Goal: Communication & Community: Answer question/provide support

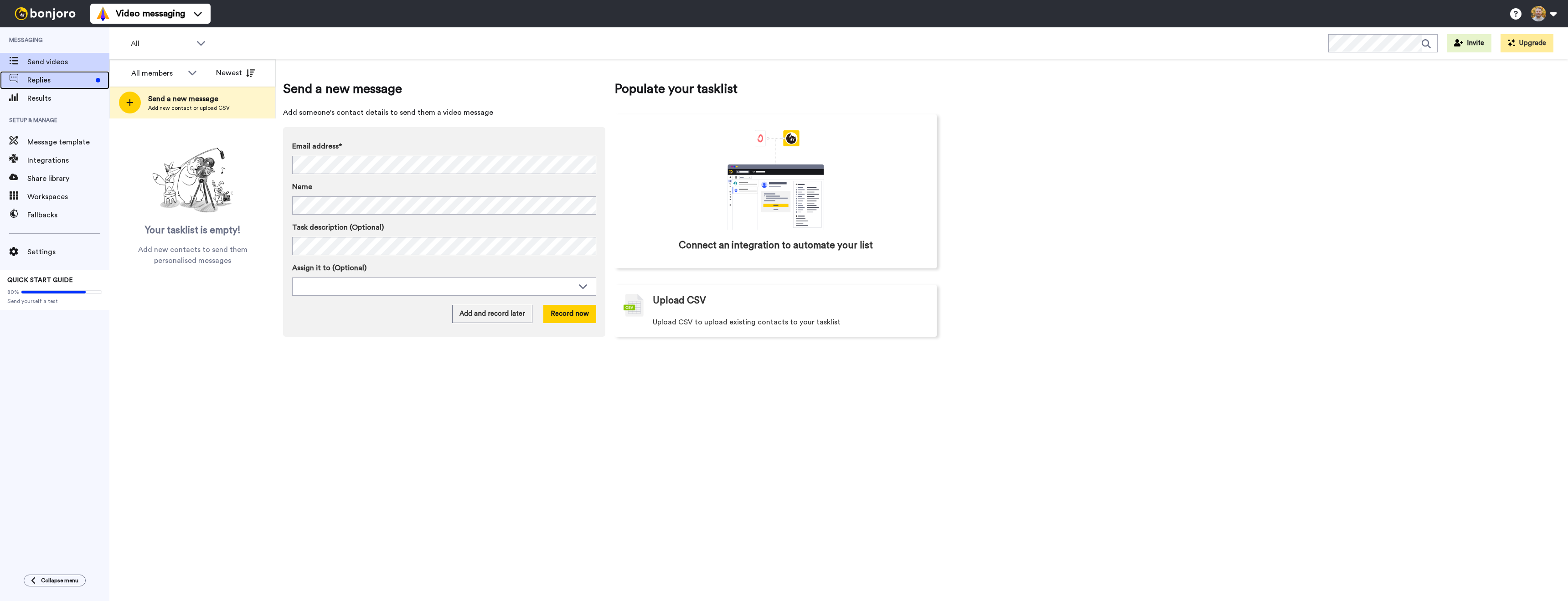
click at [57, 84] on span "Replies" at bounding box center [60, 79] width 65 height 11
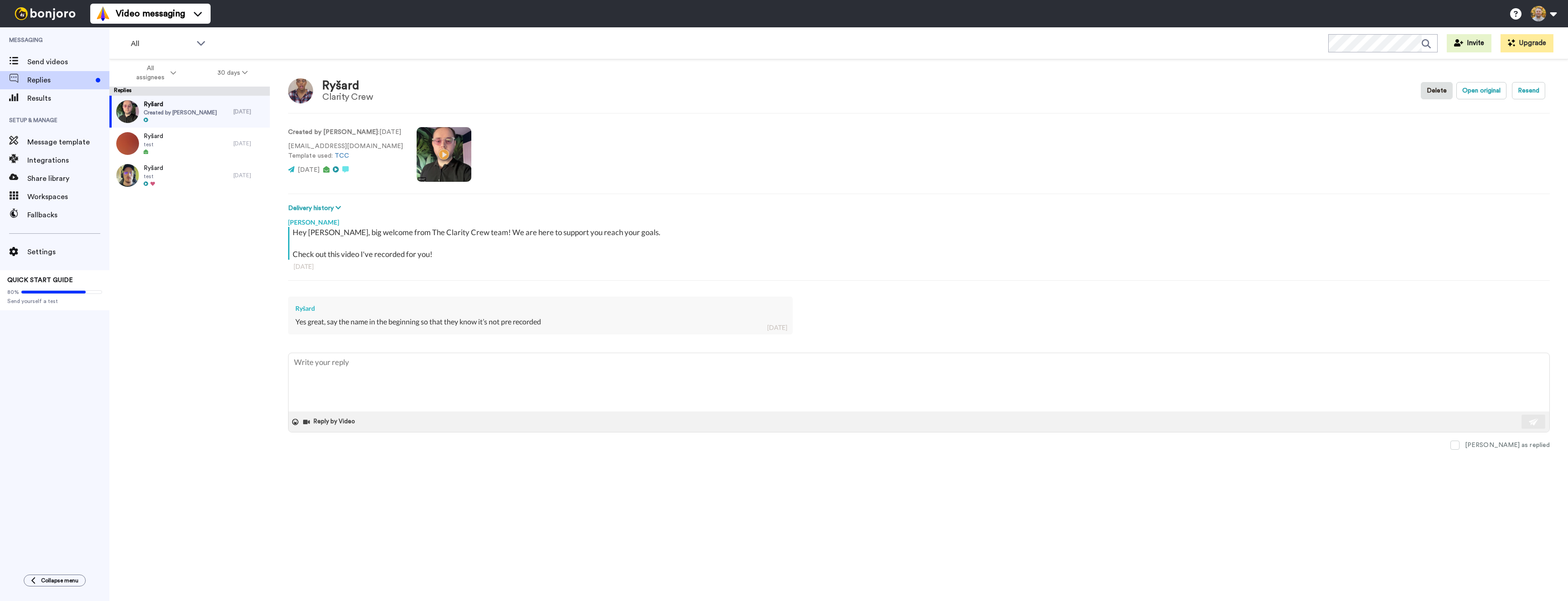
type textarea "x"
click at [70, 95] on span "Results" at bounding box center [68, 98] width 82 height 11
click at [62, 94] on span "Results" at bounding box center [68, 98] width 82 height 11
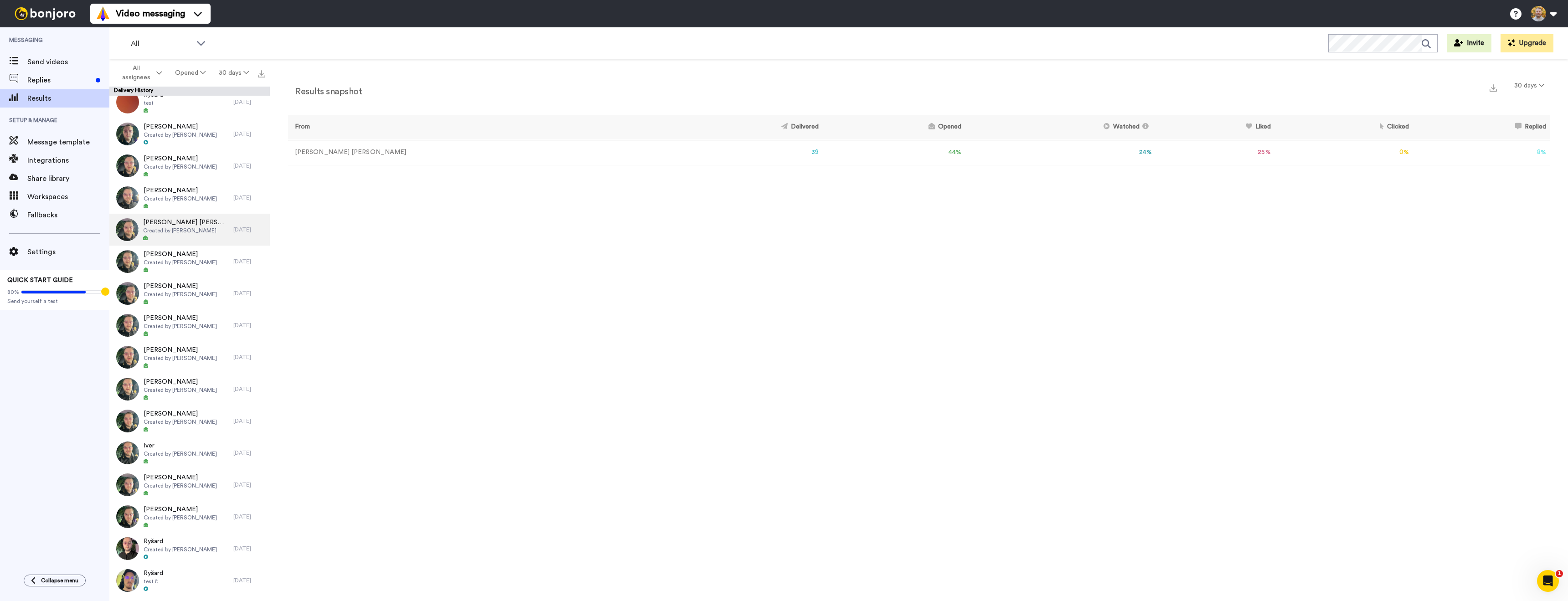
scroll to position [31, 0]
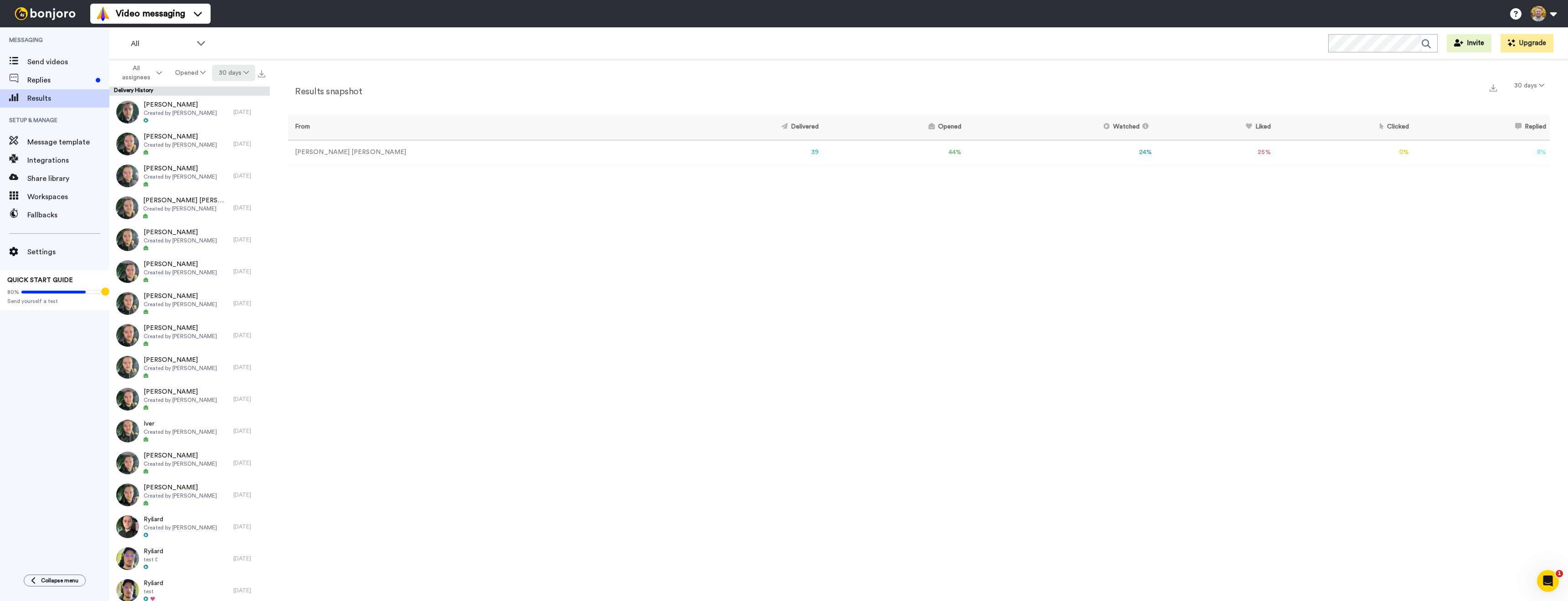
click at [229, 75] on button "30 days" at bounding box center [234, 73] width 43 height 17
click at [230, 112] on li "60 days" at bounding box center [234, 109] width 64 height 17
click at [147, 75] on span "All assignees" at bounding box center [136, 73] width 37 height 18
click at [186, 70] on button "Opened" at bounding box center [190, 73] width 43 height 17
click at [196, 90] on div "Delivered" at bounding box center [191, 92] width 42 height 10
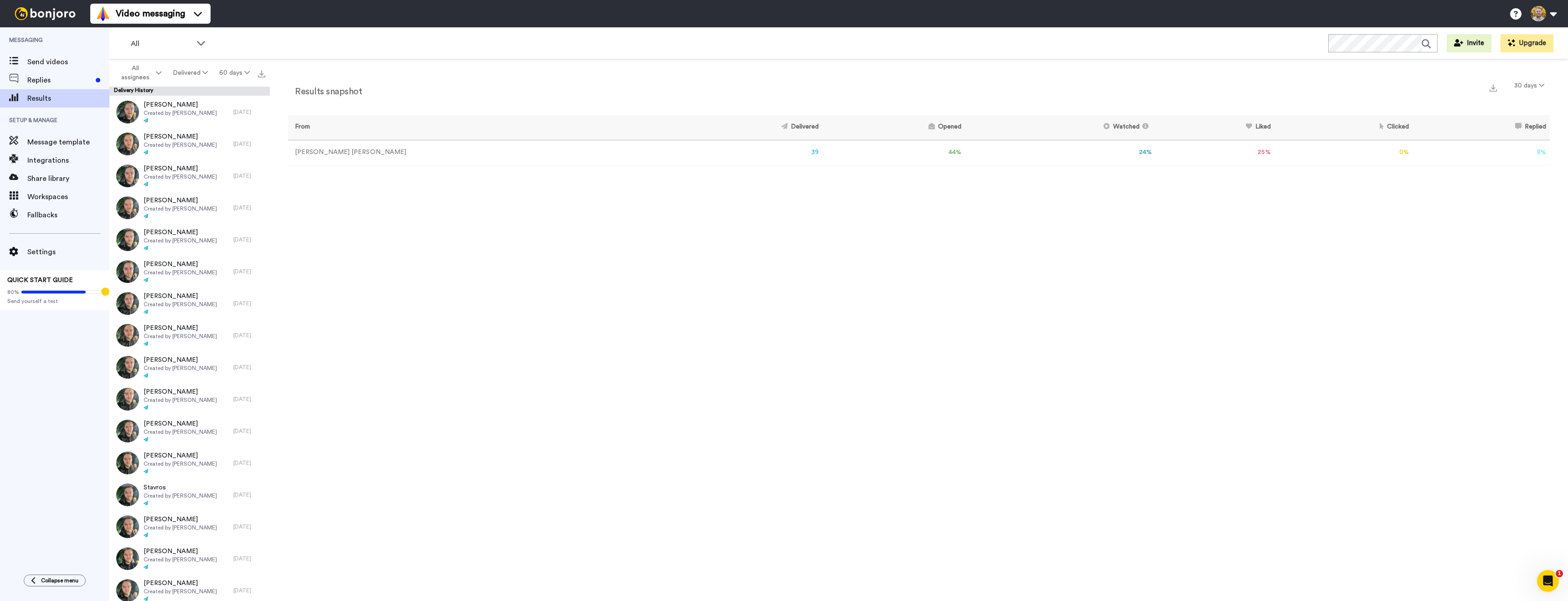
scroll to position [0, 0]
click at [220, 70] on button "60 days" at bounding box center [234, 73] width 42 height 17
click at [218, 206] on span "All time" at bounding box center [223, 206] width 25 height 7
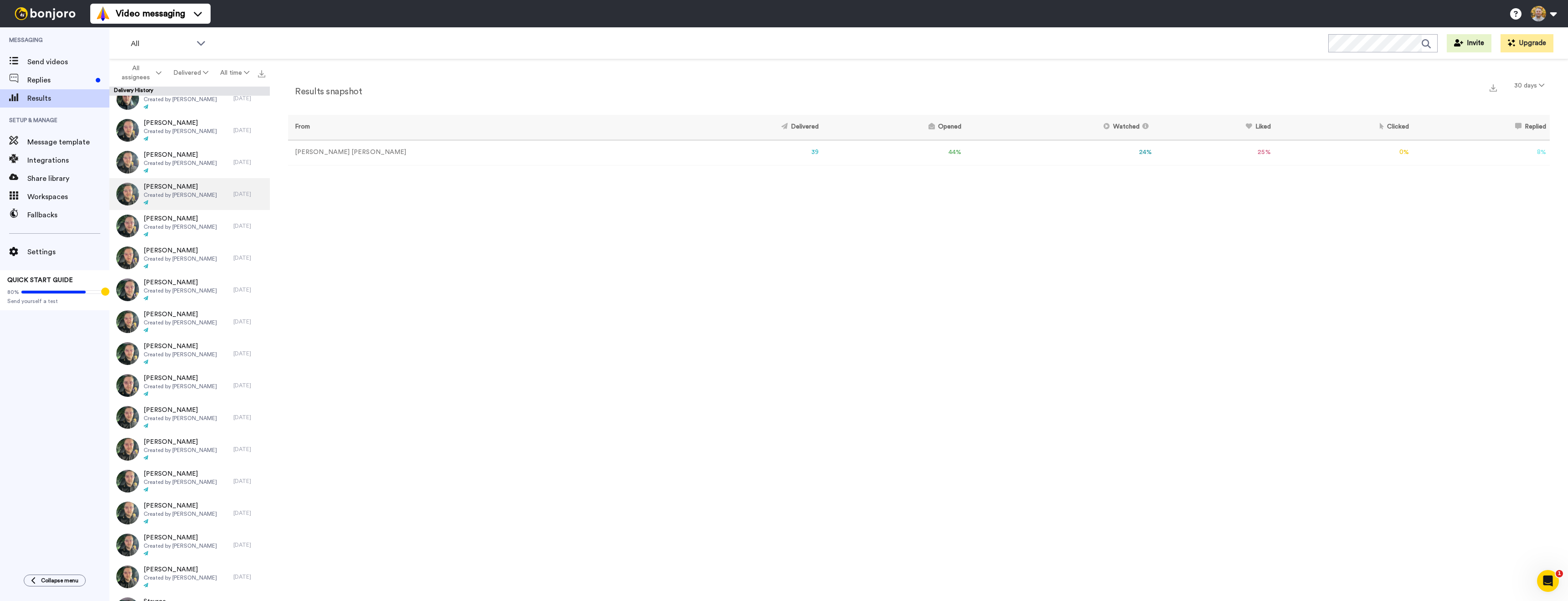
scroll to position [191, 0]
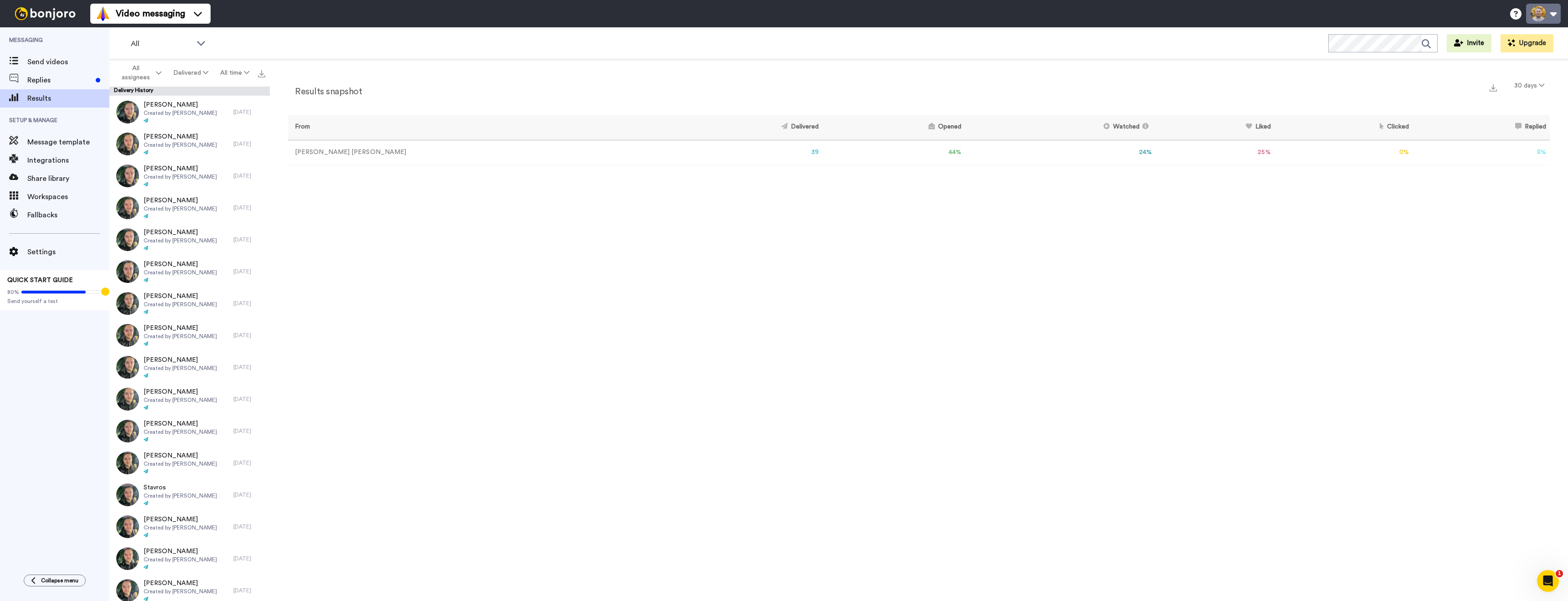
click at [1558, 12] on button at bounding box center [1544, 13] width 35 height 20
click at [1512, 45] on span "My Profile" at bounding box center [1505, 41] width 34 height 11
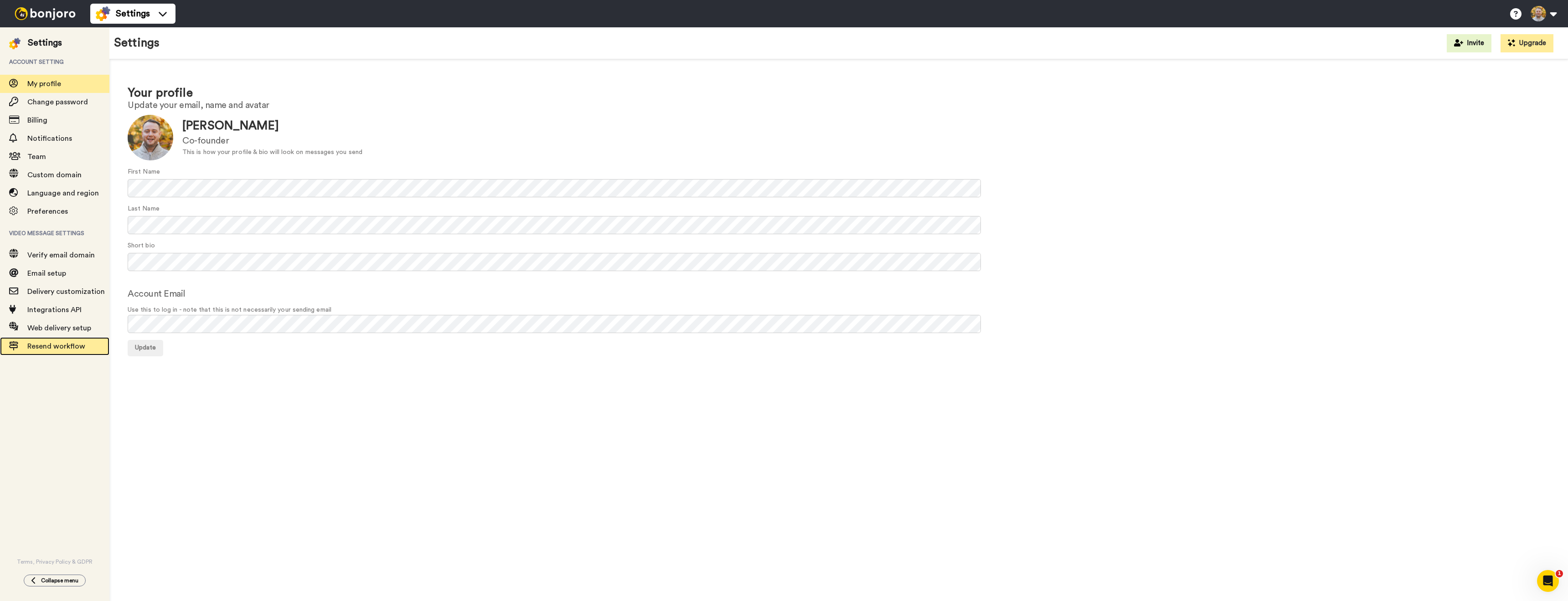
click at [77, 345] on span "Resend workflow" at bounding box center [56, 346] width 58 height 7
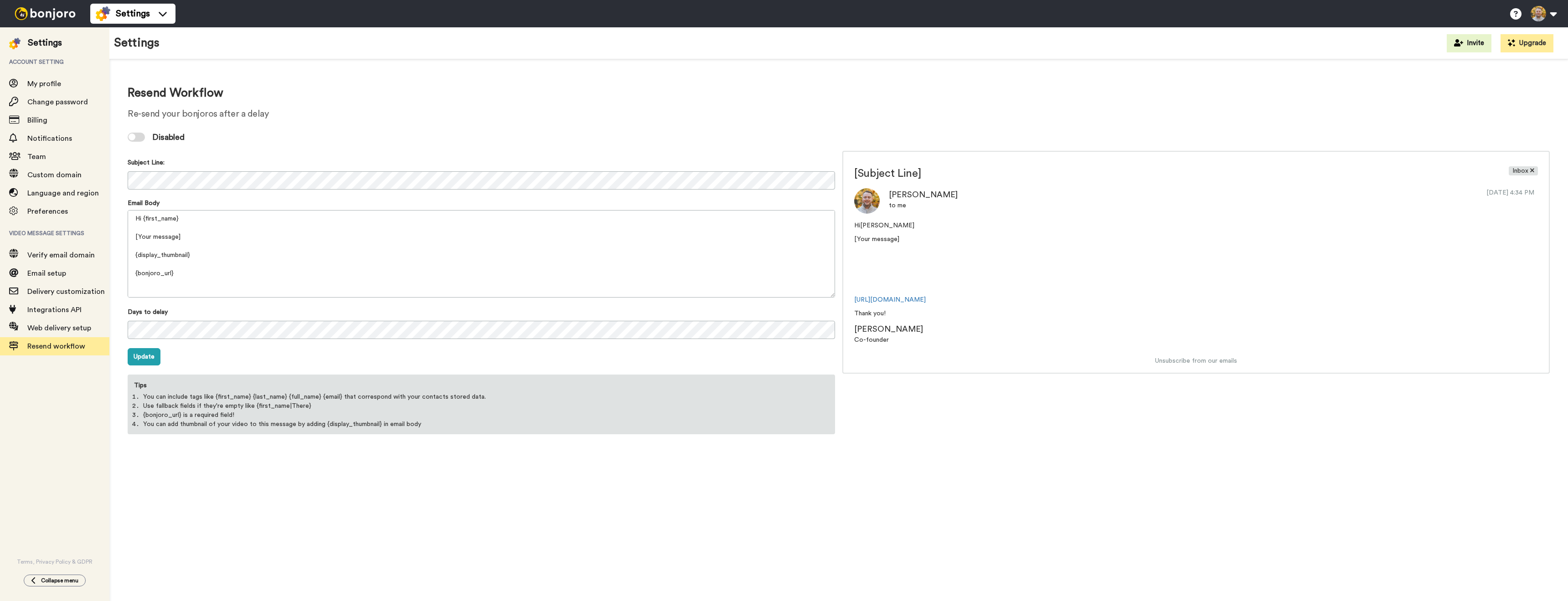
click at [232, 157] on form "Subject Line: Email Body Hi {first_name} [Your message] {display_thumbnail} {bo…" at bounding box center [481, 295] width 707 height 280
drag, startPoint x: 133, startPoint y: 137, endPoint x: 152, endPoint y: 141, distance: 19.4
click at [135, 137] on div at bounding box center [136, 137] width 17 height 9
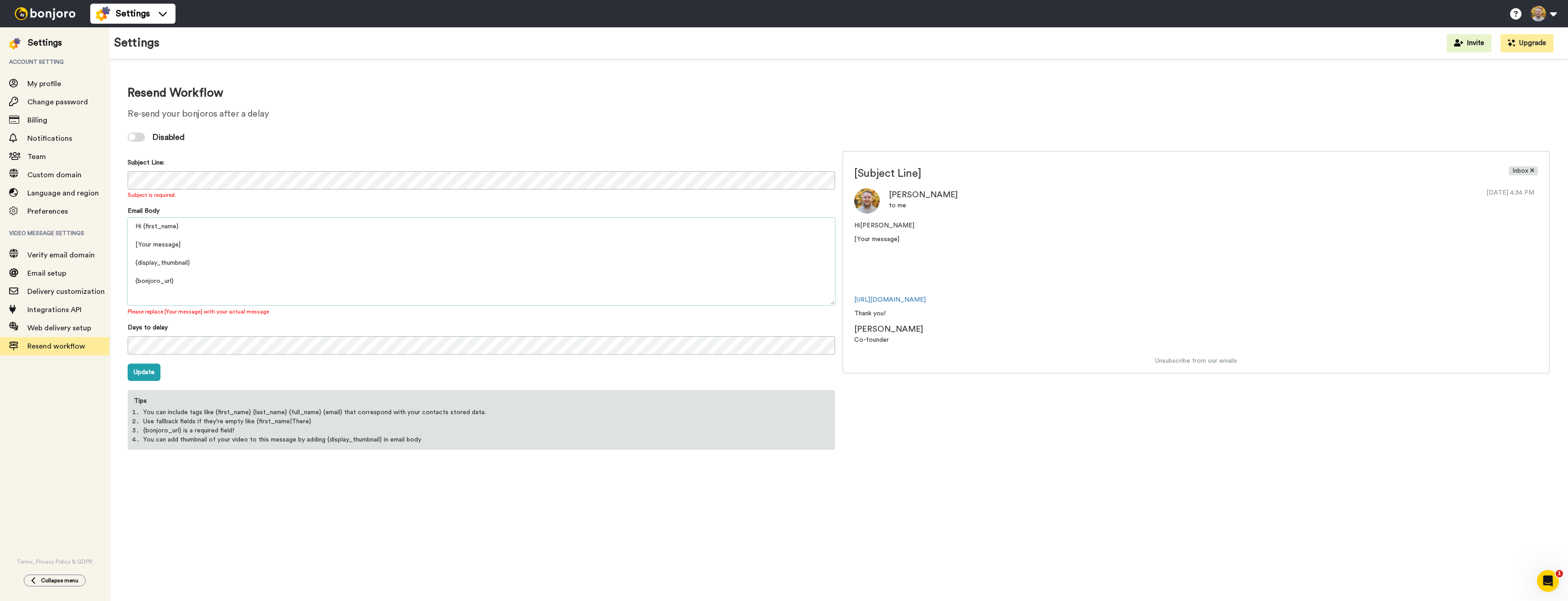
click at [333, 223] on textarea "Hi {first_name} [Your message] {display_thumbnail} {bonjoro_url} Thank you! {pr…" at bounding box center [481, 262] width 707 height 88
click at [302, 192] on div "Subject is required." at bounding box center [481, 195] width 707 height 7
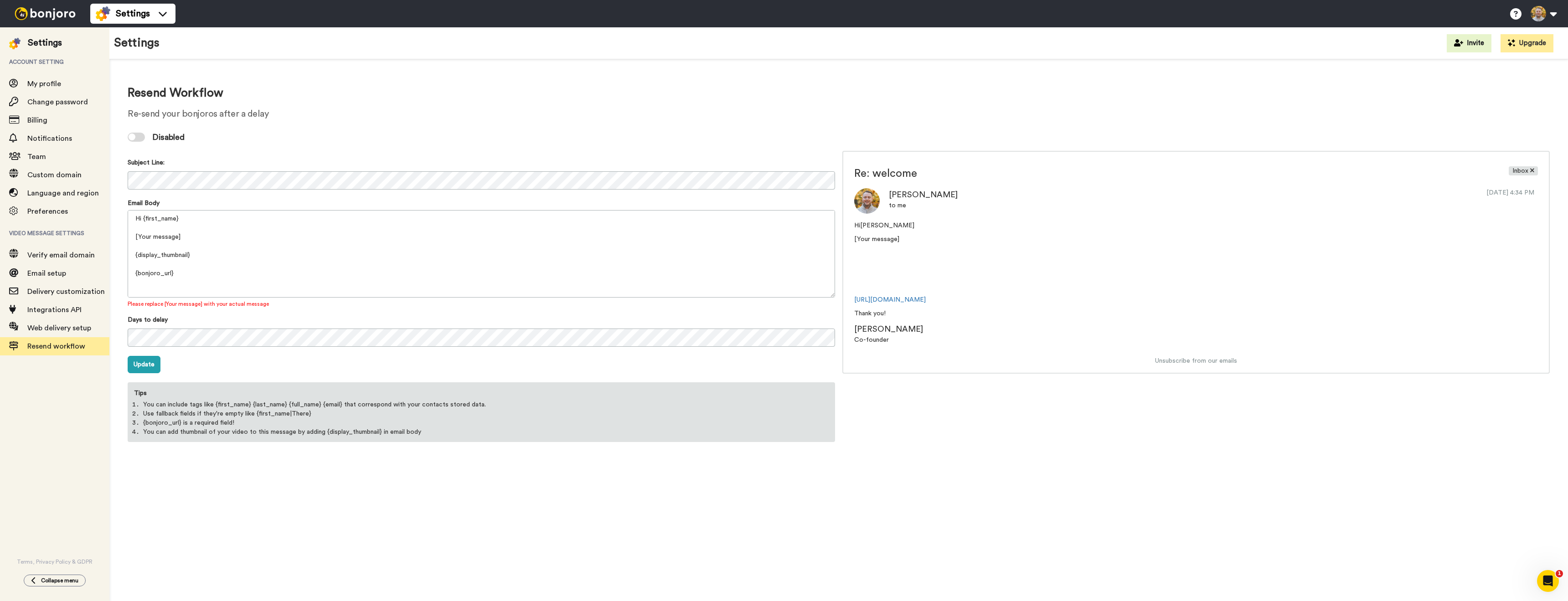
click at [376, 142] on div "Disabled" at bounding box center [838, 137] width 1422 height 27
click at [186, 224] on textarea "Hi {first_name} [Your message] {display_thumbnail} {bonjoro_url} Thank you! {pr…" at bounding box center [481, 254] width 707 height 88
drag, startPoint x: 197, startPoint y: 257, endPoint x: 116, endPoint y: 258, distance: 81.0
click at [116, 258] on div "Resend Workflow Re-send your bonjoros after a delay Disabled Subject Line: Emai…" at bounding box center [838, 263] width 1459 height 408
drag, startPoint x: 177, startPoint y: 276, endPoint x: 205, endPoint y: 266, distance: 29.7
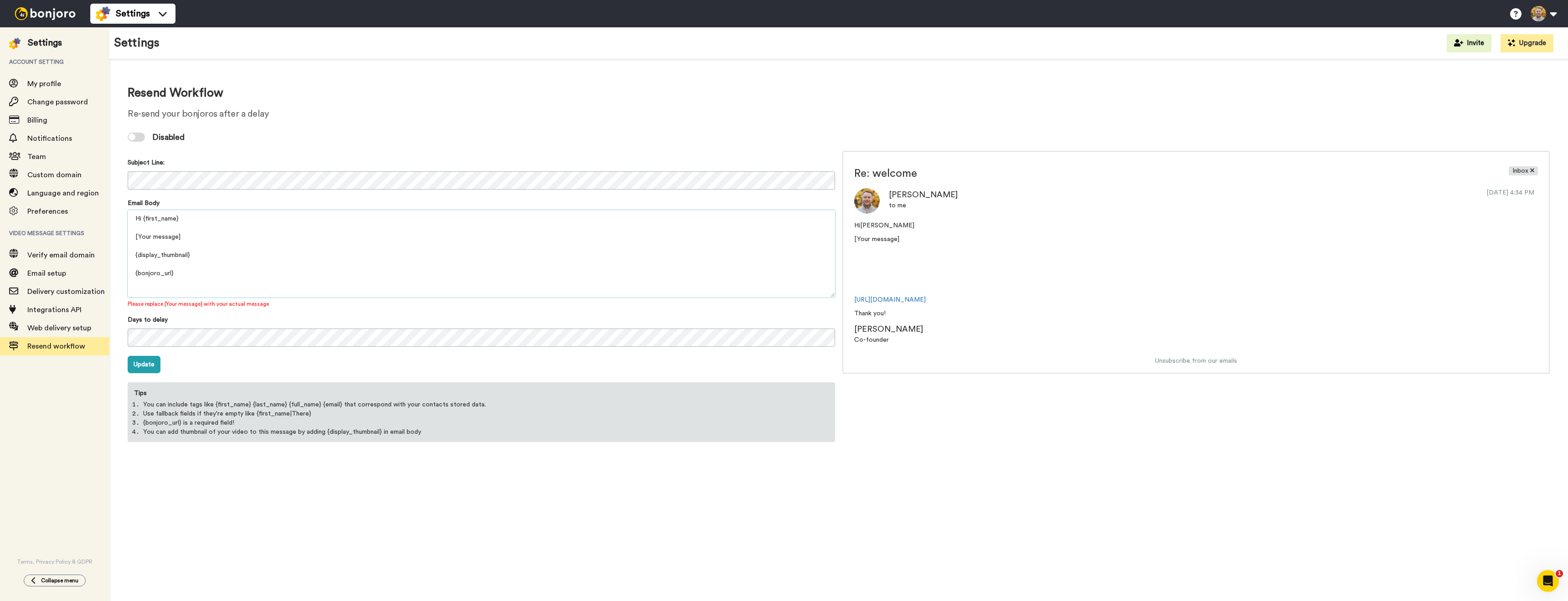
click at [134, 254] on textarea "Hi {first_name} [Your message] {display_thumbnail} {bonjoro_url} Thank you! {pr…" at bounding box center [481, 254] width 707 height 88
click at [287, 267] on textarea "Hi {first_name} [Your message] {display_thumbnail} {bonjoro_url} Thank you! {pr…" at bounding box center [481, 254] width 707 height 88
drag, startPoint x: 203, startPoint y: 256, endPoint x: 120, endPoint y: 256, distance: 83.0
click at [119, 256] on div "Resend Workflow Re-send your bonjoros after a delay Disabled Subject Line: Emai…" at bounding box center [838, 263] width 1459 height 408
click at [229, 252] on textarea "Hi {first_name} [Your message] {display_thumbnail} {bonjoro_url} Thank you! {pr…" at bounding box center [481, 254] width 707 height 88
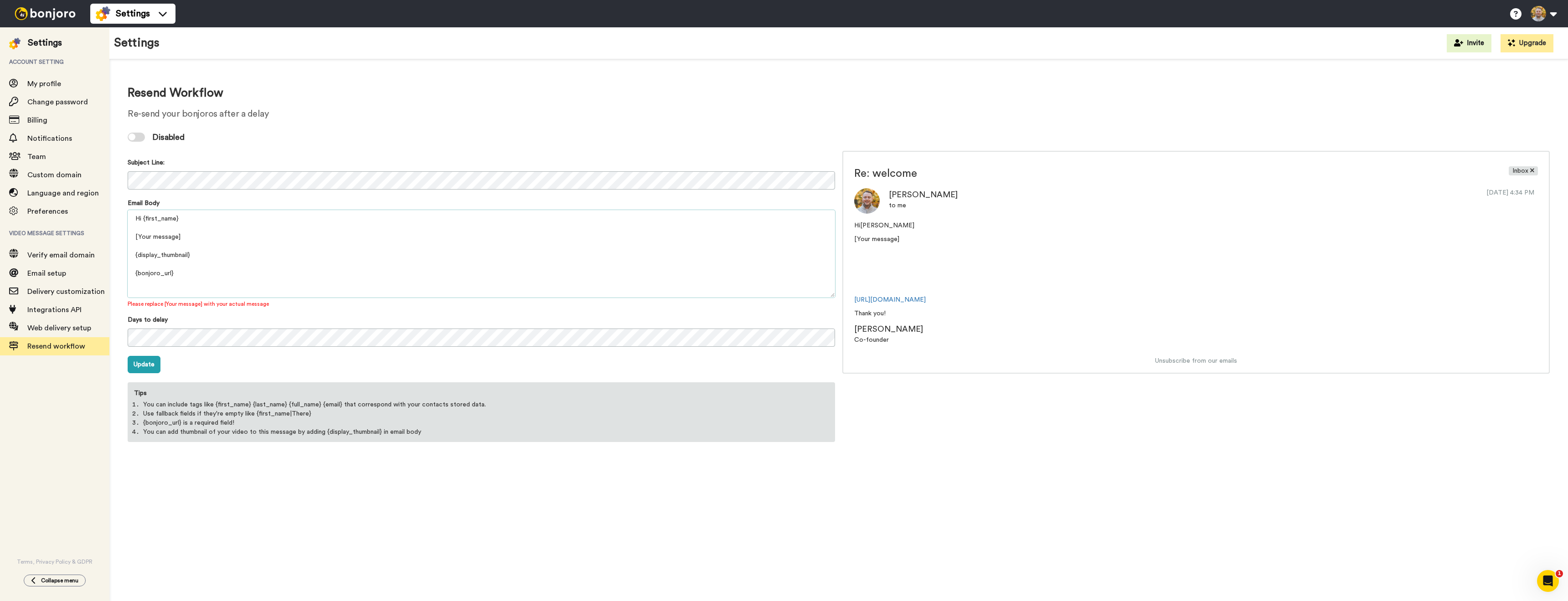
drag, startPoint x: 197, startPoint y: 260, endPoint x: 138, endPoint y: 256, distance: 59.1
click at [132, 255] on textarea "Hi {first_name} [Your message] {display_thumbnail} {bonjoro_url} Thank you! {pr…" at bounding box center [481, 254] width 707 height 88
click at [205, 324] on div "Days to delay" at bounding box center [481, 332] width 707 height 33
drag, startPoint x: 223, startPoint y: 403, endPoint x: 280, endPoint y: 400, distance: 57.1
click at [280, 400] on li "You can include tags like {first_name} {last_name} {full_name} {email} that cor…" at bounding box center [481, 404] width 677 height 9
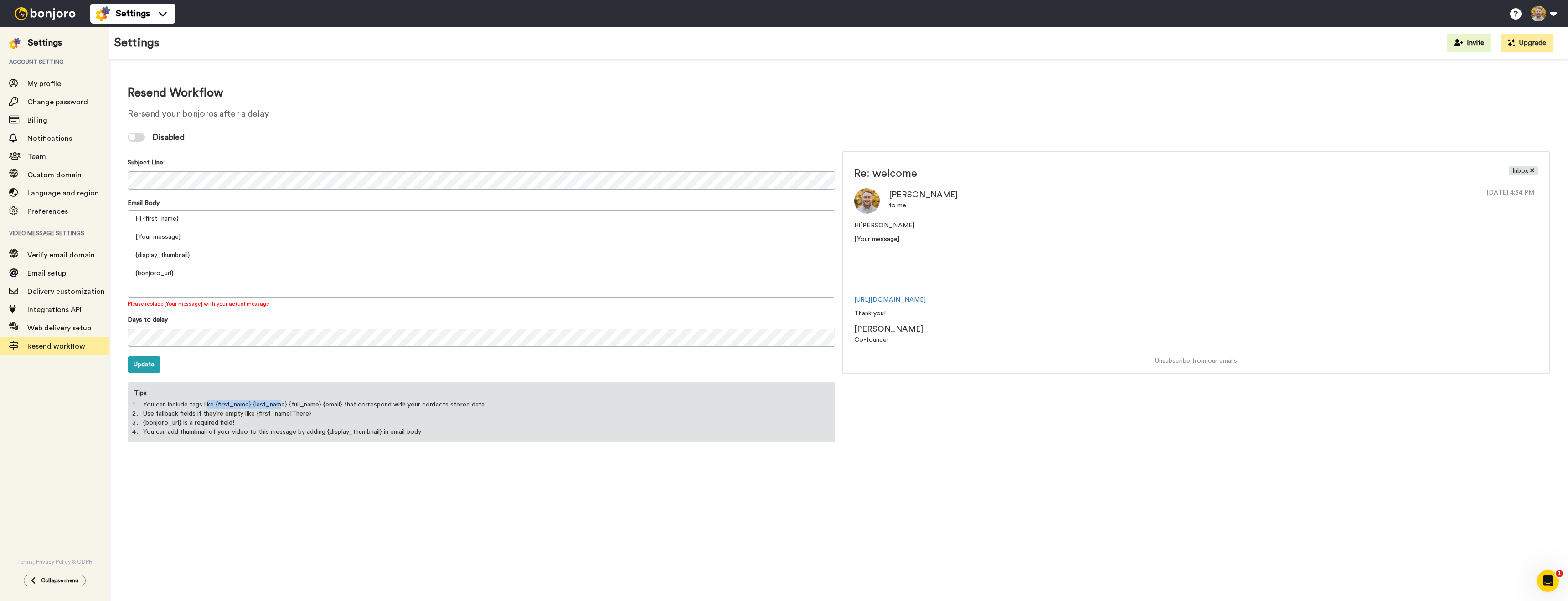
click at [280, 400] on li "You can include tags like {first_name} {last_name} {full_name} {email} that cor…" at bounding box center [481, 404] width 677 height 9
drag, startPoint x: 287, startPoint y: 406, endPoint x: 387, endPoint y: 404, distance: 100.0
click at [384, 404] on li "You can include tags like {first_name} {last_name} {full_name} {email} that cor…" at bounding box center [481, 404] width 677 height 9
drag, startPoint x: 387, startPoint y: 404, endPoint x: 441, endPoint y: 405, distance: 54.0
click at [388, 404] on li "You can include tags like {first_name} {last_name} {full_name} {email} that cor…" at bounding box center [481, 404] width 677 height 9
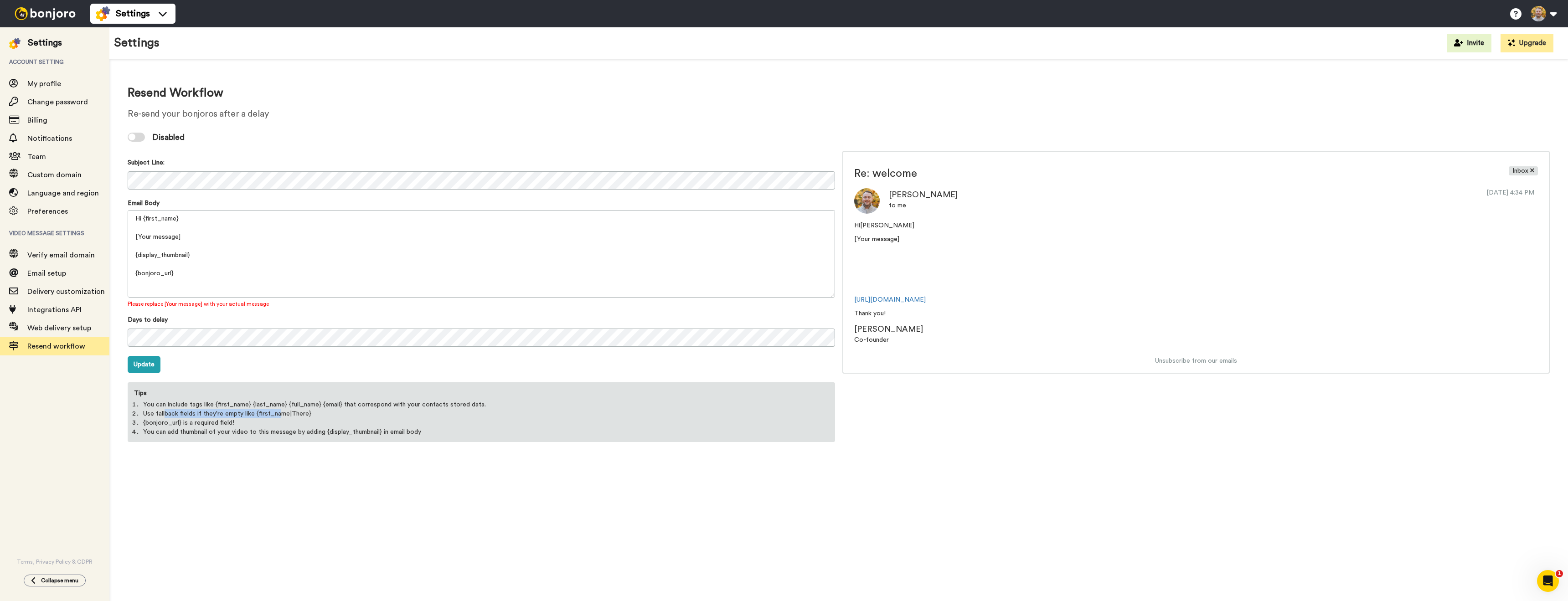
drag, startPoint x: 203, startPoint y: 413, endPoint x: 282, endPoint y: 411, distance: 79.0
click at [282, 411] on li "Use fallback fields if they're empty like {first_name|There}" at bounding box center [481, 413] width 677 height 9
drag, startPoint x: 282, startPoint y: 411, endPoint x: 301, endPoint y: 414, distance: 19.2
click at [285, 411] on li "Use fallback fields if they're empty like {first_name|There}" at bounding box center [481, 413] width 677 height 9
drag, startPoint x: 300, startPoint y: 414, endPoint x: 258, endPoint y: 412, distance: 42.0
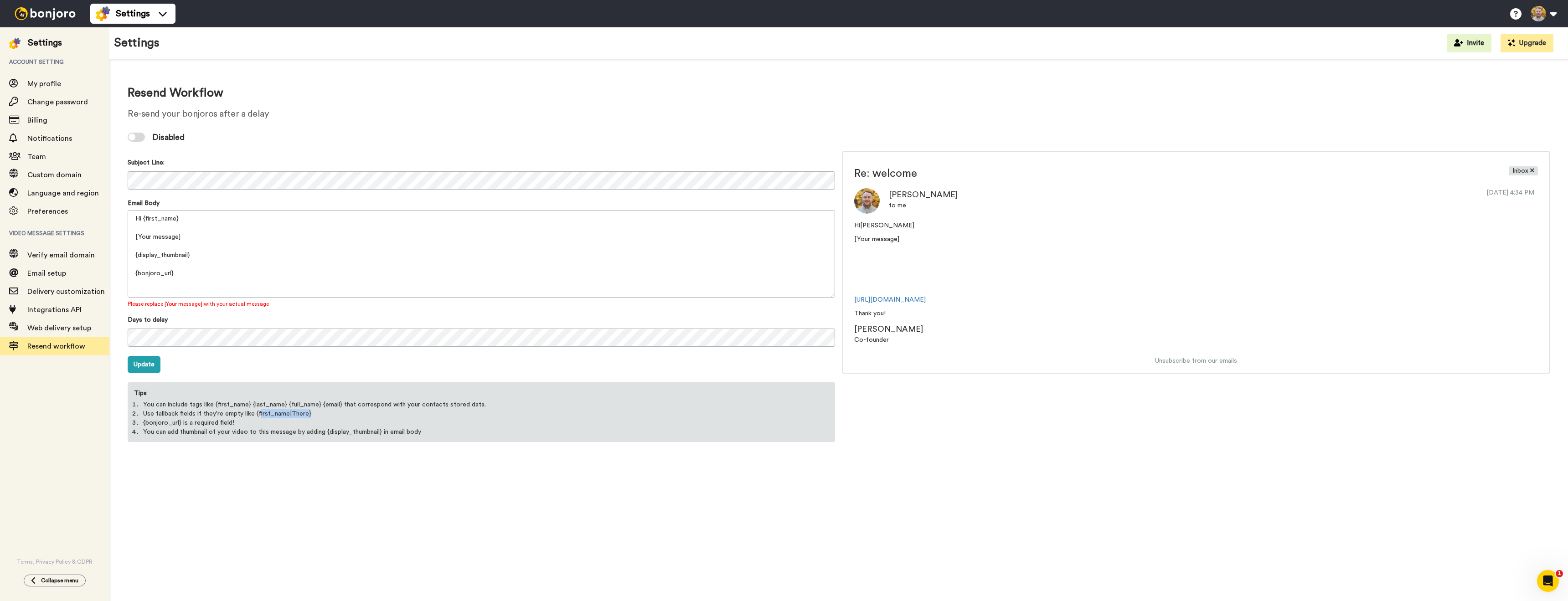
click at [258, 412] on li "Use fallback fields if they're empty like {first_name|There}" at bounding box center [481, 413] width 677 height 9
click at [322, 412] on li "Use fallback fields if they're empty like {first_name|There}" at bounding box center [481, 413] width 677 height 9
drag, startPoint x: 176, startPoint y: 217, endPoint x: 268, endPoint y: 245, distance: 96.2
click at [178, 219] on textarea "Hi {first_name} [Your message] {display_thumbnail} {bonjoro_url} Thank you! {pr…" at bounding box center [481, 254] width 707 height 88
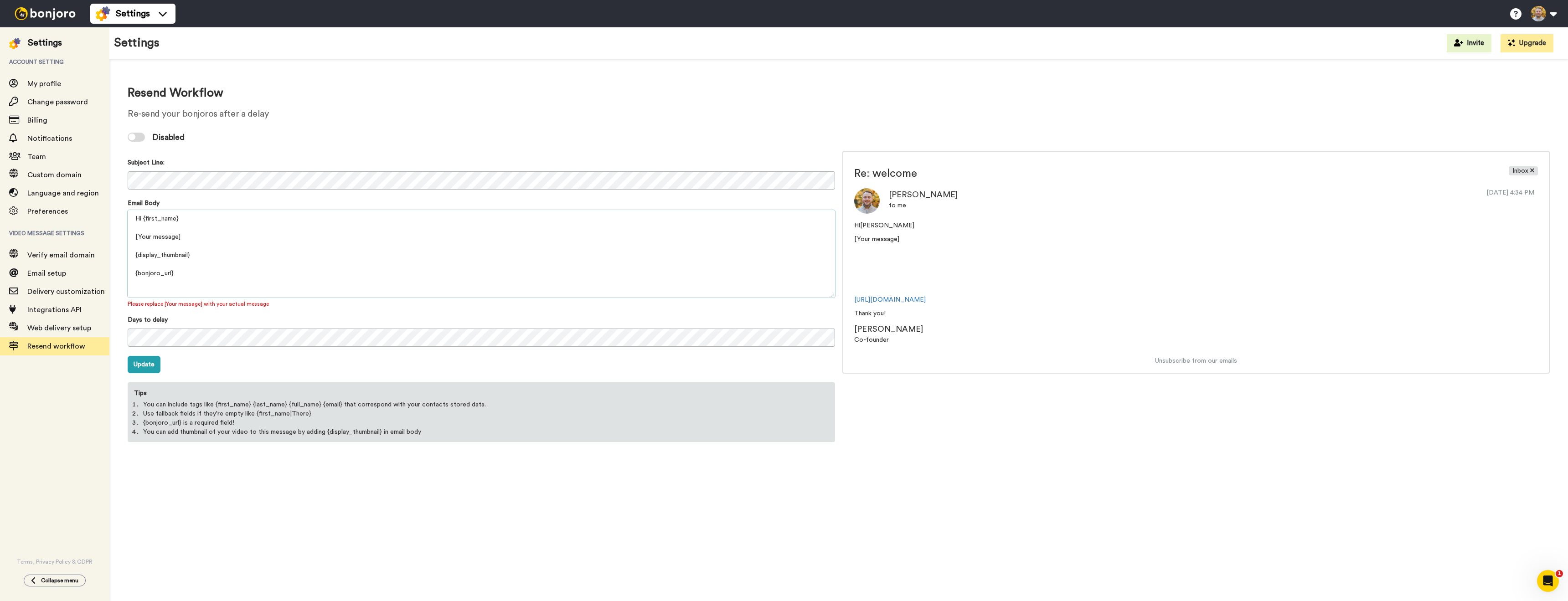
drag, startPoint x: 137, startPoint y: 235, endPoint x: 166, endPoint y: 238, distance: 29.2
click at [120, 233] on div "Resend Workflow Re-send your bonjoros after a delay Disabled Subject Line: Emai…" at bounding box center [838, 263] width 1459 height 408
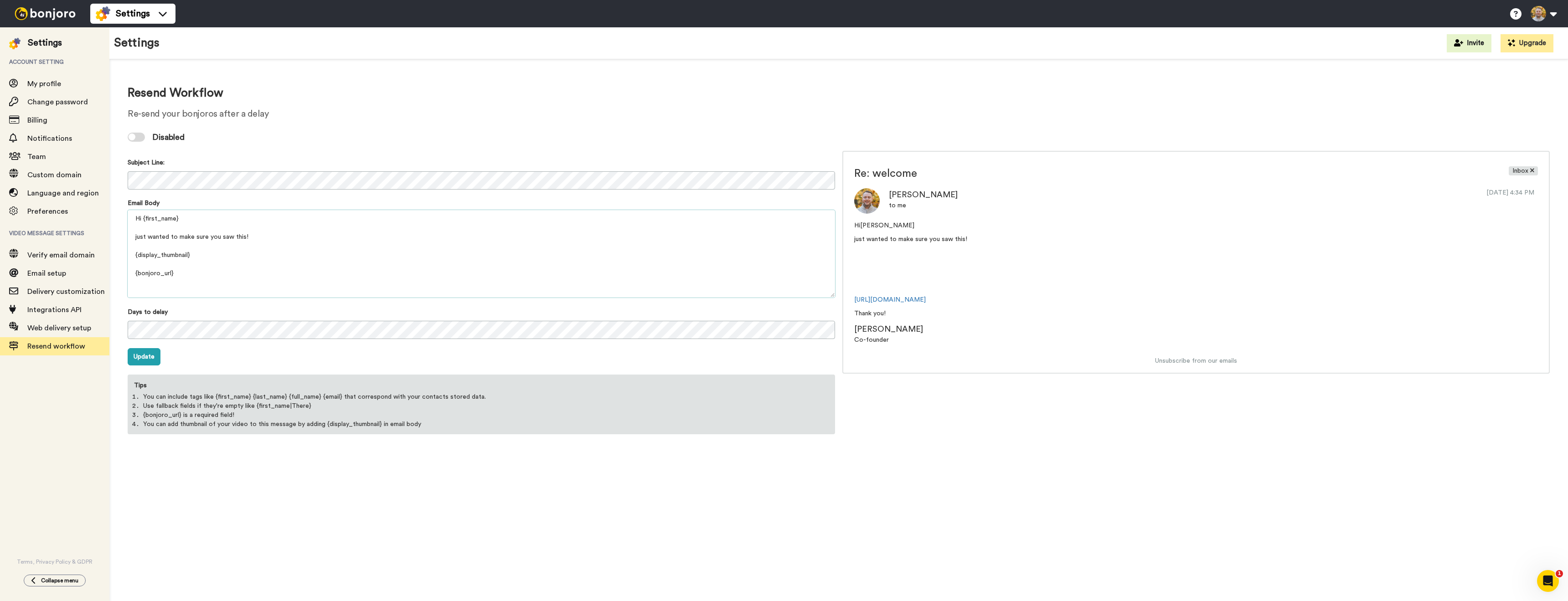
click at [330, 225] on textarea "Hi {first_name} just wanted to make sure you saw this! {display_thumbnail} {bon…" at bounding box center [481, 254] width 707 height 88
type textarea "Hi {first_name} just wanted to make sure you saw this! {display_thumbnail} {bon…"
drag, startPoint x: 128, startPoint y: 141, endPoint x: 138, endPoint y: 137, distance: 10.8
click at [130, 141] on div at bounding box center [136, 137] width 17 height 9
click at [148, 350] on button "Update" at bounding box center [144, 356] width 33 height 17
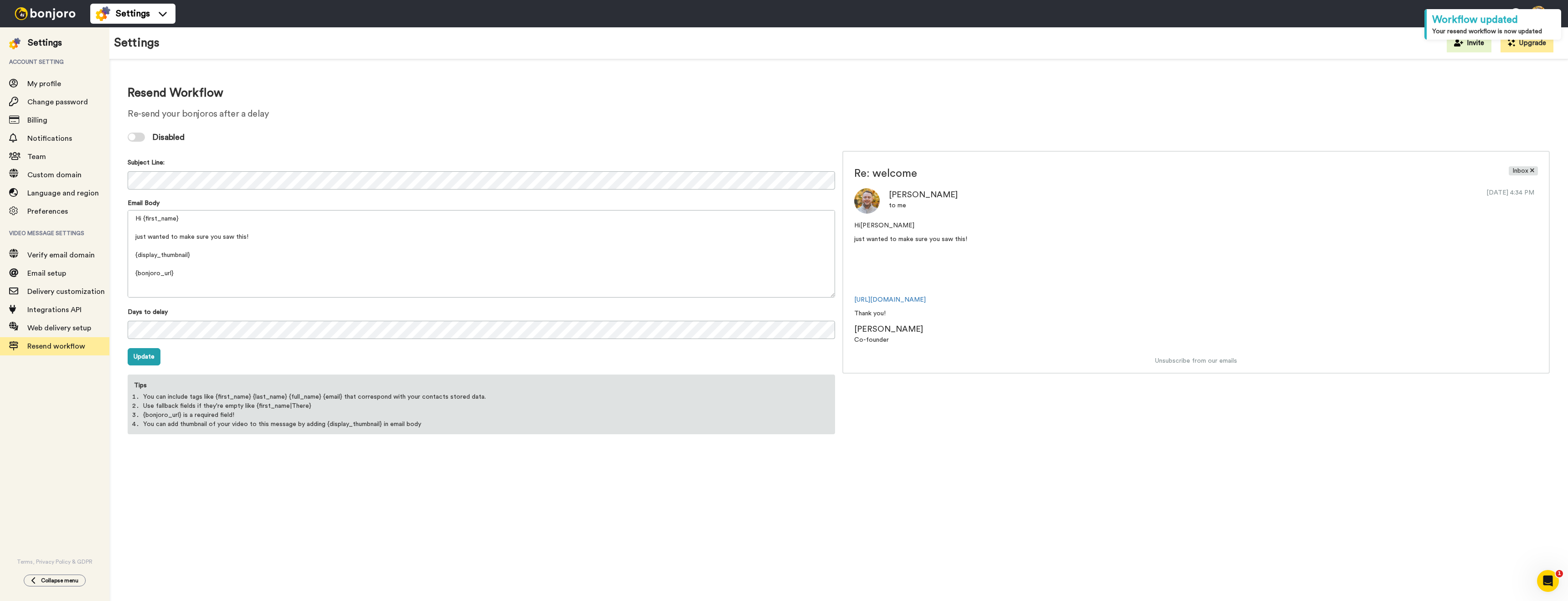
click at [129, 137] on div at bounding box center [136, 137] width 17 height 9
click at [396, 130] on div "Enabled" at bounding box center [838, 137] width 1422 height 27
click at [397, 128] on div "Enabled" at bounding box center [838, 137] width 1422 height 27
click at [410, 121] on div "Resend Workflow Re-send your bonjoros after a delay Enabled Subject Line: Email…" at bounding box center [838, 264] width 1422 height 355
click at [413, 120] on div "Resend Workflow Re-send your bonjoros after a delay Enabled Subject Line: Email…" at bounding box center [838, 264] width 1422 height 355
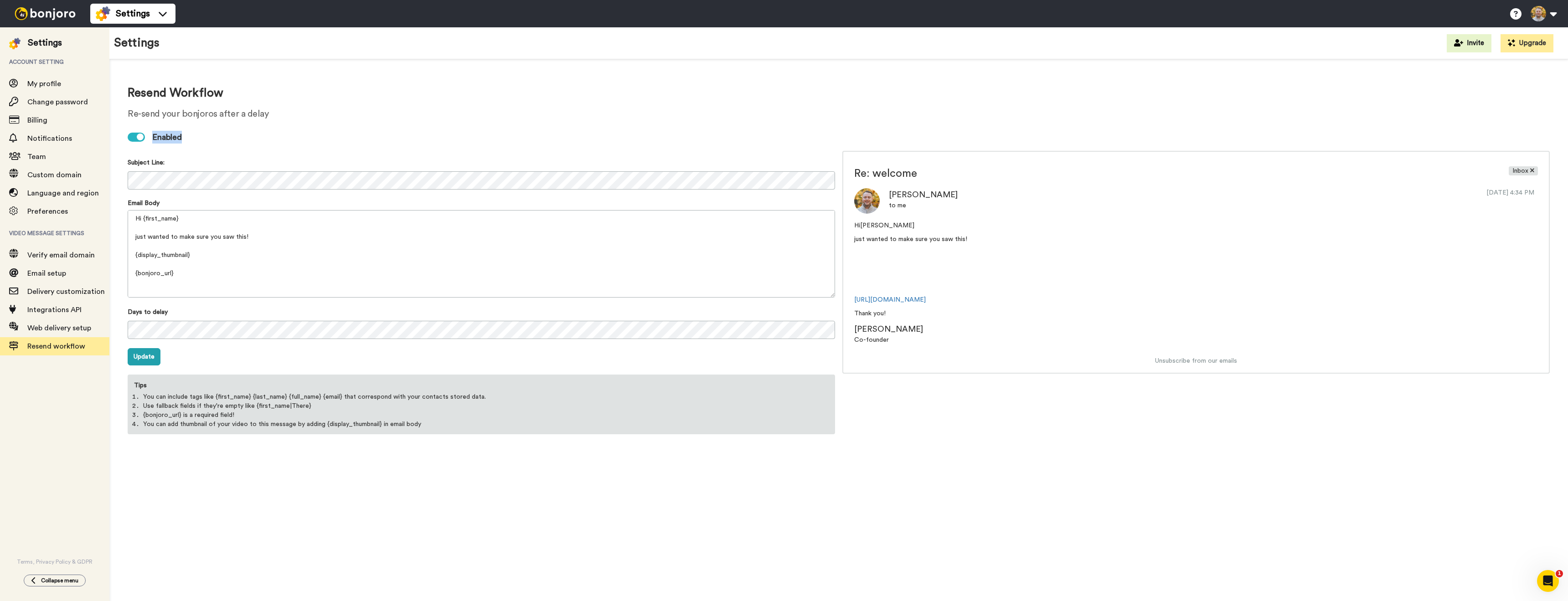
click at [415, 121] on div "Resend Workflow Re-send your bonjoros after a delay Enabled Subject Line: Email…" at bounding box center [838, 264] width 1422 height 355
click at [417, 122] on div "Resend Workflow Re-send your bonjoros after a delay Enabled Subject Line: Email…" at bounding box center [838, 264] width 1422 height 355
click at [427, 115] on h2 "Re-send your bonjoros after a delay" at bounding box center [838, 114] width 1422 height 10
click at [52, 17] on img at bounding box center [45, 13] width 69 height 12
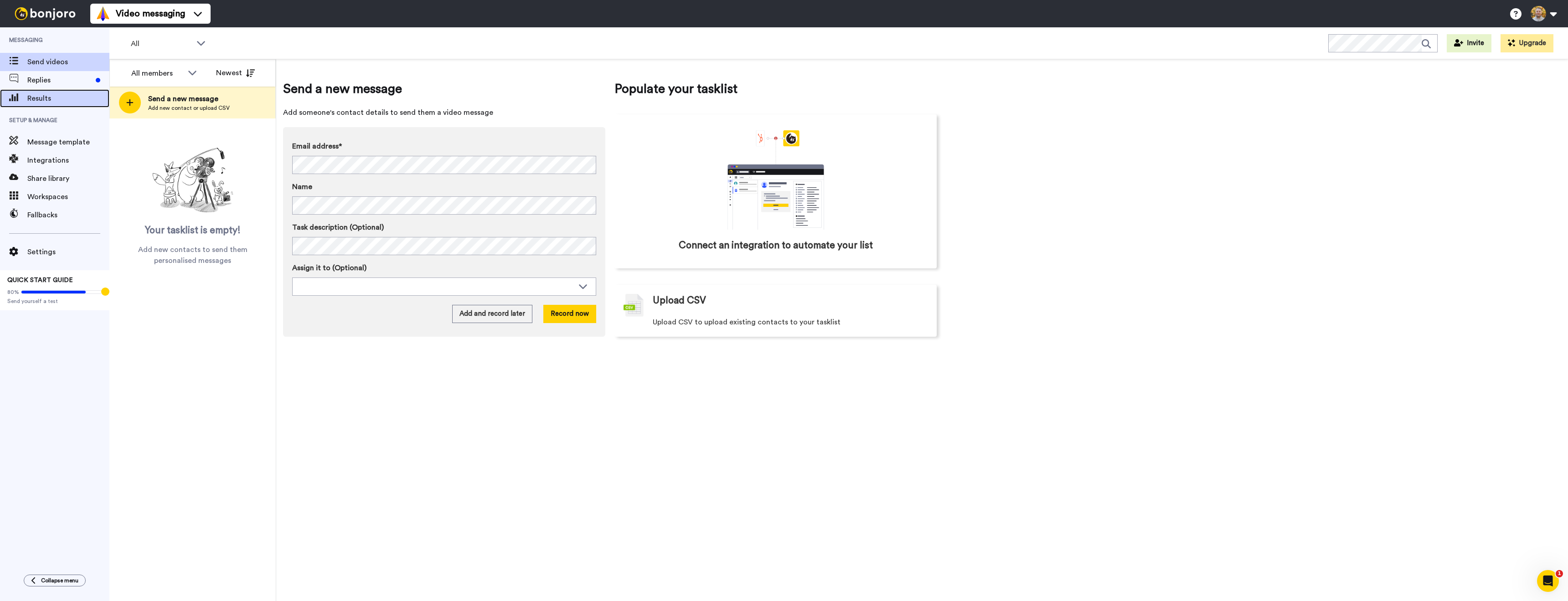
click at [60, 101] on span "Results" at bounding box center [68, 98] width 82 height 11
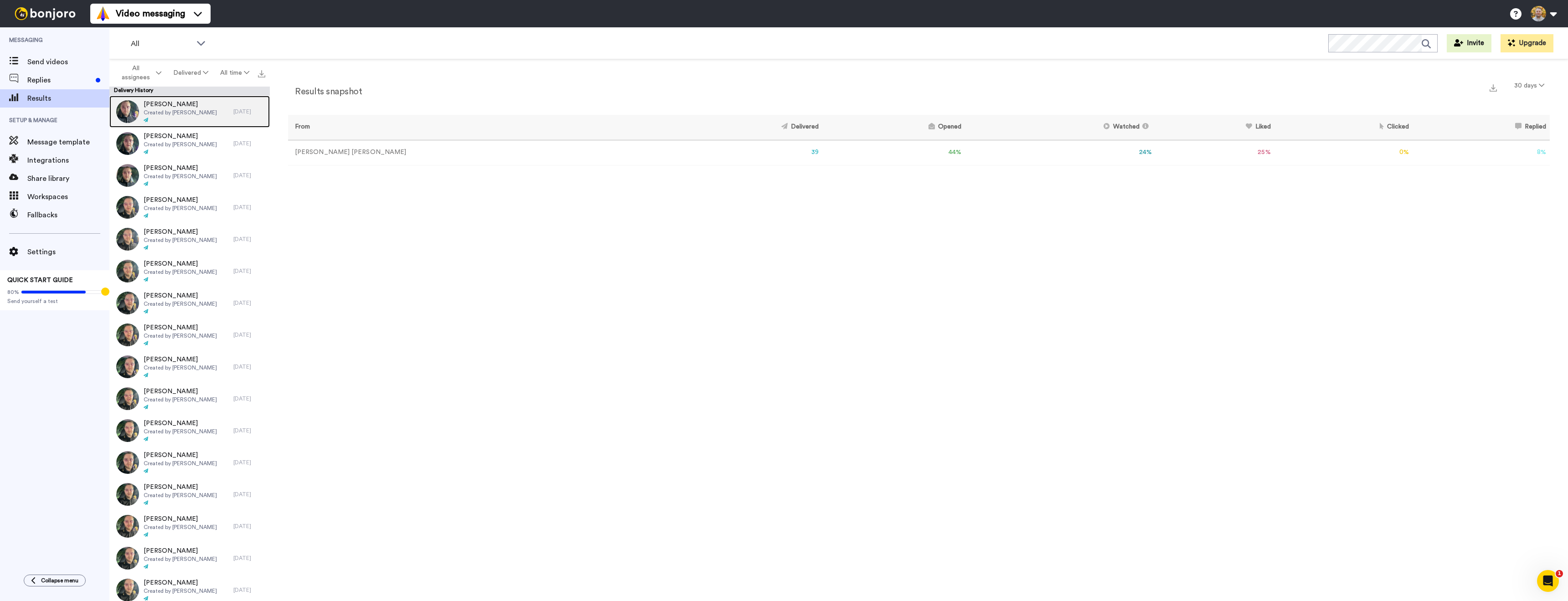
click at [182, 114] on span "Created by [PERSON_NAME]" at bounding box center [180, 113] width 74 height 7
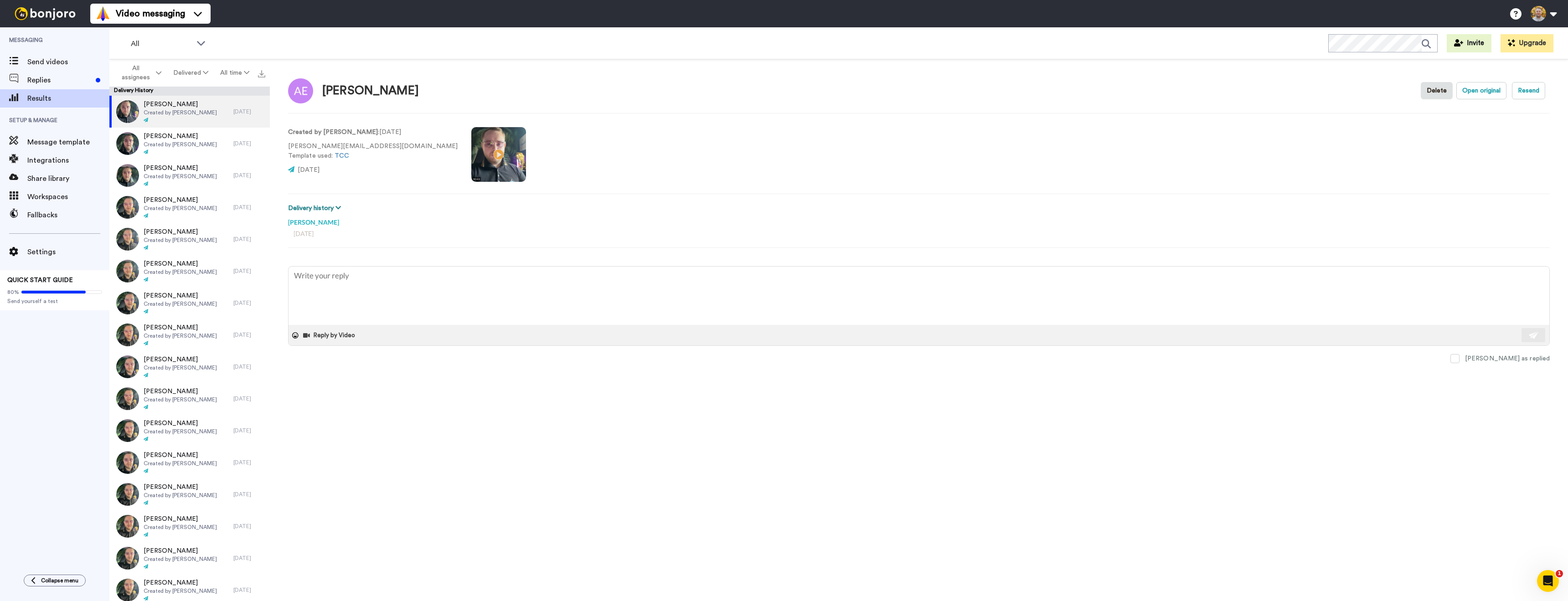
click at [333, 209] on button "Delivery history" at bounding box center [316, 208] width 55 height 10
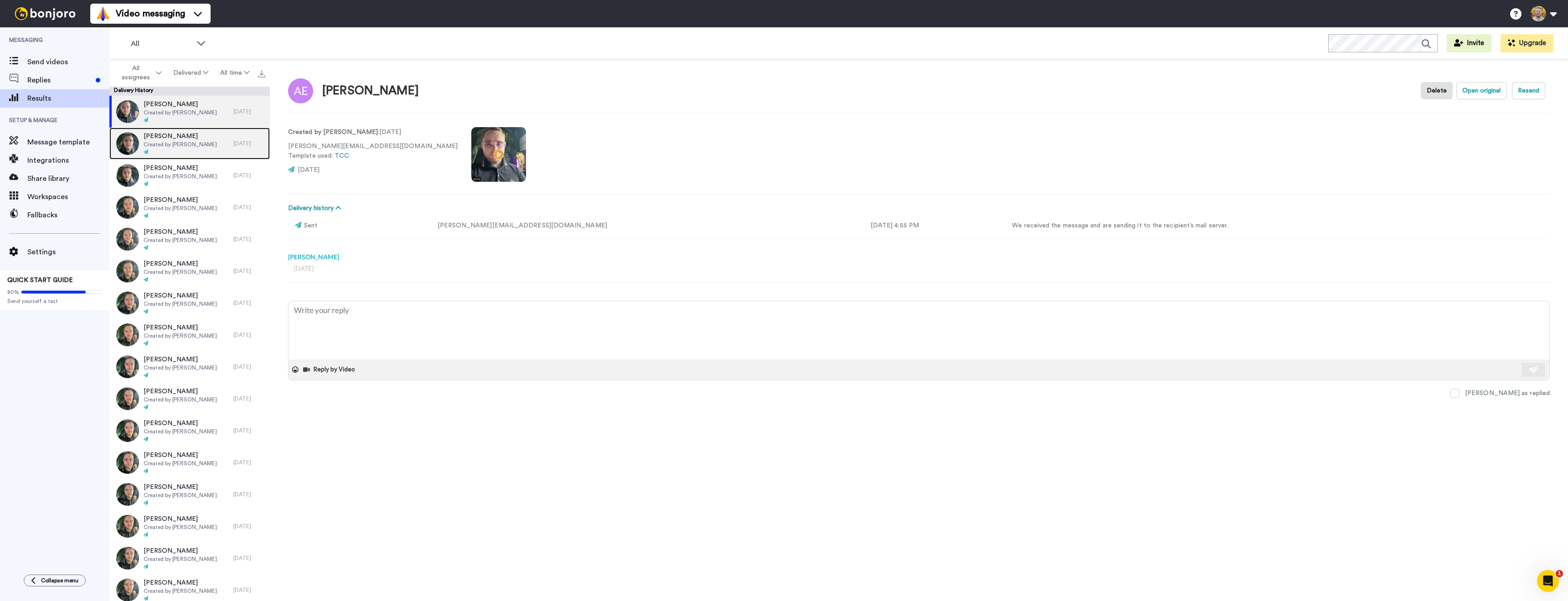
click at [206, 147] on span "Created by [PERSON_NAME]" at bounding box center [180, 144] width 74 height 7
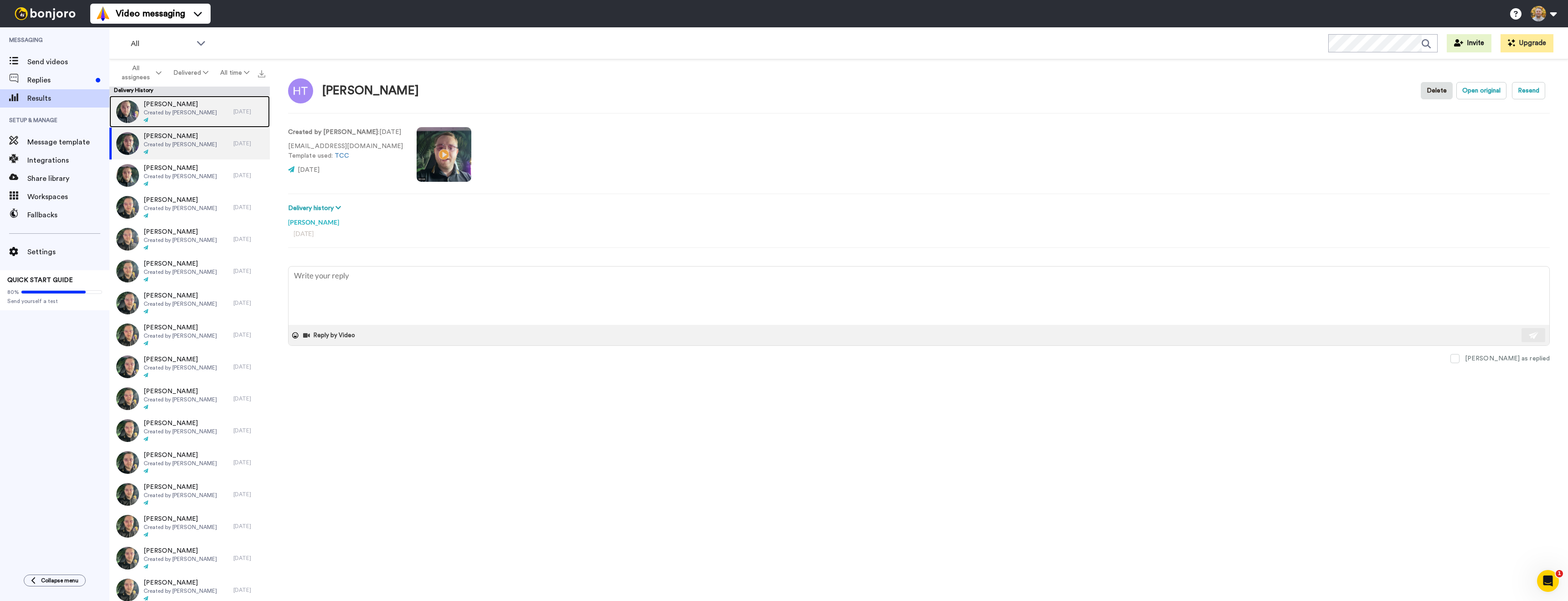
click at [214, 115] on div "[PERSON_NAME] Created by [PERSON_NAME]" at bounding box center [171, 112] width 124 height 32
type textarea "x"
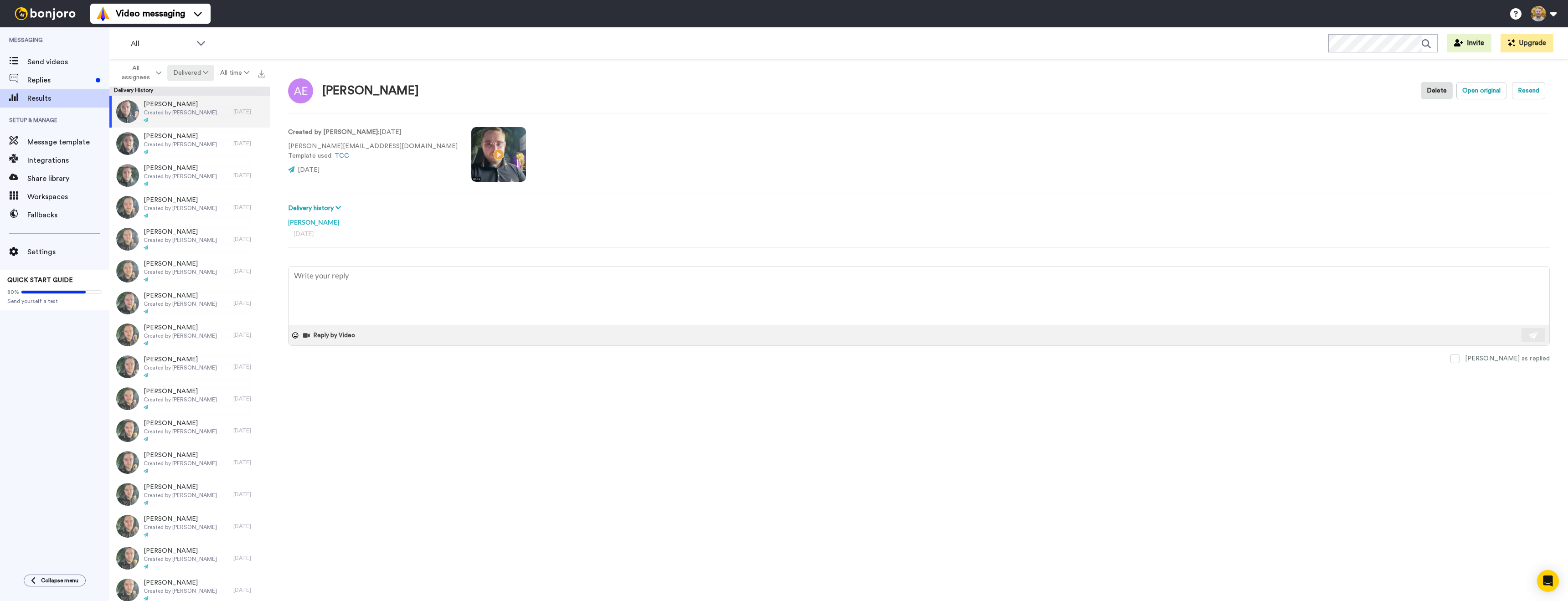
click at [200, 76] on button "Delivered" at bounding box center [191, 73] width 47 height 17
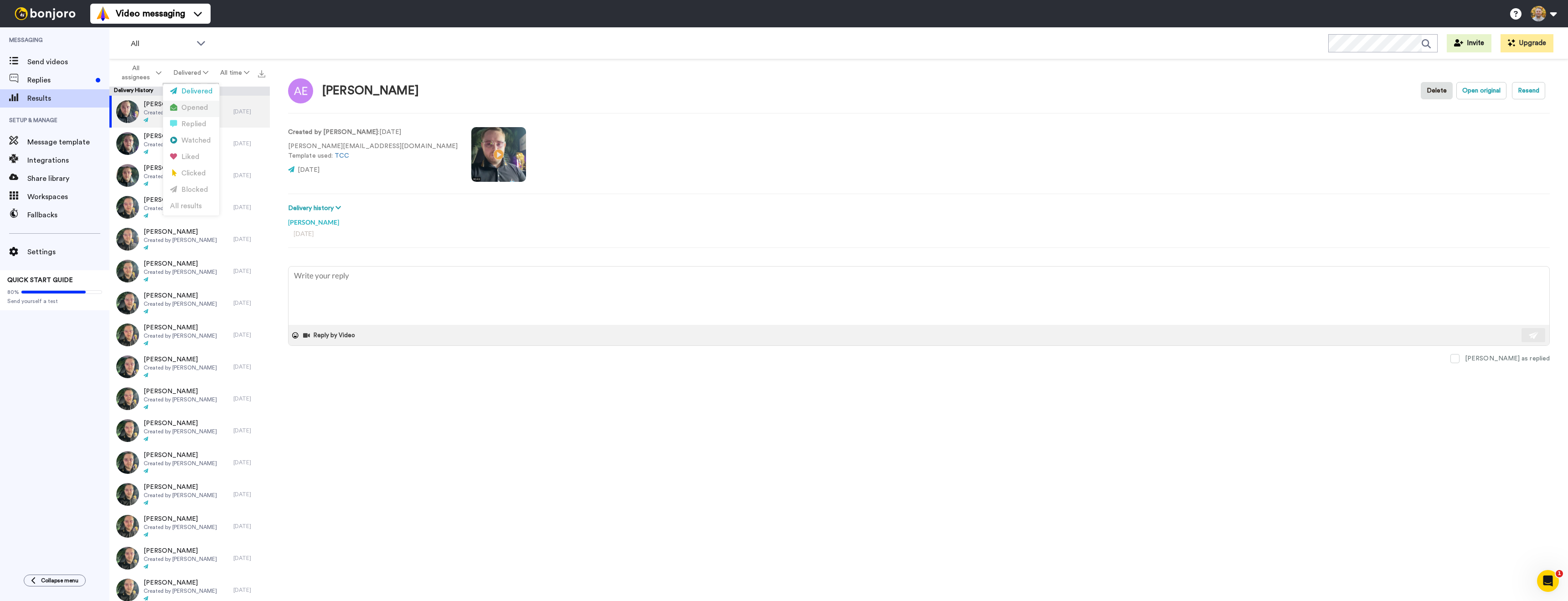
click at [200, 111] on div "Opened" at bounding box center [191, 108] width 42 height 10
click at [195, 75] on button "Opened" at bounding box center [191, 73] width 44 height 17
click at [201, 127] on div "Replied" at bounding box center [191, 124] width 42 height 10
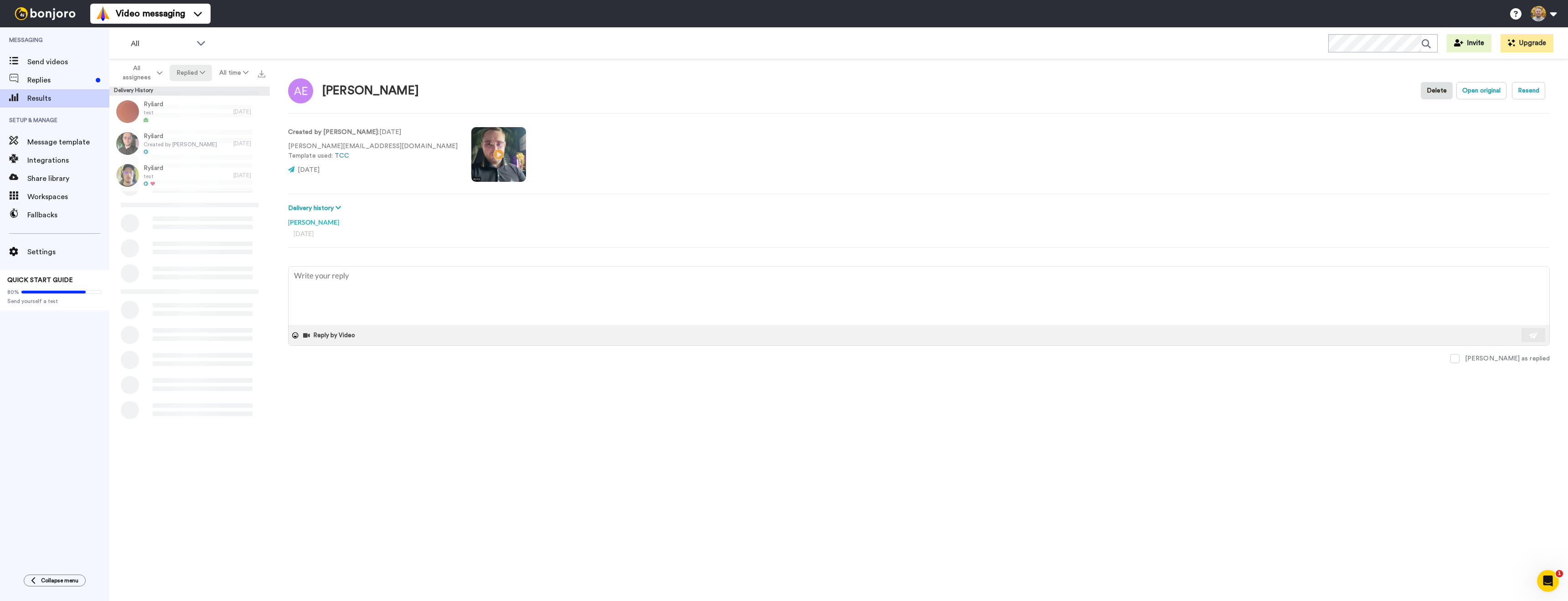
click at [200, 75] on icon at bounding box center [202, 73] width 6 height 7
click at [203, 143] on div "Watched" at bounding box center [191, 141] width 42 height 10
click at [192, 76] on button "Watched" at bounding box center [191, 73] width 46 height 17
click at [202, 155] on div "Liked" at bounding box center [191, 157] width 42 height 10
click at [189, 75] on button "Liked" at bounding box center [191, 73] width 39 height 17
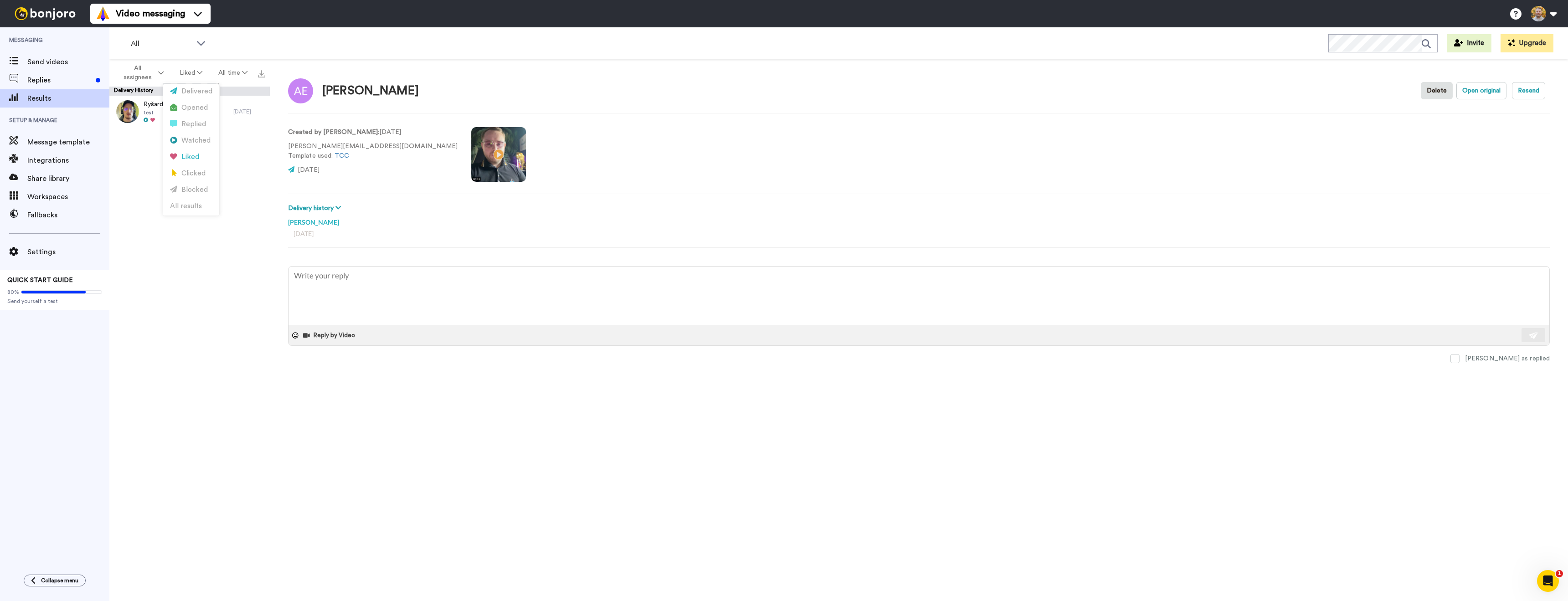
click at [195, 93] on div "Delivered" at bounding box center [191, 92] width 42 height 10
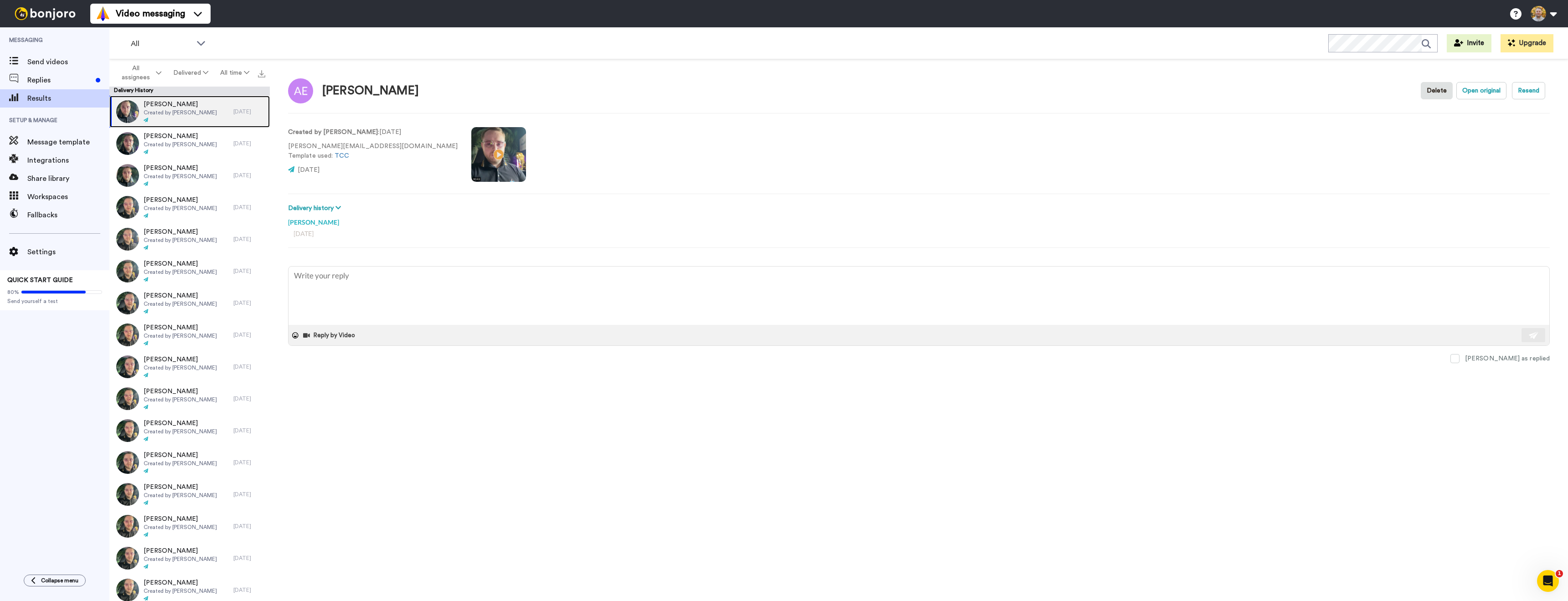
click at [206, 113] on span "Created by [PERSON_NAME]" at bounding box center [180, 113] width 74 height 7
click at [1484, 89] on button "Open original" at bounding box center [1481, 90] width 51 height 17
click at [644, 166] on div "Created by Danny Roberts : 10 days ago alex_esquerra@yahoo.com Template used: T…" at bounding box center [919, 153] width 1262 height 62
click at [642, 166] on div "Created by Danny Roberts : 10 days ago alex_esquerra@yahoo.com Template used: T…" at bounding box center [919, 153] width 1262 height 62
click at [1528, 99] on button "Resend" at bounding box center [1529, 90] width 33 height 17
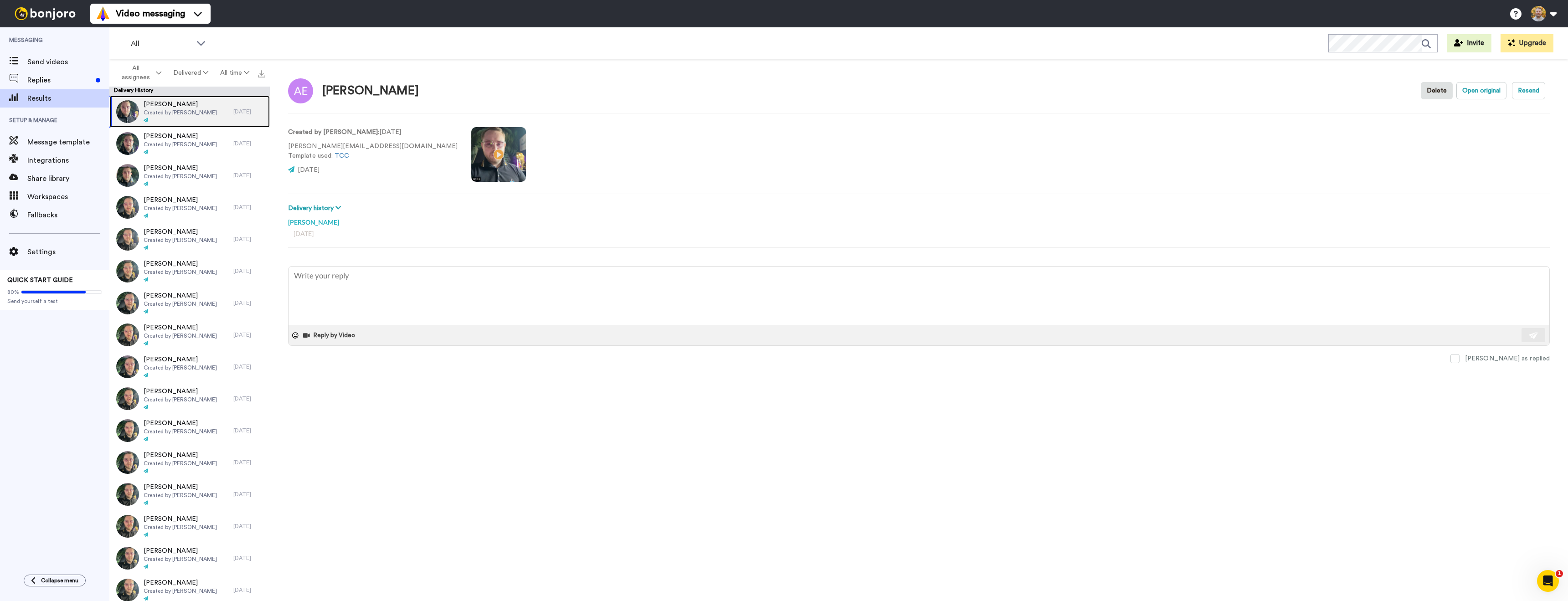
click at [219, 113] on div "Alex Esquerra Created by Danny Roberts" at bounding box center [171, 112] width 124 height 32
type textarea "x"
click at [1098, 110] on div "Alex Esquerra Delete Open original Resend Created by Danny Roberts : 10 days ag…" at bounding box center [919, 333] width 1298 height 546
click at [1537, 91] on button "Resend" at bounding box center [1529, 90] width 33 height 17
click at [207, 152] on div at bounding box center [180, 152] width 74 height 7
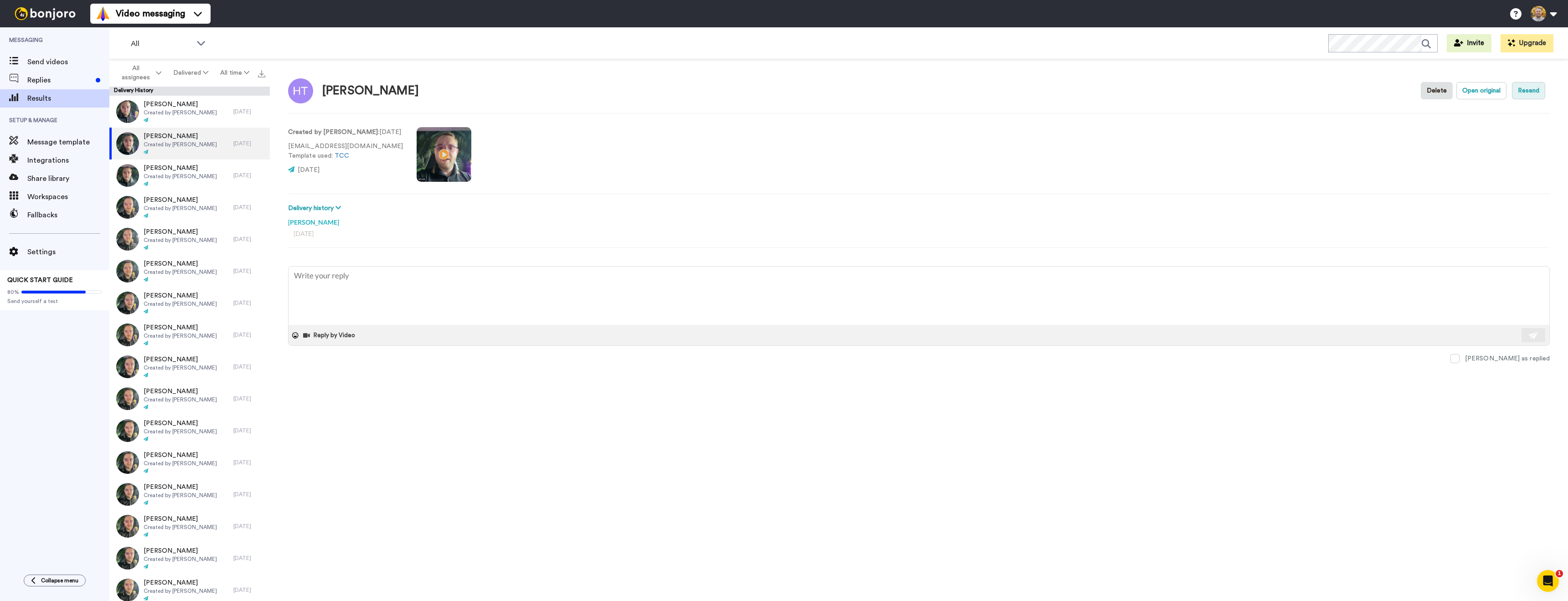
click at [1532, 88] on button "Resend" at bounding box center [1529, 90] width 33 height 17
click at [181, 73] on button "Delivered" at bounding box center [191, 73] width 47 height 17
click at [205, 112] on div "Opened" at bounding box center [191, 108] width 42 height 10
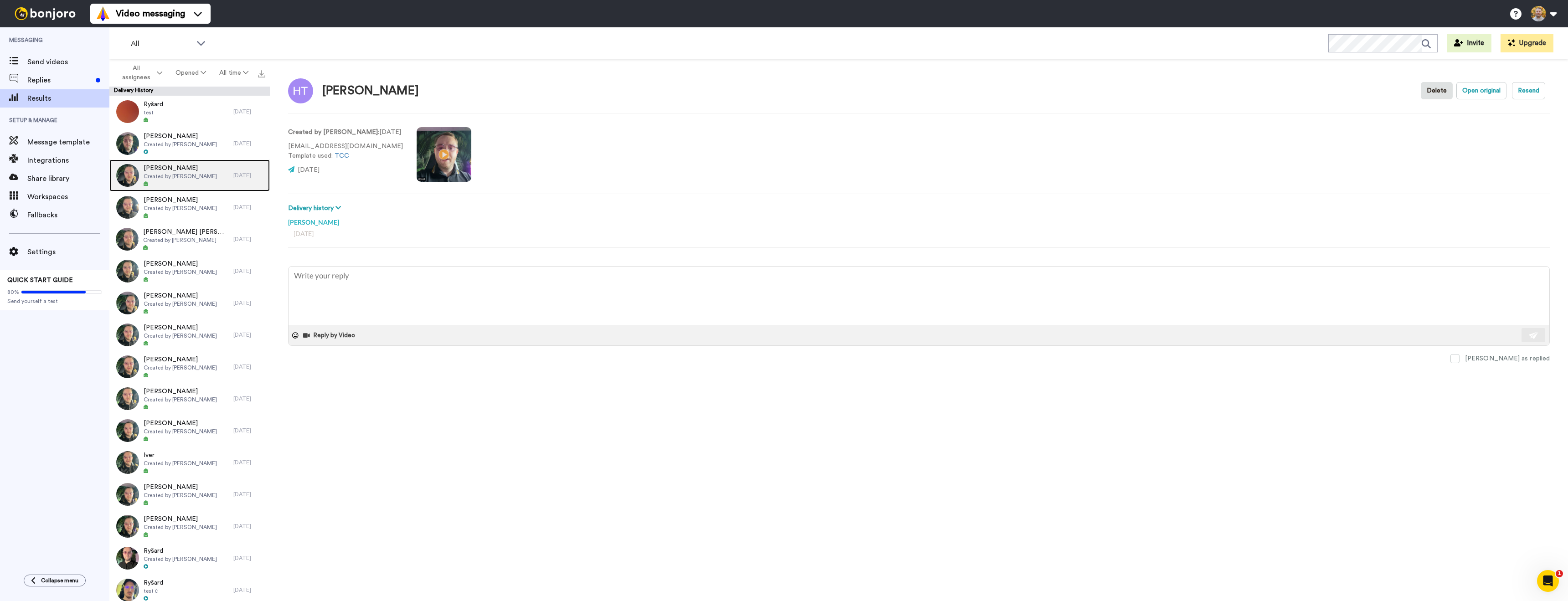
click at [200, 189] on div "Bryan Skowronek Created by Danny Roberts" at bounding box center [171, 175] width 124 height 32
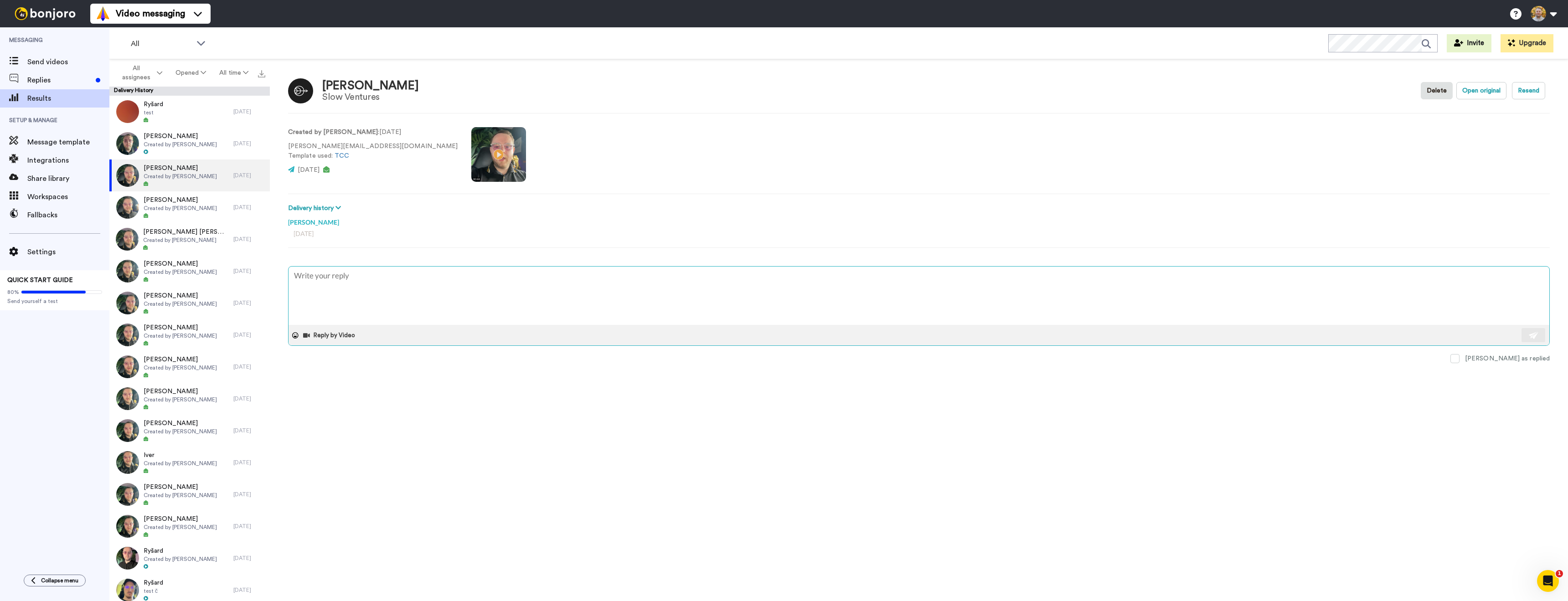
click at [451, 292] on textarea at bounding box center [919, 296] width 1261 height 58
click at [326, 209] on button "Delivery history" at bounding box center [316, 208] width 55 height 10
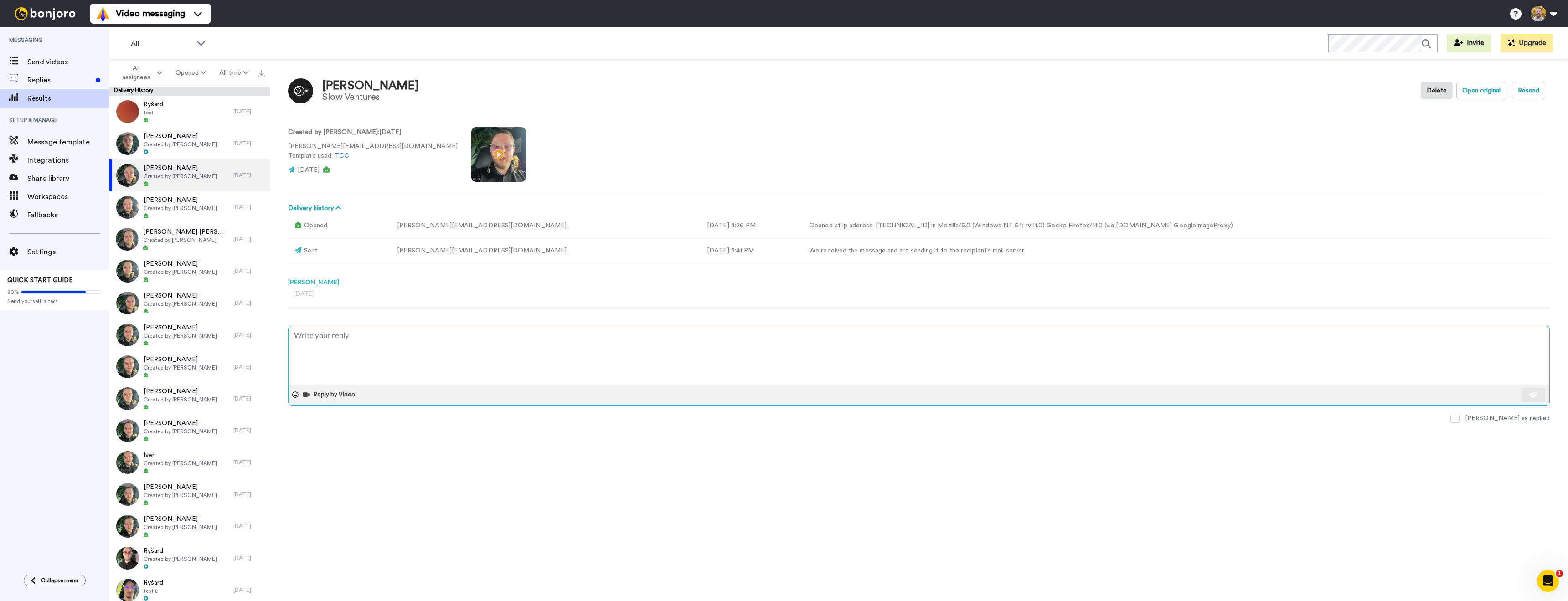
click at [426, 338] on textarea at bounding box center [919, 355] width 1261 height 58
type textarea "x"
type textarea "H"
type textarea "x"
type textarea "He"
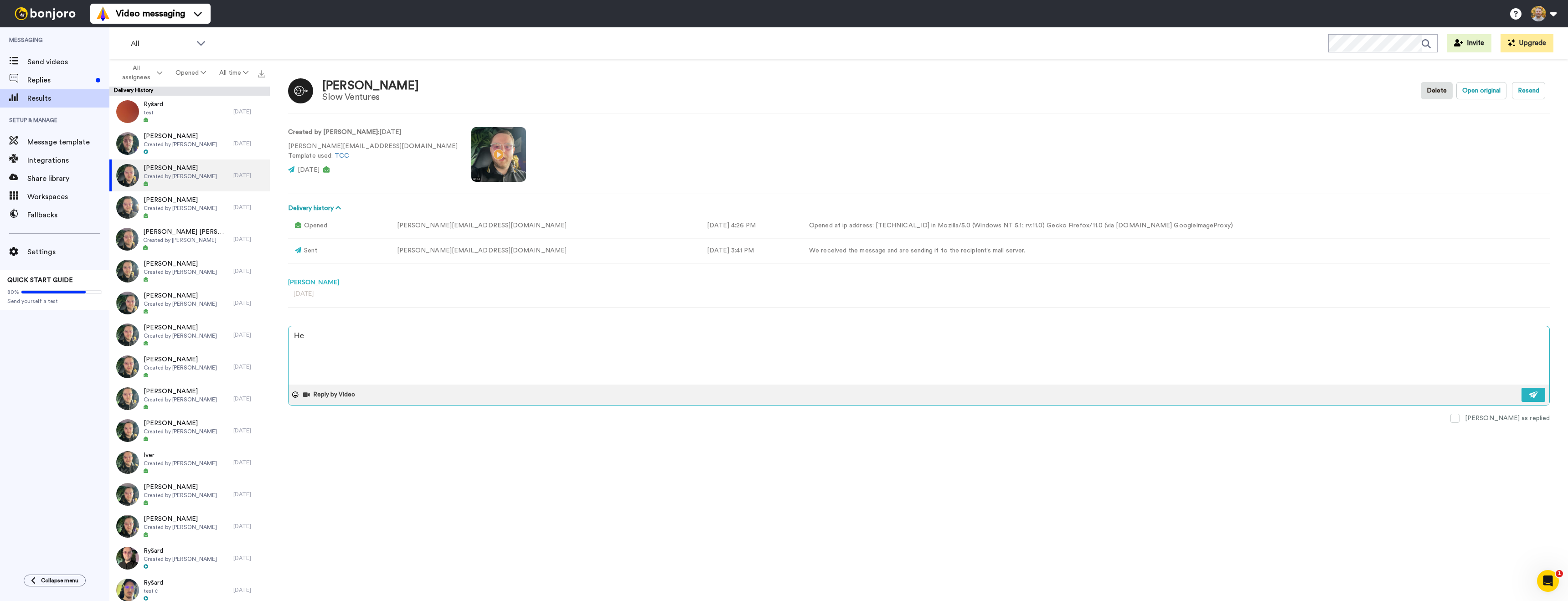
type textarea "x"
type textarea "Hey"
type textarea "x"
type textarea "Hey"
type textarea "x"
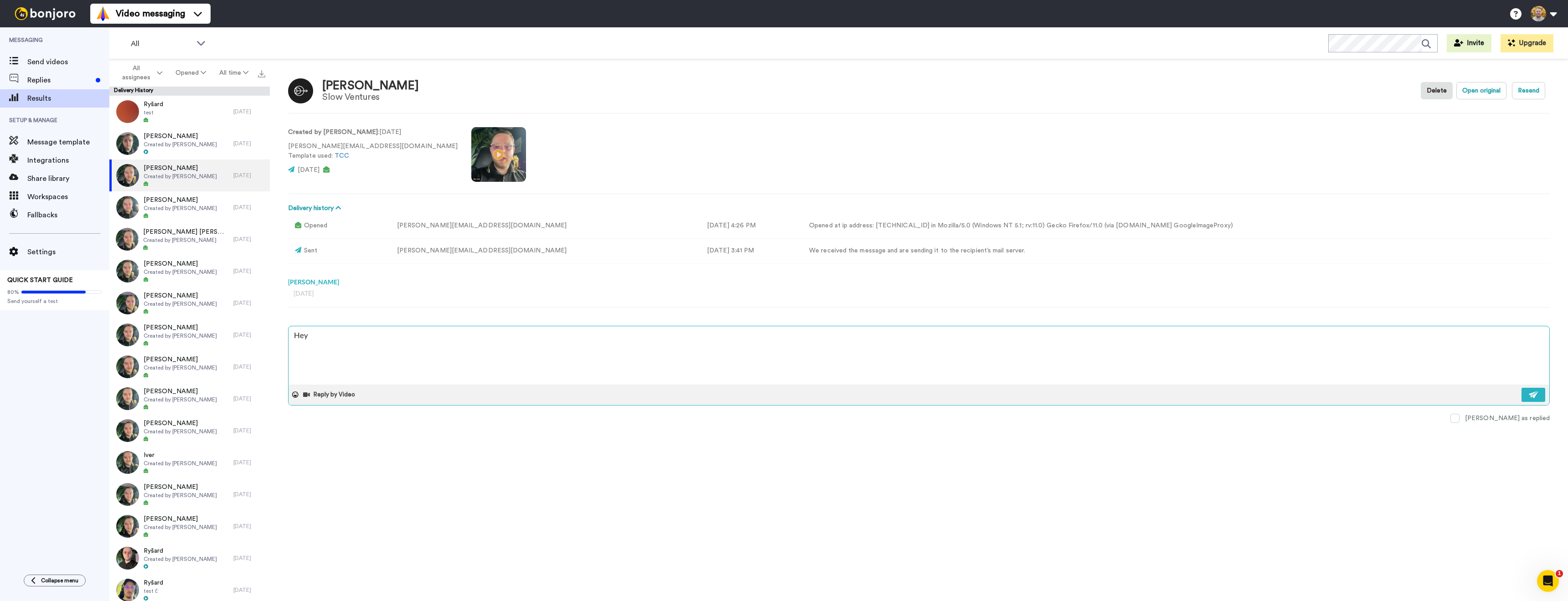
type textarea "Hey B"
type textarea "x"
type textarea "Hey Br"
type textarea "x"
type textarea "Hey Bri"
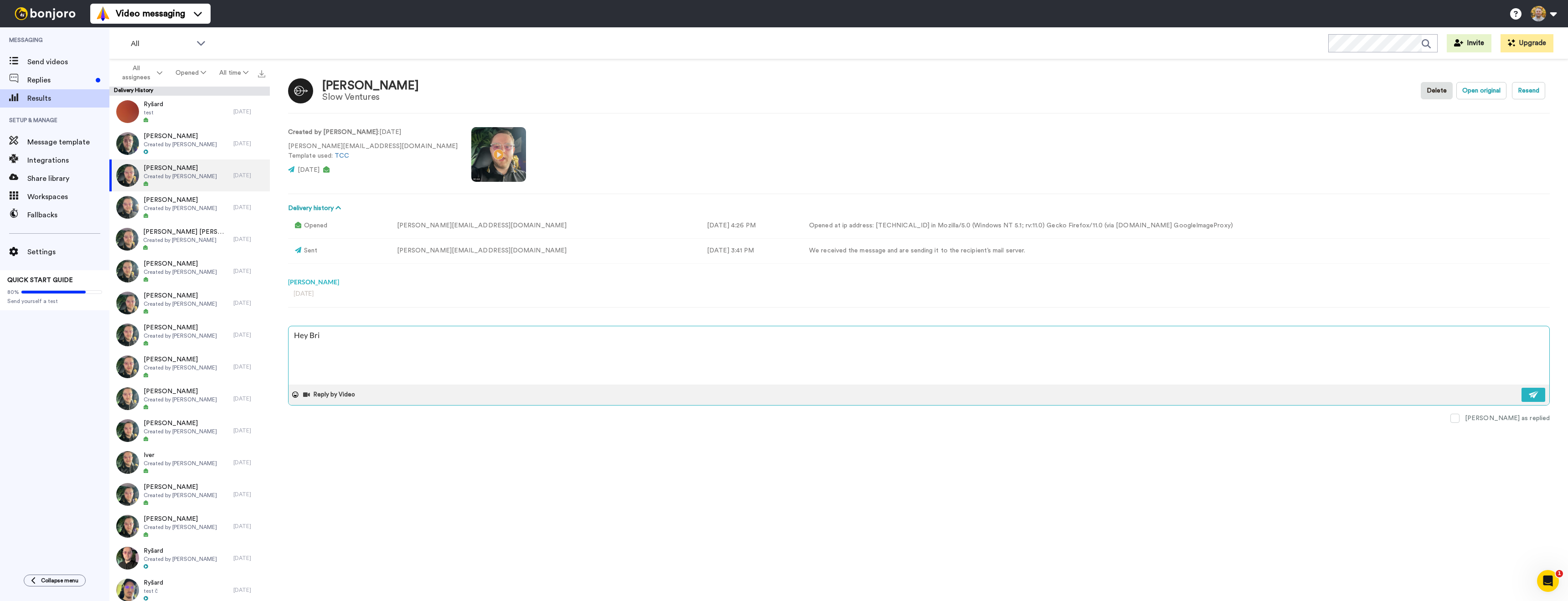
type textarea "x"
type textarea "Hey Bria"
type textarea "x"
type textarea "Hey Brian"
type textarea "x"
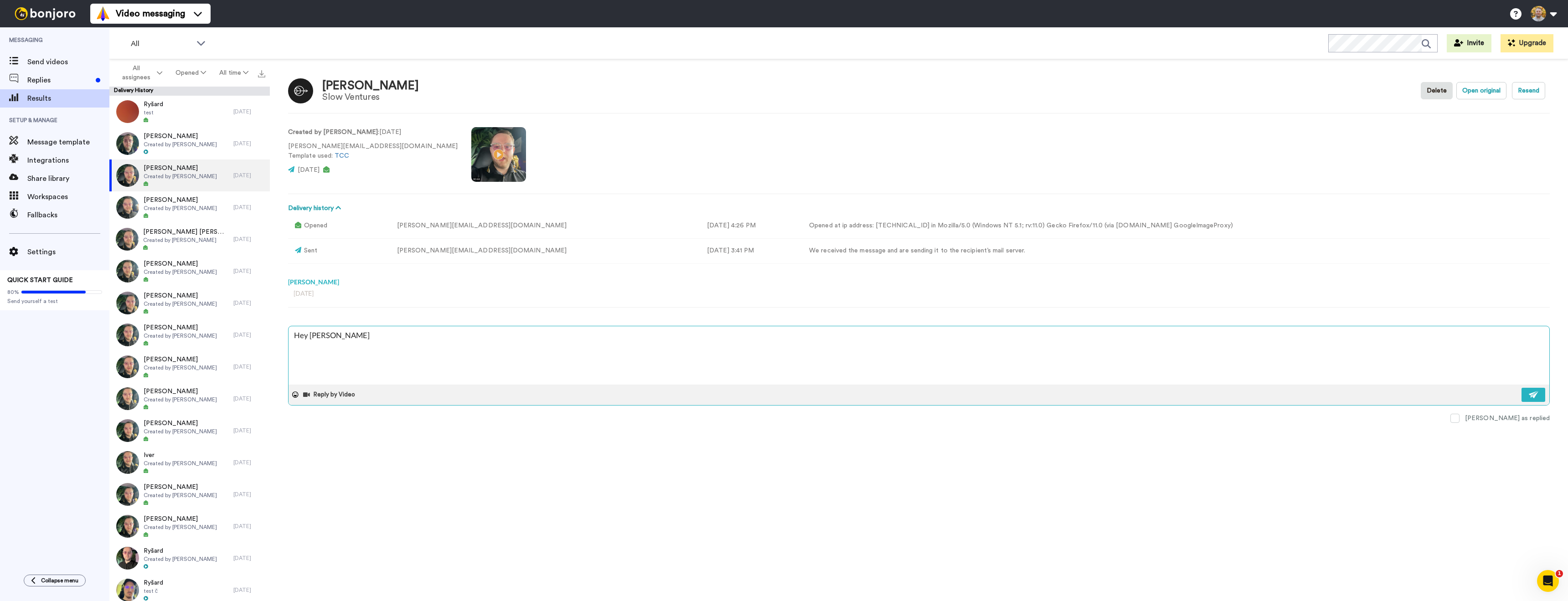
type textarea "Hey Bria"
type textarea "x"
type textarea "Hey Bri"
type textarea "x"
type textarea "Hey Br"
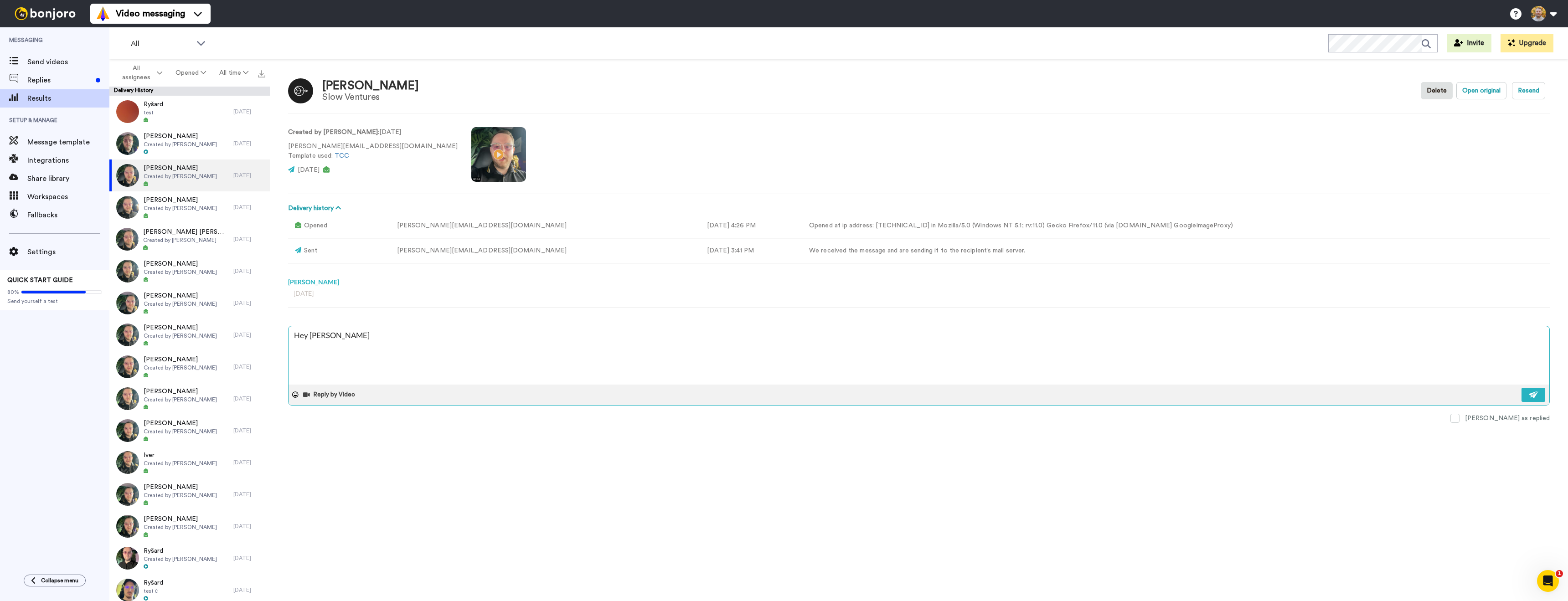
type textarea "x"
type textarea "Hey Bry"
type textarea "x"
type textarea "Hey Brya"
type textarea "x"
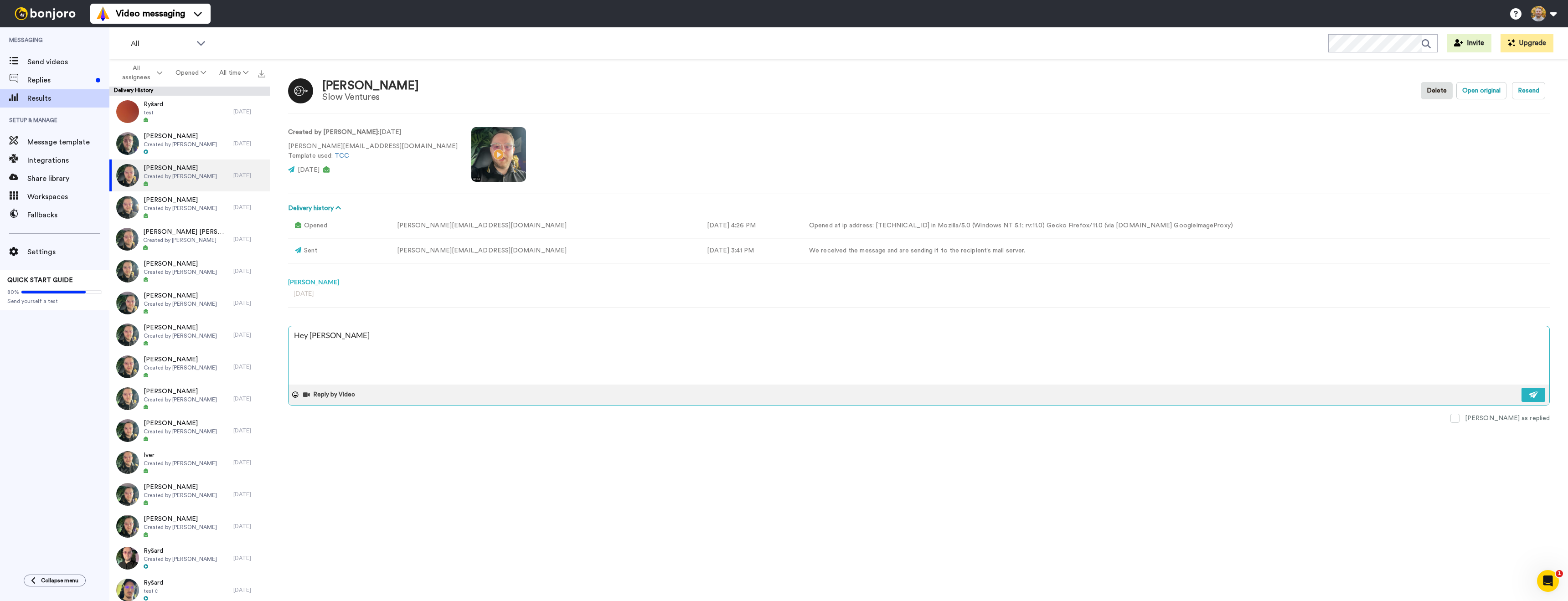
type textarea "Hey Bryan"
type textarea "x"
type textarea "Hey Bryan,"
type textarea "x"
type textarea "Hey Bryan,"
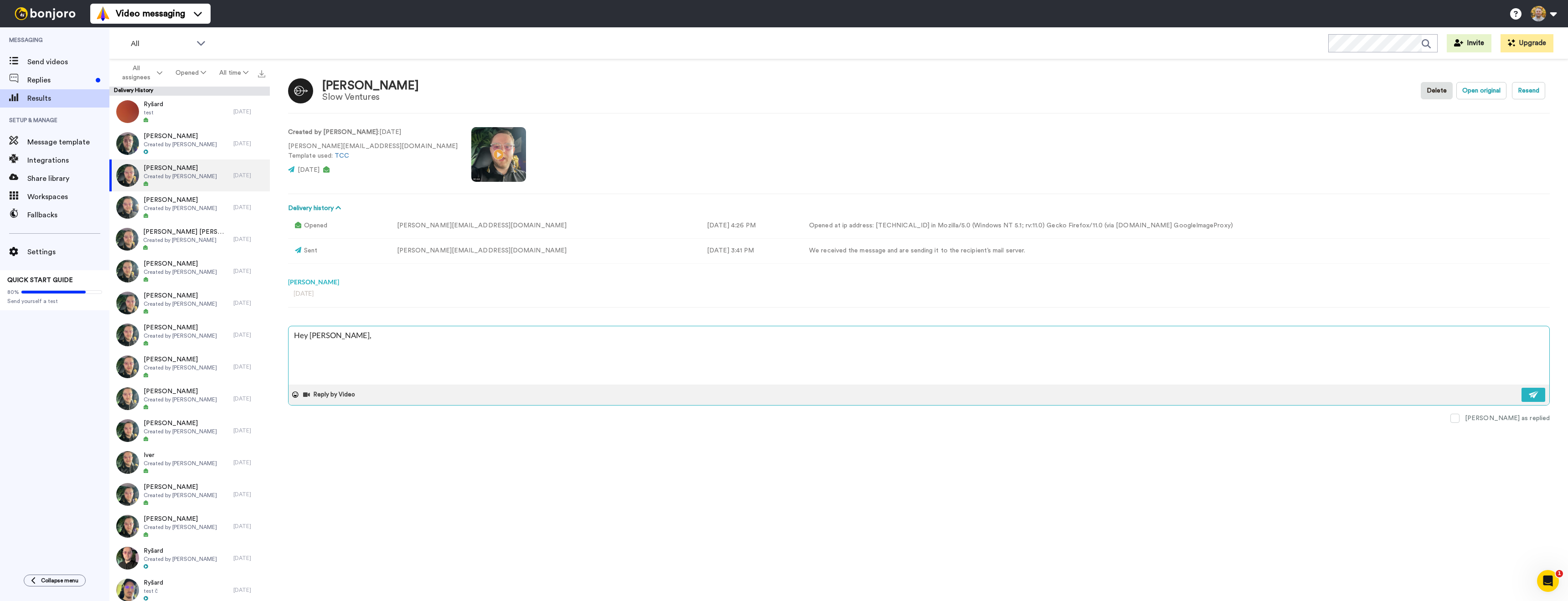
type textarea "x"
type textarea "Hey Bryan, h"
type textarea "x"
type textarea "Hey Bryan, ha"
type textarea "x"
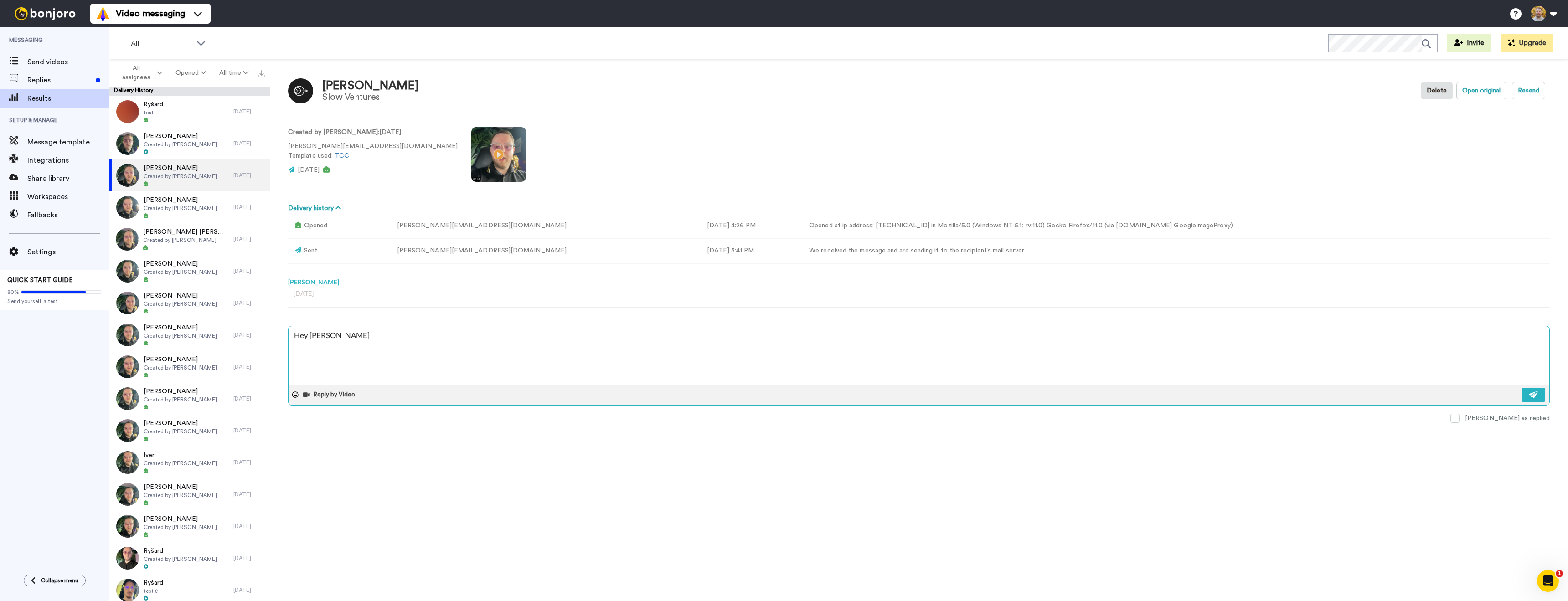
type textarea "Hey Bryan, hav"
type textarea "x"
type textarea "Hey Bryan, have"
type textarea "x"
type textarea "Hey Bryan, have"
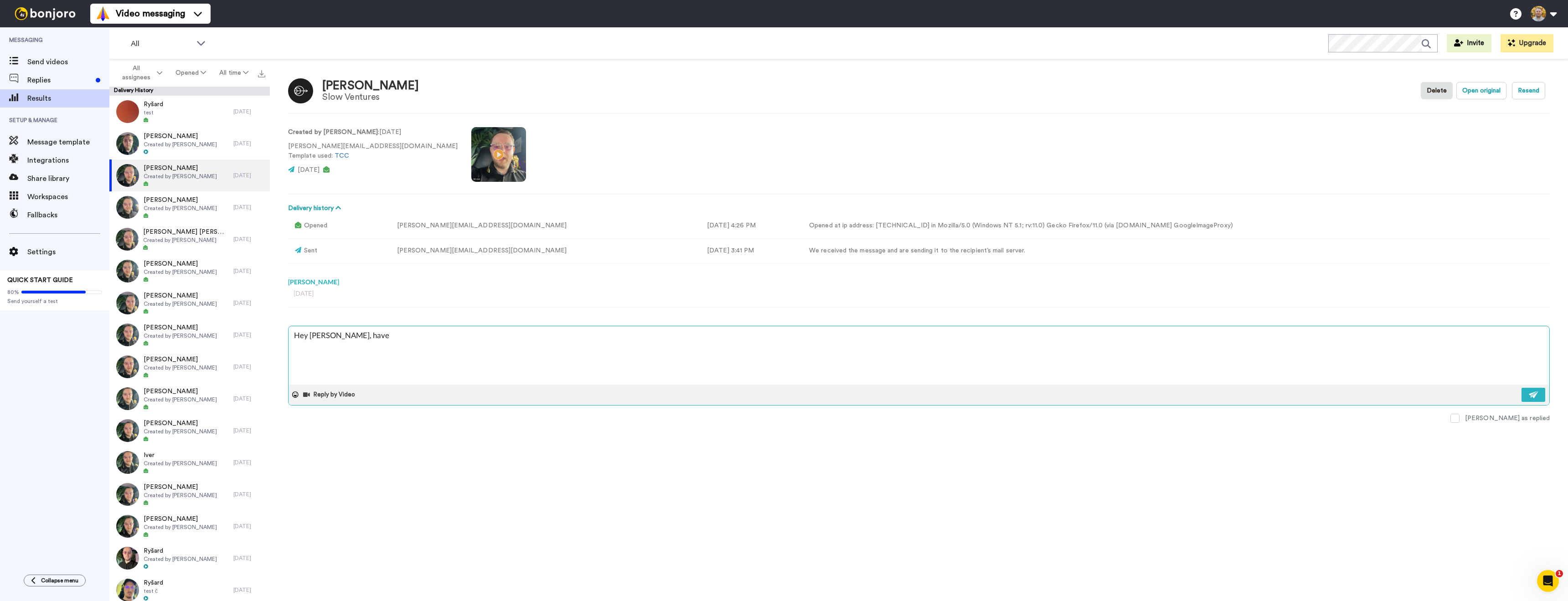
type textarea "x"
type textarea "Hey Bryan, have yo"
type textarea "x"
type textarea "Hey Bryan, have you"
type textarea "x"
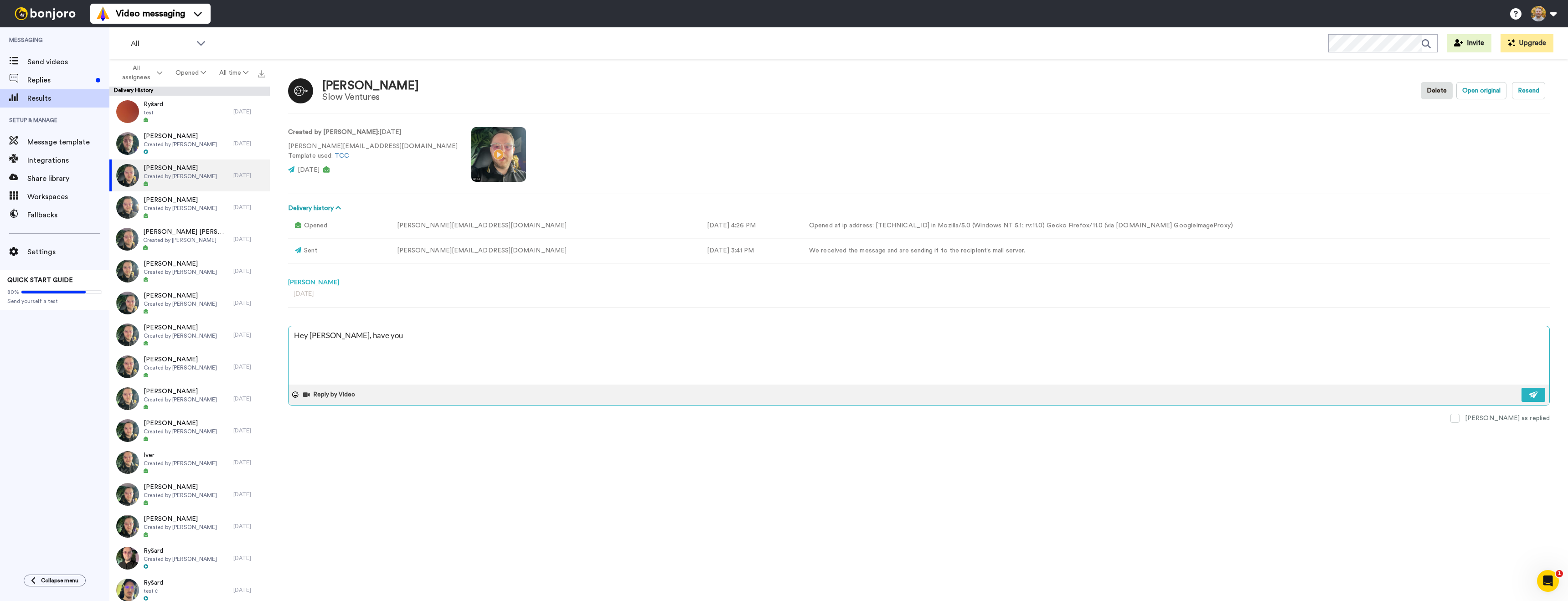
type textarea "Hey Bryan, have you s"
type textarea "x"
type textarea "Hey Bryan, have you se"
type textarea "x"
type textarea "Hey Bryan, have you see"
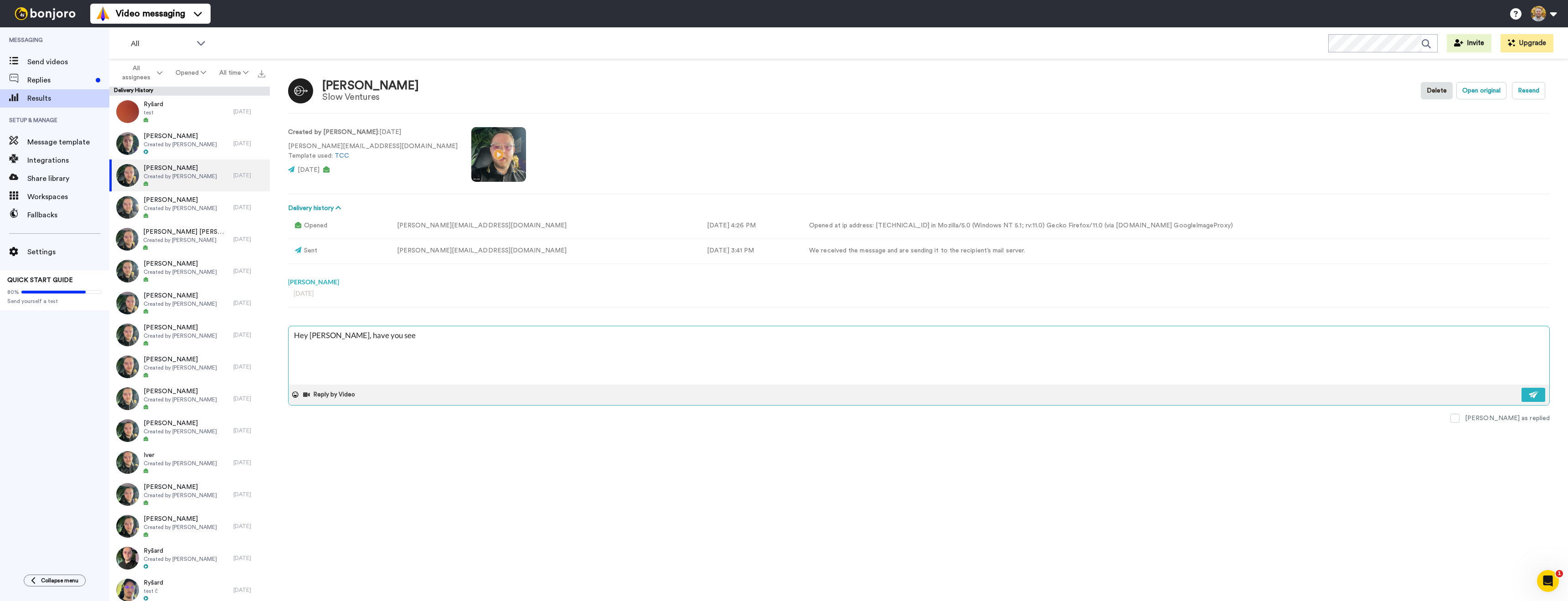
type textarea "x"
type textarea "Hey Bryan, have you see"
type textarea "x"
type textarea "Hey Bryan, have you see n"
type textarea "x"
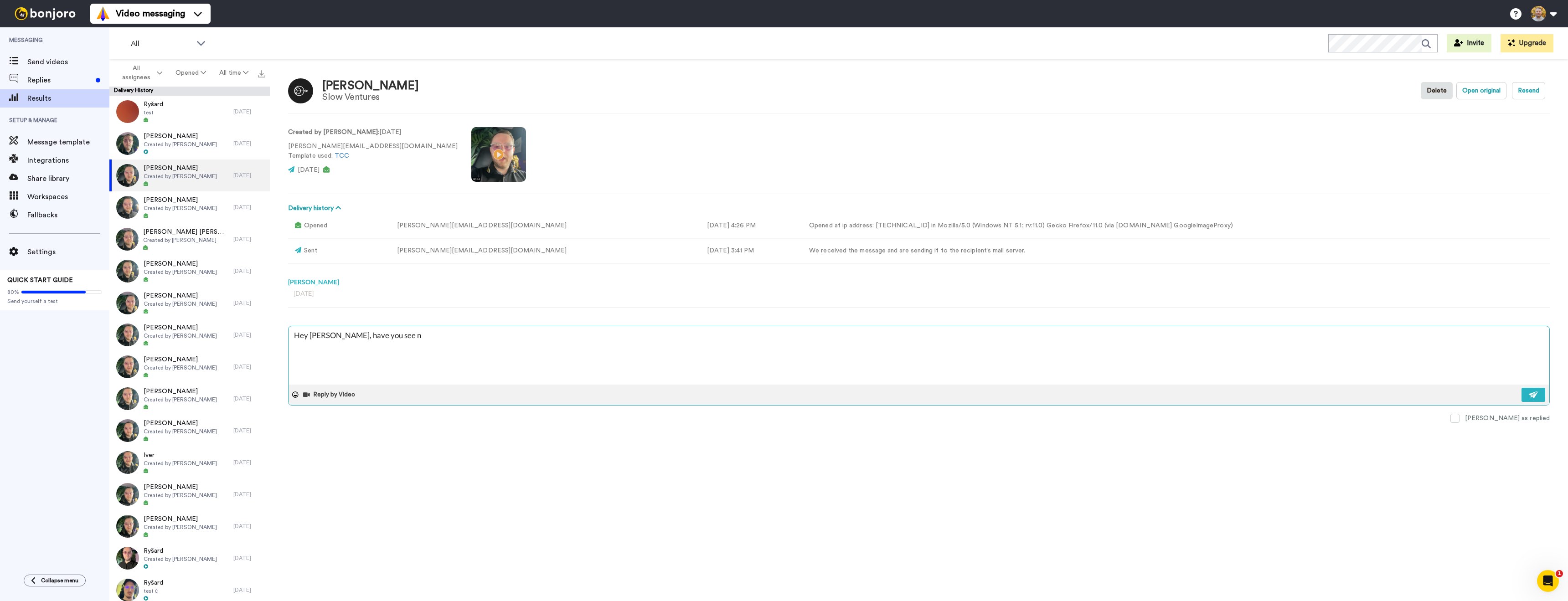
type textarea "Hey Bryan, have you see"
type textarea "x"
type textarea "Hey Bryan, have you see"
type textarea "x"
type textarea "Hey Bryan, have you seen"
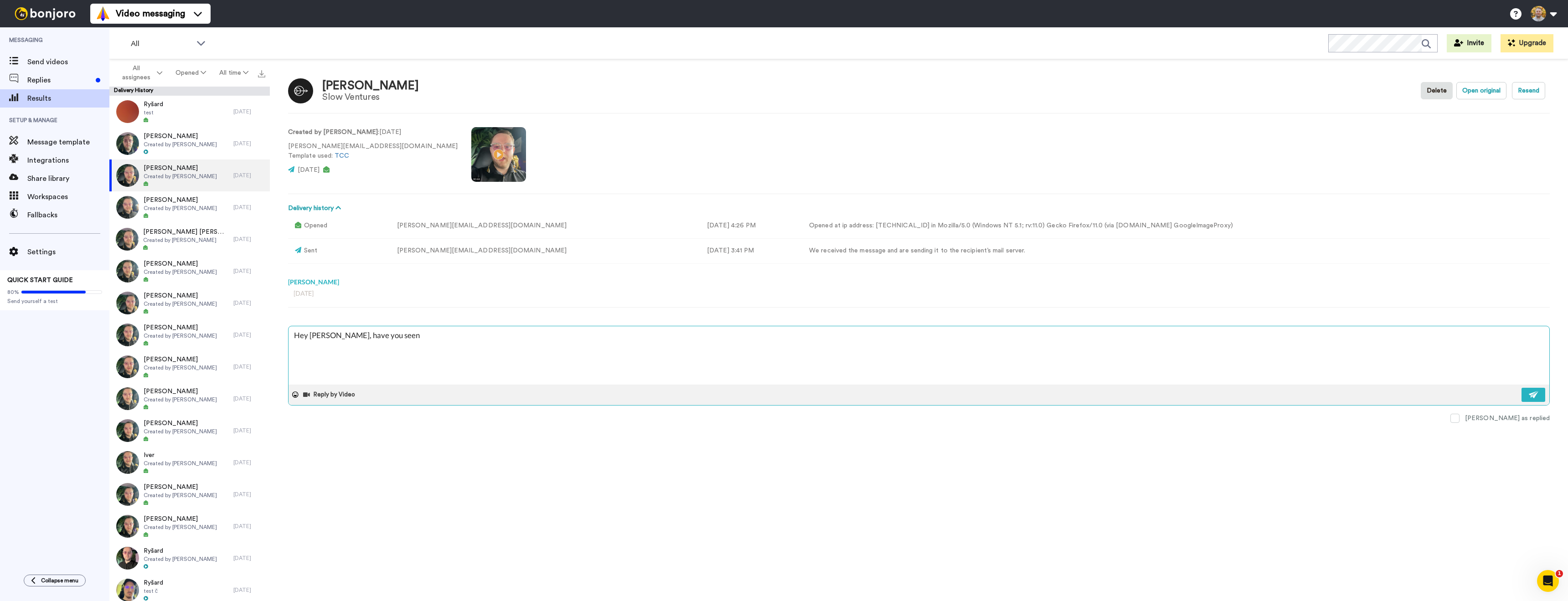
type textarea "x"
type textarea "Hey Bryan, have you seen"
type textarea "x"
type textarea "Hey Bryan, have you seen t"
type textarea "x"
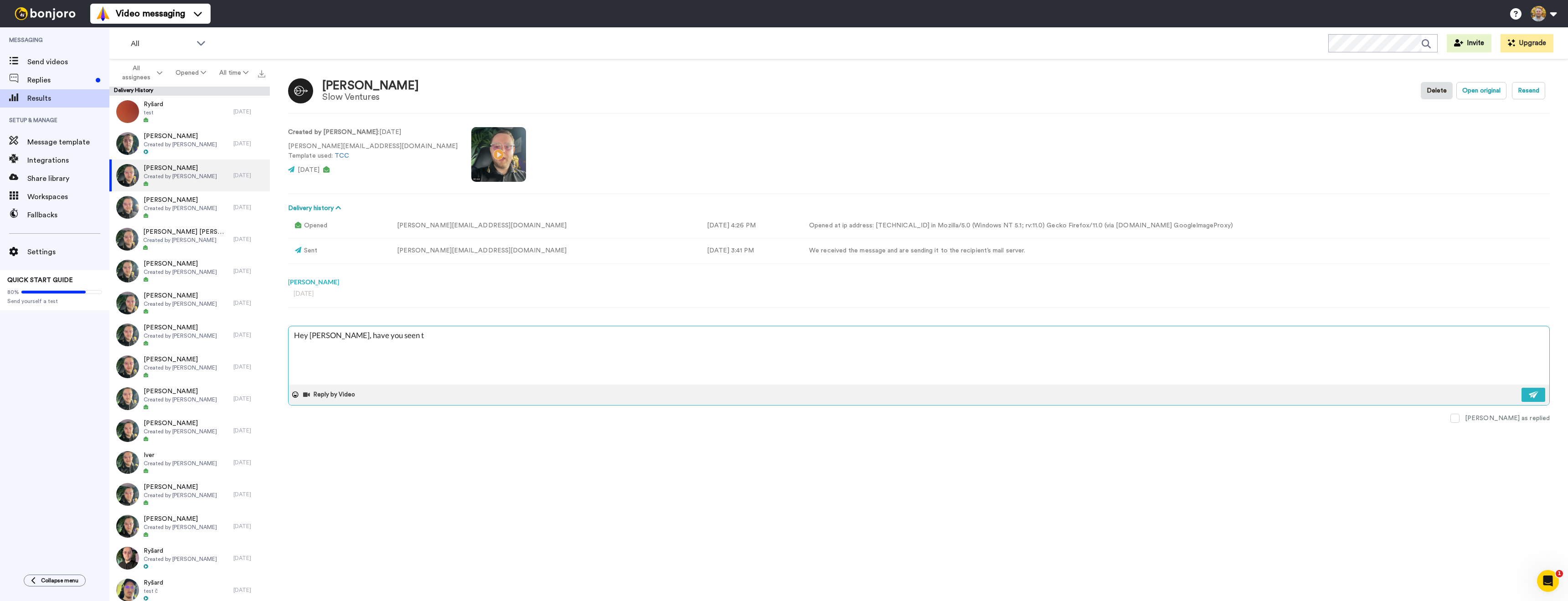
type textarea "Hey Bryan, have you seen"
type textarea "x"
type textarea "Hey Bryan, have you"
type textarea "x"
type textarea "Hey Bryan, have"
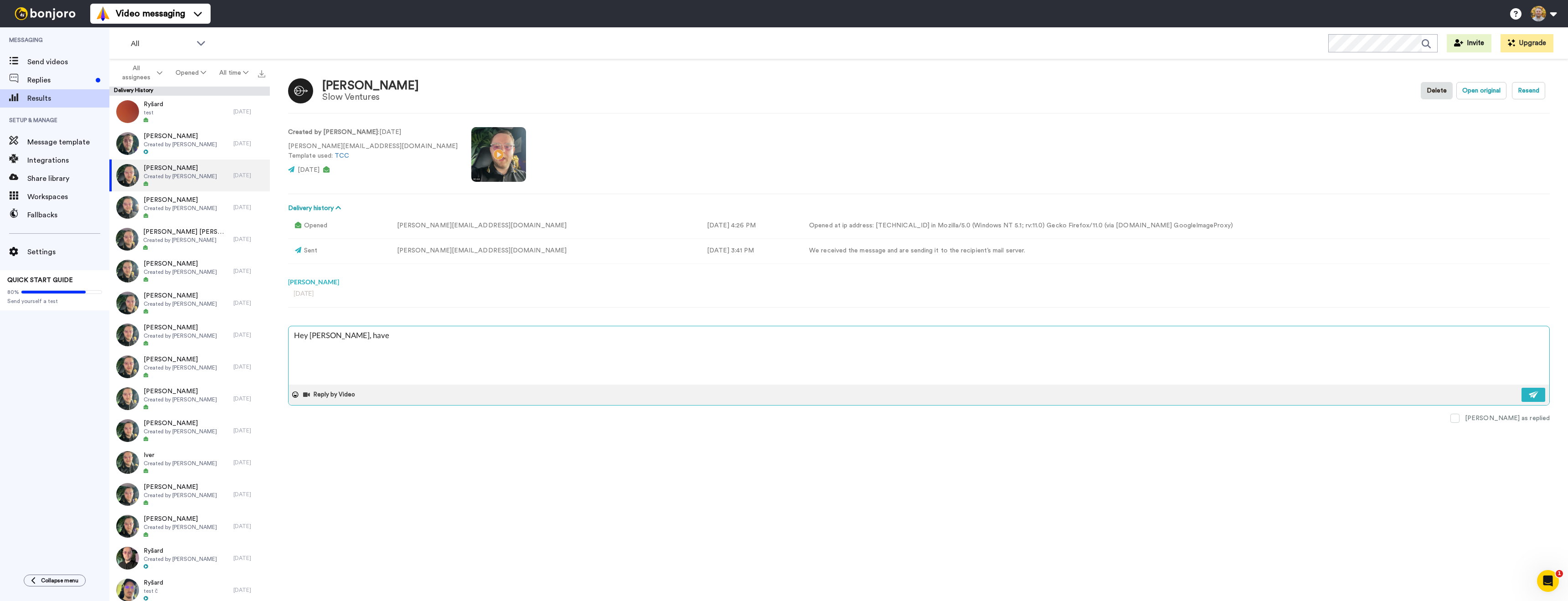
type textarea "x"
type textarea "Hey Bryan,"
type textarea "x"
type textarea "Hey Bryan, j"
type textarea "x"
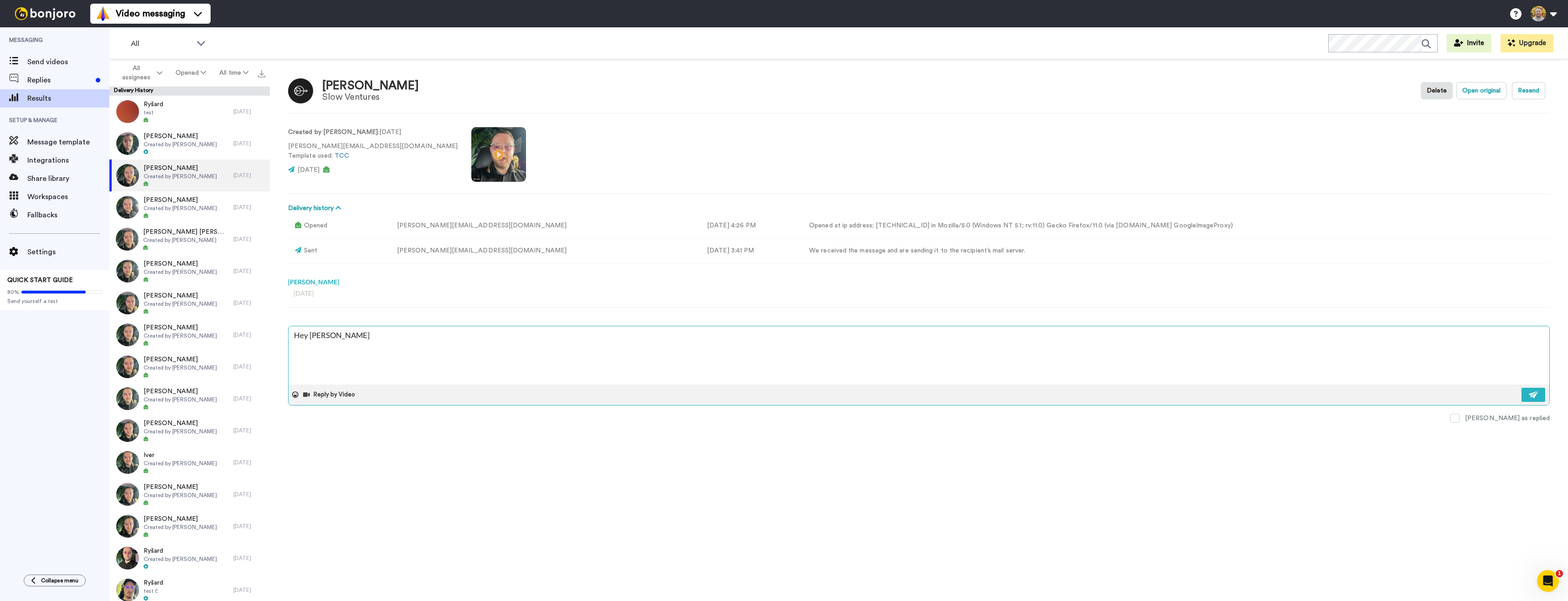
type textarea "Hey Bryan, jus"
type textarea "x"
type textarea "Hey Bryan, just"
type textarea "x"
type textarea "Hey Bryan, just"
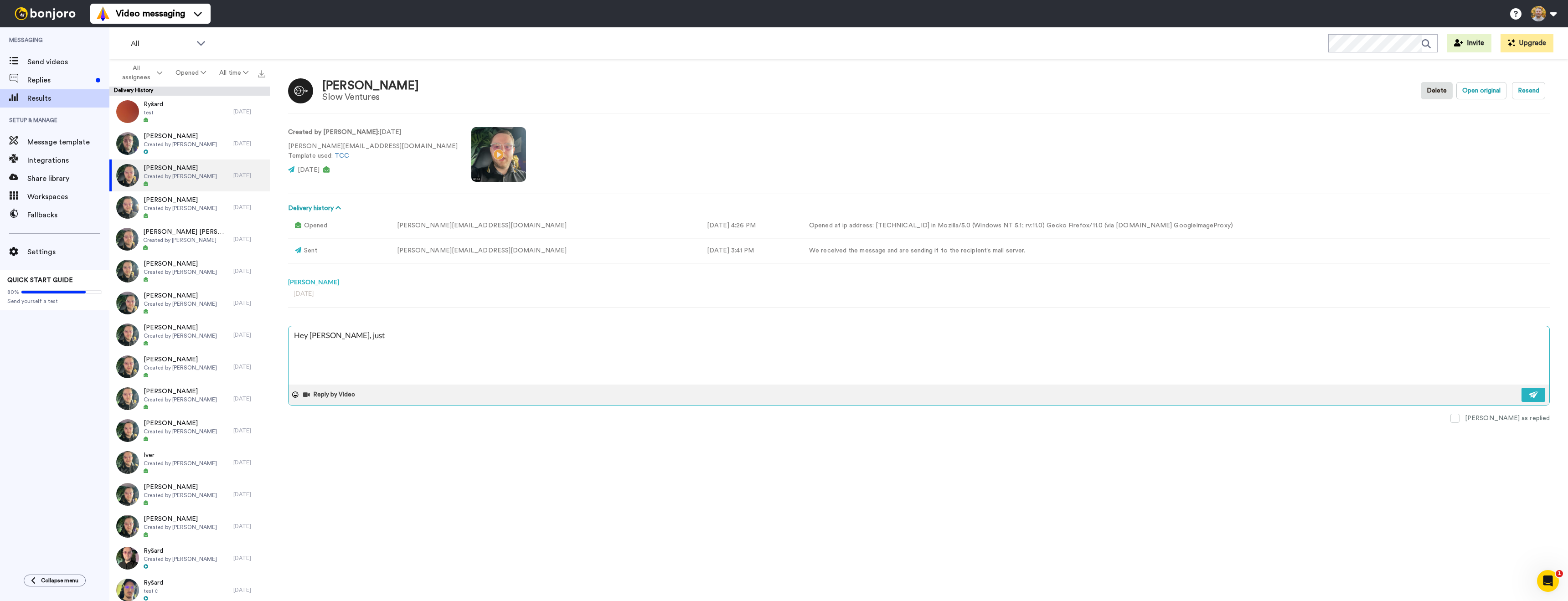
type textarea "x"
type textarea "Hey Bryan, just m"
type textarea "x"
type textarea "Hey Bryan, just mak"
type textarea "x"
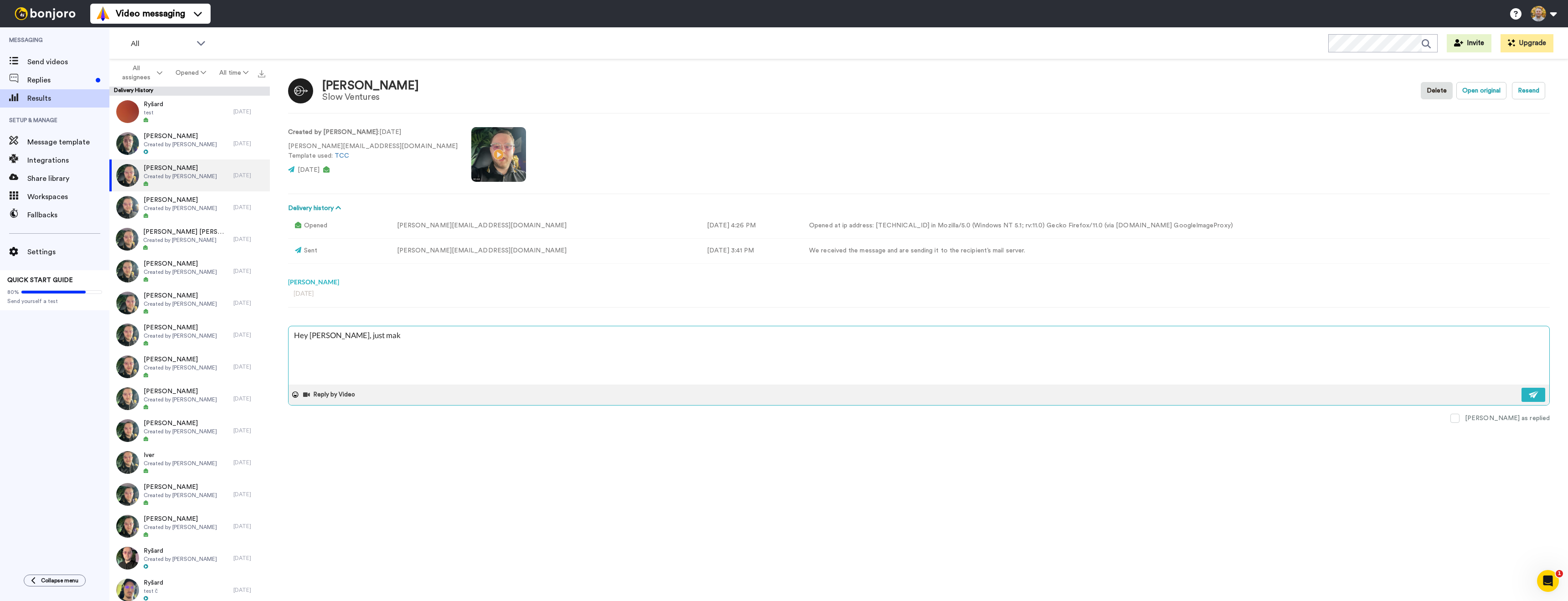
type textarea "Hey Bryan, just makm"
type textarea "x"
type textarea "Hey Bryan, just makmi"
type textarea "x"
type textarea "Hey Bryan, just makming"
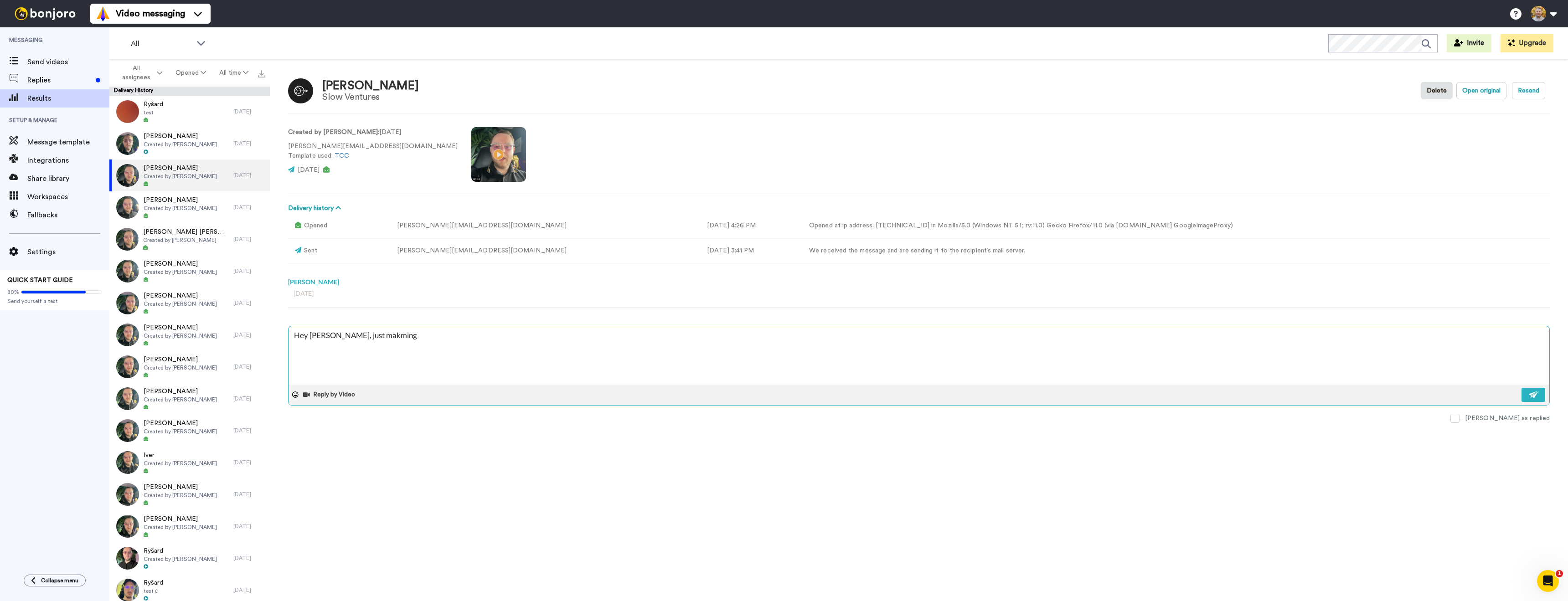
type textarea "x"
type textarea "Hey Bryan, just makming"
type textarea "x"
type textarea "Hey Bryan, just"
type textarea "x"
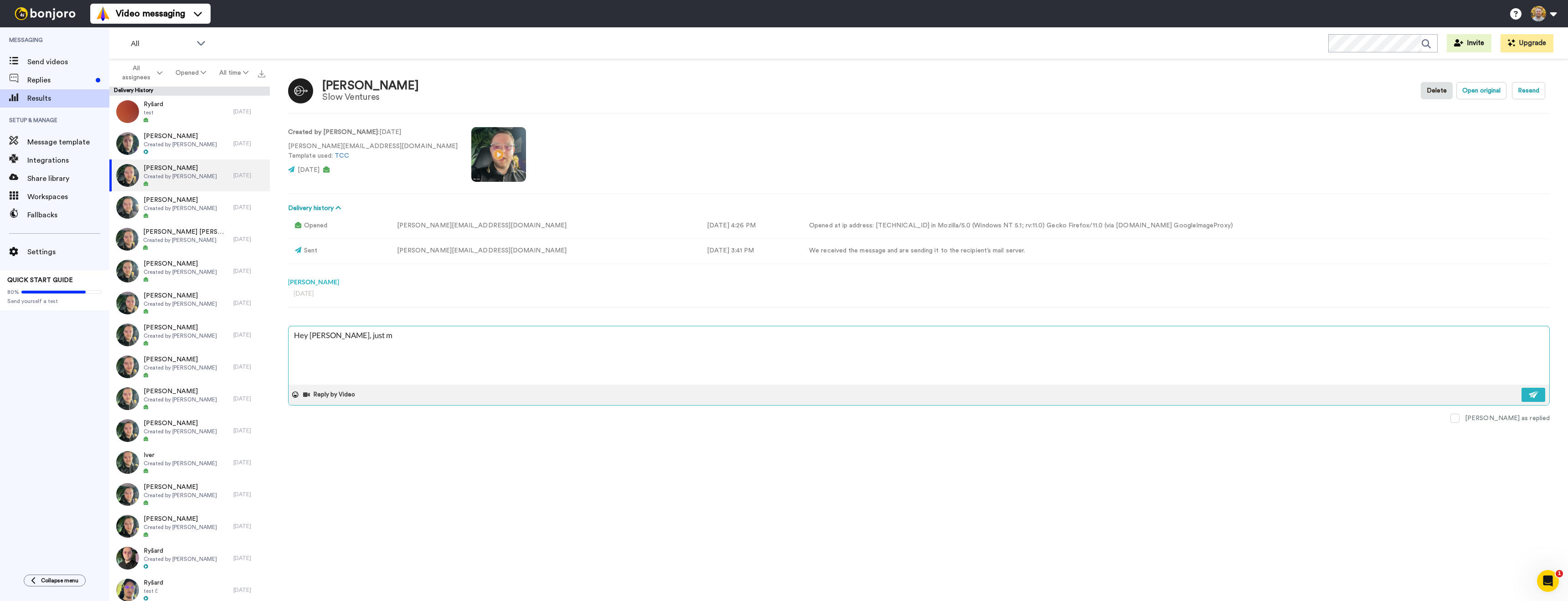
type textarea "Hey Bryan, just ma"
type textarea "x"
type textarea "Hey Bryan, just mak"
type textarea "x"
type textarea "Hey Bryan, just maki"
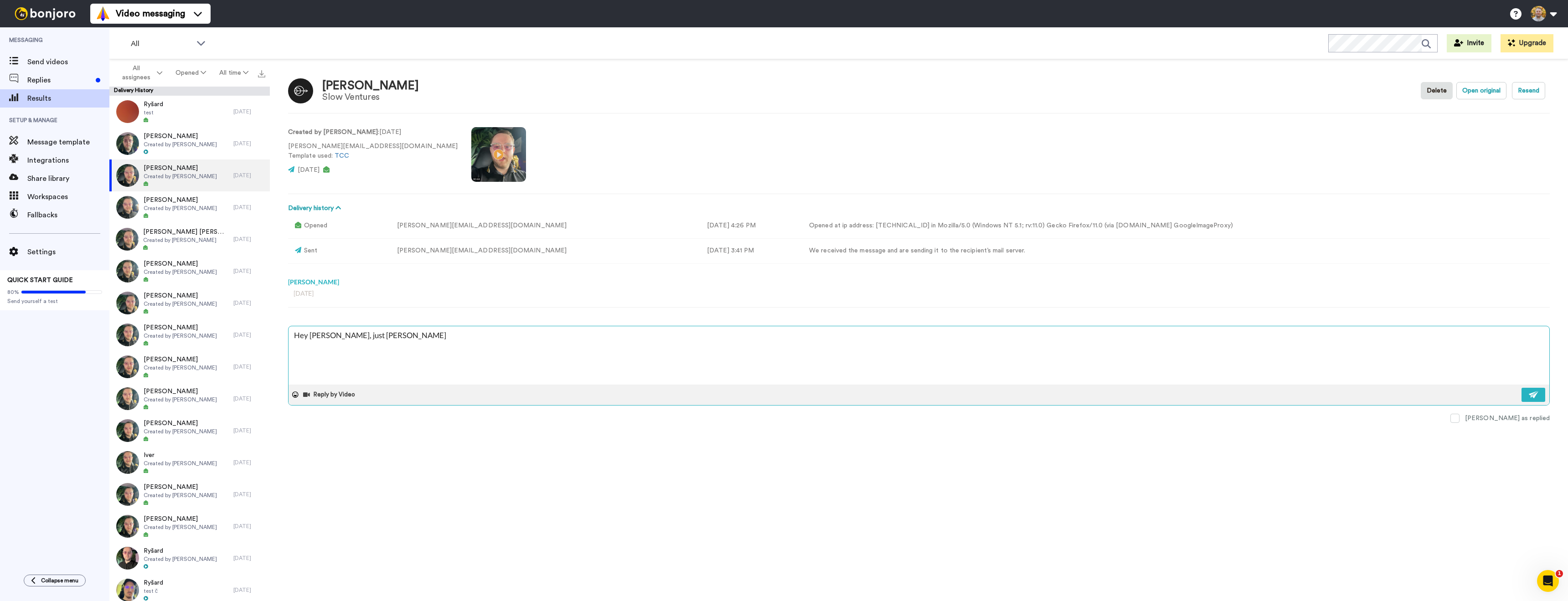
type textarea "x"
type textarea "Hey Bryan, just making"
type textarea "x"
type textarea "Hey Bryan, just making u"
type textarea "x"
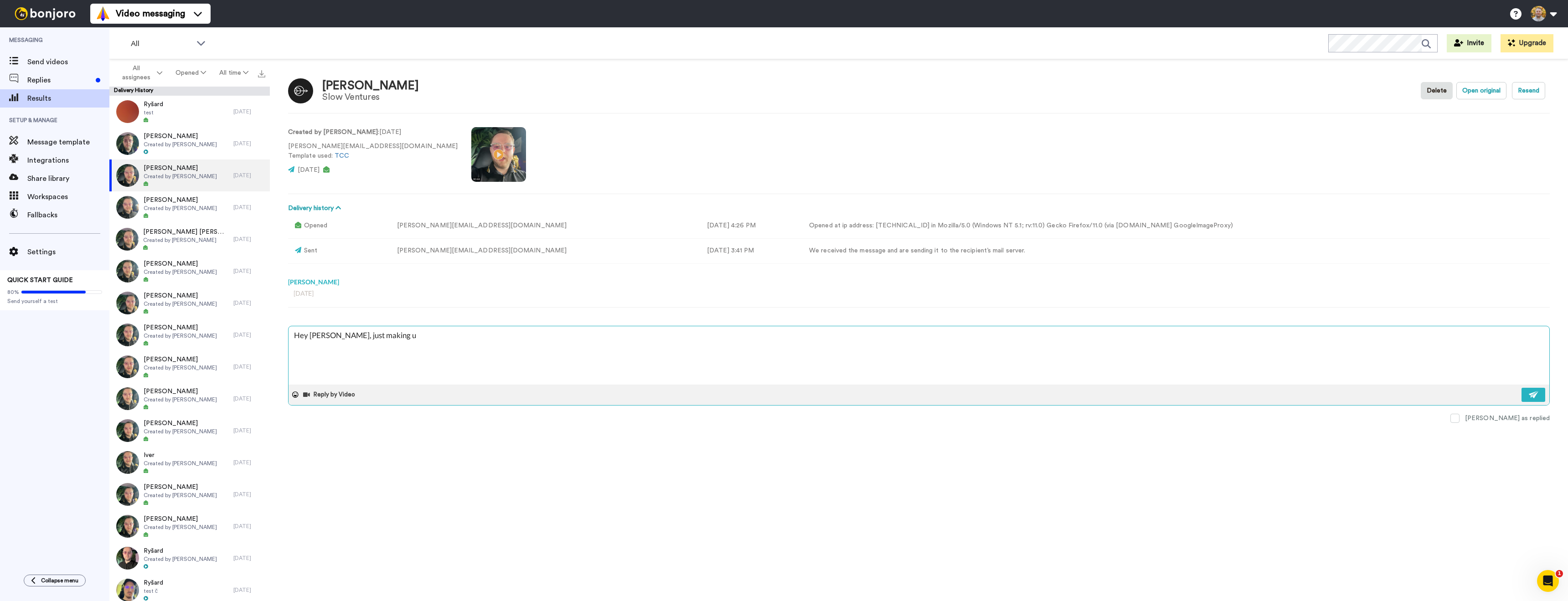
type textarea "Hey Bryan, just making us"
type textarea "x"
type textarea "Hey Bryan, just making usr"
type textarea "x"
type textarea "Hey Bryan, just making usre"
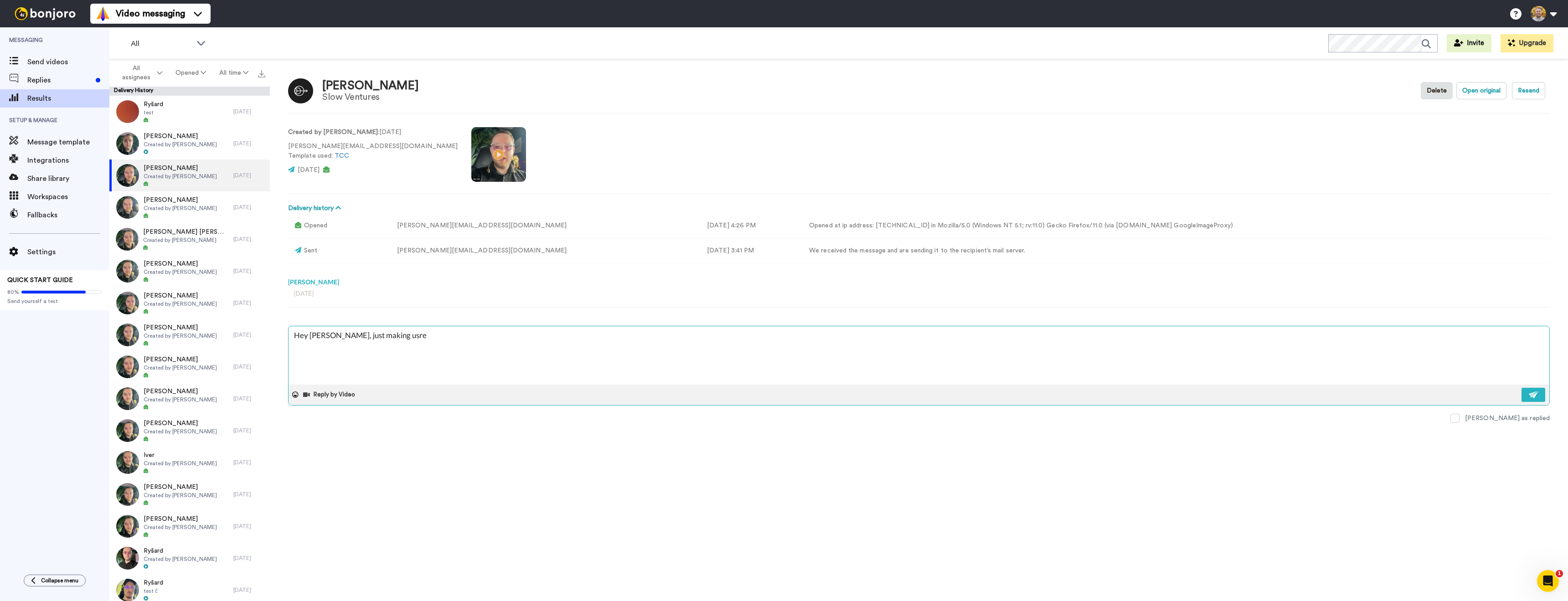
type textarea "x"
type textarea "Hey Bryan, just making"
type textarea "x"
type textarea "Hey Bryan, just"
type textarea "x"
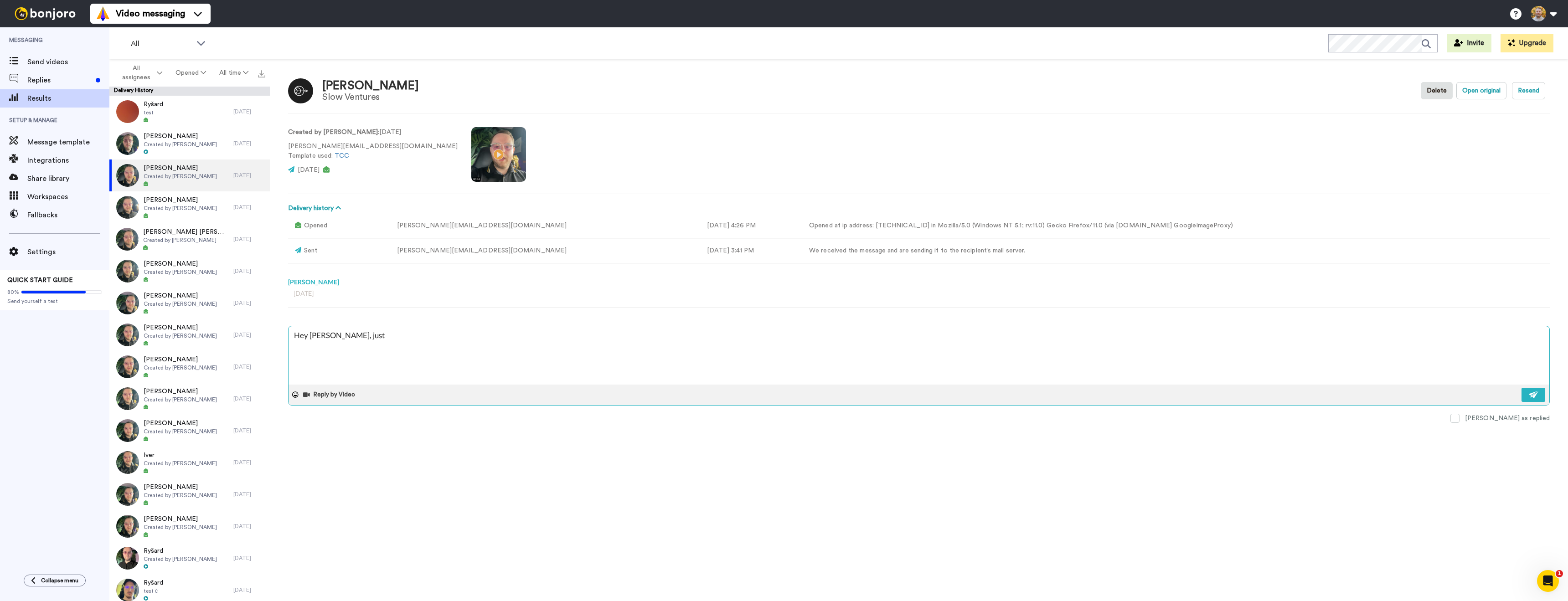
type textarea "Hey Bryan,"
type textarea "x"
type textarea "Hey Bryan, h"
type textarea "x"
type textarea "Hey Bryan, ha"
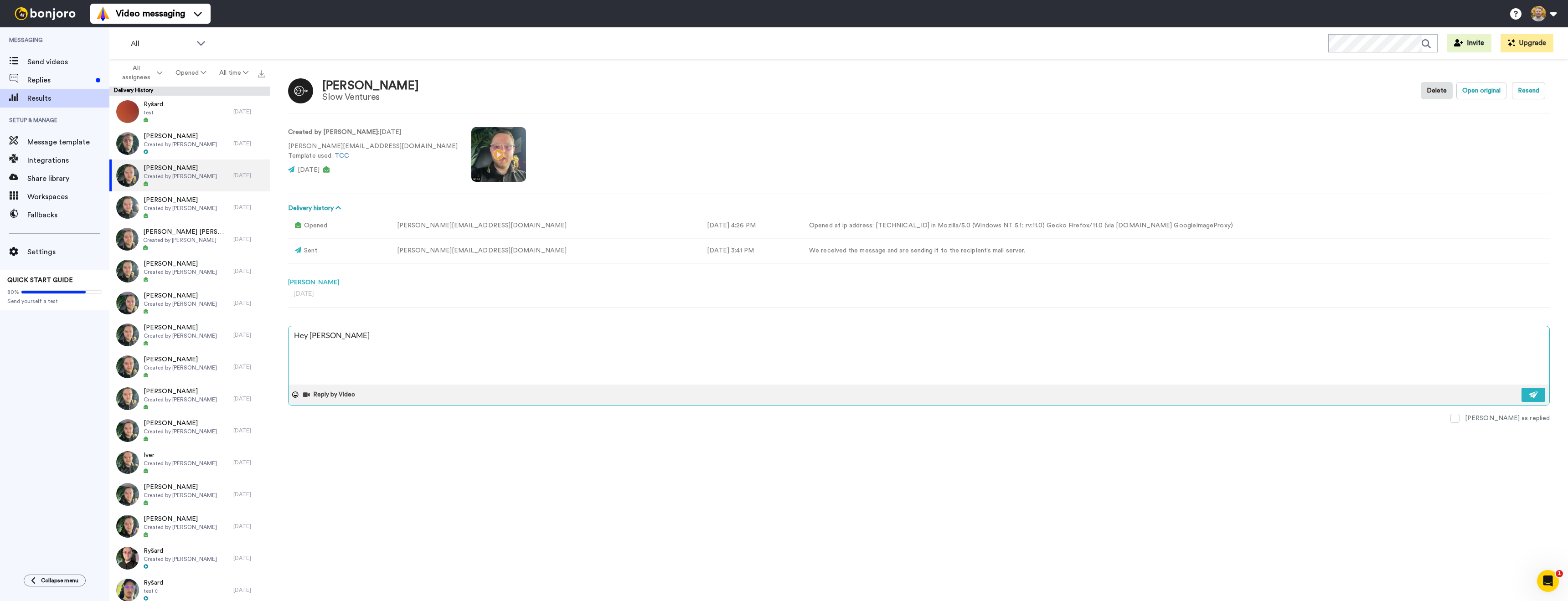
type textarea "x"
type textarea "Hey Bryan, hav"
type textarea "x"
type textarea "Hey Bryan, have"
type textarea "x"
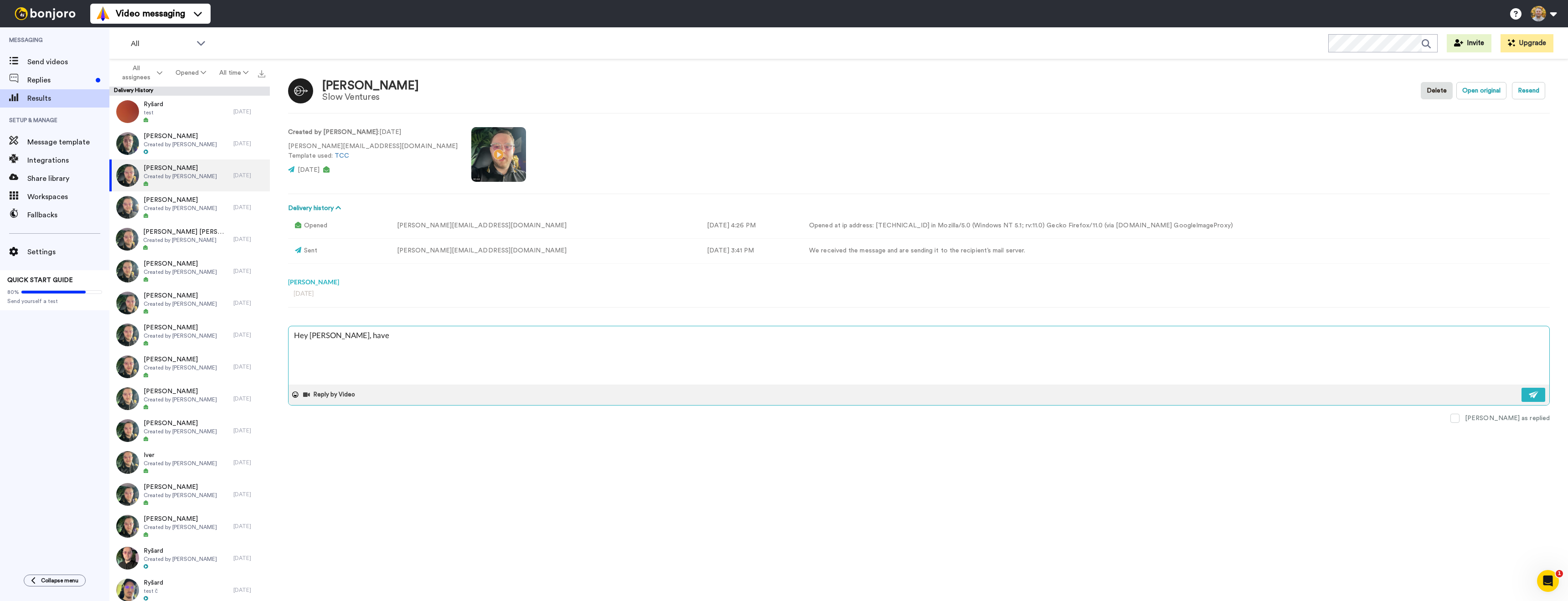
type textarea "Hey Bryan, have"
type textarea "x"
type textarea "Hey Bryan, have y"
type textarea "x"
type textarea "Hey Bryan, have you"
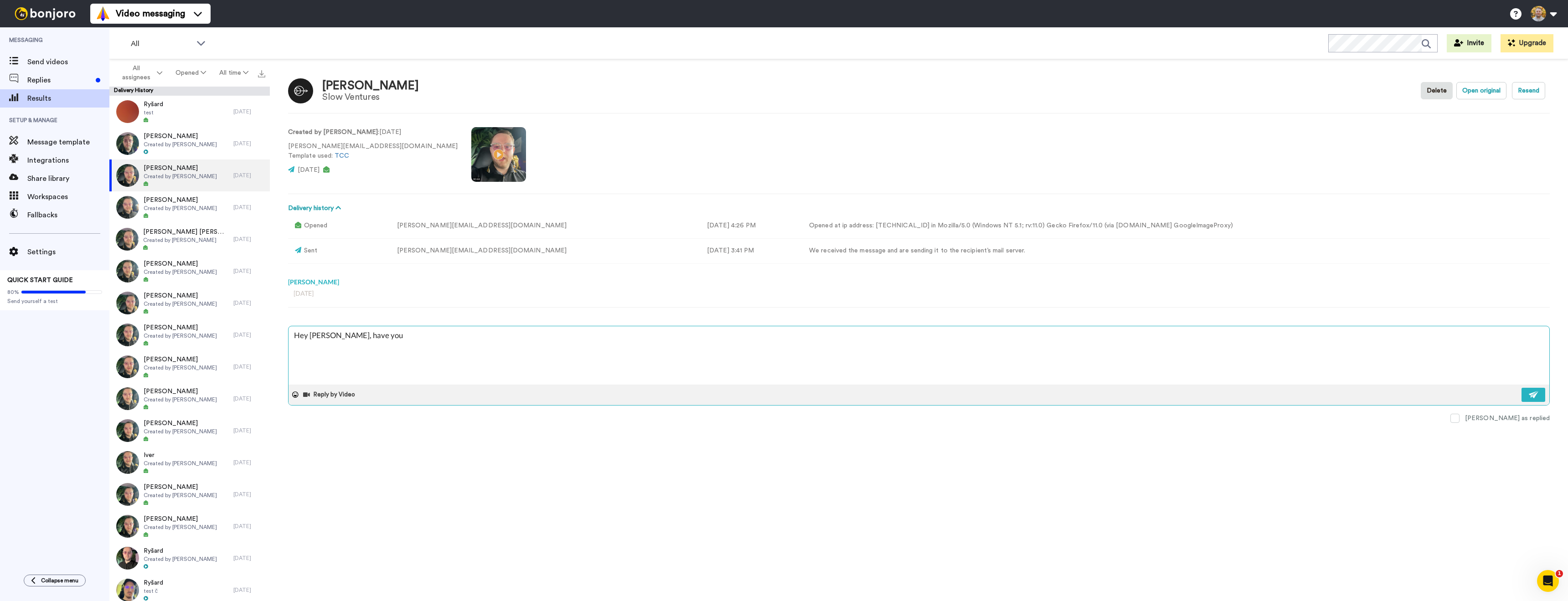
type textarea "x"
type textarea "Hey Bryan, have you s"
type textarea "x"
type textarea "Hey Bryan, have you se"
type textarea "x"
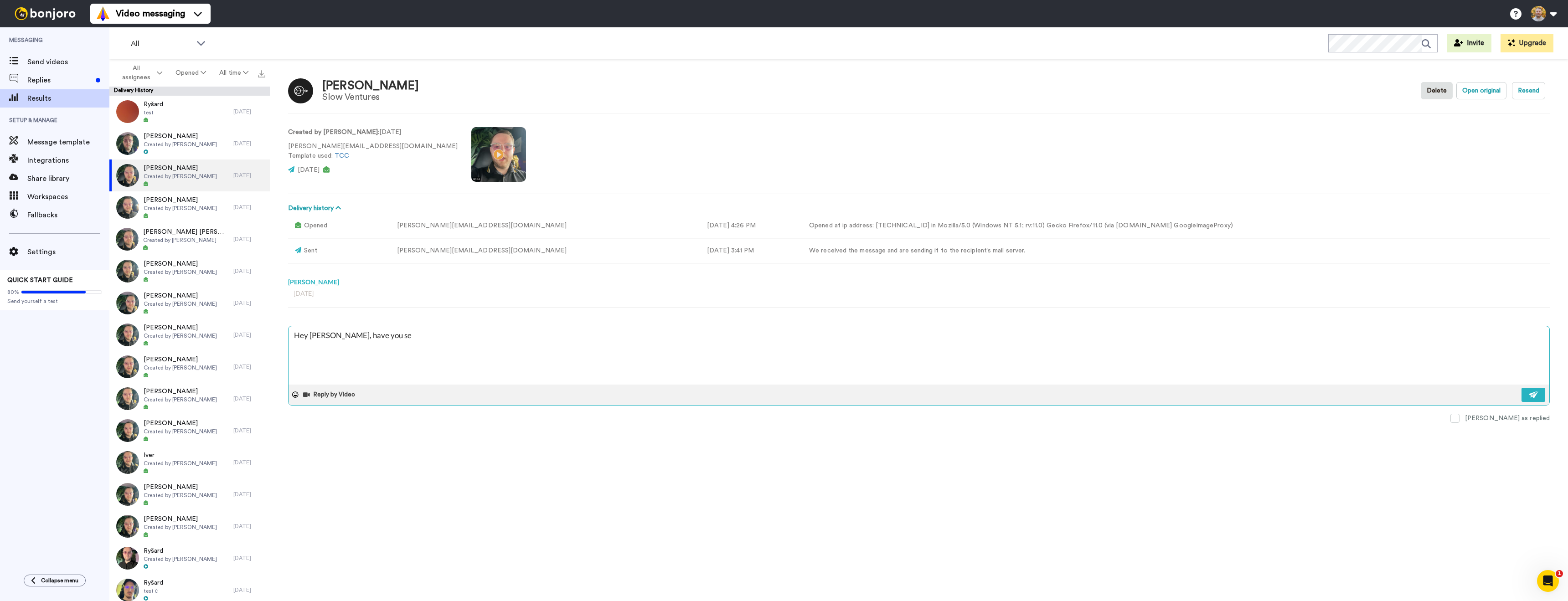
type textarea "Hey Bryan, have you see"
type textarea "x"
type textarea "Hey Bryan, have you seen"
type textarea "x"
type textarea "Hey Bryan, have you seen"
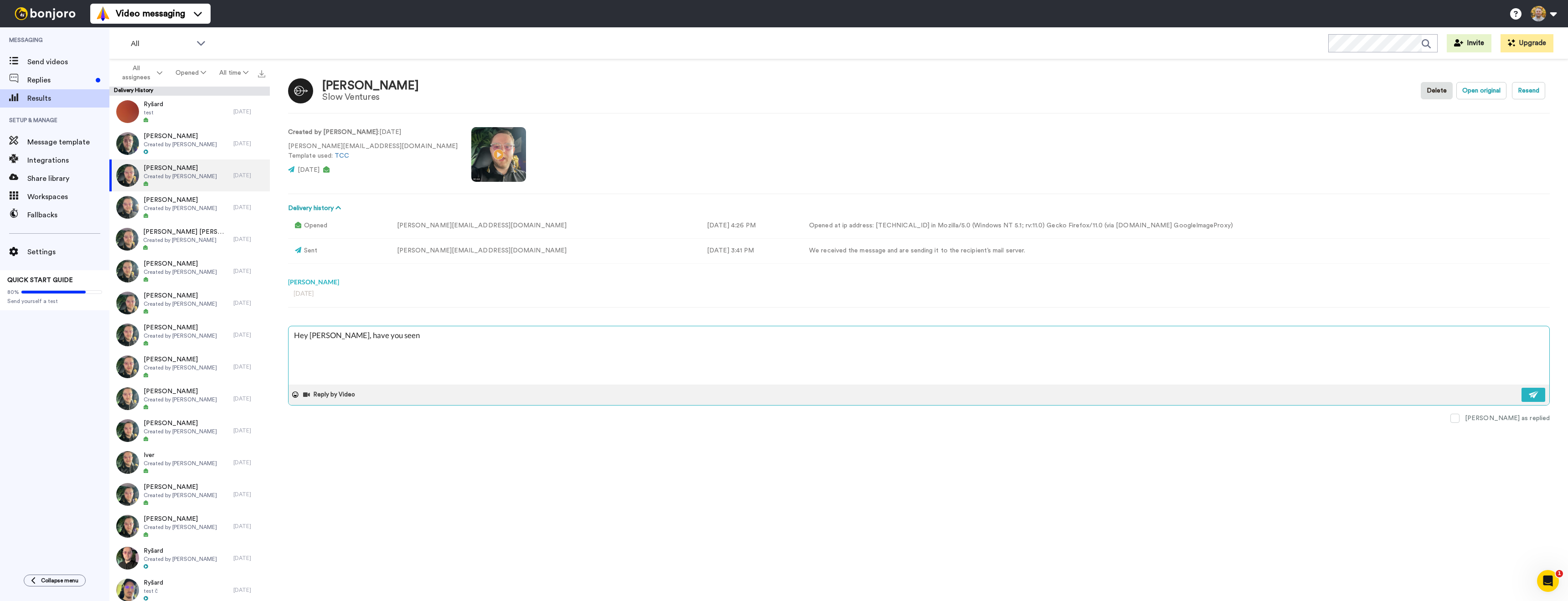
type textarea "x"
type textarea "Hey Bryan, have you seen t"
type textarea "x"
type textarea "Hey Bryan, have you seen th"
type textarea "x"
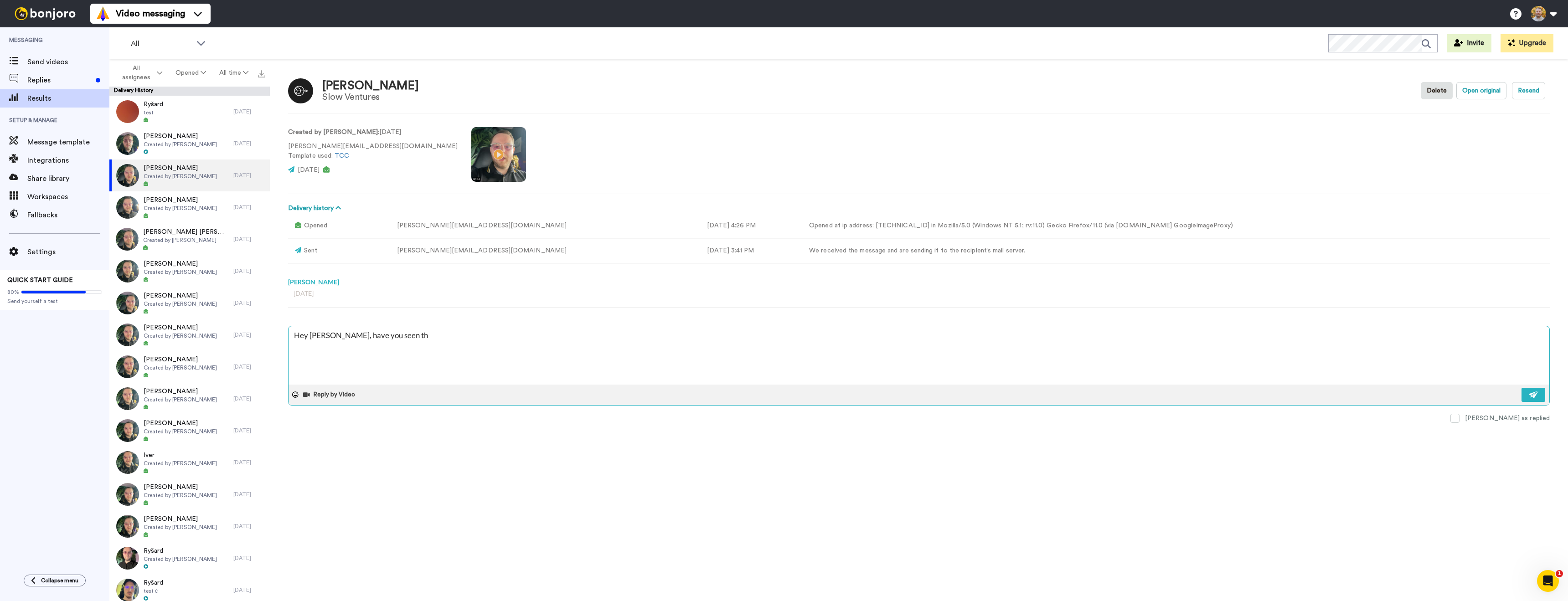
type textarea "Hey Bryan, have you seen the"
type textarea "x"
type textarea "Hey Bryan, have you seen the v"
type textarea "x"
type textarea "Hey Bryan, have you seen the vi"
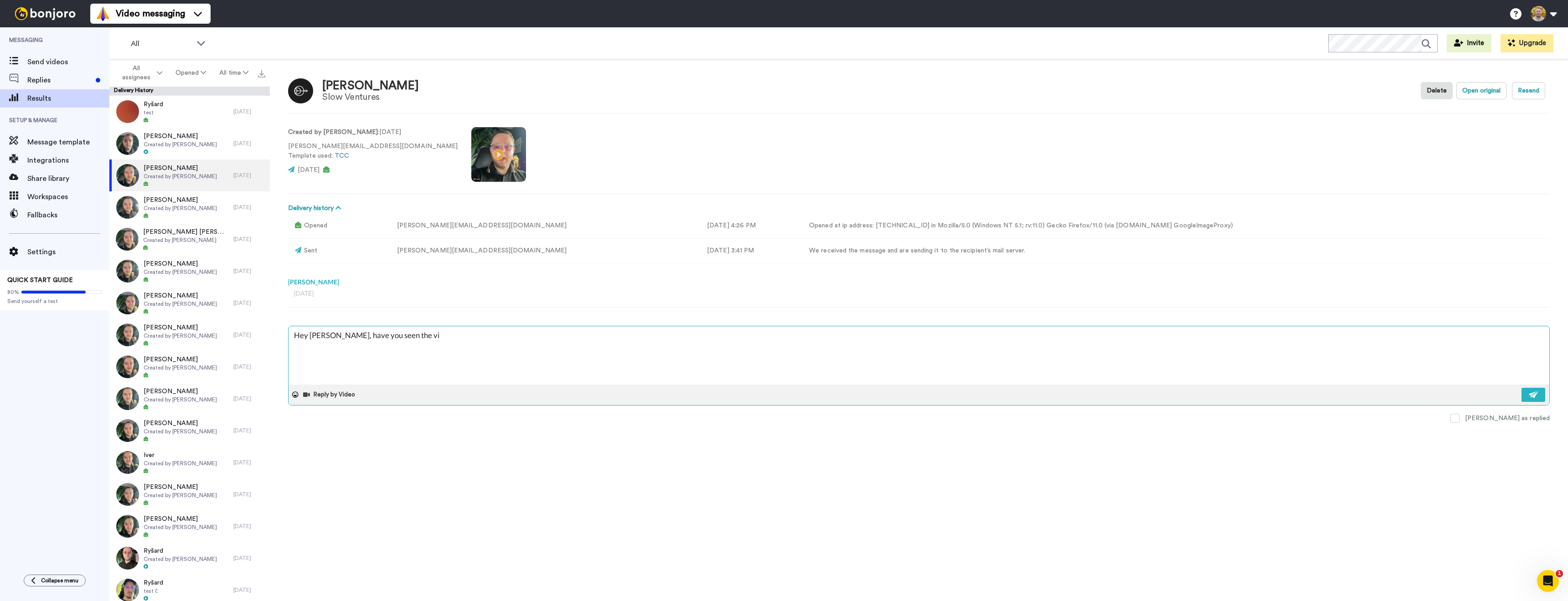
type textarea "x"
type textarea "Hey Bryan, have you seen the vid"
type textarea "x"
type textarea "Hey Bryan, have you seen the vide"
type textarea "x"
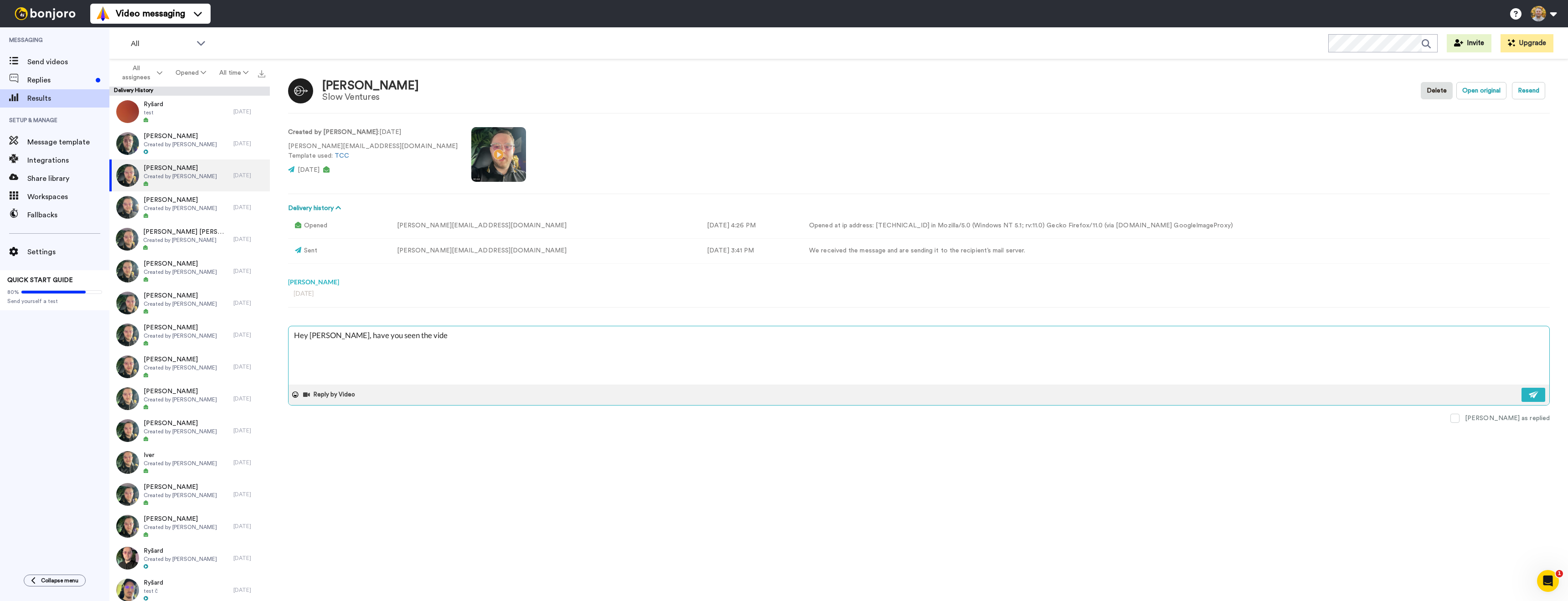
type textarea "Hey Bryan, have you seen the vide?"
type textarea "x"
type textarea "Hey Bryan, have you seen the vide"
type textarea "x"
type textarea "Hey Bryan, have you seen the vid"
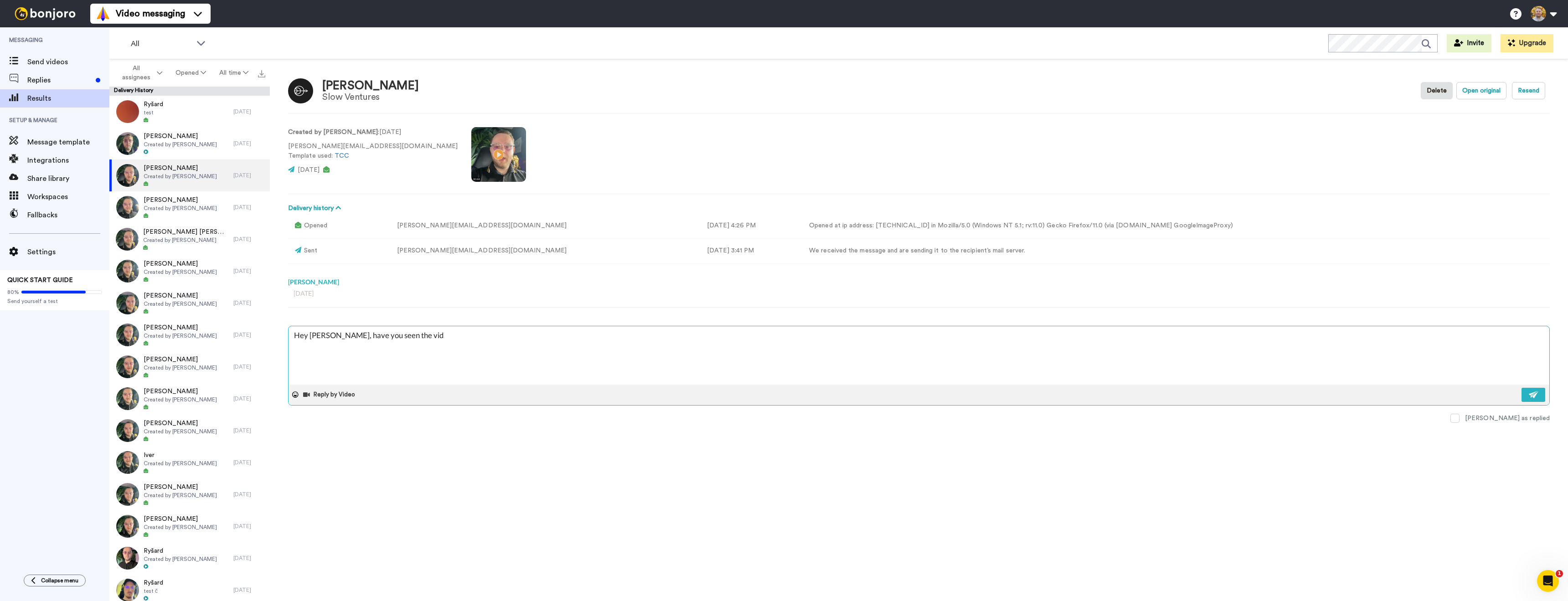
type textarea "x"
type textarea "Hey Bryan, have you seen the vide"
type textarea "x"
type textarea "Hey Bryan, have you seen the video"
type textarea "x"
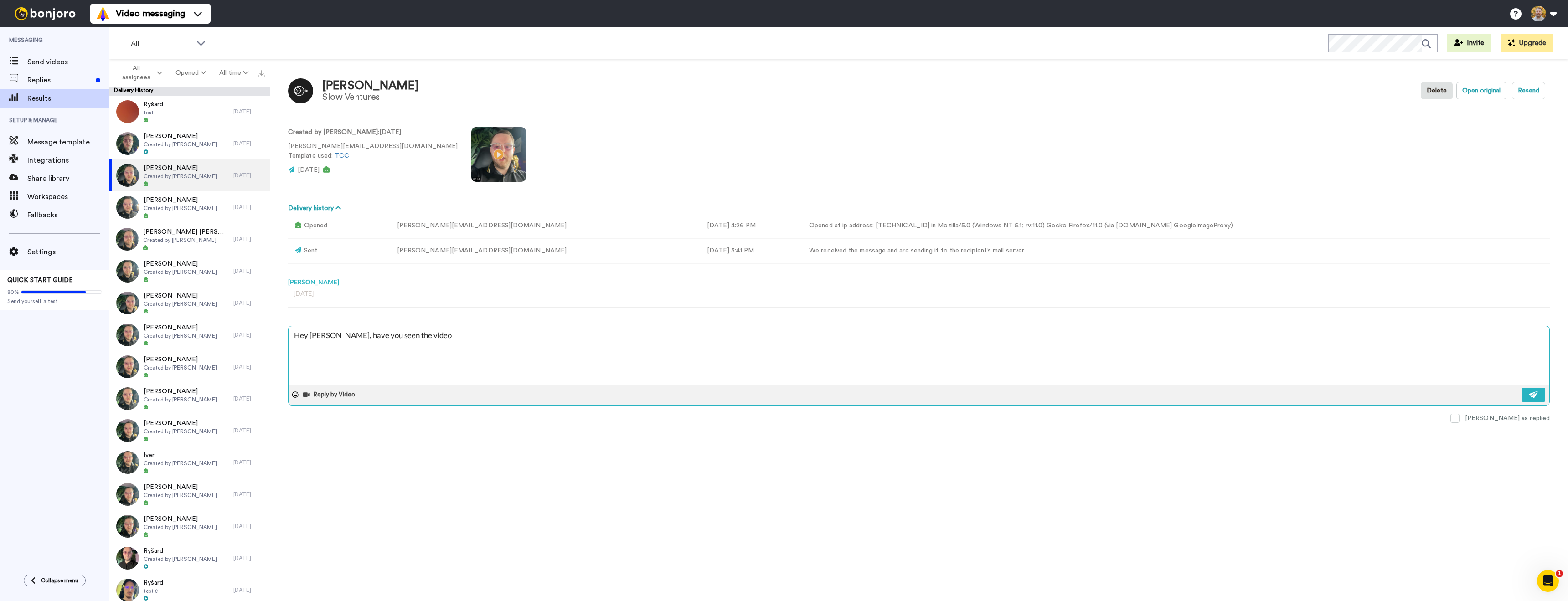
type textarea "Hey Bryan, have you seen the video!"
type textarea "x"
type textarea "Hey Bryan, have you seen the video"
type textarea "x"
type textarea "Hey [PERSON_NAME], have you seen the video?"
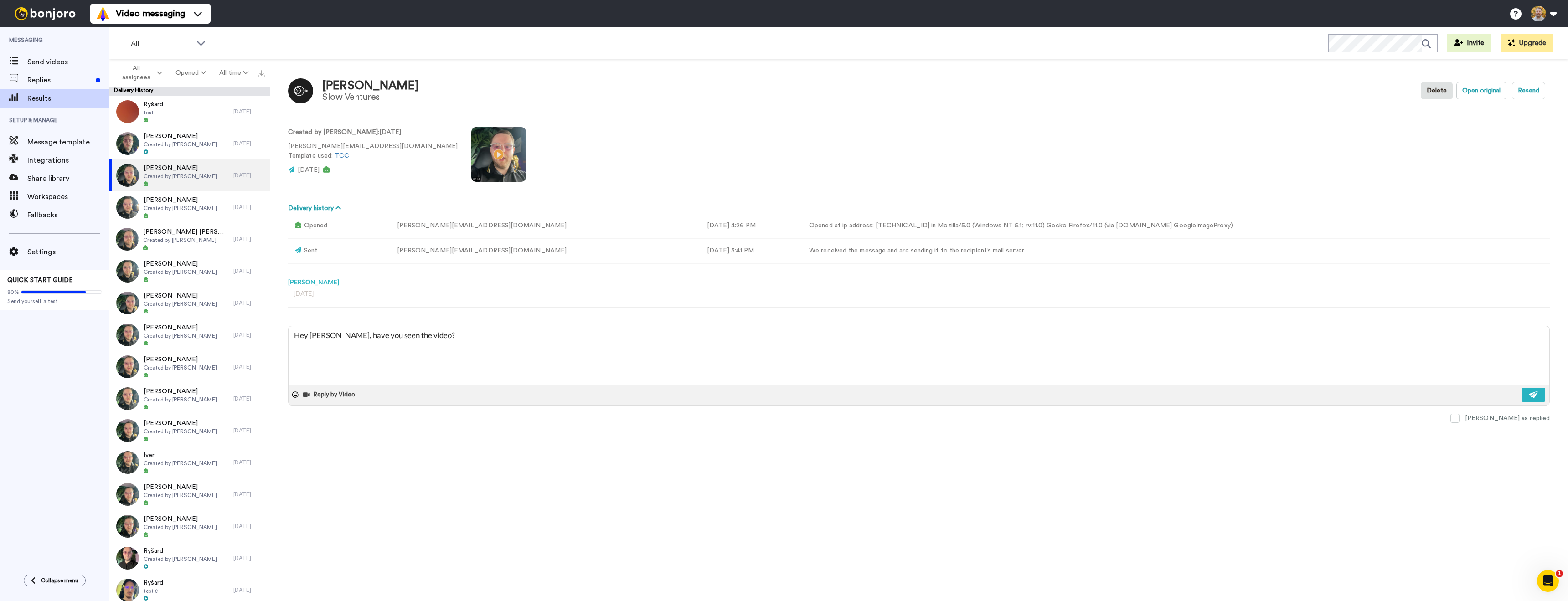
click at [471, 151] on video at bounding box center [499, 155] width 55 height 55
click at [434, 341] on textarea "Hey [PERSON_NAME], have you seen the video?" at bounding box center [919, 355] width 1261 height 58
click at [326, 336] on textarea "Hey [PERSON_NAME], have you seen the video?" at bounding box center [919, 355] width 1261 height 58
click at [324, 337] on textarea "Hey [PERSON_NAME], have you seen the video?" at bounding box center [919, 355] width 1261 height 58
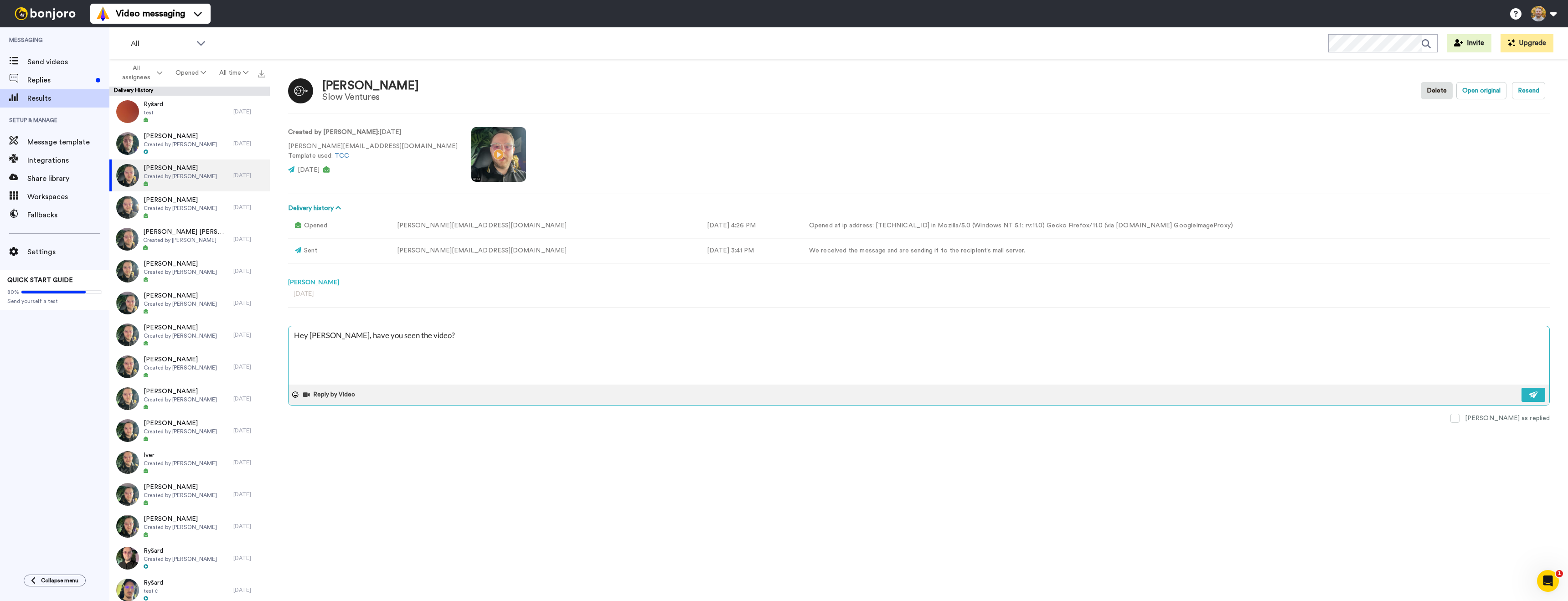
click at [324, 337] on textarea "Hey [PERSON_NAME], have you seen the video?" at bounding box center [919, 355] width 1261 height 58
type textarea "x"
type textarea "Hey, have you seen the video?"
type textarea "x"
type textarea "Hey , have you seen the video?"
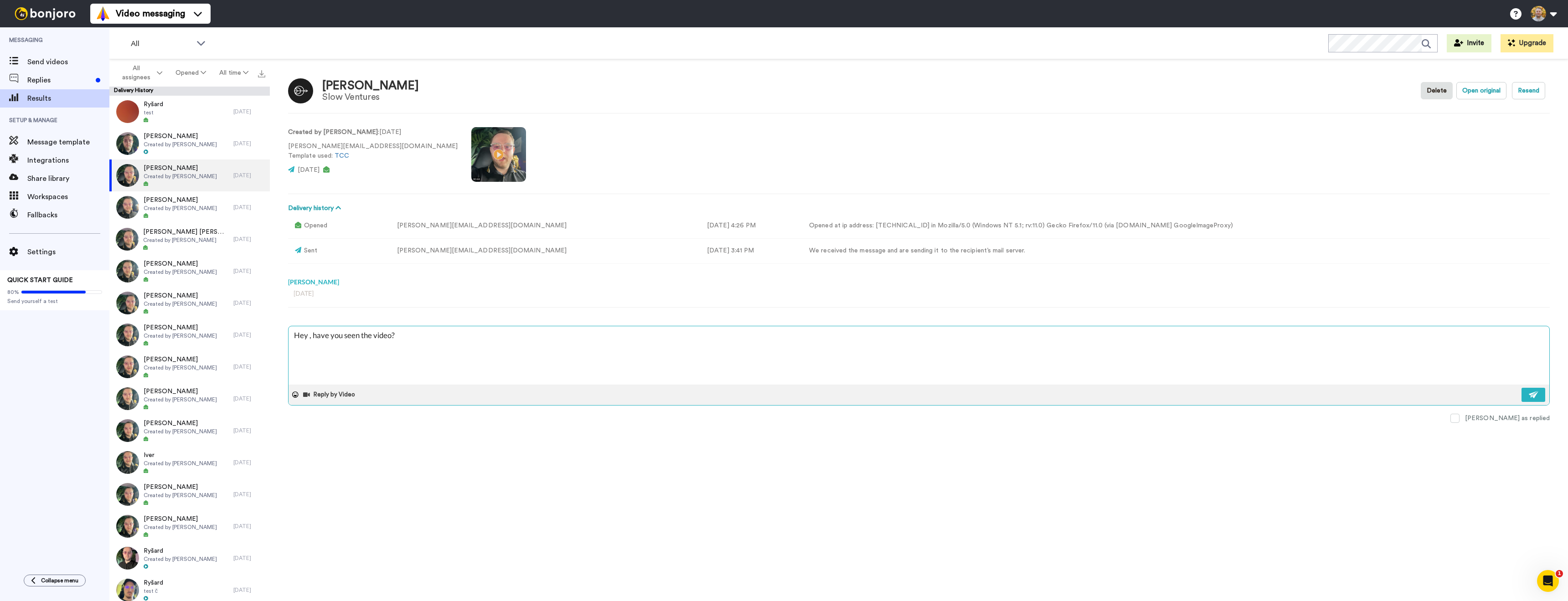
type textarea "x"
type textarea "Hey B, have you seen the video?"
type textarea "x"
type textarea "Hey Br, have you seen the video?"
type textarea "x"
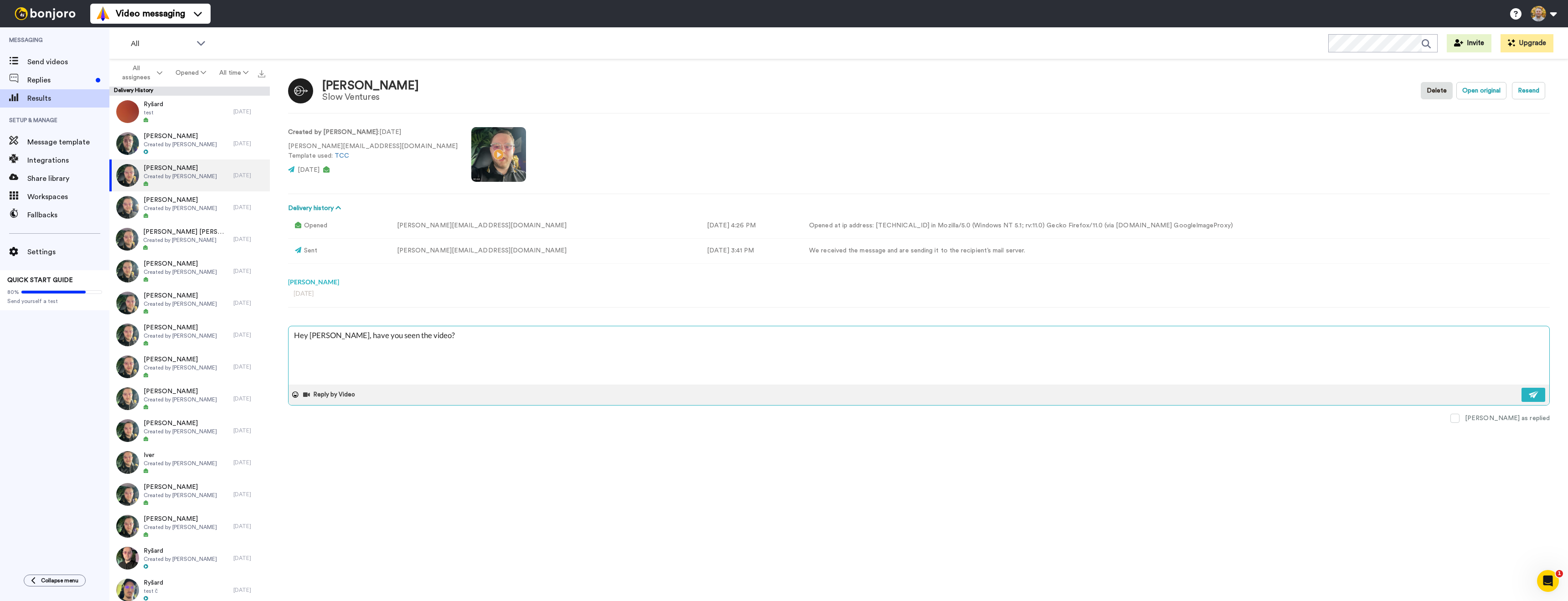
type textarea "Hey Bry, have you seen the video?"
type textarea "x"
type textarea "Hey Brya, have you seen the video?"
type textarea "x"
type textarea "Hey [PERSON_NAME], have you seen the video?"
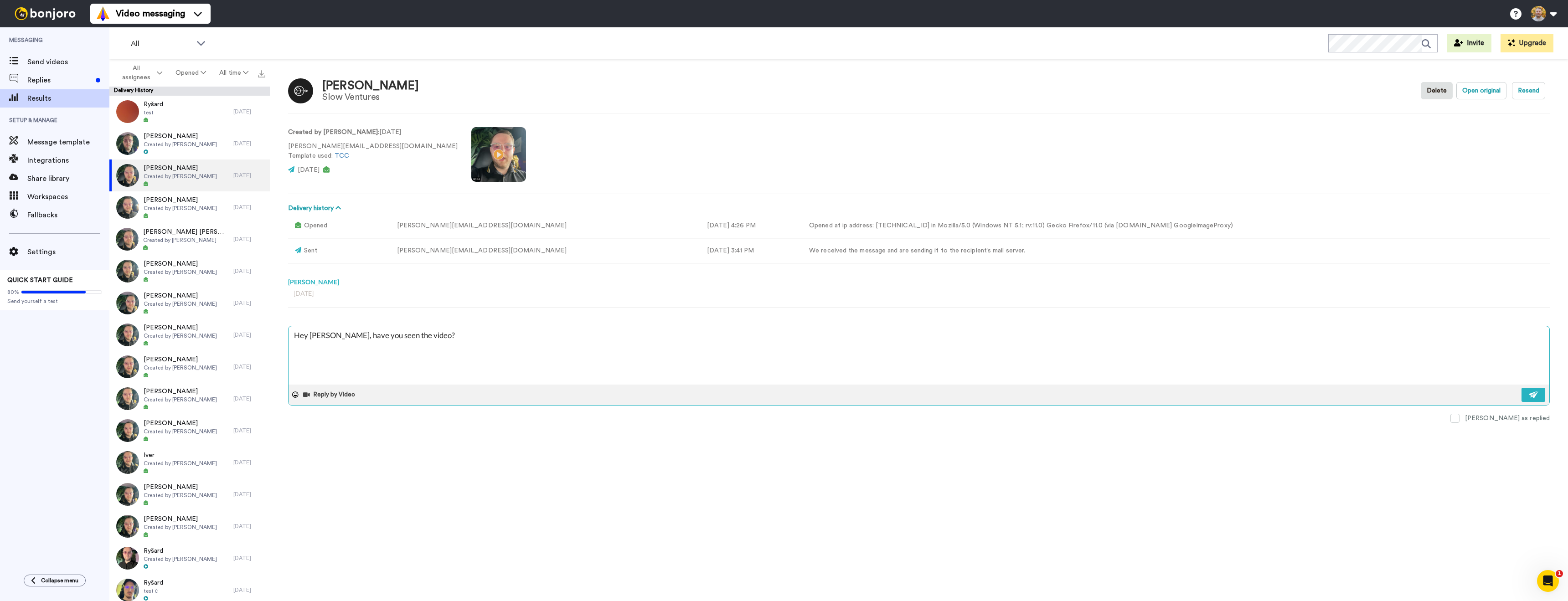
click at [396, 352] on textarea "Hey [PERSON_NAME], have you seen the video?" at bounding box center [919, 355] width 1261 height 58
click at [471, 148] on video at bounding box center [499, 155] width 55 height 55
click at [429, 313] on div "[DATE]" at bounding box center [919, 301] width 1262 height 30
click at [432, 326] on div "Hey Bryan, have you seen the video? Reply by Video" at bounding box center [919, 366] width 1262 height 79
click at [432, 326] on textarea "Hey [PERSON_NAME], have you seen the video?" at bounding box center [919, 355] width 1261 height 58
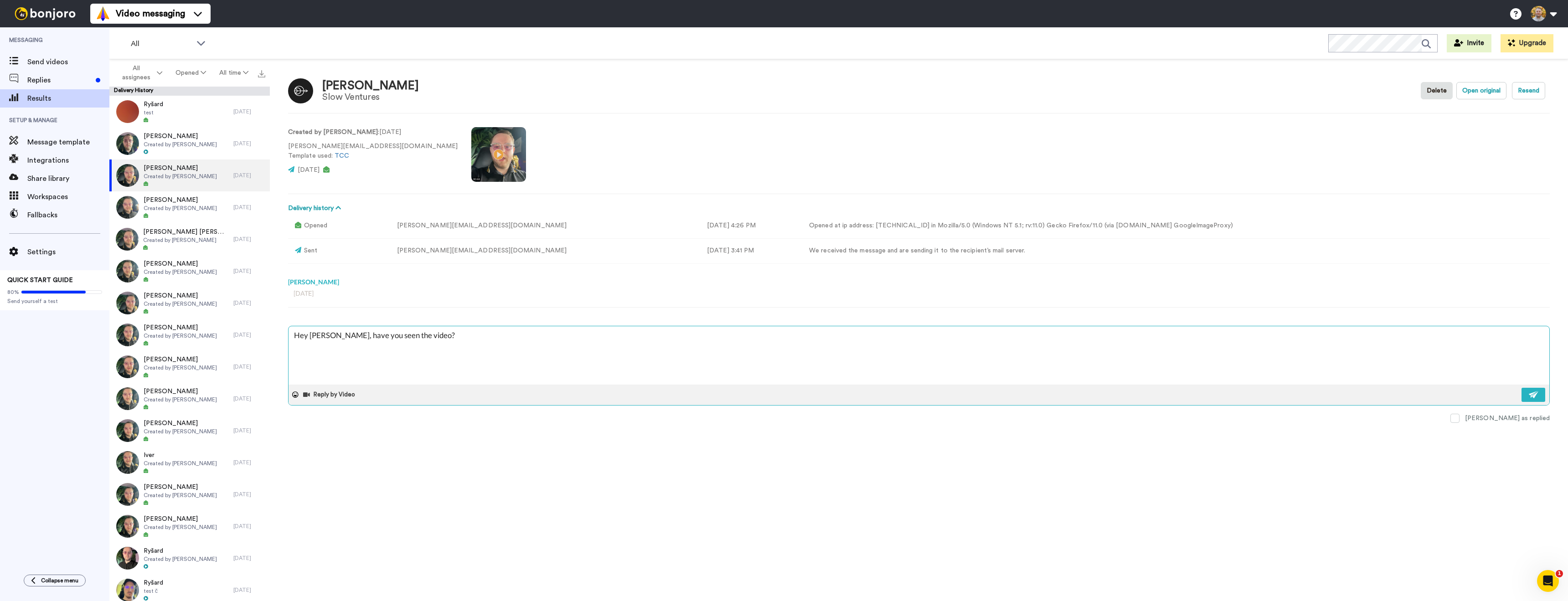
click at [433, 329] on textarea "Hey [PERSON_NAME], have you seen the video?" at bounding box center [919, 355] width 1261 height 58
click at [434, 330] on textarea "Hey [PERSON_NAME], have you seen the video?" at bounding box center [919, 355] width 1261 height 58
click at [634, 494] on div "Bryan Skowronek Slow Ventures Delete Open original Resend Created by Danny Robe…" at bounding box center [919, 333] width 1298 height 546
click at [1459, 420] on span at bounding box center [1455, 418] width 9 height 9
drag, startPoint x: 1493, startPoint y: 420, endPoint x: 1495, endPoint y: 435, distance: 15.1
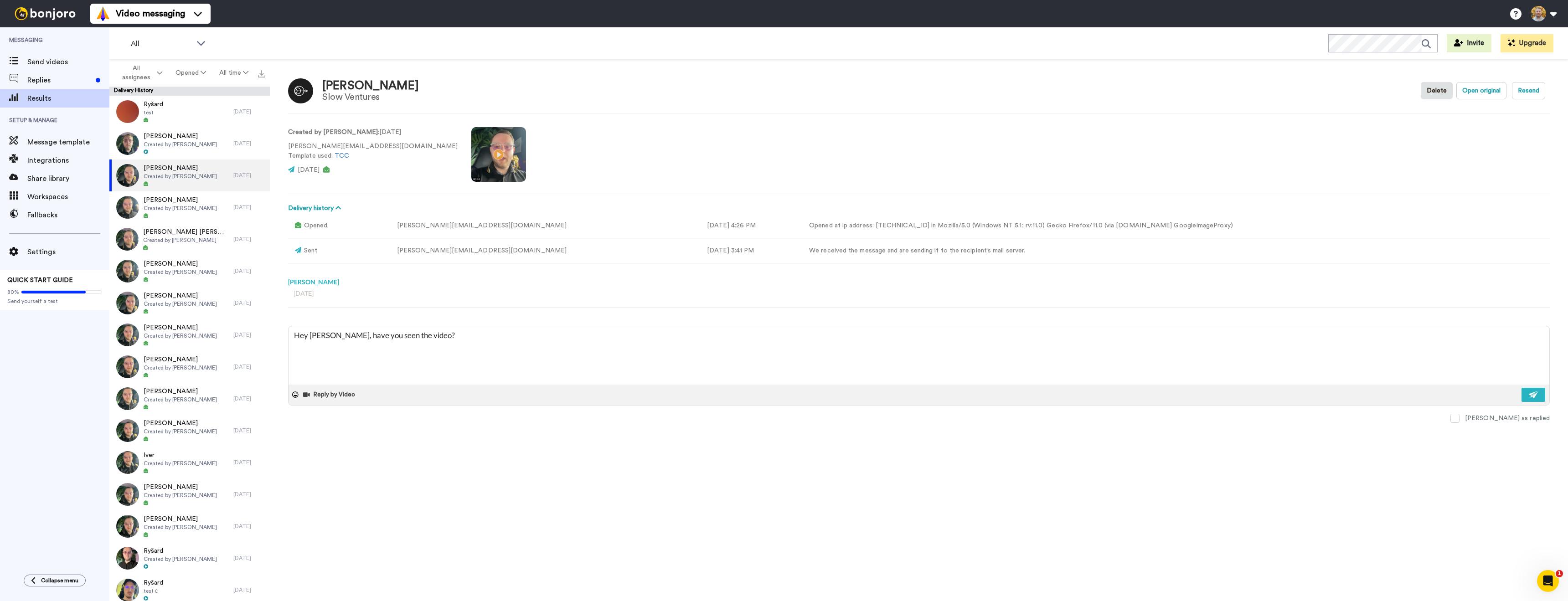
click at [1459, 421] on span at bounding box center [1455, 418] width 9 height 9
click at [1529, 396] on img at bounding box center [1534, 394] width 10 height 7
type textarea "x"
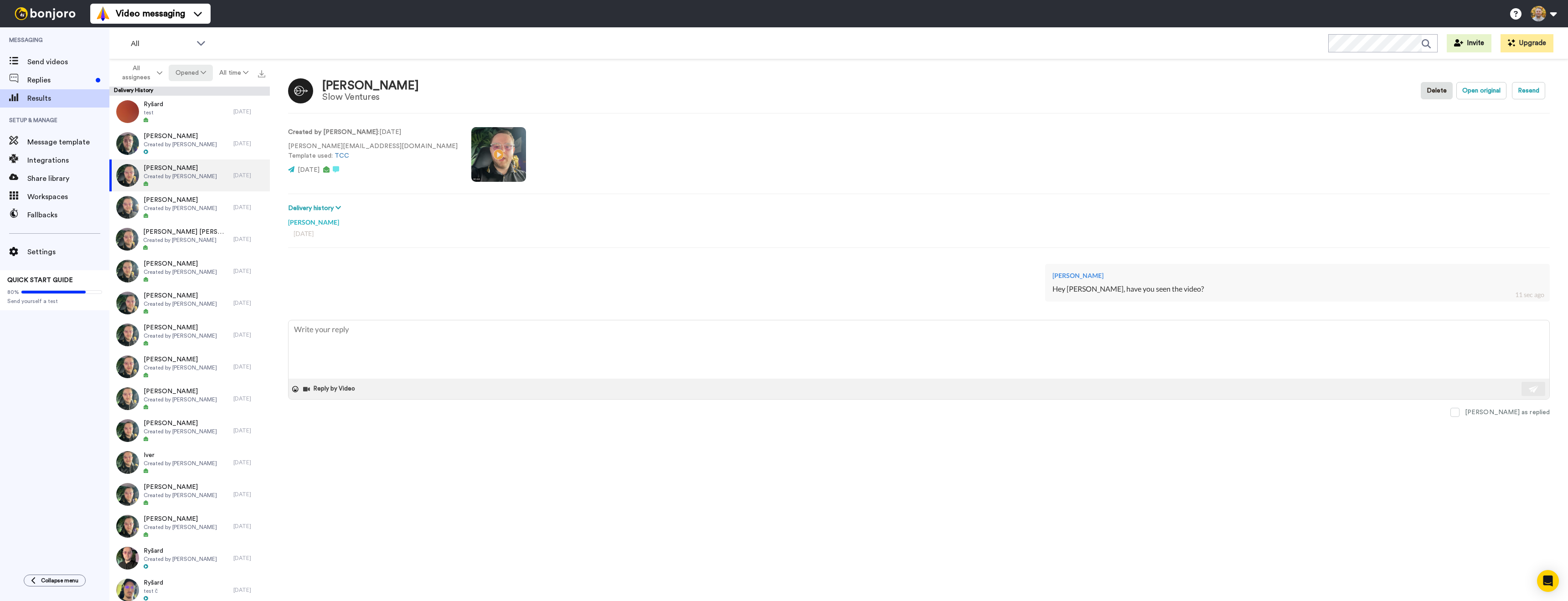
click at [185, 75] on button "Opened" at bounding box center [191, 73] width 44 height 17
click at [202, 89] on div "Delivered" at bounding box center [191, 92] width 42 height 10
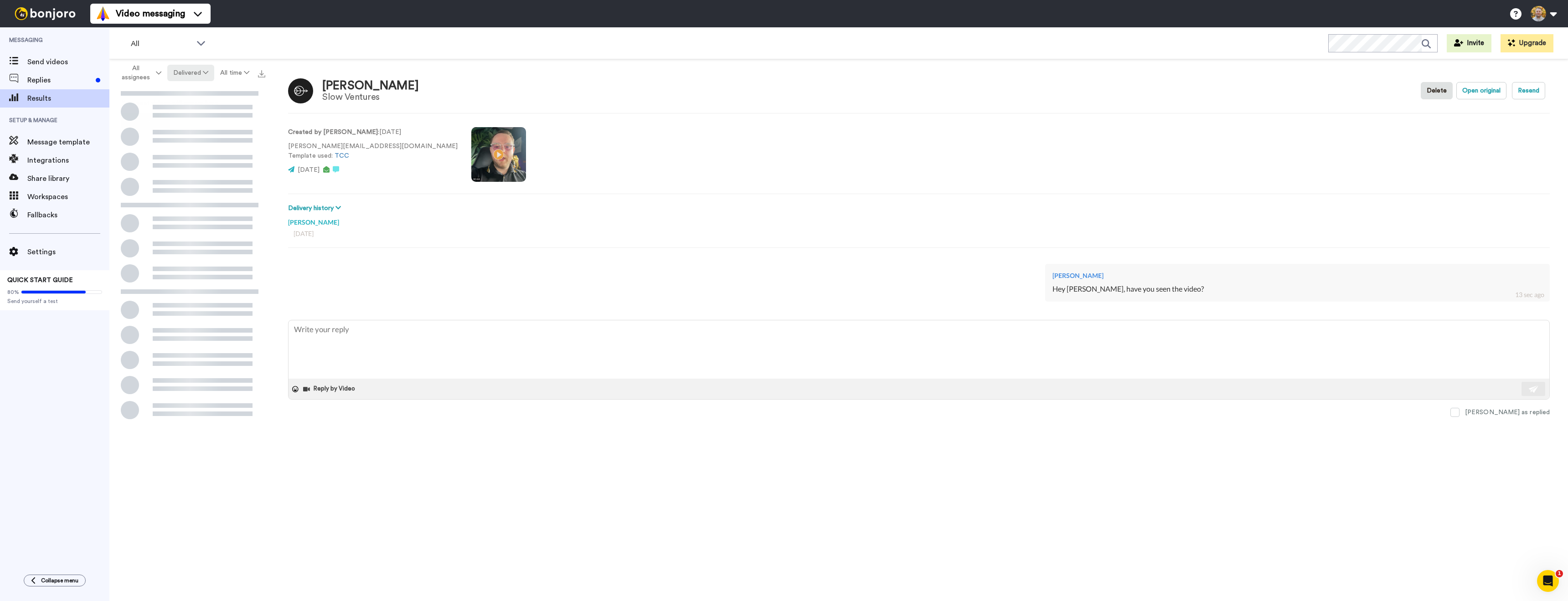
click at [194, 76] on button "Delivered" at bounding box center [191, 73] width 47 height 17
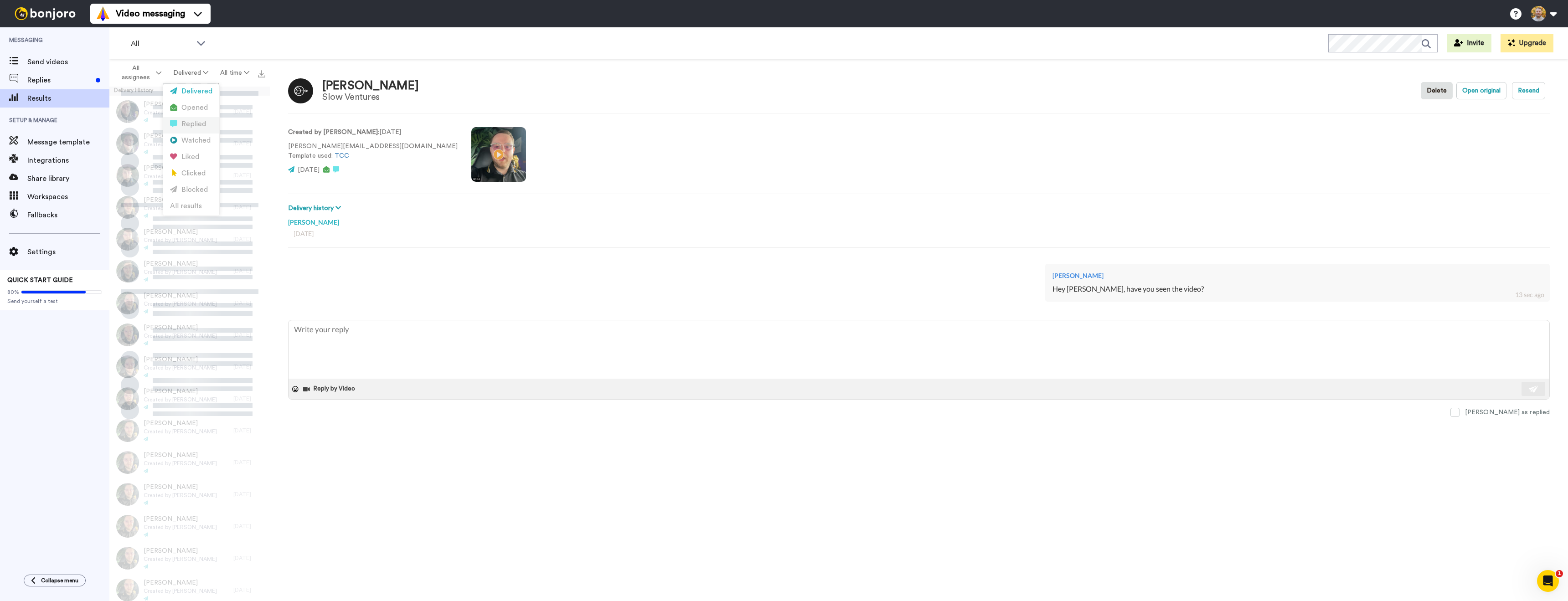
click at [198, 125] on div "Replied" at bounding box center [191, 124] width 42 height 10
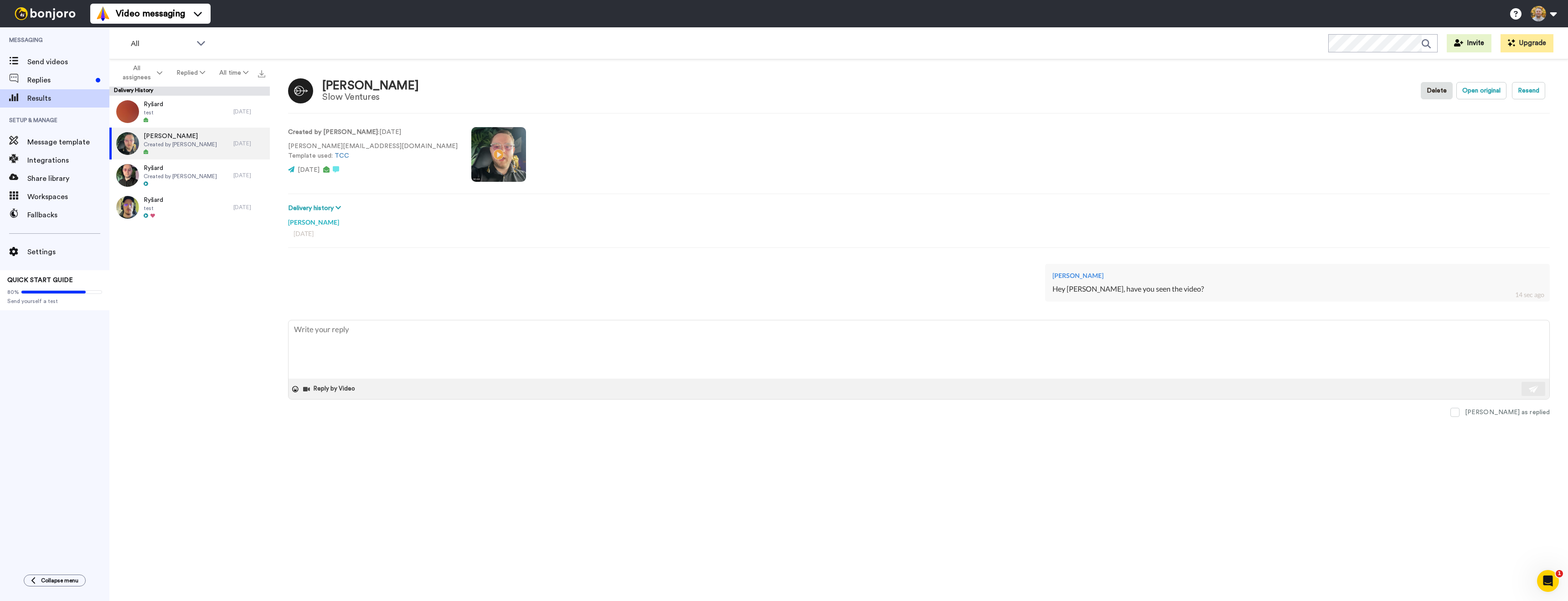
click at [233, 266] on div "Ryšard test [DATE] [PERSON_NAME] Created by [PERSON_NAME] [DATE] Ryšard Created…" at bounding box center [190, 351] width 161 height 511
click at [197, 75] on button "Replied" at bounding box center [191, 73] width 43 height 17
click at [200, 110] on div "Opened" at bounding box center [191, 108] width 42 height 10
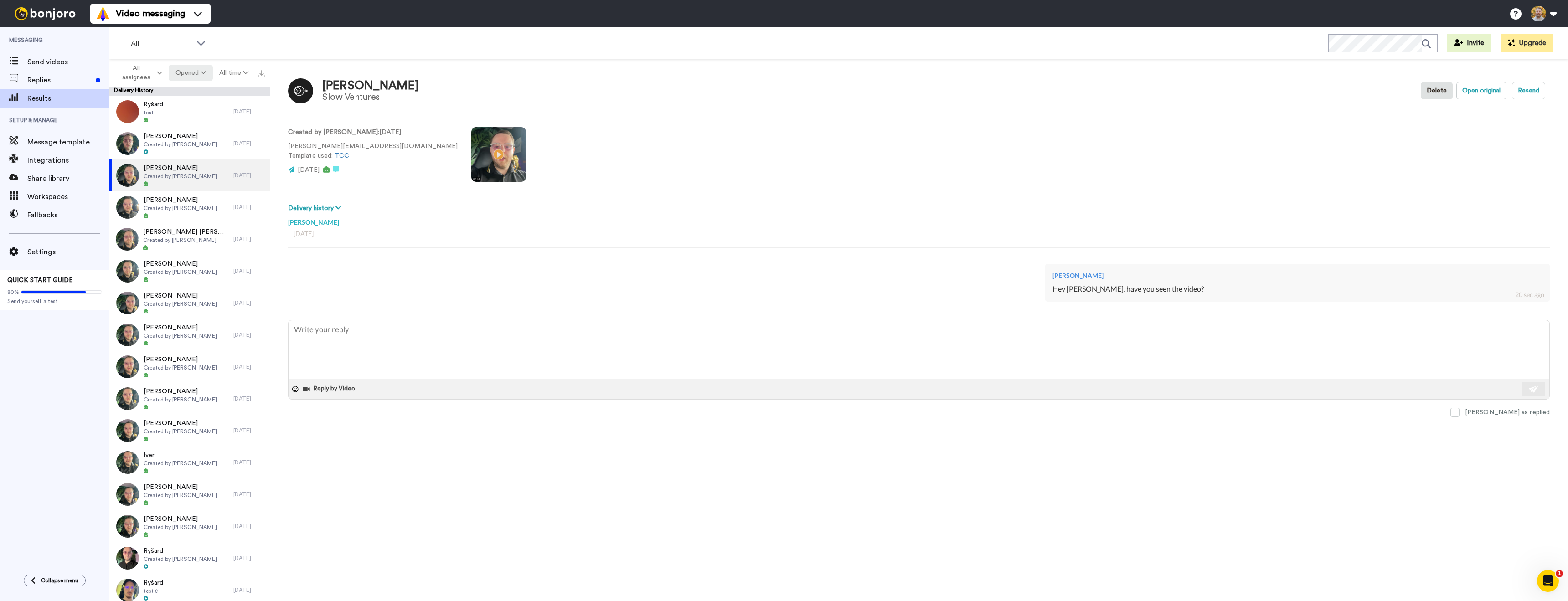
click at [188, 79] on button "Opened" at bounding box center [191, 73] width 44 height 17
click at [197, 119] on div "Replied" at bounding box center [191, 124] width 42 height 10
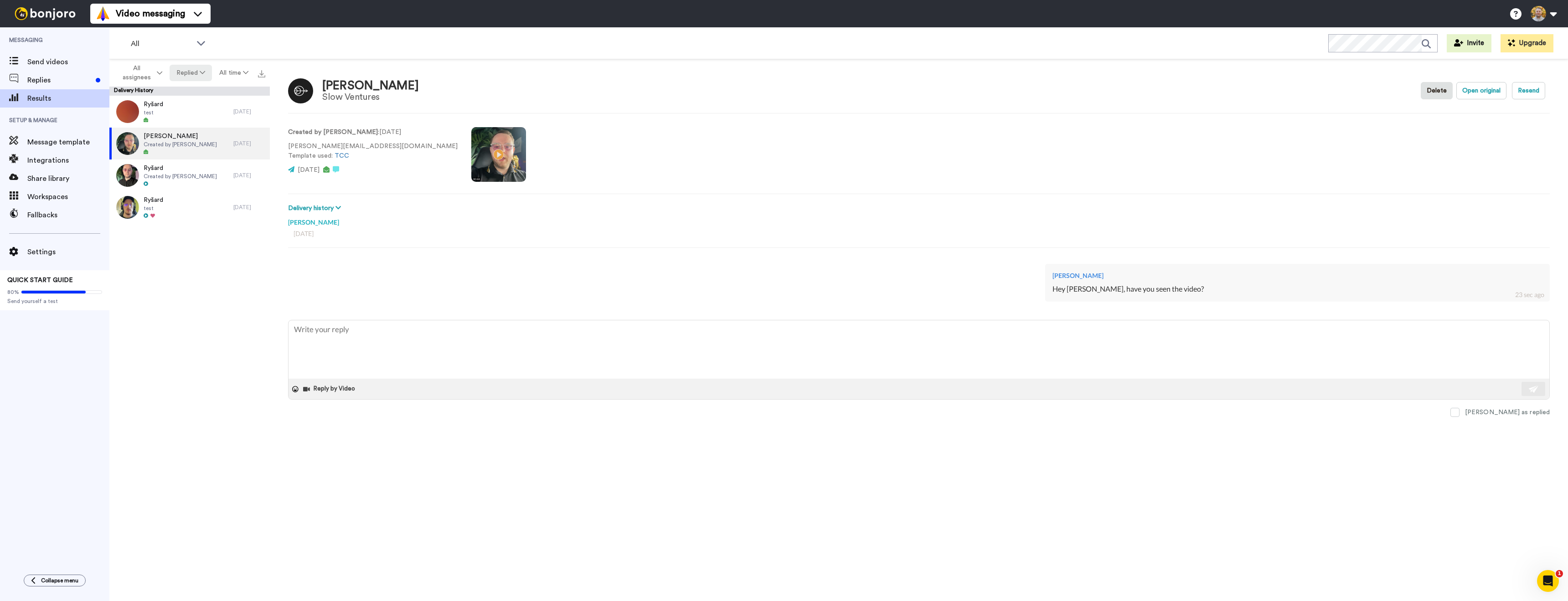
click at [200, 75] on icon at bounding box center [202, 73] width 6 height 7
click at [200, 108] on div "Opened" at bounding box center [191, 108] width 42 height 10
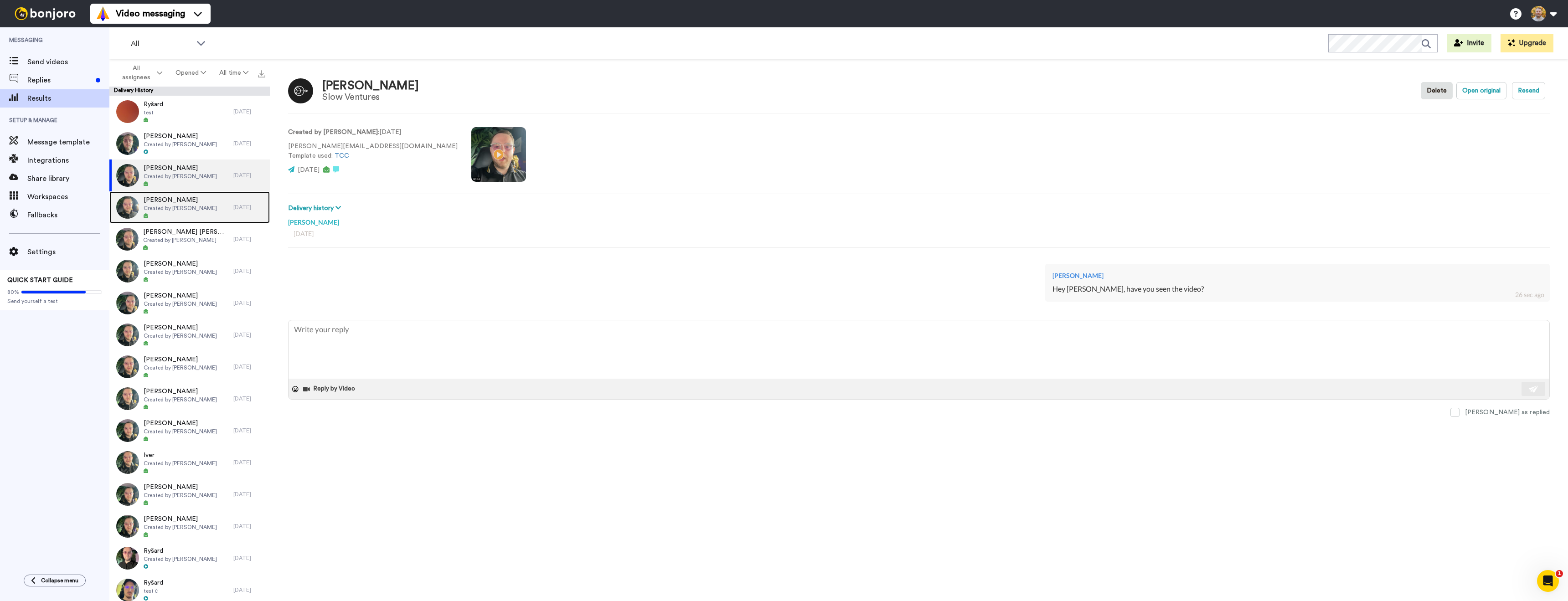
click at [206, 211] on span "Created by [PERSON_NAME]" at bounding box center [180, 208] width 74 height 7
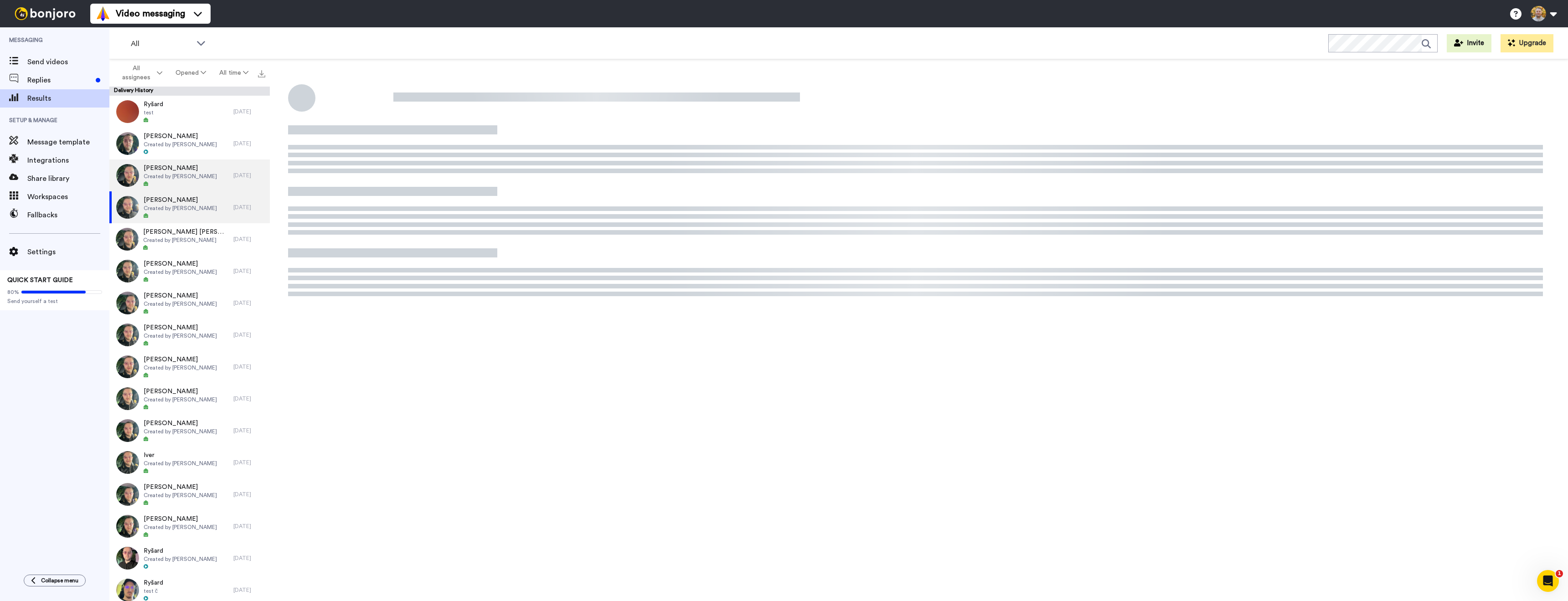
click at [205, 188] on div "[PERSON_NAME] Created by [PERSON_NAME]" at bounding box center [171, 175] width 124 height 32
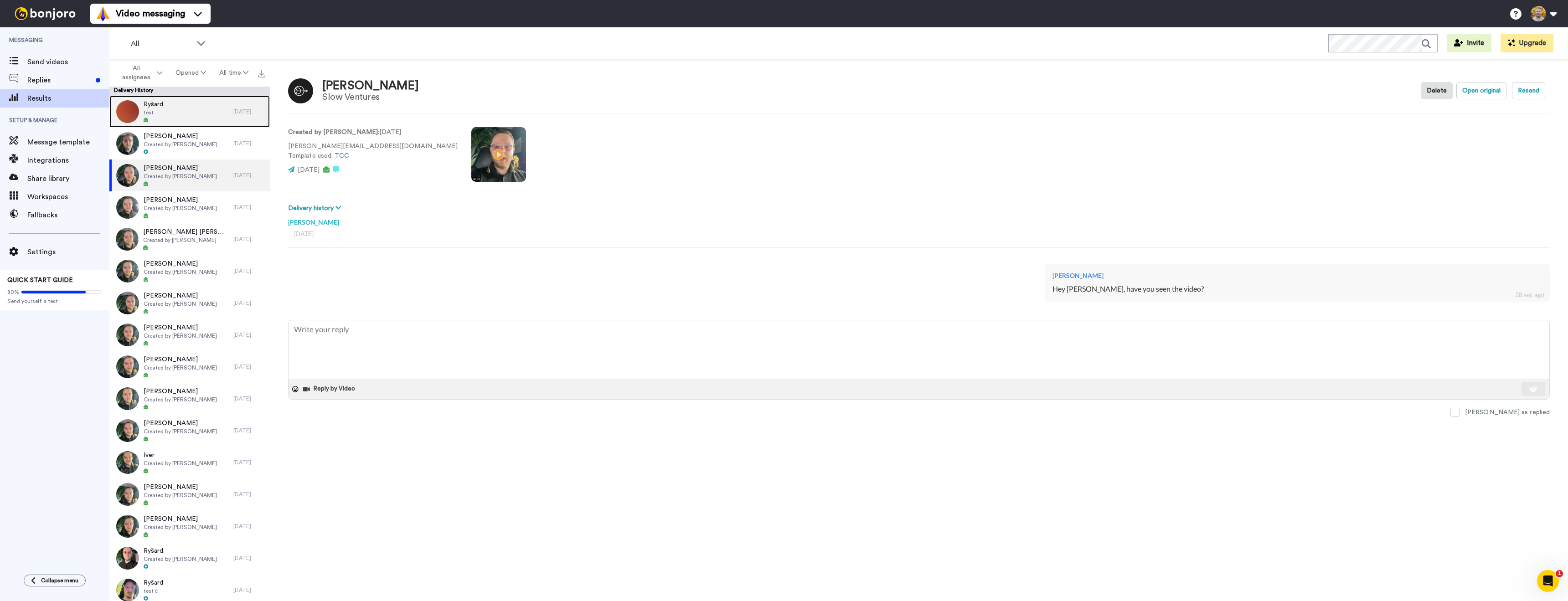
click at [174, 106] on div "Ryšard test" at bounding box center [171, 112] width 124 height 32
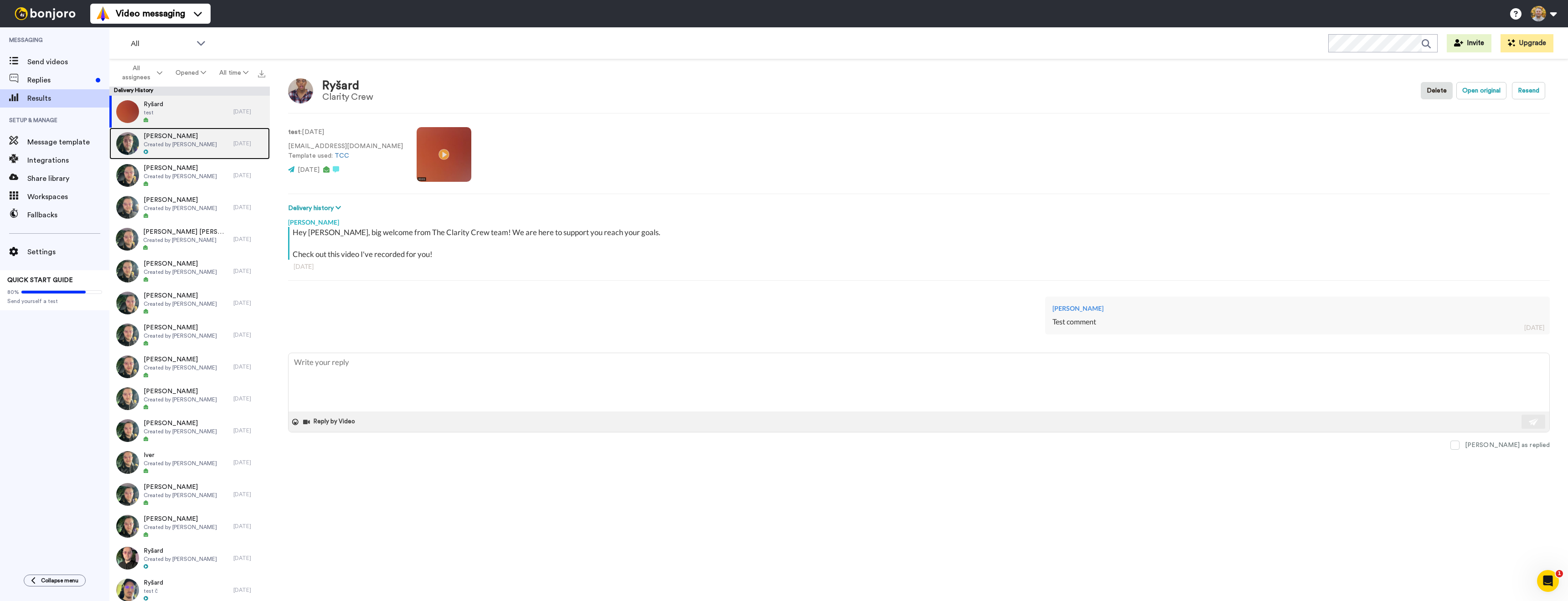
click at [218, 151] on div "Matthew Knee Created by Danny Roberts" at bounding box center [171, 143] width 124 height 32
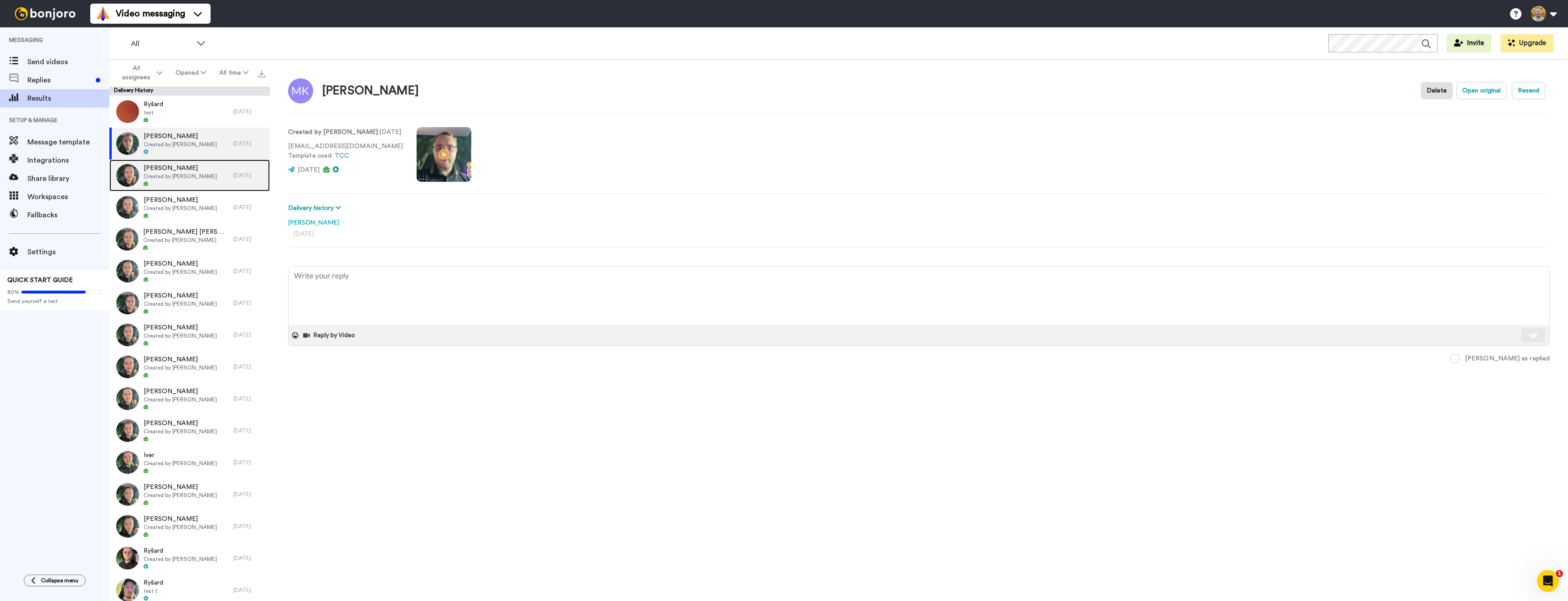
click at [200, 173] on span "Created by [PERSON_NAME]" at bounding box center [180, 176] width 74 height 7
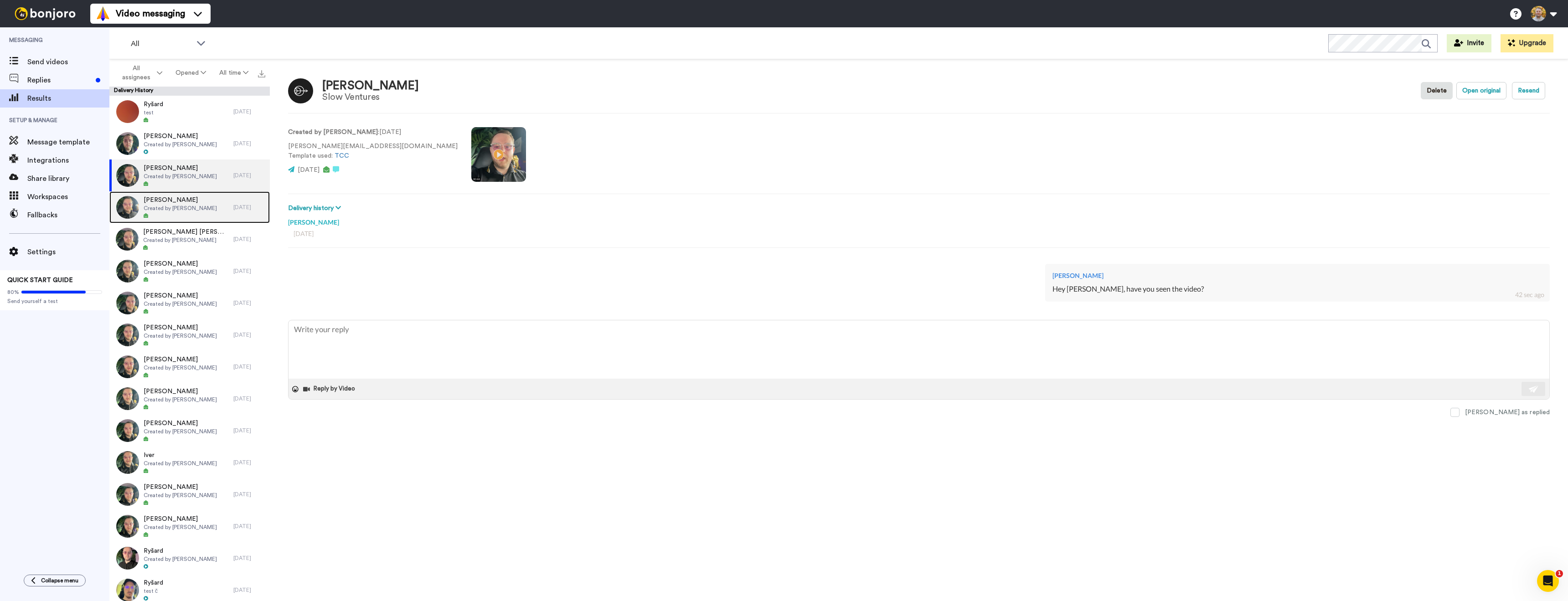
click at [219, 210] on div "Džemal Durić Created by Danny Roberts" at bounding box center [171, 207] width 124 height 32
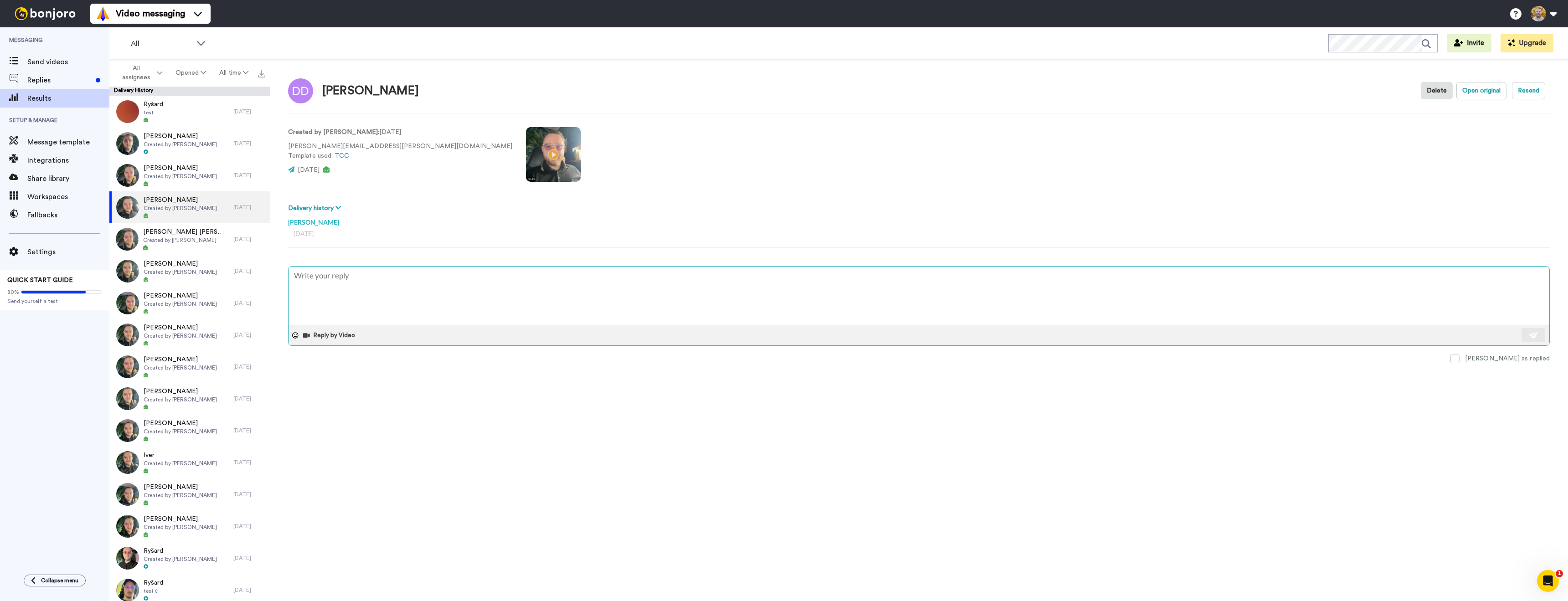
click at [461, 297] on textarea at bounding box center [919, 296] width 1261 height 58
paste textarea "Hey [PERSON_NAME], have you seen the video?"
type textarea "x"
type textarea "Hey [PERSON_NAME], have you seen the video?"
click at [336, 103] on div "[PERSON_NAME]" at bounding box center [354, 91] width 131 height 25
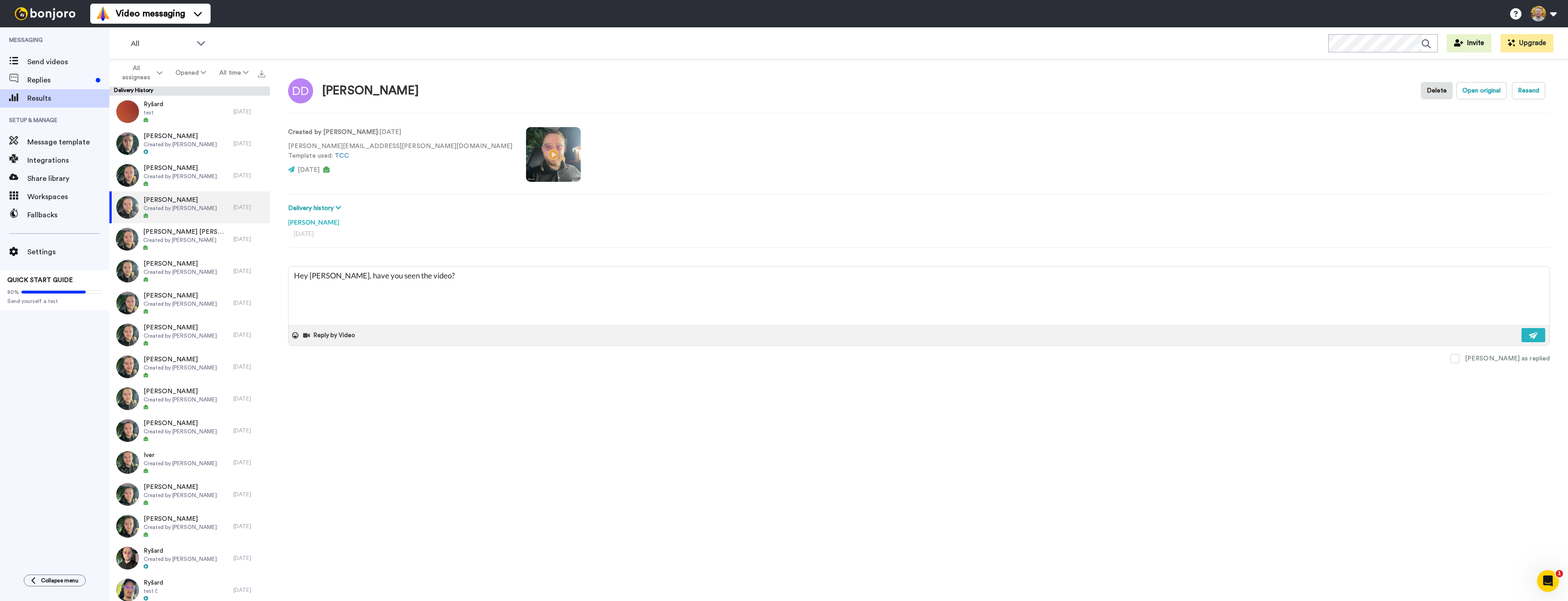
click at [340, 94] on div "[PERSON_NAME]" at bounding box center [370, 91] width 97 height 13
copy div "Džemal"
click at [319, 272] on textarea "Hey [PERSON_NAME], have you seen the video?" at bounding box center [919, 296] width 1261 height 58
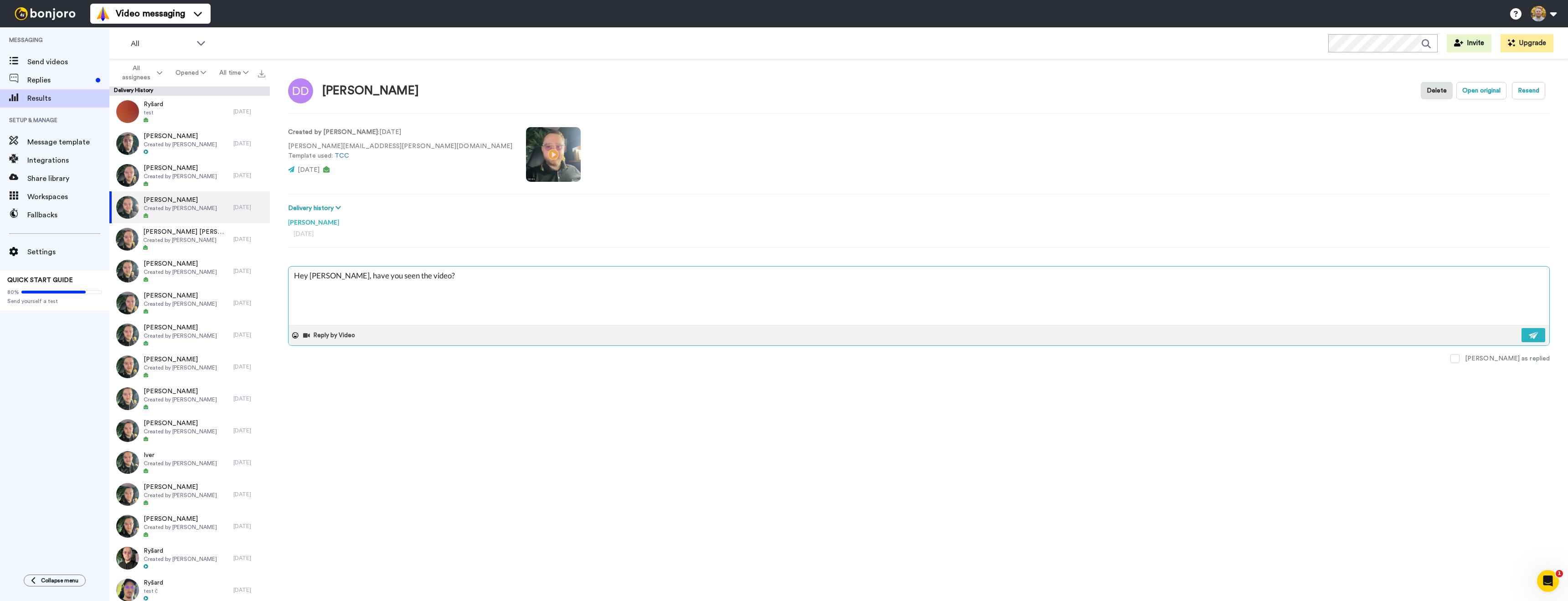
paste textarea "Džemal"
type textarea "x"
type textarea "Hey [PERSON_NAME], have you seen the video?"
click at [408, 288] on textarea "Hey [PERSON_NAME], have you seen the video?" at bounding box center [919, 296] width 1261 height 58
paste textarea
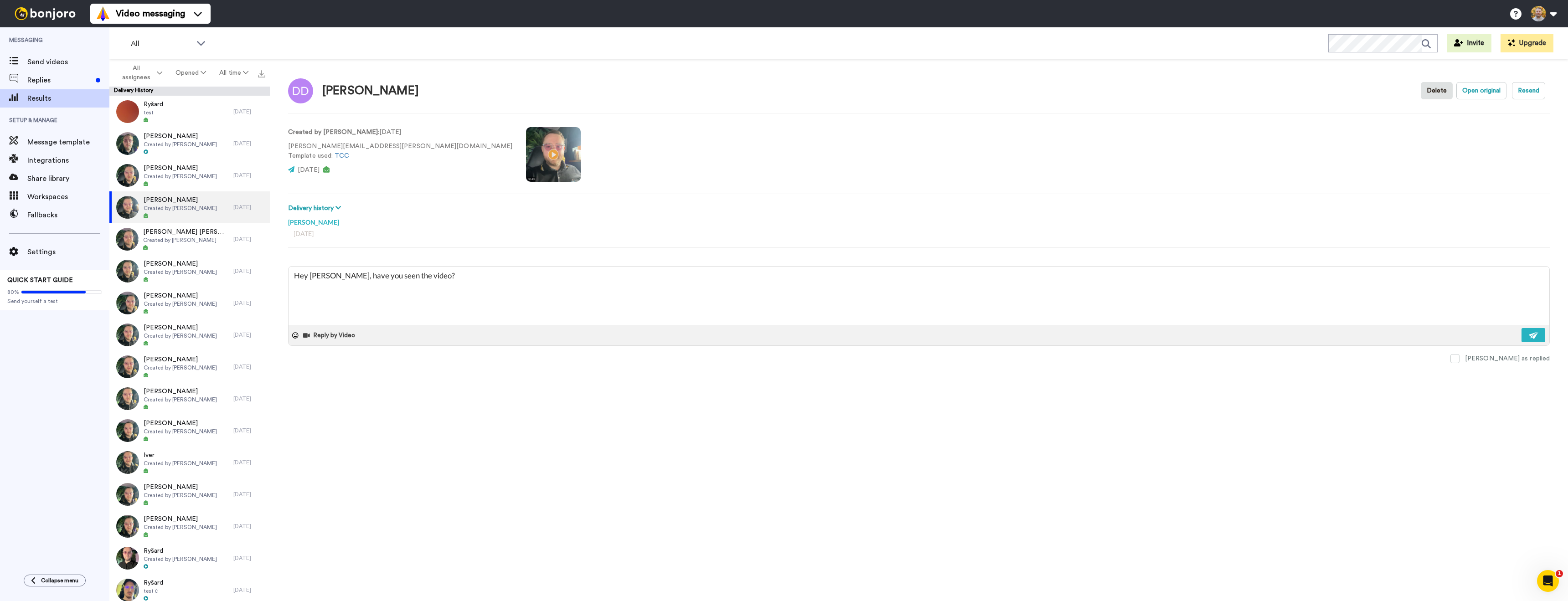
type textarea "x"
type textarea "Hey, have you seen the video?"
click at [339, 90] on div "[PERSON_NAME]" at bounding box center [370, 91] width 97 height 13
drag, startPoint x: 339, startPoint y: 90, endPoint x: 336, endPoint y: 200, distance: 110.0
click at [339, 91] on div "[PERSON_NAME]" at bounding box center [370, 91] width 97 height 13
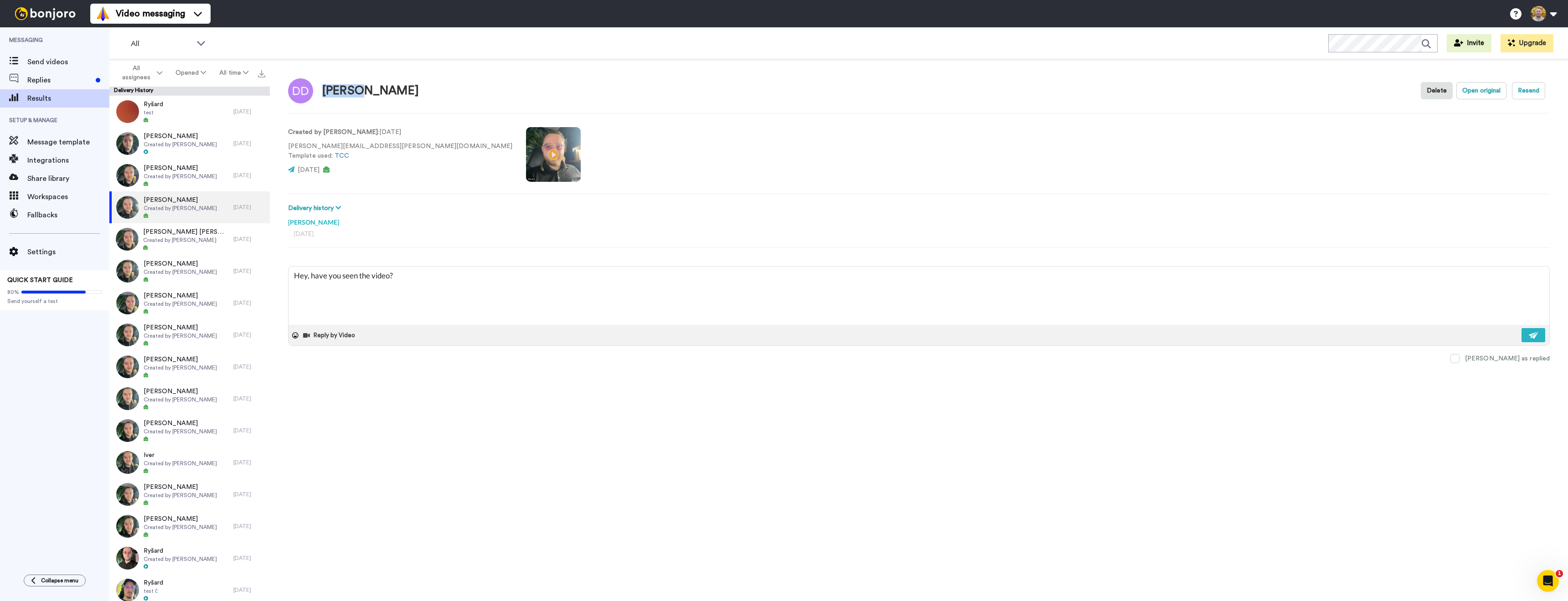
copy div "Džemal"
click at [309, 273] on textarea "Hey, have you seen the video?" at bounding box center [919, 296] width 1261 height 58
drag, startPoint x: 306, startPoint y: 276, endPoint x: 350, endPoint y: 291, distance: 46.5
click at [306, 276] on textarea "Hey, have you seen the video?" at bounding box center [919, 296] width 1261 height 58
type textarea "x"
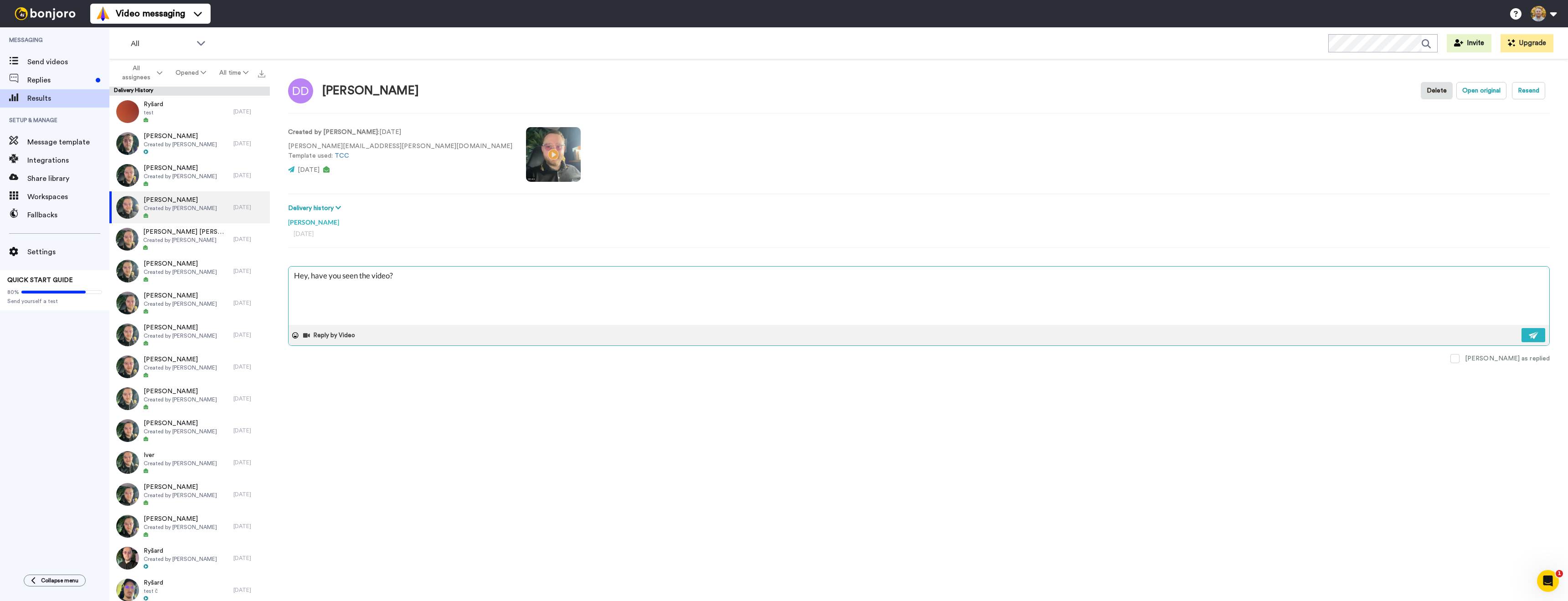
type textarea "Hey , have you seen the video?"
paste textarea "Džemal"
type textarea "x"
click at [403, 295] on textarea "Hey [PERSON_NAME], have you seen the video?" at bounding box center [919, 296] width 1261 height 58
type textarea "Hey [PERSON_NAME], have you seen the video?"
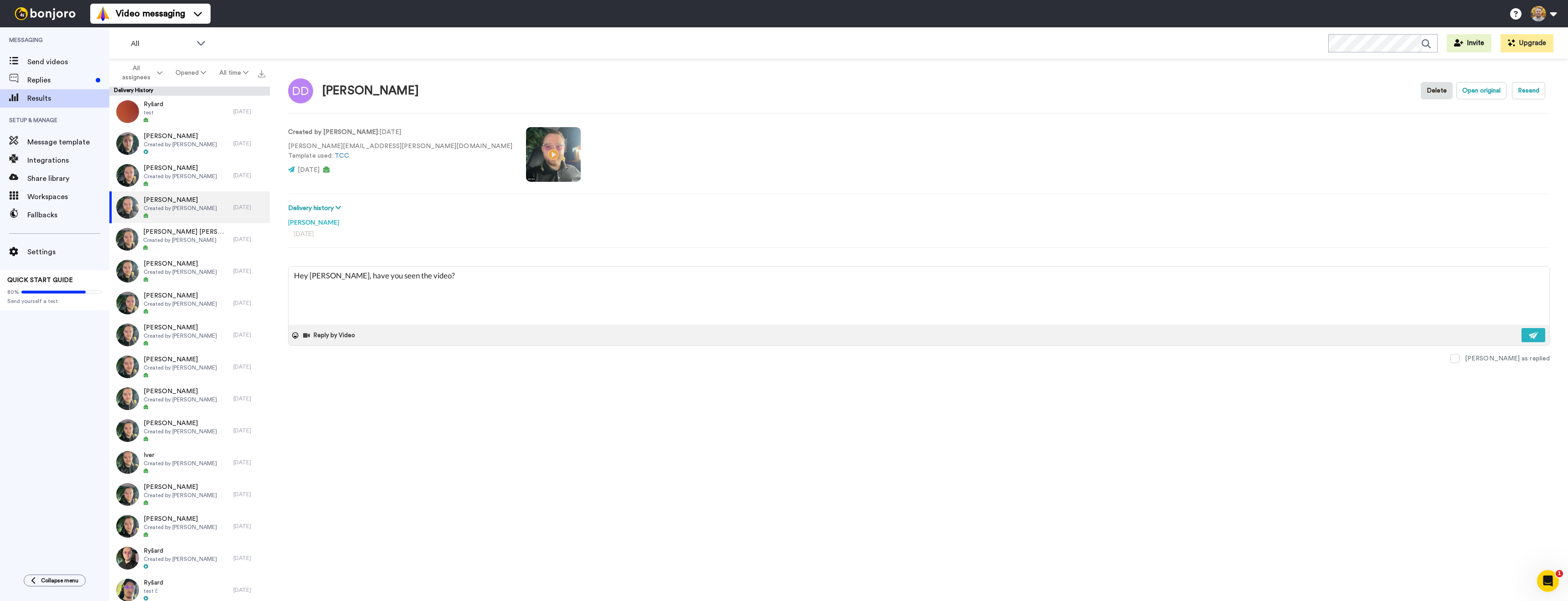
click at [551, 425] on div "Džemal Durić Delete Open original Resend Created by Danny Roberts : 10 days ago…" at bounding box center [919, 333] width 1298 height 546
click at [1529, 336] on img at bounding box center [1534, 335] width 10 height 7
type textarea "x"
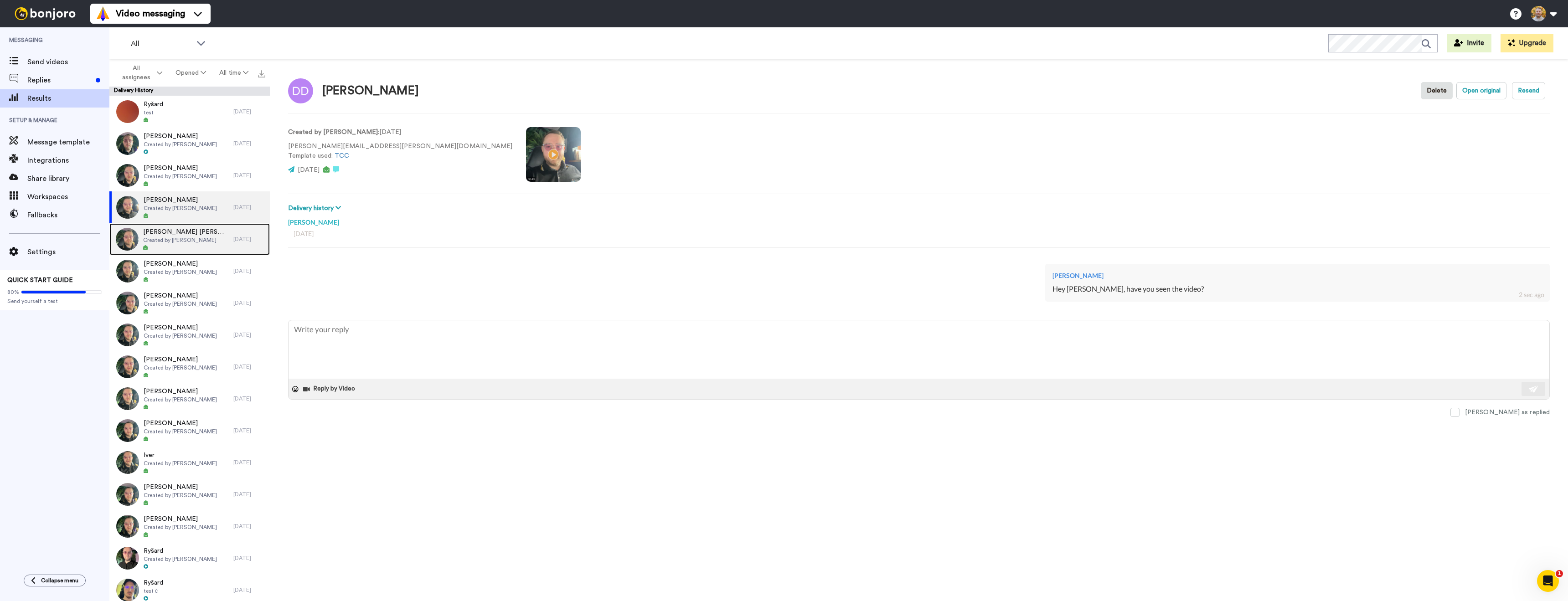
click at [200, 243] on span "Created by [PERSON_NAME]" at bounding box center [186, 240] width 85 height 7
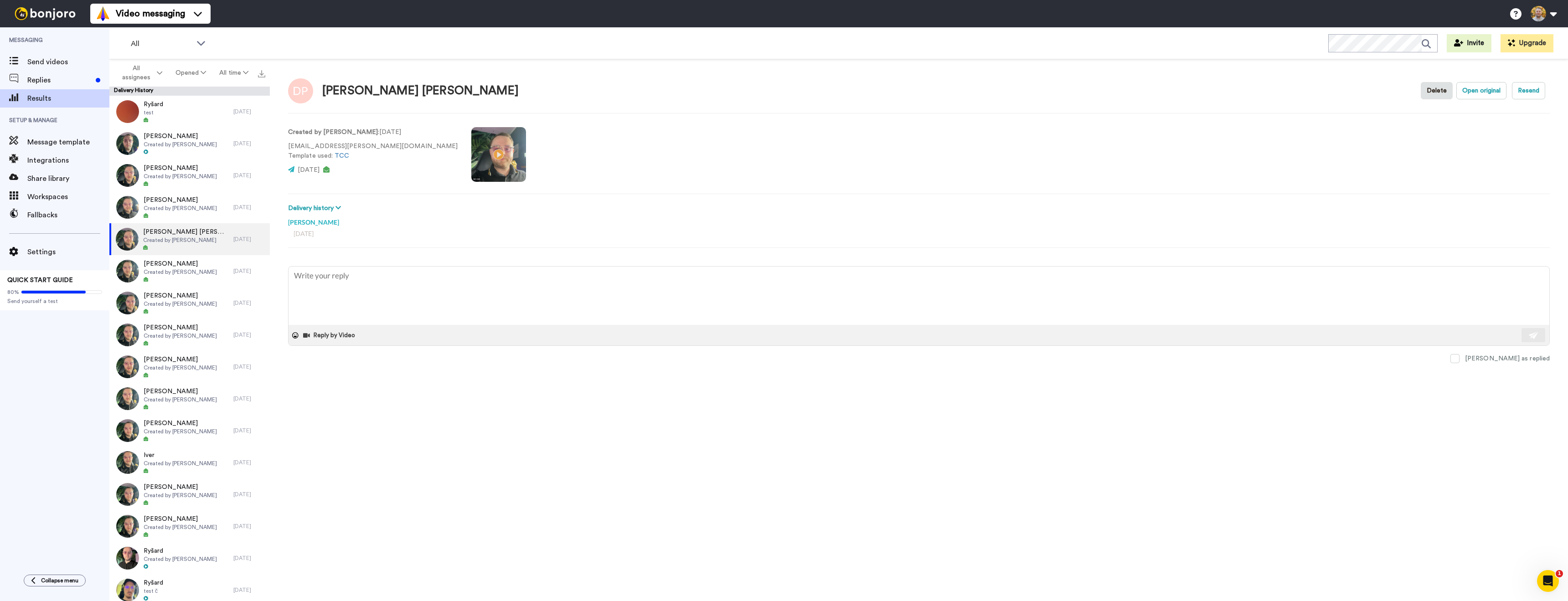
click at [471, 148] on video at bounding box center [499, 155] width 55 height 55
click at [471, 161] on video at bounding box center [499, 155] width 55 height 55
click at [371, 296] on textarea at bounding box center [919, 296] width 1261 height 58
paste textarea "Džemal"
type textarea "x"
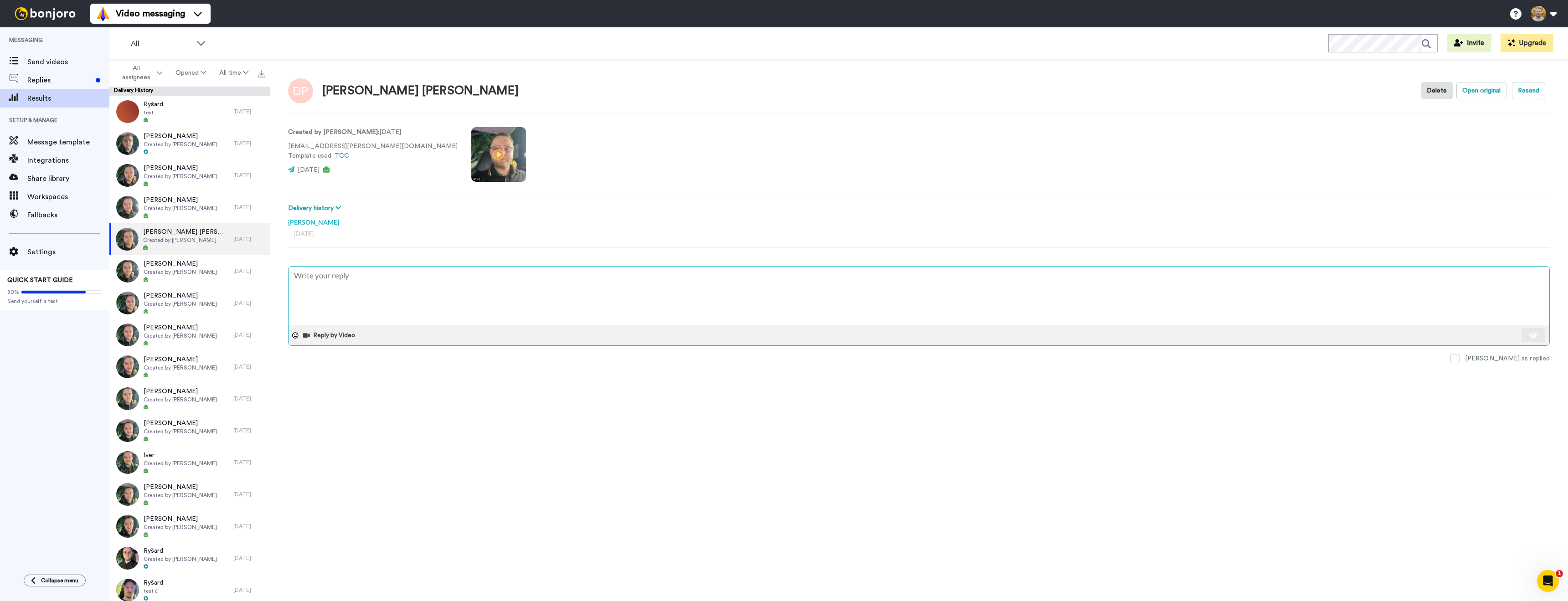
type textarea "Džemal"
paste textarea "Hey, have you seen the video?"
type textarea "x"
type textarea "Hey, have you seen the video?"
click at [334, 91] on div "[PERSON_NAME] [PERSON_NAME]" at bounding box center [420, 91] width 196 height 13
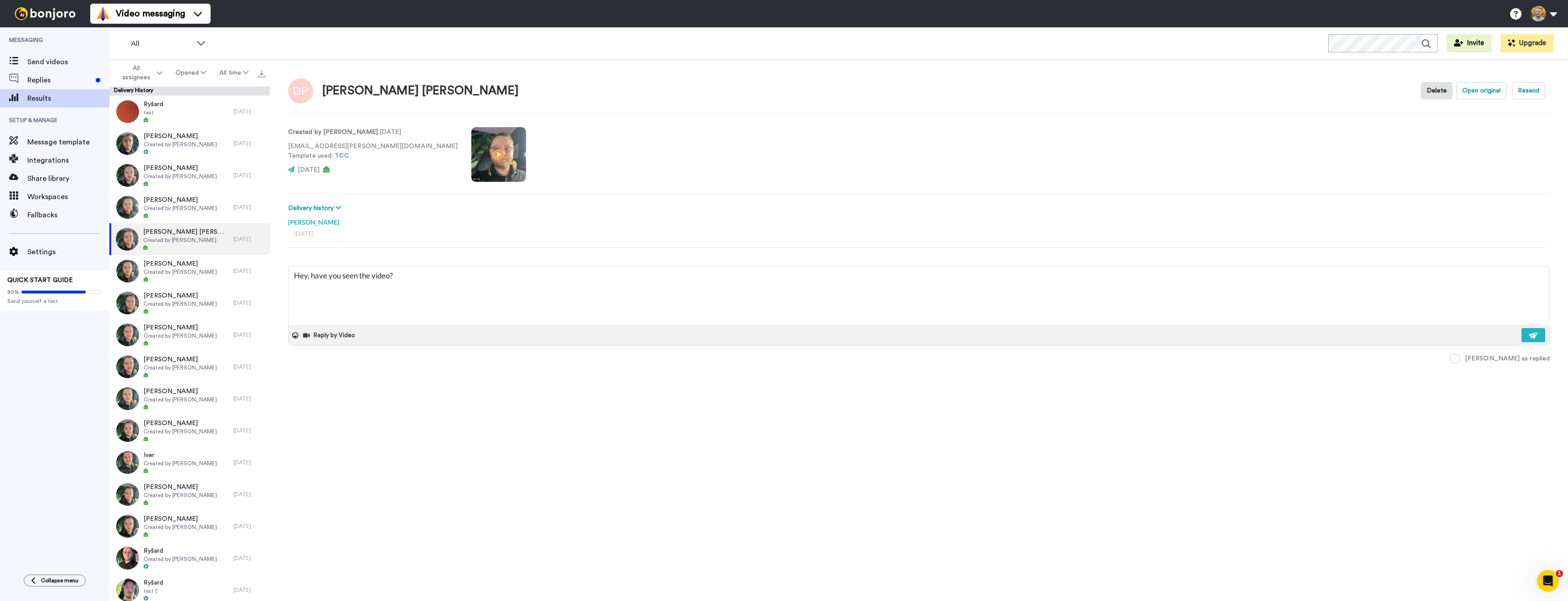
click at [336, 91] on div "[PERSON_NAME] [PERSON_NAME]" at bounding box center [420, 91] width 196 height 13
copy div "Dirk"
drag, startPoint x: 386, startPoint y: 94, endPoint x: 324, endPoint y: 95, distance: 62.0
click at [324, 95] on div "[PERSON_NAME] [PERSON_NAME]" at bounding box center [420, 91] width 196 height 13
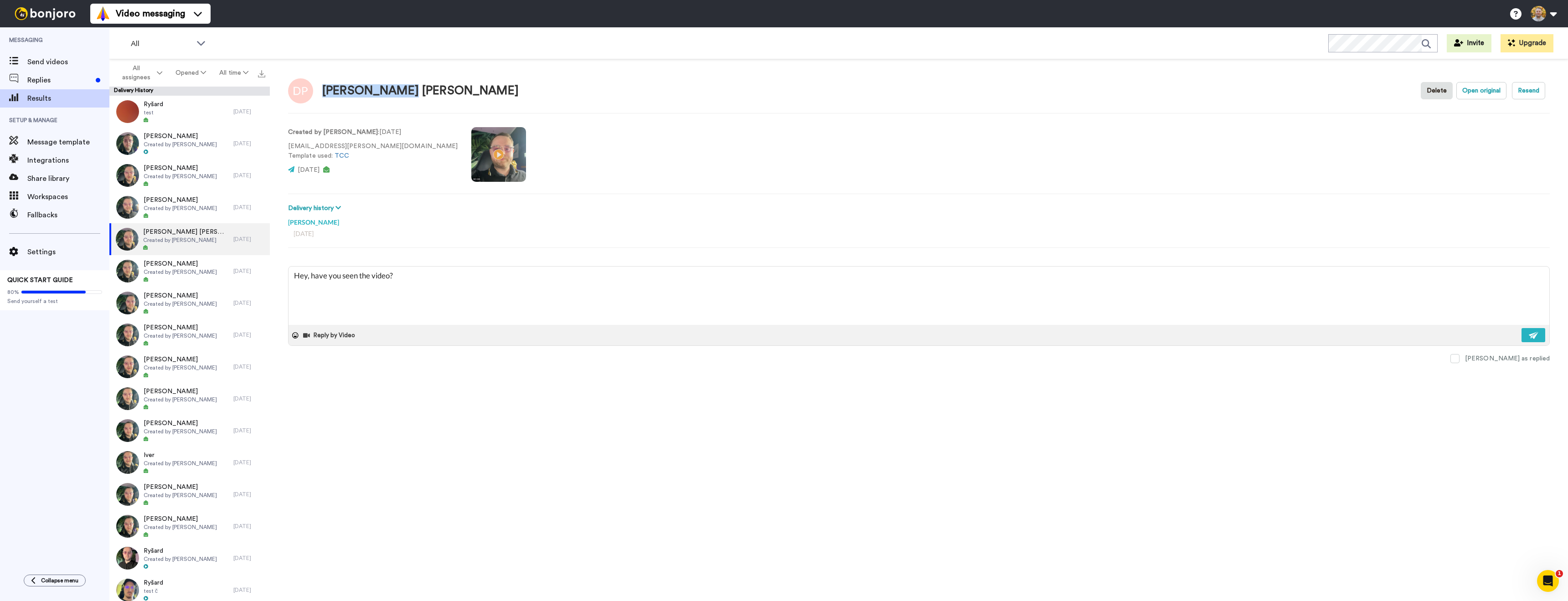
click at [326, 94] on div "[PERSON_NAME] [PERSON_NAME]" at bounding box center [420, 91] width 196 height 13
drag, startPoint x: 323, startPoint y: 89, endPoint x: 382, endPoint y: 93, distance: 59.1
click at [382, 93] on div "[PERSON_NAME] [PERSON_NAME]" at bounding box center [420, 91] width 196 height 13
copy div "Dirk Patrick"
click at [305, 275] on textarea "Hey, have you seen the video?" at bounding box center [919, 296] width 1261 height 58
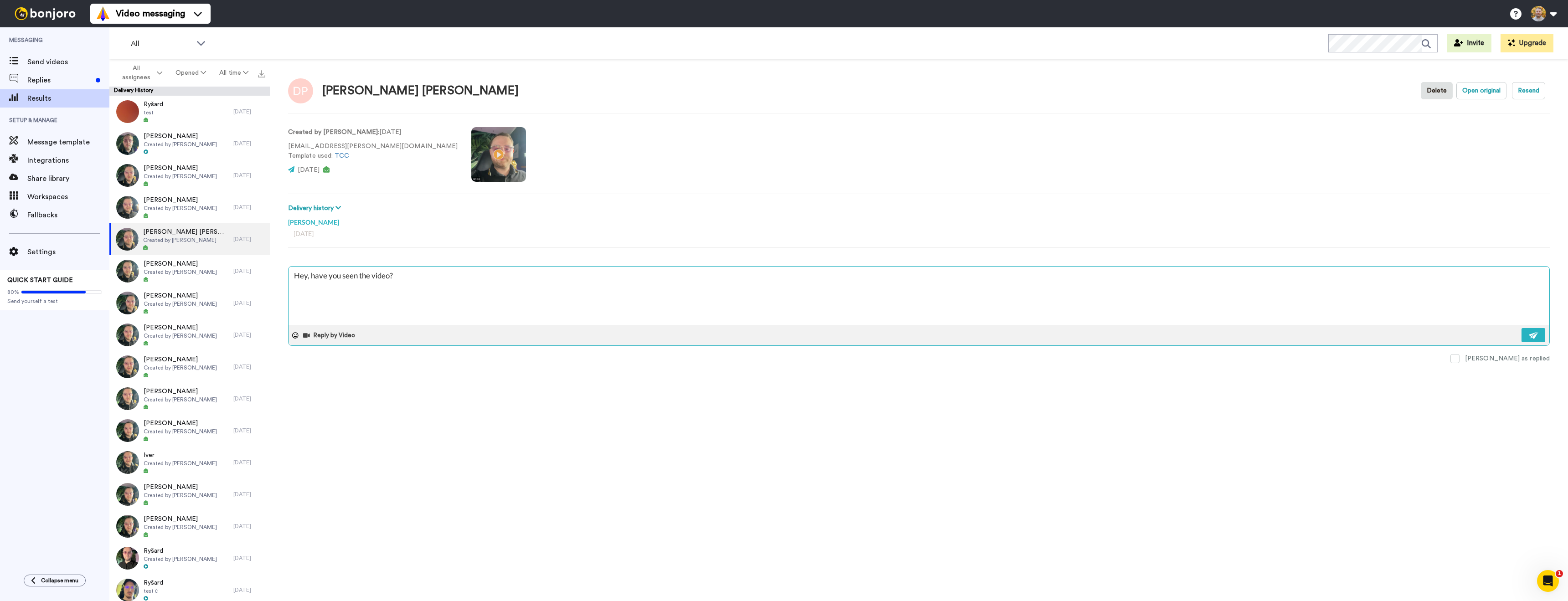
click at [306, 275] on textarea "Hey, have you seen the video?" at bounding box center [919, 296] width 1261 height 58
type textarea "x"
type textarea "Hey , have you seen the video?"
paste textarea "Dirk Patrick"
type textarea "x"
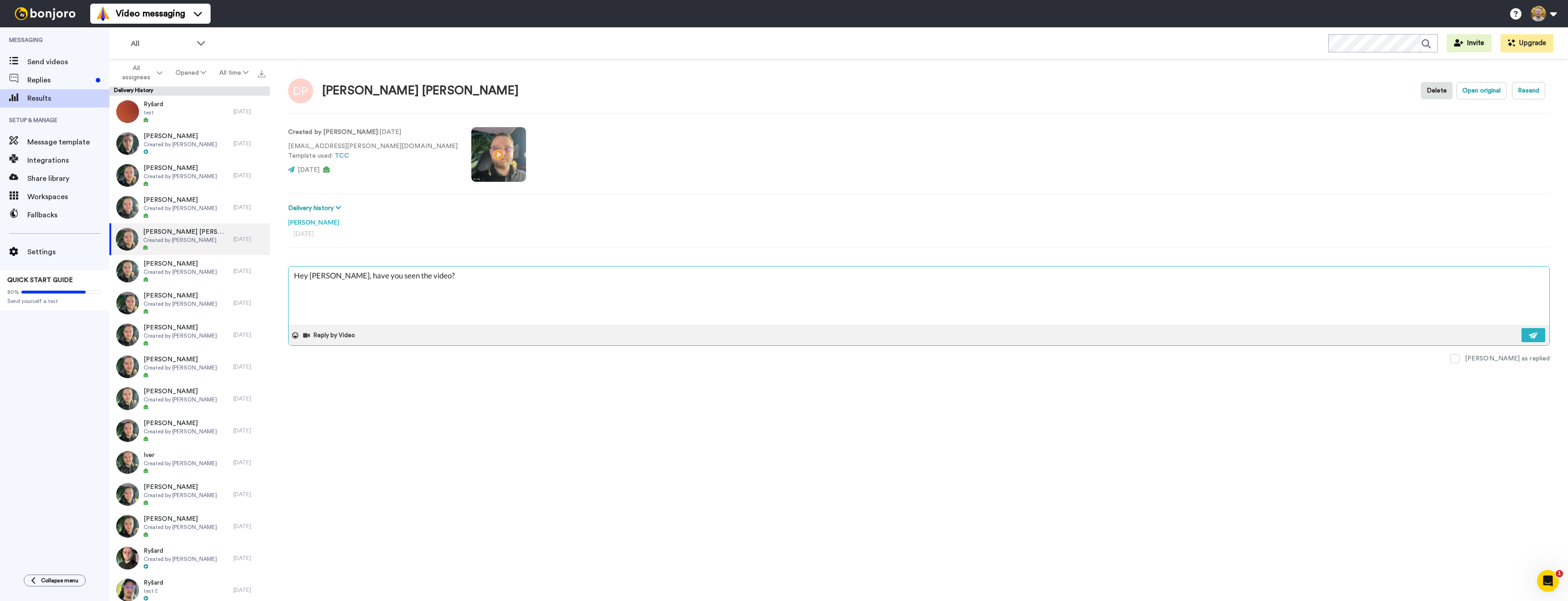
click at [374, 296] on textarea "Hey Dirk Patrick, have you seen the video?" at bounding box center [919, 296] width 1261 height 58
click at [431, 288] on textarea "Hey Dirk Patrick, have you seen the video?" at bounding box center [919, 296] width 1261 height 58
click at [441, 289] on textarea "Hey Dirk Patrick, have you seen the video?" at bounding box center [919, 296] width 1261 height 58
click at [447, 283] on textarea "Hey Dirk Patrick, have you seen the video?" at bounding box center [919, 296] width 1261 height 58
type textarea "Hey Dirk Patrick, have you seen the video?"
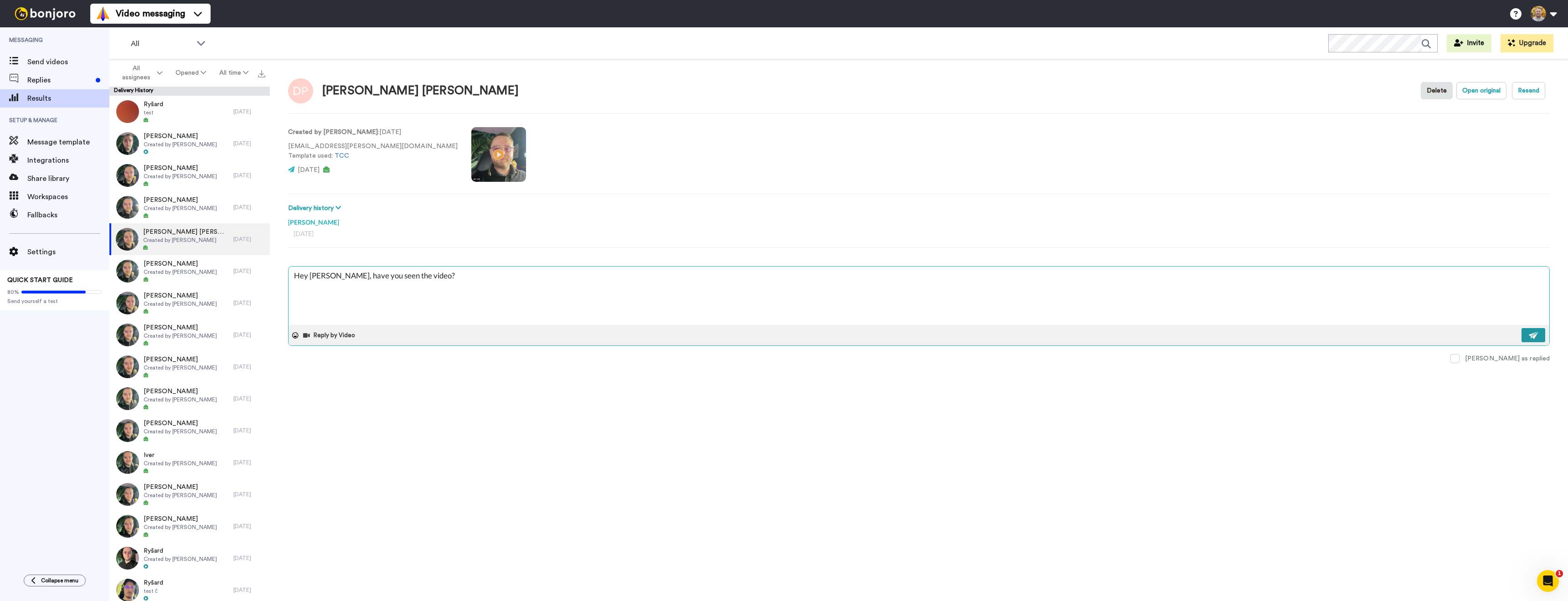
click at [1533, 337] on img at bounding box center [1534, 335] width 10 height 7
type textarea "x"
click at [155, 279] on div at bounding box center [180, 280] width 74 height 7
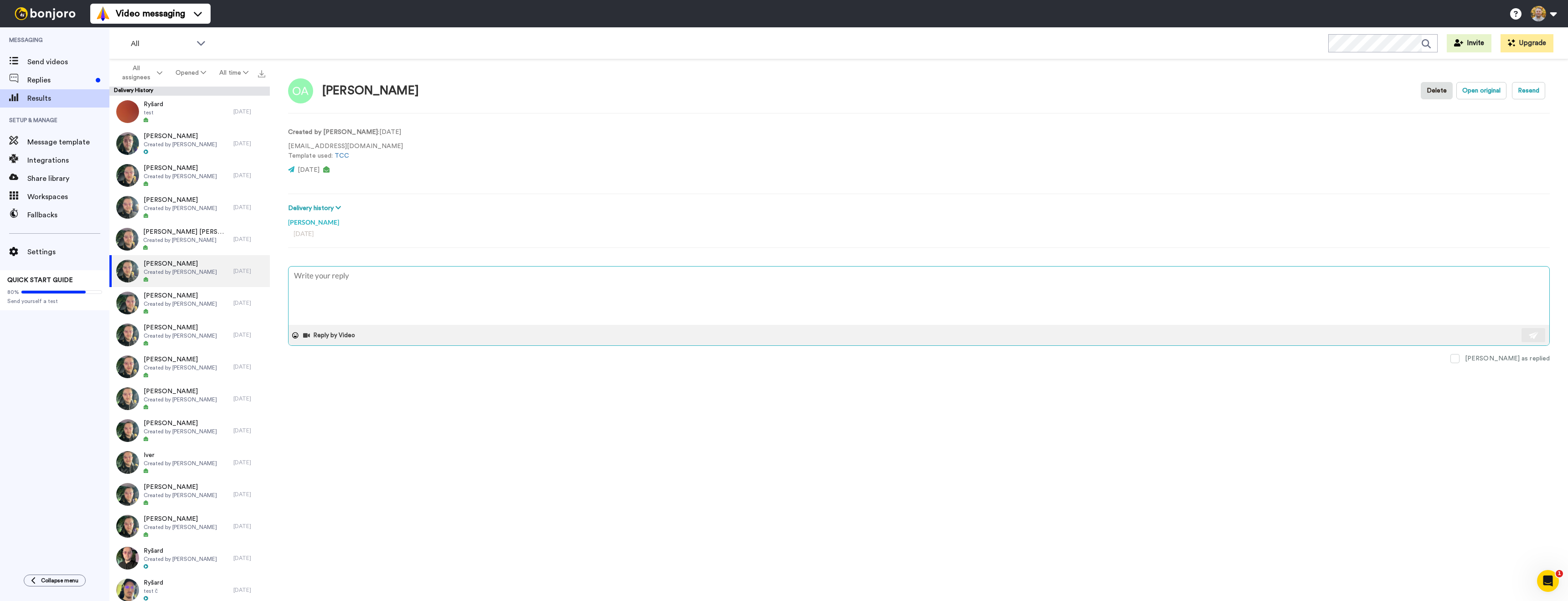
type textarea "x"
type textarea "Hey, have you seen the video?"
click at [333, 91] on div "[PERSON_NAME]" at bounding box center [370, 91] width 97 height 13
copy div "Olivier"
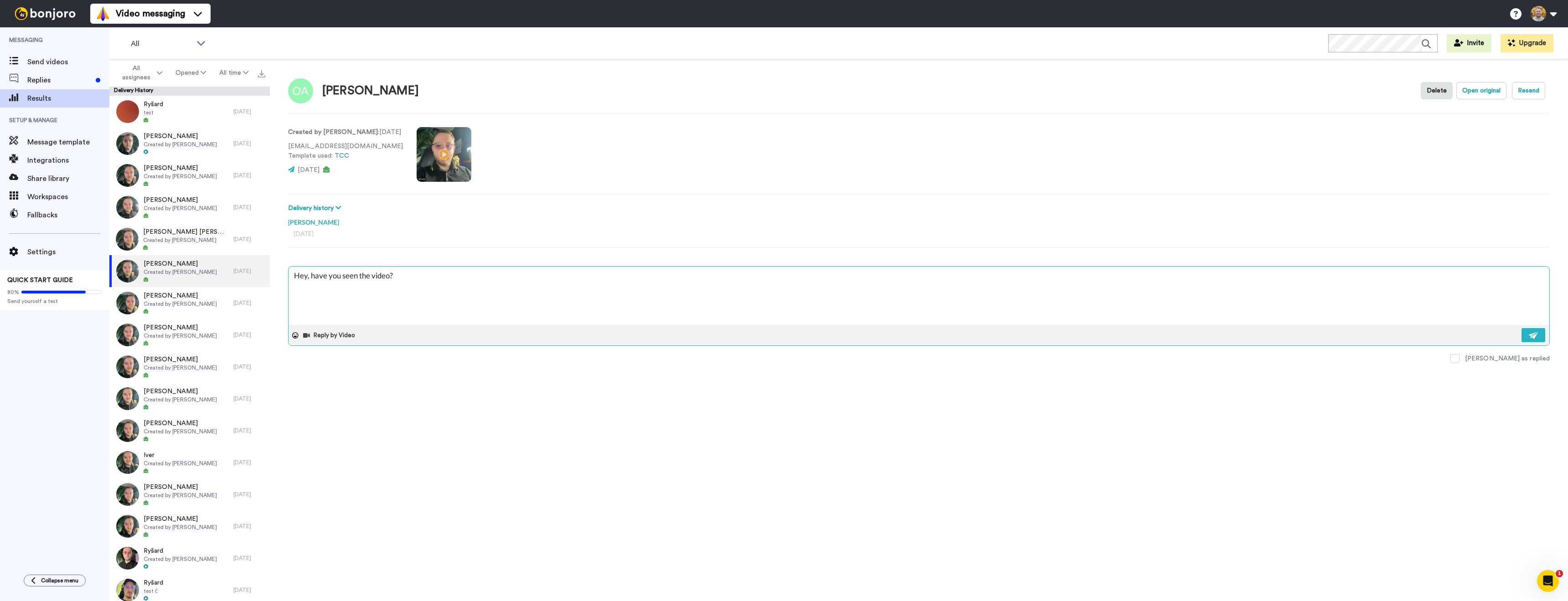
click at [326, 275] on textarea "Hey, have you seen the video?" at bounding box center [919, 296] width 1261 height 58
drag, startPoint x: 307, startPoint y: 277, endPoint x: 374, endPoint y: 285, distance: 67.5
click at [307, 277] on textarea "Hey, have you seen the video?" at bounding box center [919, 296] width 1261 height 58
type textarea "x"
type textarea "Hey , have you seen the video?"
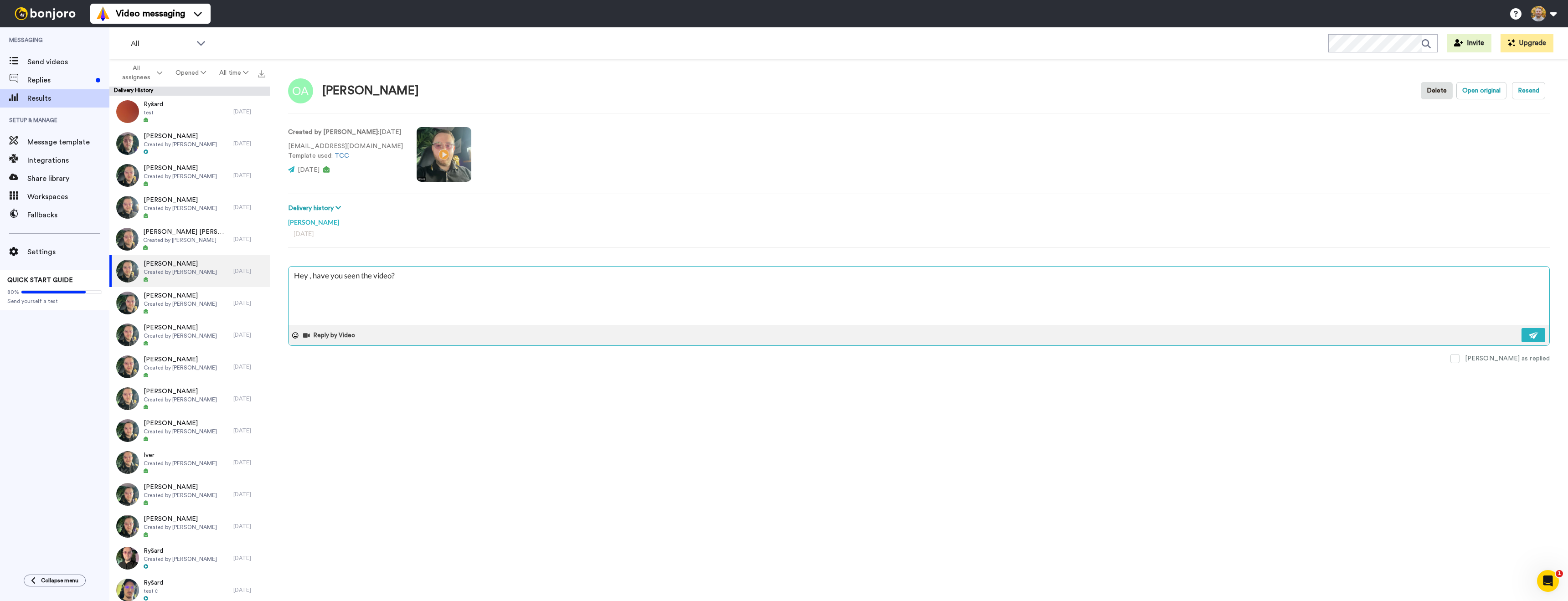
type textarea "x"
type textarea "Hey O, have you seen the video?"
type textarea "x"
type textarea "Hey Ol, have you seen the video?"
type textarea "x"
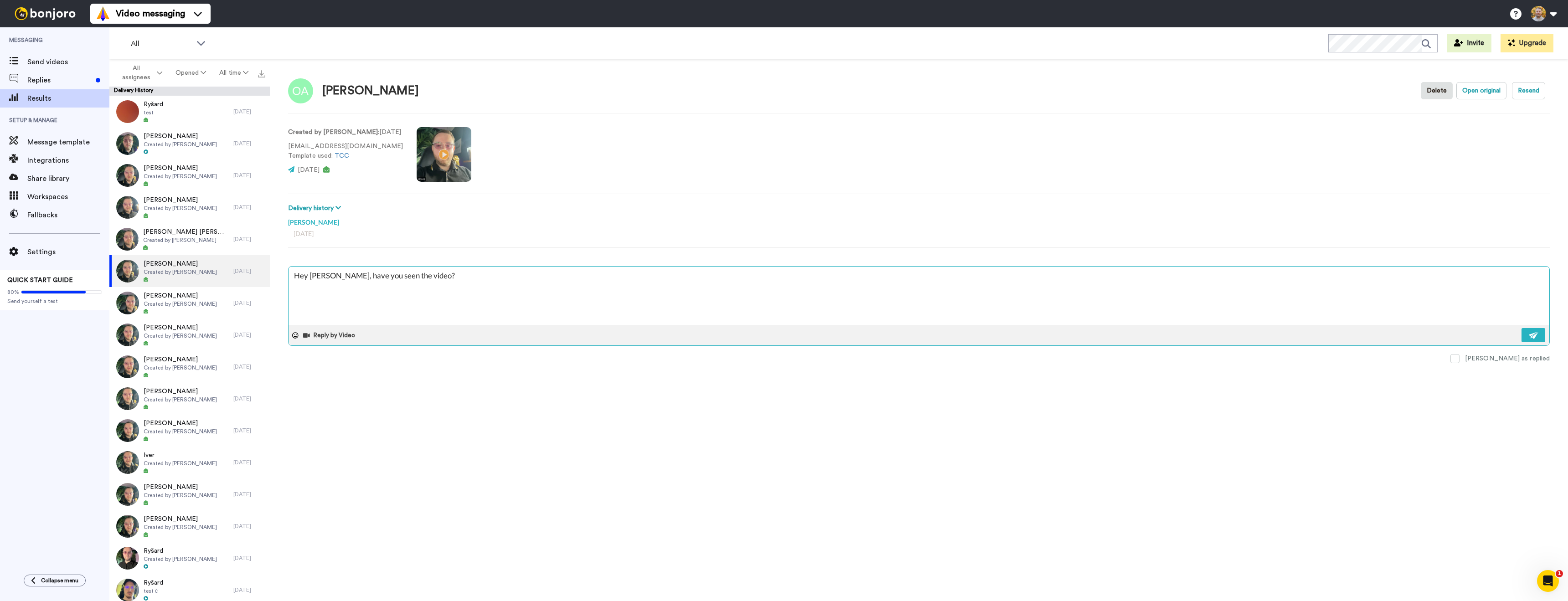
type textarea "Hey Oli, have you seen the video?"
type textarea "x"
type textarea "Hey Olive, have you seen the video?"
type textarea "x"
type textarea "Hey Oliver, have you seen the video?"
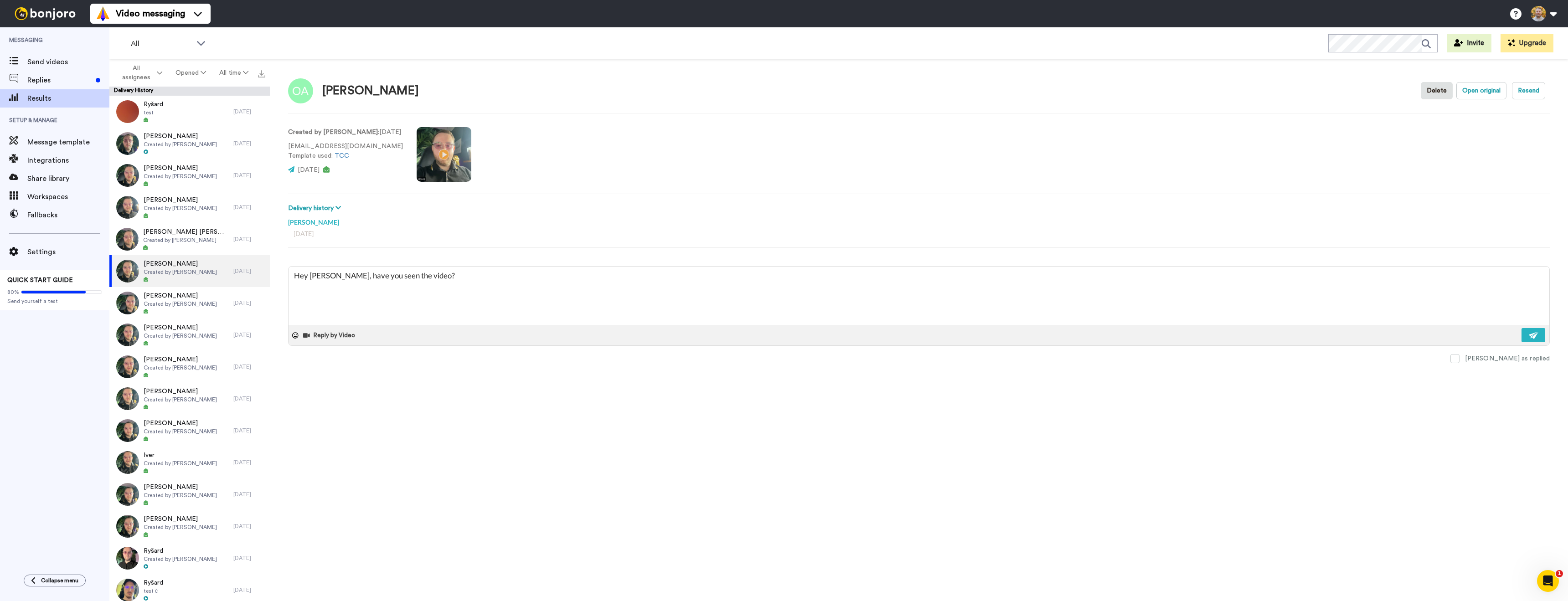
click at [581, 512] on div "Olivier Auber Delete Open original Resend Created by Danny Roberts : 10 days ag…" at bounding box center [919, 333] width 1298 height 546
click at [1530, 338] on img at bounding box center [1534, 335] width 10 height 7
type textarea "x"
click at [208, 306] on span "Created by [PERSON_NAME]" at bounding box center [180, 304] width 74 height 7
click at [343, 287] on textarea at bounding box center [919, 296] width 1261 height 58
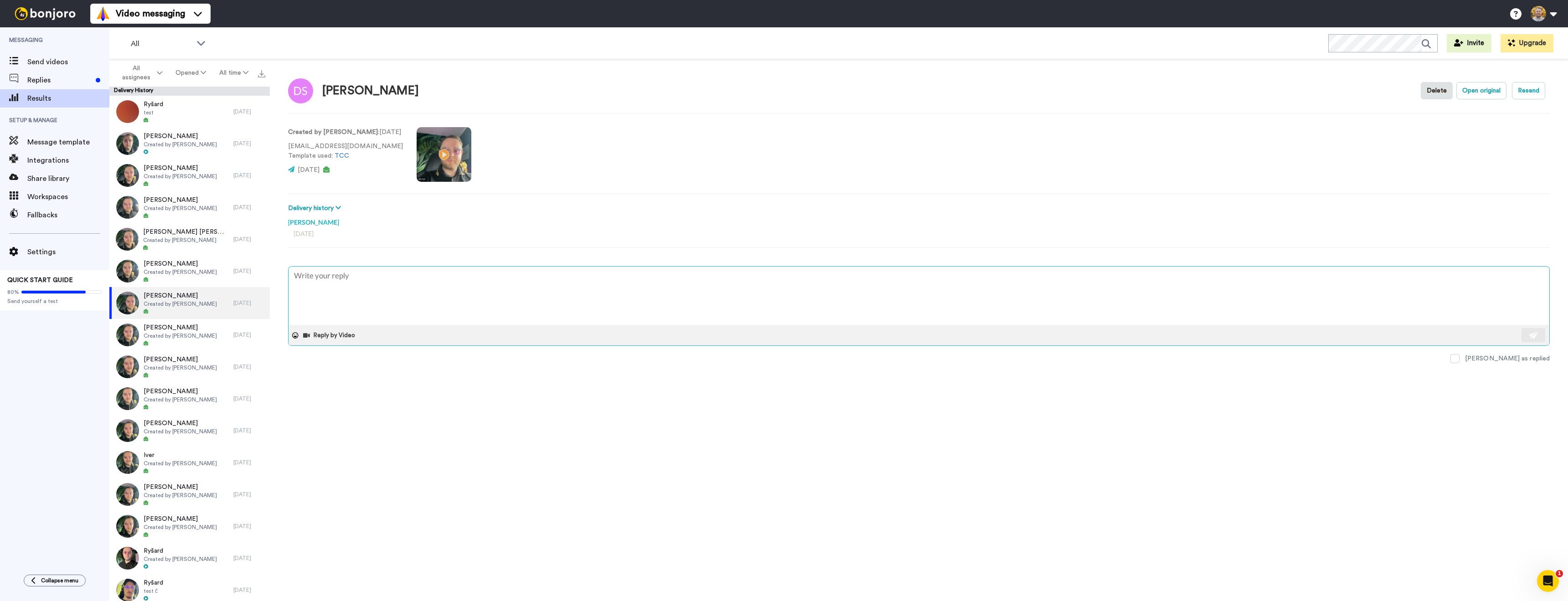
type textarea "x"
type textarea "Hey, have you seen the video?"
drag, startPoint x: 306, startPoint y: 275, endPoint x: 363, endPoint y: 291, distance: 59.2
click at [307, 276] on textarea "Hey, have you seen the video?" at bounding box center [919, 296] width 1261 height 58
type textarea "x"
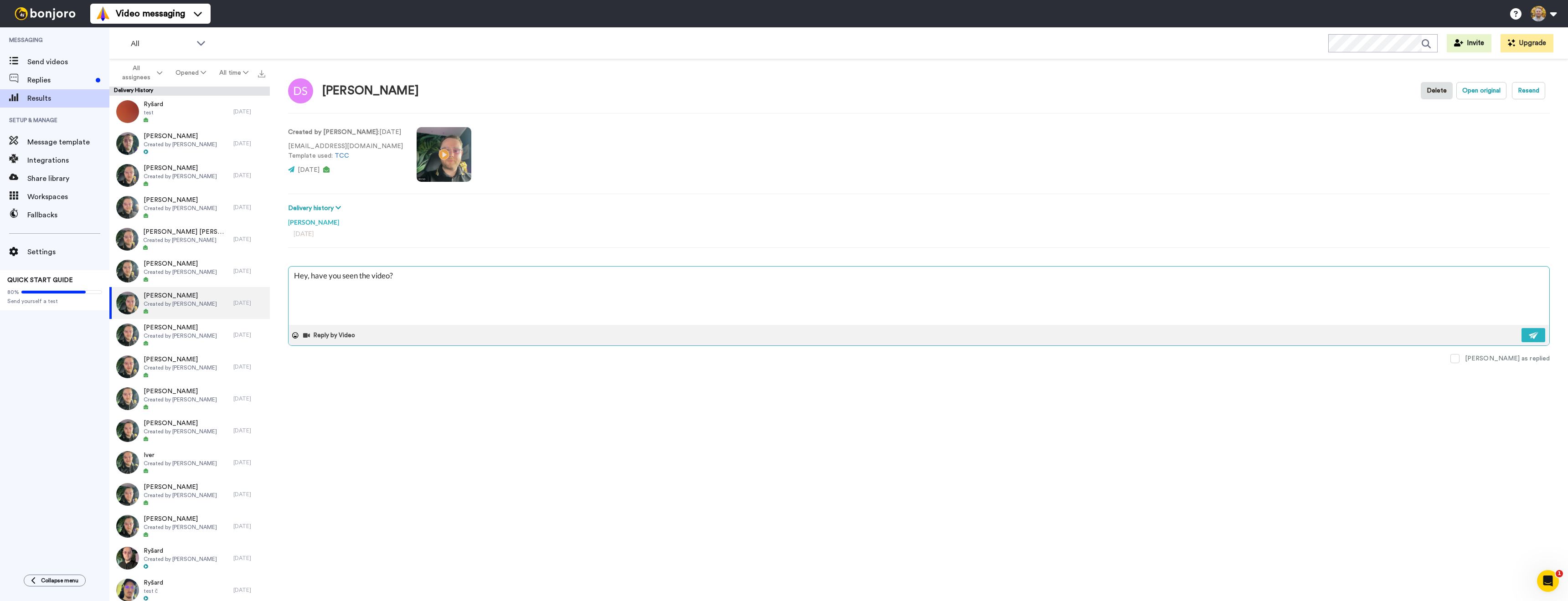
type textarea "Hey have you seen the video?"
type textarea "x"
type textarea "Hey D have you seen the video?"
type textarea "x"
type textarea "Hey Dab have you seen the video?"
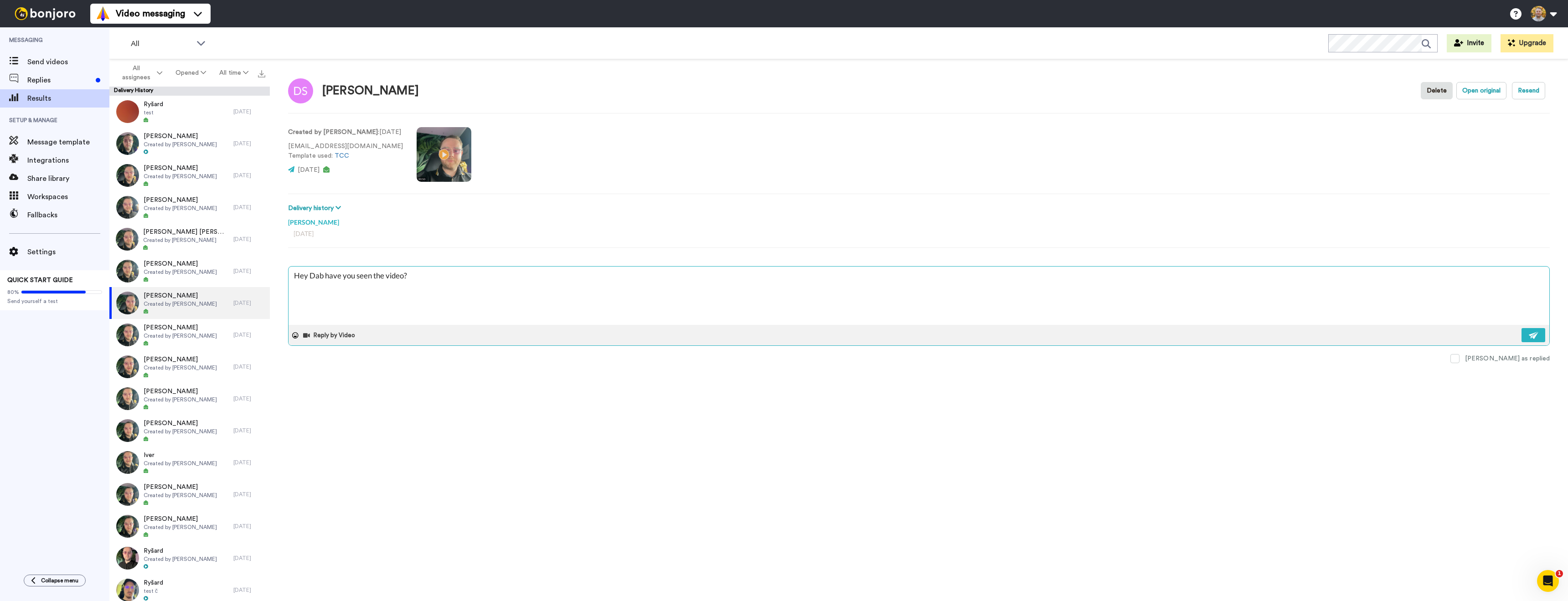
type textarea "x"
type textarea "Hey Dabn have you seen the video?"
type textarea "x"
type textarea "Hey Dab have you seen the video?"
type textarea "x"
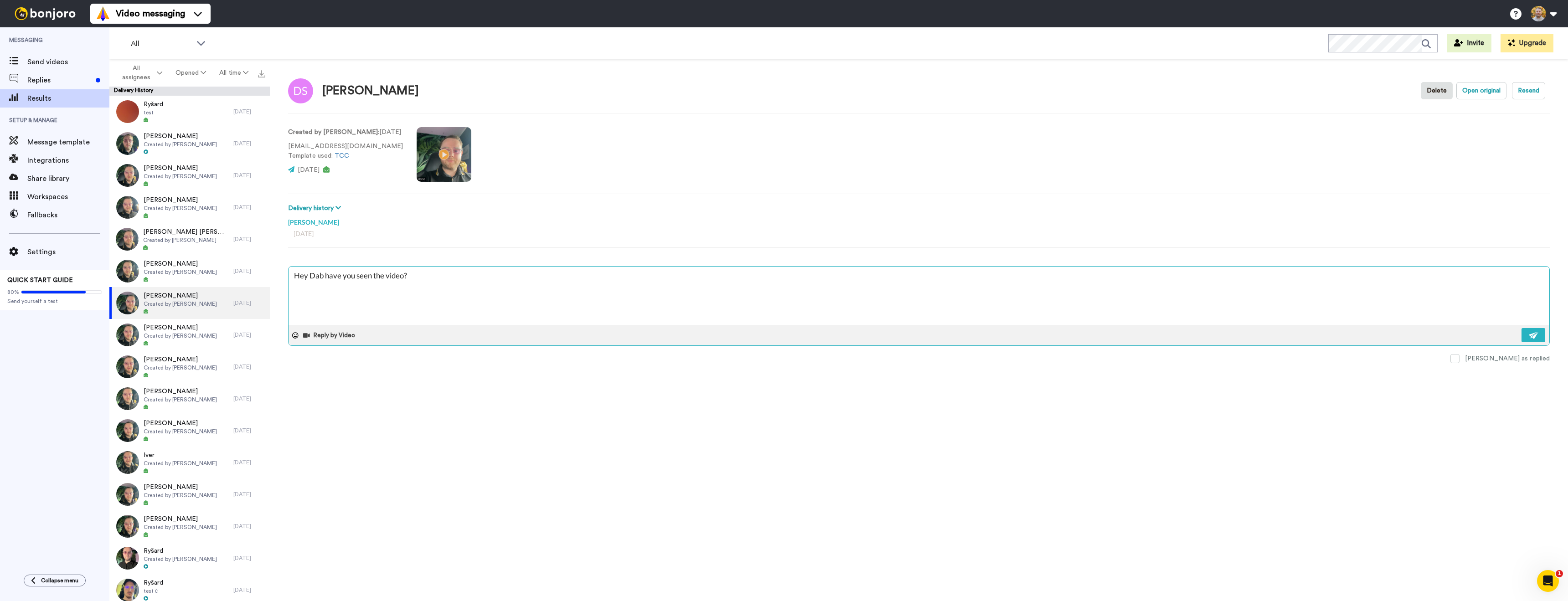
type textarea "Hey Da have you seen the video?"
type textarea "x"
type textarea "Hey Dan have you seen the video?"
type textarea "x"
type textarea "Hey Dan, have you seen the video?"
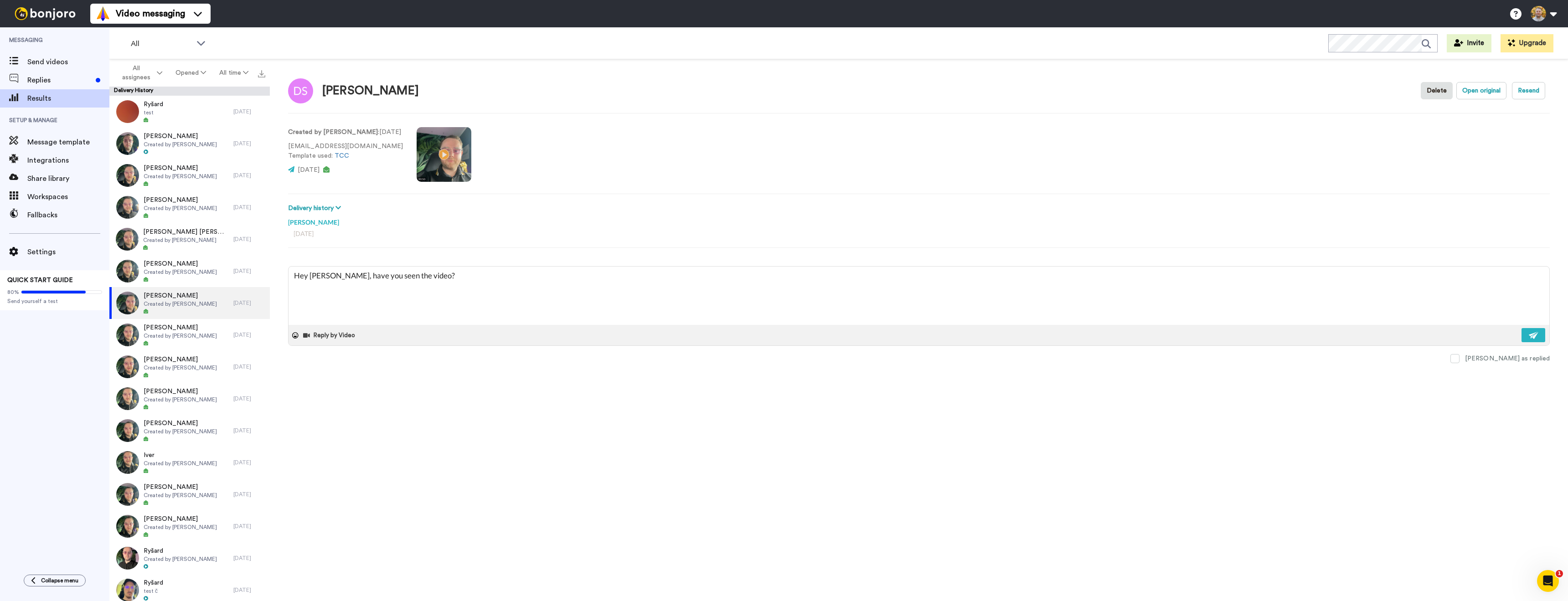
click at [540, 488] on div "Dan S Delete Open original Resend Created by Danny Roberts : 10 days ago dannyn…" at bounding box center [919, 333] width 1298 height 546
click at [442, 161] on video at bounding box center [444, 155] width 55 height 55
click at [456, 170] on video at bounding box center [444, 155] width 55 height 55
click at [649, 298] on textarea "Hey Dan, have you seen the video?" at bounding box center [919, 296] width 1261 height 58
click at [1526, 339] on button at bounding box center [1533, 334] width 24 height 14
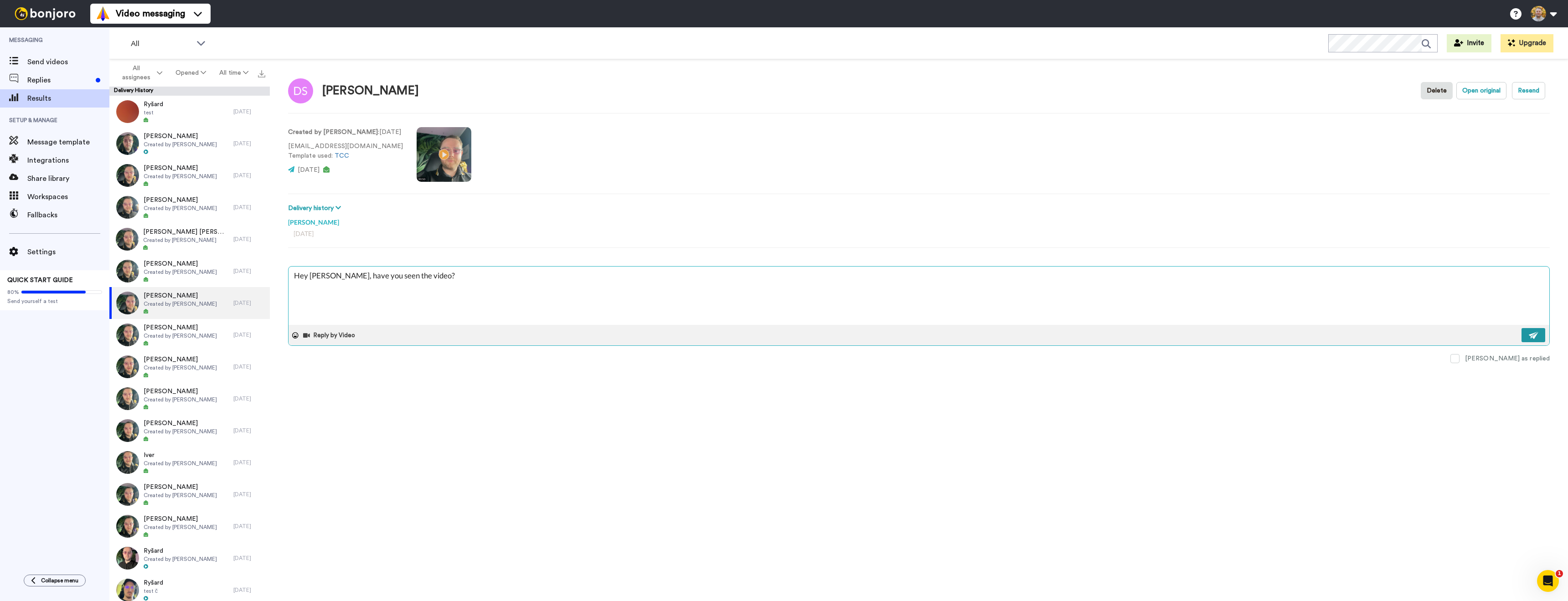
type textarea "x"
click at [208, 342] on div at bounding box center [180, 344] width 74 height 7
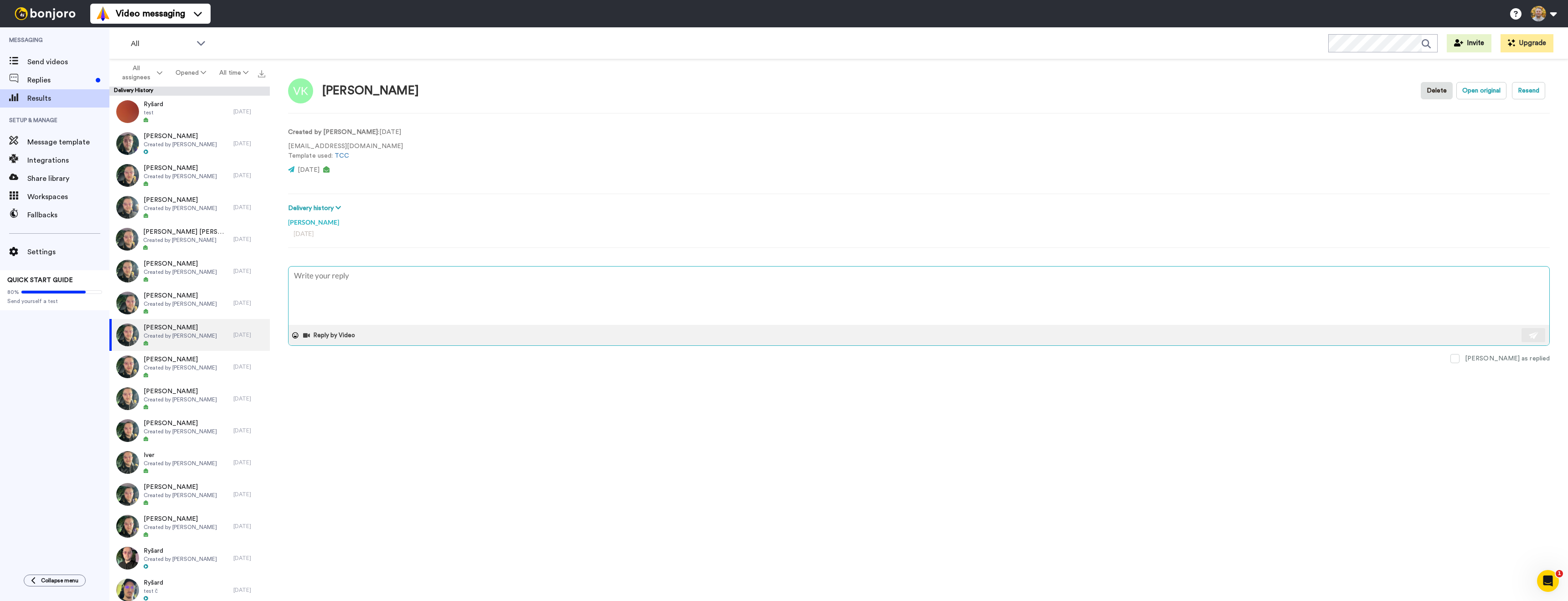
click at [356, 286] on textarea at bounding box center [919, 296] width 1261 height 58
type textarea "x"
type textarea "Hey, have you seen the video?"
drag, startPoint x: 306, startPoint y: 277, endPoint x: 331, endPoint y: 286, distance: 26.6
click at [306, 277] on textarea "Hey, have you seen the video?" at bounding box center [919, 296] width 1261 height 58
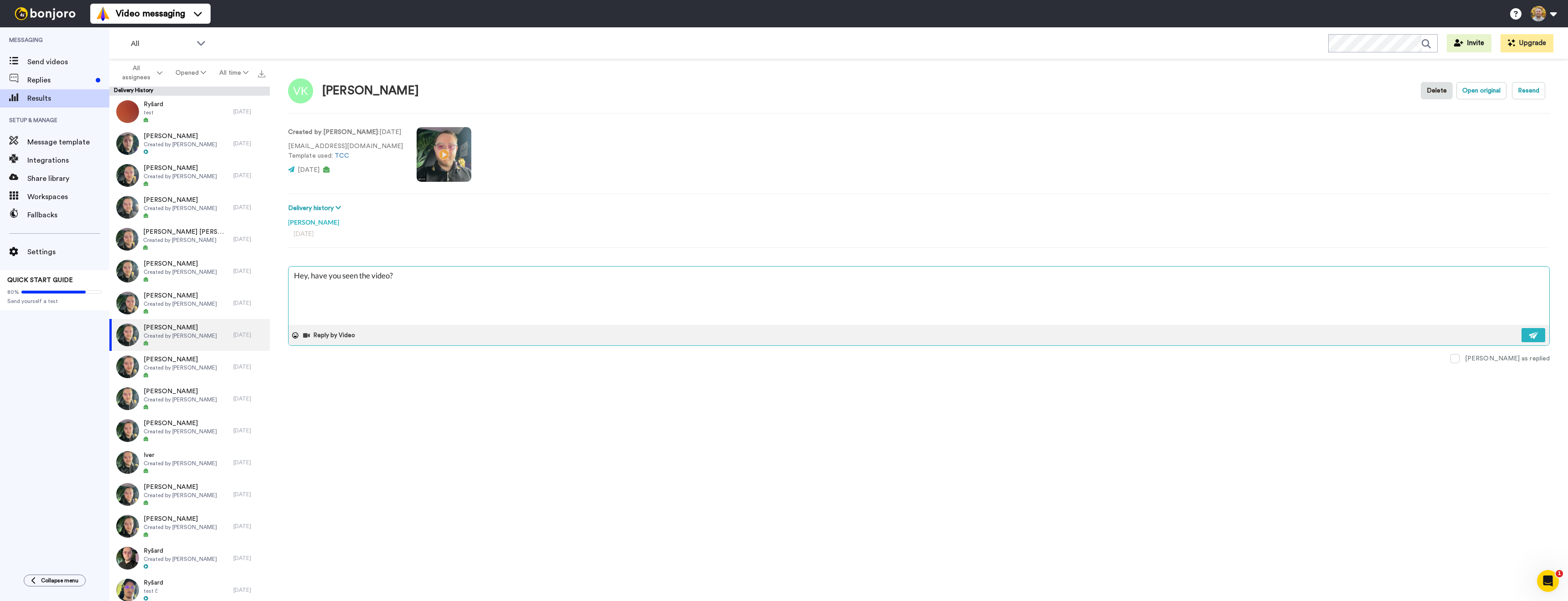
type textarea "x"
type textarea "Hey , have you seen the video?"
type textarea "x"
type textarea "Hey V, have you seen the video?"
type textarea "x"
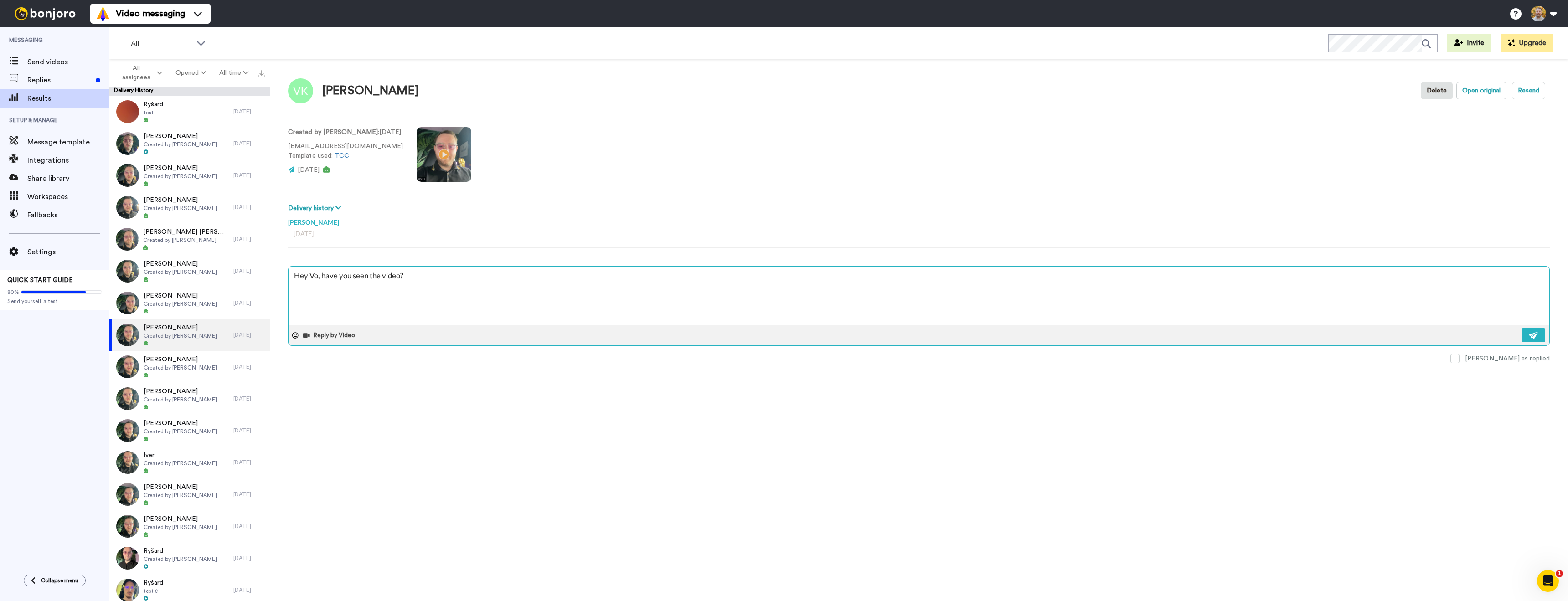
type textarea "Hey Voh, have you seen the video?"
type textarea "x"
type textarea "Hey Vohj, have you seen the video?"
type textarea "x"
type textarea "Hey Voh, have you seen the video?"
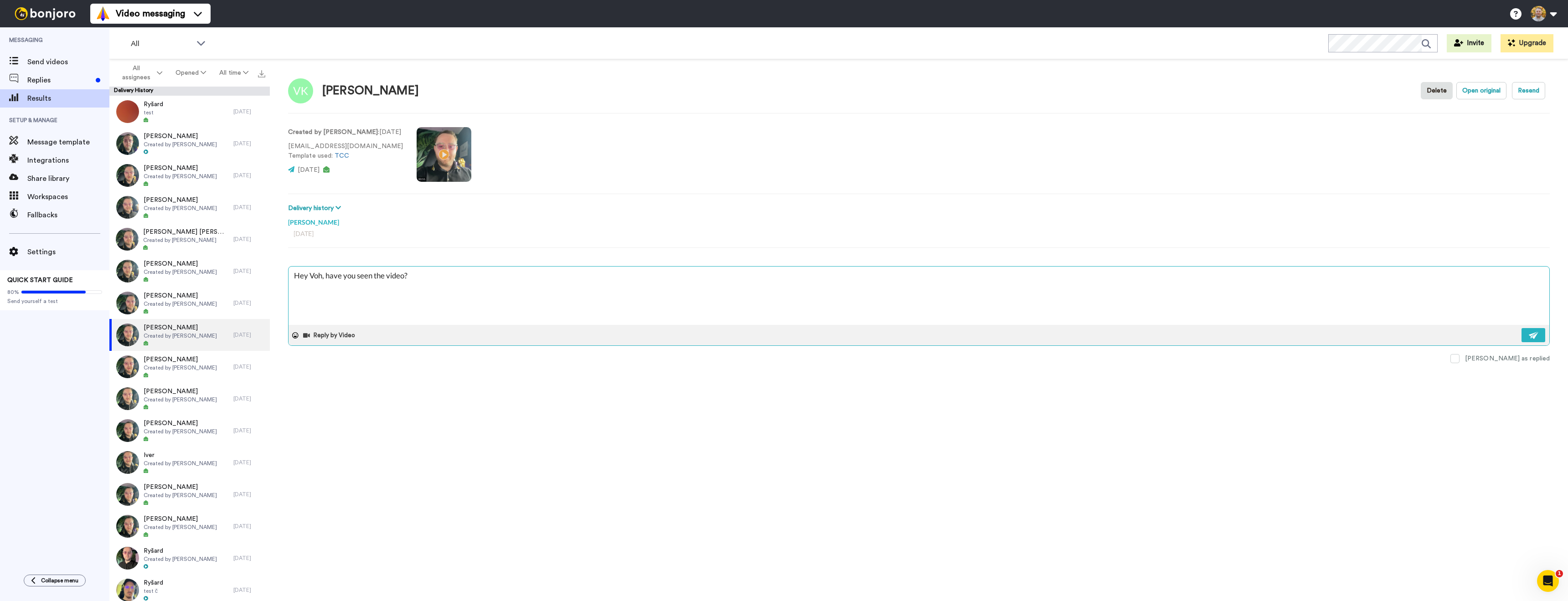
type textarea "x"
type textarea "Hey Vo, have you seen the video?"
type textarea "x"
type textarea "Hey Voj, have you seen the video?"
type textarea "x"
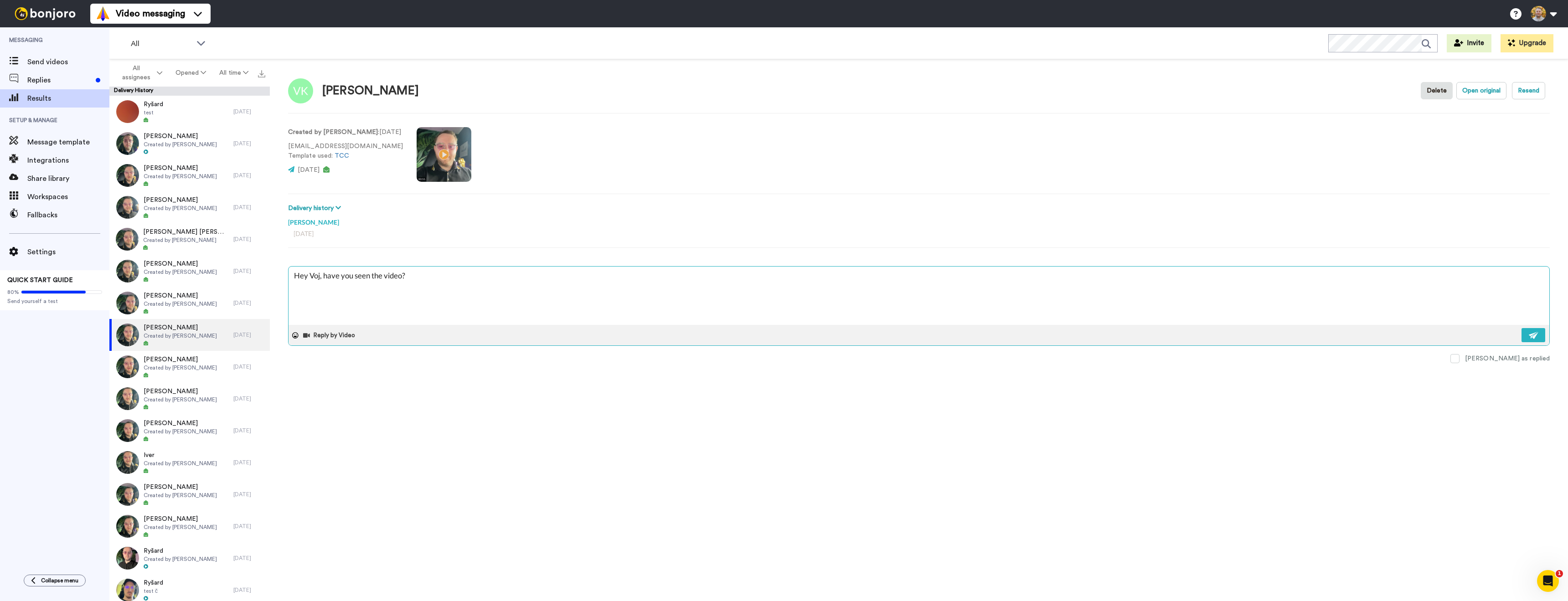
type textarea "Hey Vojt, have you seen the video?"
type textarea "x"
type textarea "Hey Vojte, have you seen the video?"
type textarea "x"
type textarea "Hey Vojtec, have you seen the video?"
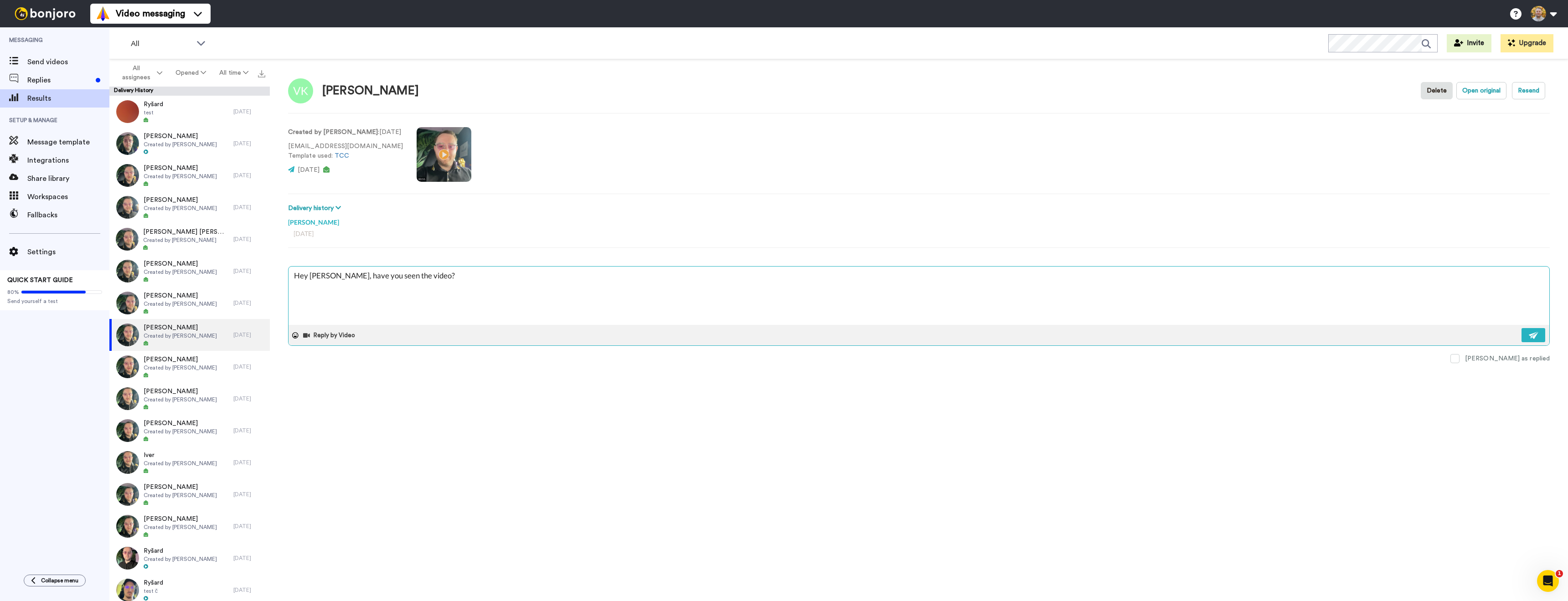
type textarea "x"
type textarea "Hey Vojtech, have you seen the video?"
click at [594, 454] on div "Vojtech Kotik Delete Open original Resend Created by Danny Roberts : 10 days ag…" at bounding box center [919, 333] width 1298 height 546
click at [710, 276] on textarea "Hey Vojtech, have you seen the video?" at bounding box center [919, 296] width 1261 height 58
click at [1522, 337] on button at bounding box center [1533, 334] width 24 height 14
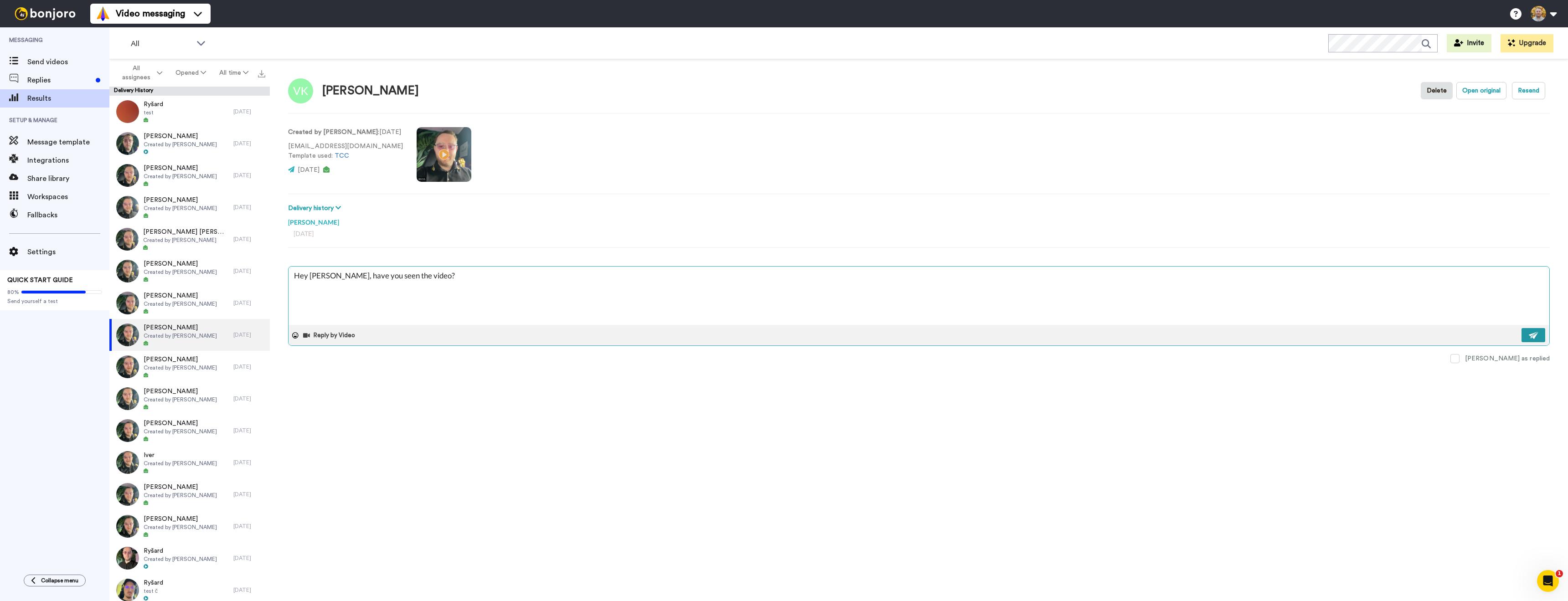
type textarea "x"
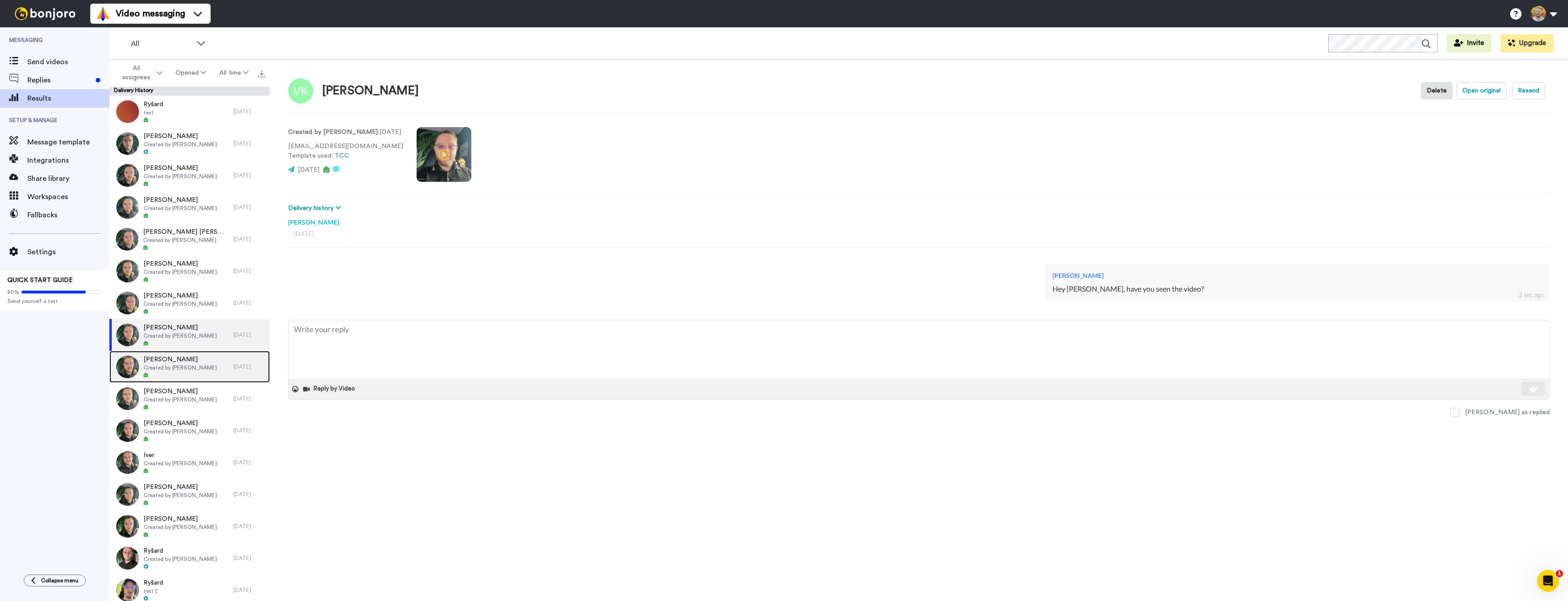
drag, startPoint x: 215, startPoint y: 374, endPoint x: 220, endPoint y: 375, distance: 5.1
click at [214, 374] on div "Chris Adkins Created by Danny Roberts" at bounding box center [171, 367] width 124 height 32
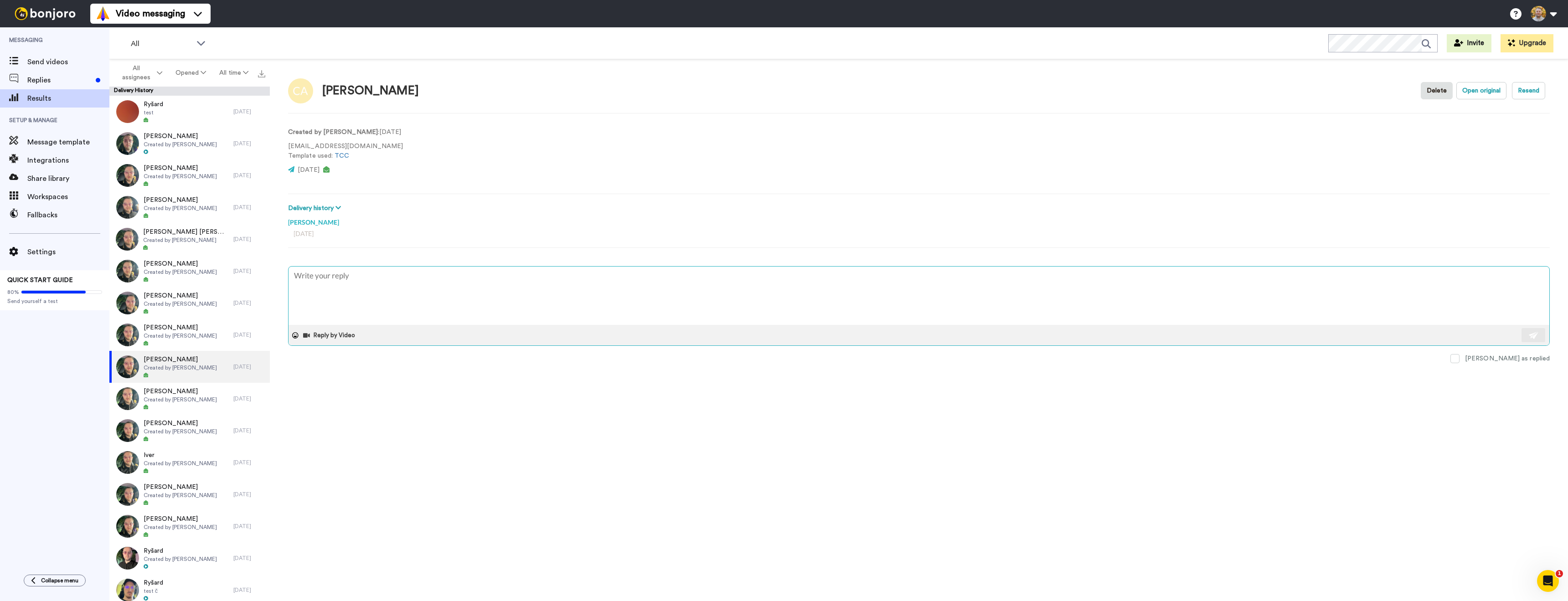
click at [359, 311] on textarea at bounding box center [919, 296] width 1261 height 58
type textarea "x"
type textarea "Hey, have you seen the video?"
click at [306, 277] on textarea "Hey, have you seen the video?" at bounding box center [919, 296] width 1261 height 58
type textarea "x"
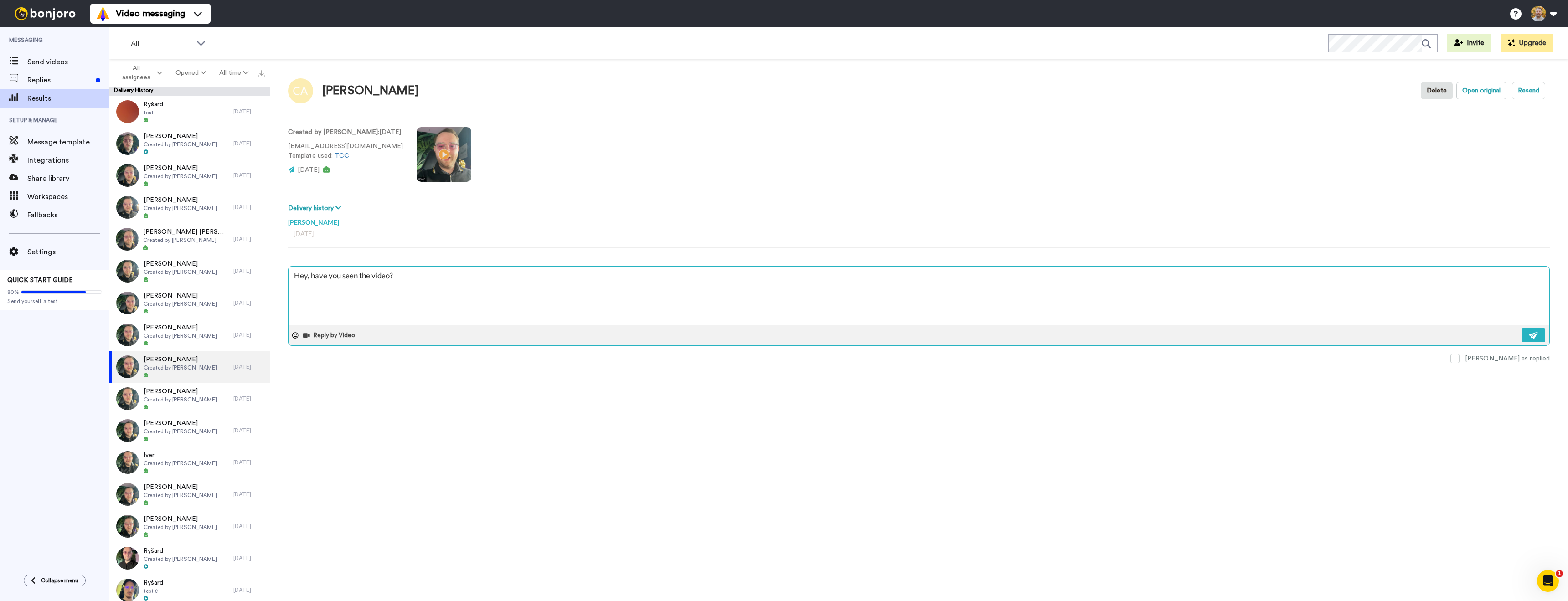
type textarea "Hey , have you seen the video?"
type textarea "x"
type textarea "Hey C, have you seen the video?"
type textarea "x"
type textarea "Hey Ch, have you seen the video?"
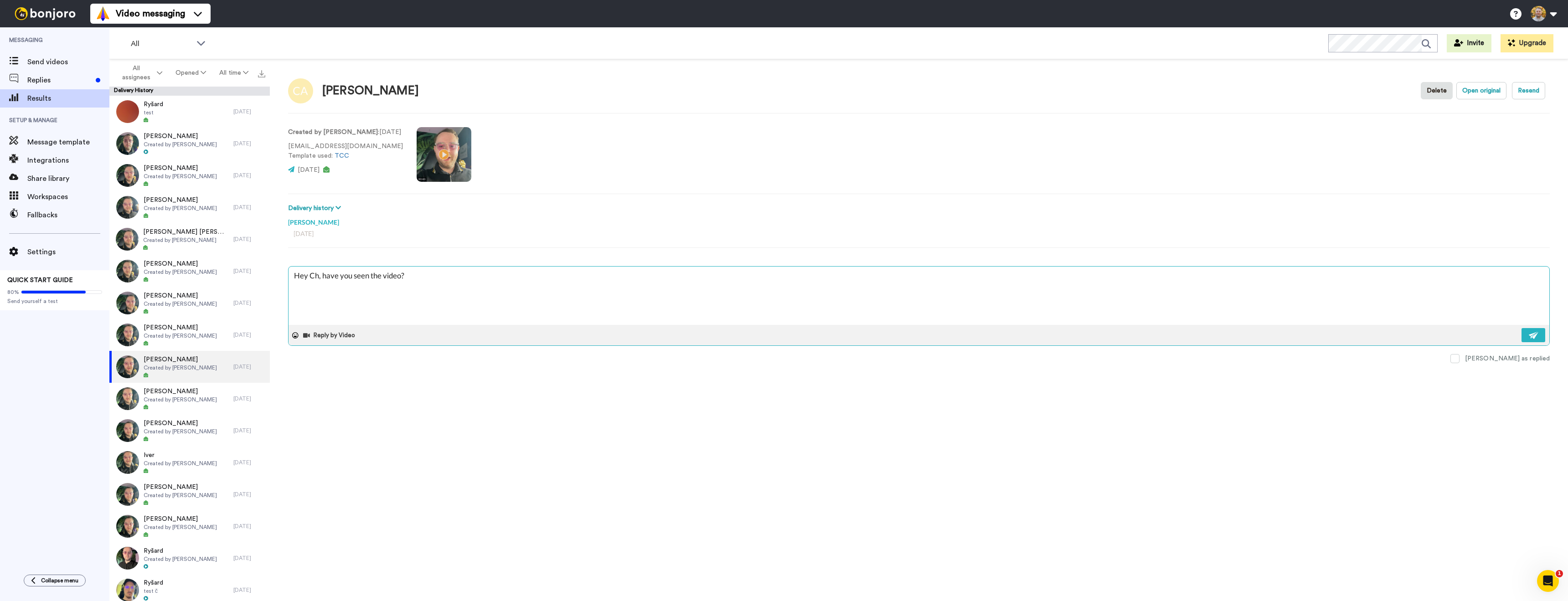
type textarea "x"
type textarea "Hey Chr, have you seen the video?"
type textarea "x"
type textarea "Hey Chri, have you seen the video?"
type textarea "x"
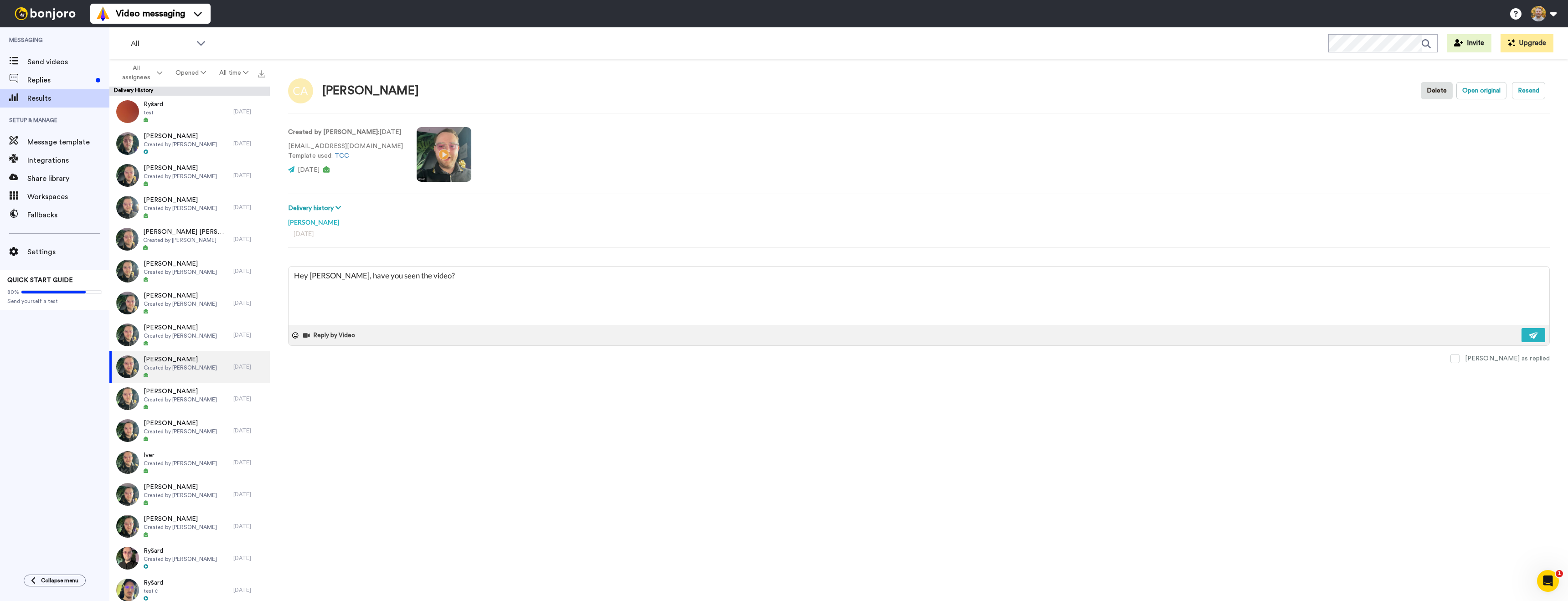
type textarea "Hey [PERSON_NAME], have you seen the video?"
click at [727, 483] on div "Chris Adkins Delete Open original Resend Created by Danny Roberts : 10 days ago…" at bounding box center [919, 333] width 1298 height 546
click at [1535, 334] on img at bounding box center [1534, 335] width 10 height 7
type textarea "x"
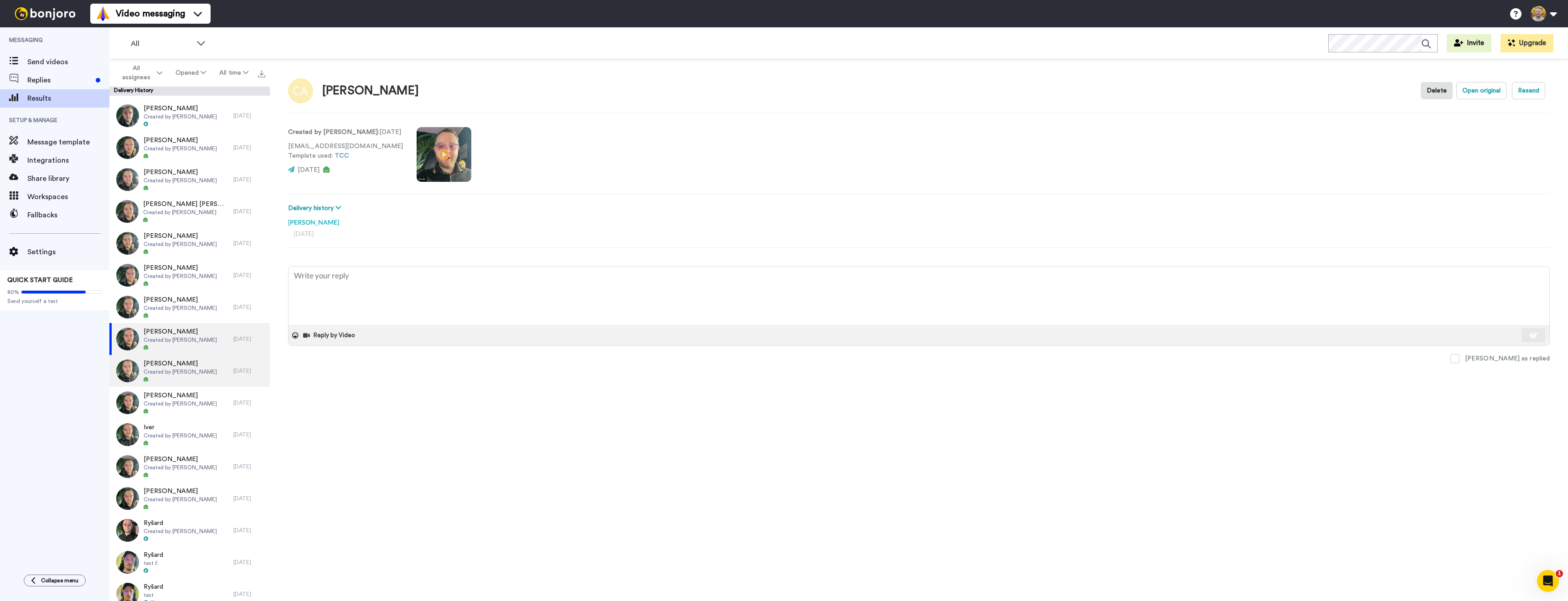
scroll to position [31, 0]
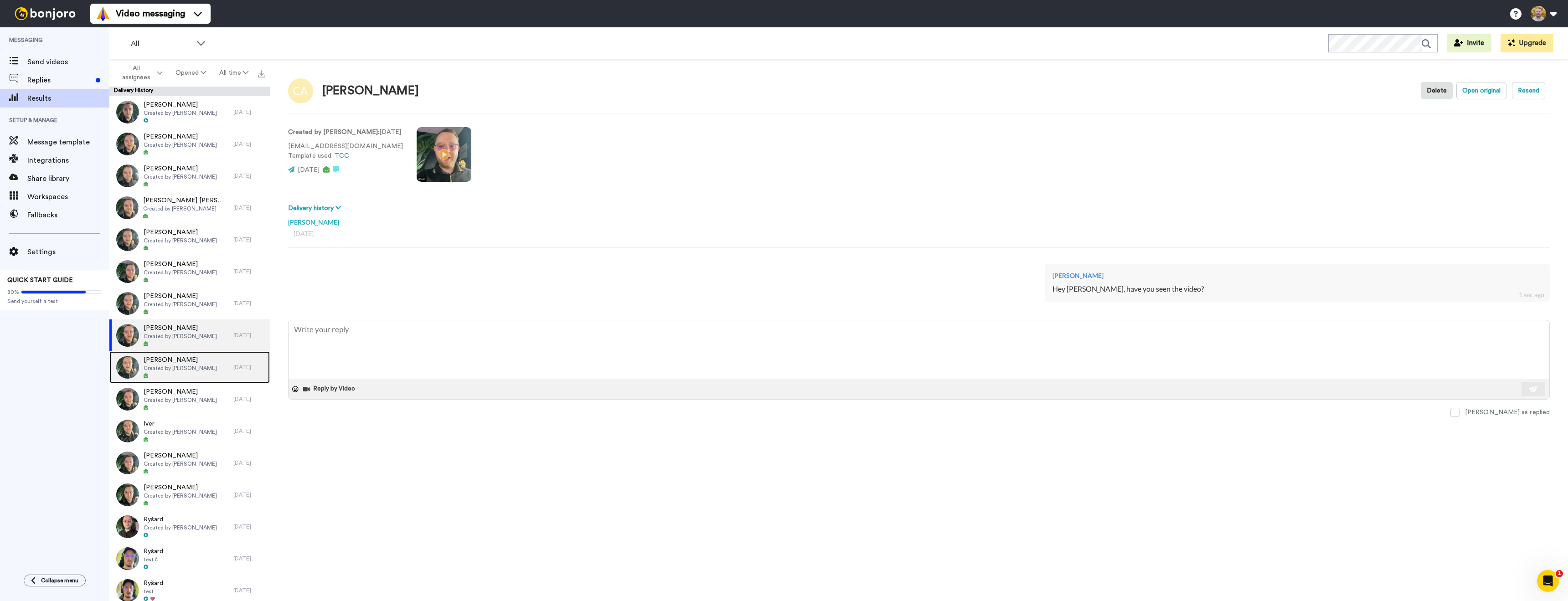
click at [193, 368] on span "Created by [PERSON_NAME]" at bounding box center [180, 368] width 74 height 7
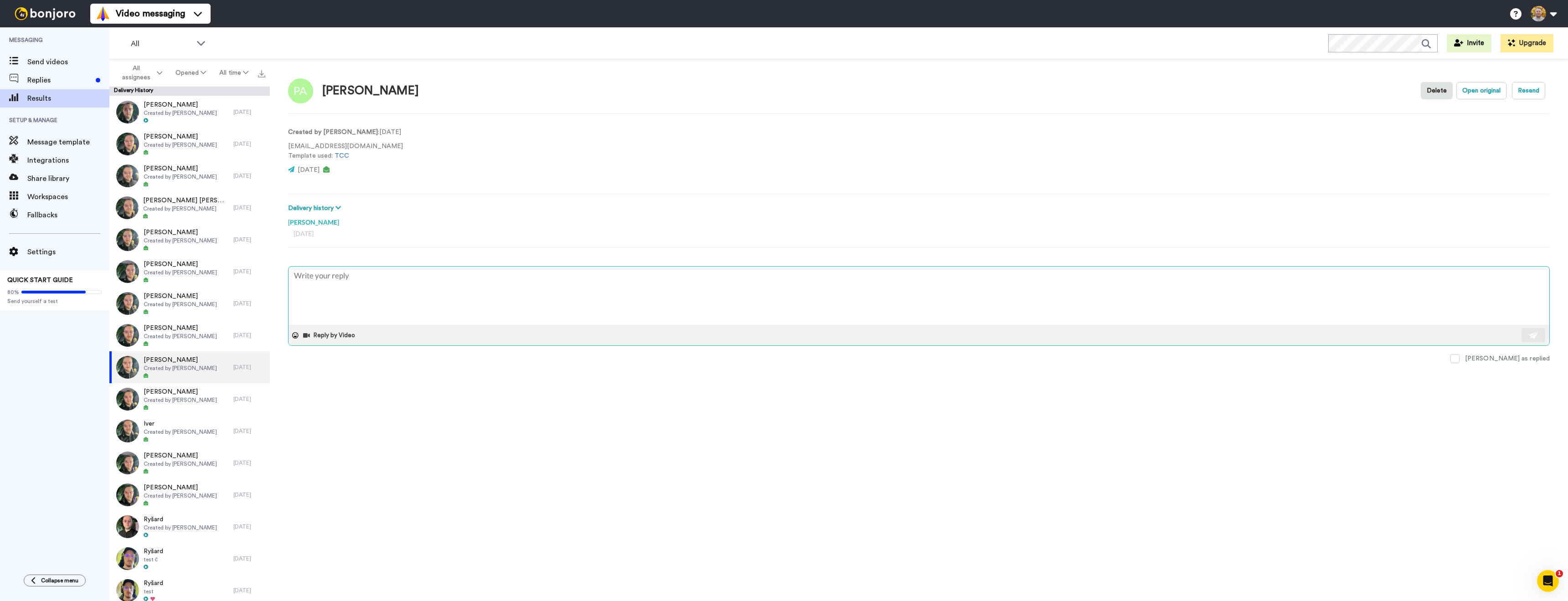
drag, startPoint x: 369, startPoint y: 314, endPoint x: 369, endPoint y: 305, distance: 9.0
click at [369, 314] on textarea at bounding box center [919, 296] width 1261 height 58
type textarea "x"
type textarea "Hey, have you seen the video?"
click at [307, 278] on textarea "Hey, have you seen the video?" at bounding box center [919, 296] width 1261 height 58
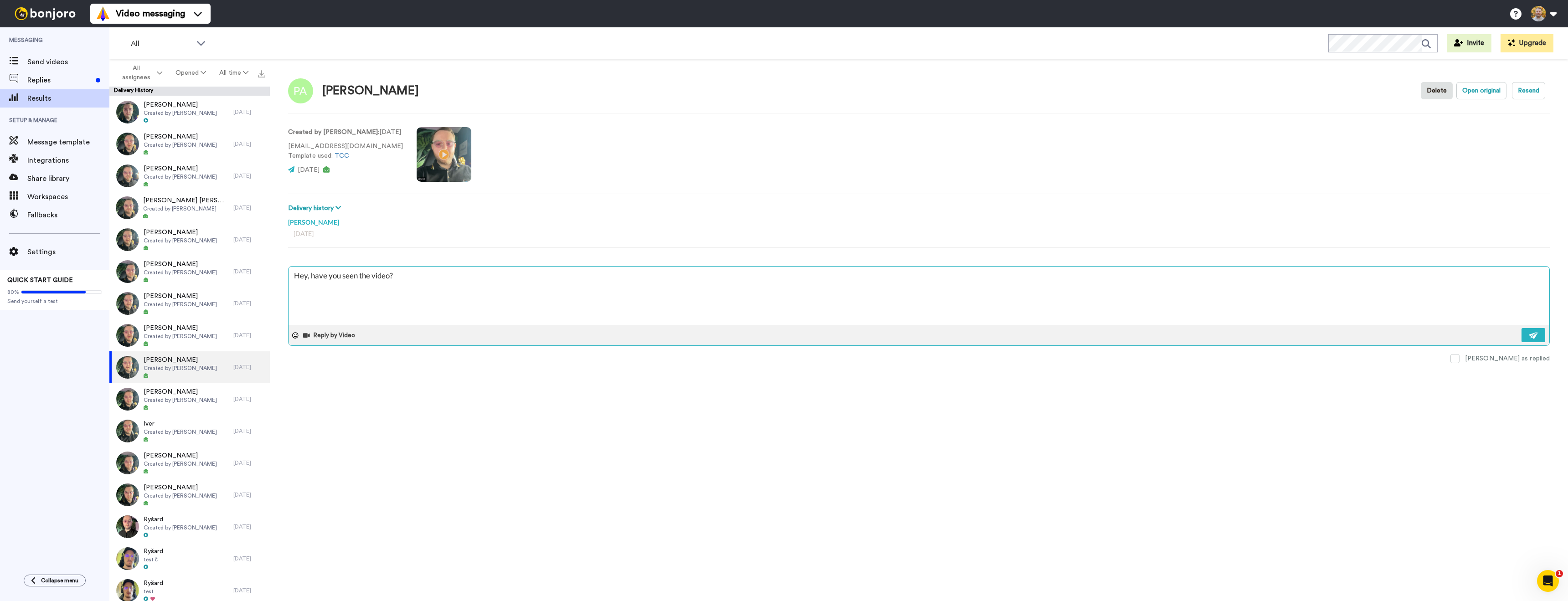
type textarea "x"
type textarea "Hey , have you seen the video?"
type textarea "x"
type textarea "Hey P, have you seen the video?"
type textarea "x"
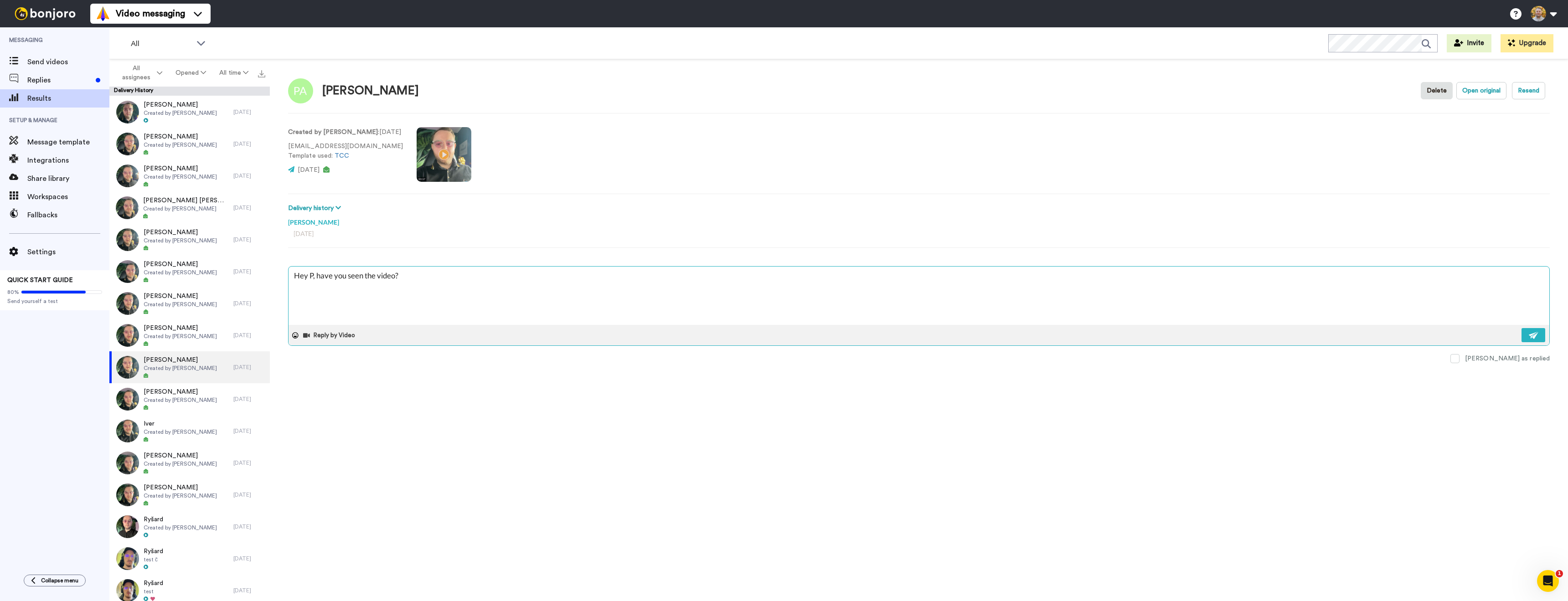
type textarea "Hey Pa, have you seen the video?"
type textarea "x"
type textarea "Hey Pau, have you seen the video?"
type textarea "x"
type textarea "Hey Paul, have you seen the video?"
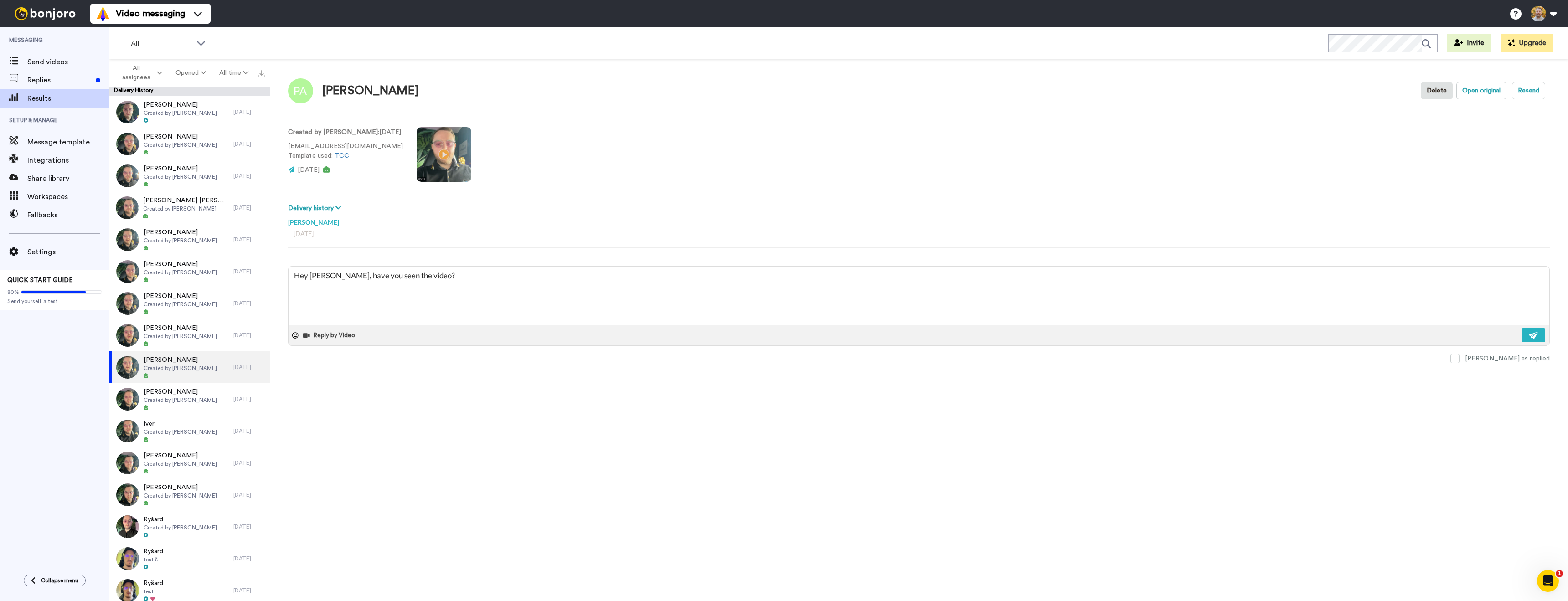
click at [463, 406] on div "Paul Anthony Delete Open original Resend Created by Danny Roberts : 10 days ago…" at bounding box center [919, 333] width 1298 height 546
click at [1544, 339] on button at bounding box center [1533, 334] width 24 height 14
type textarea "x"
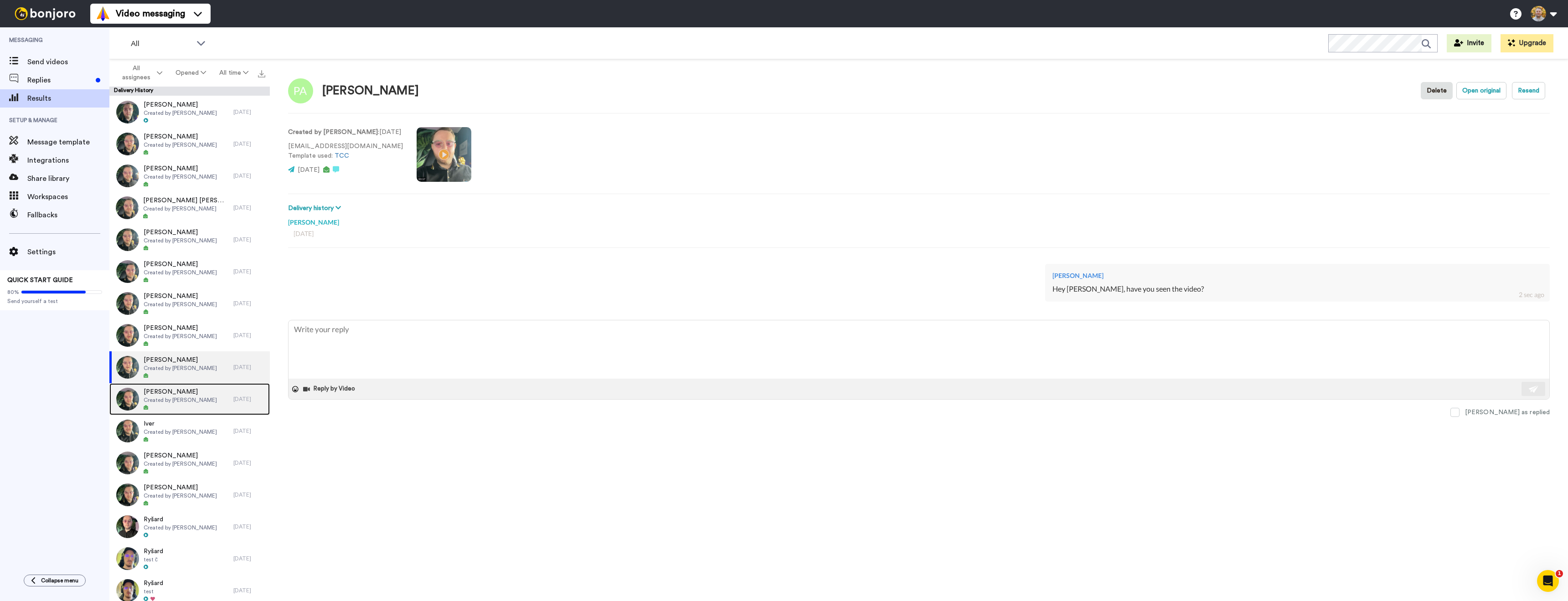
click at [203, 402] on span "Created by [PERSON_NAME]" at bounding box center [180, 400] width 74 height 7
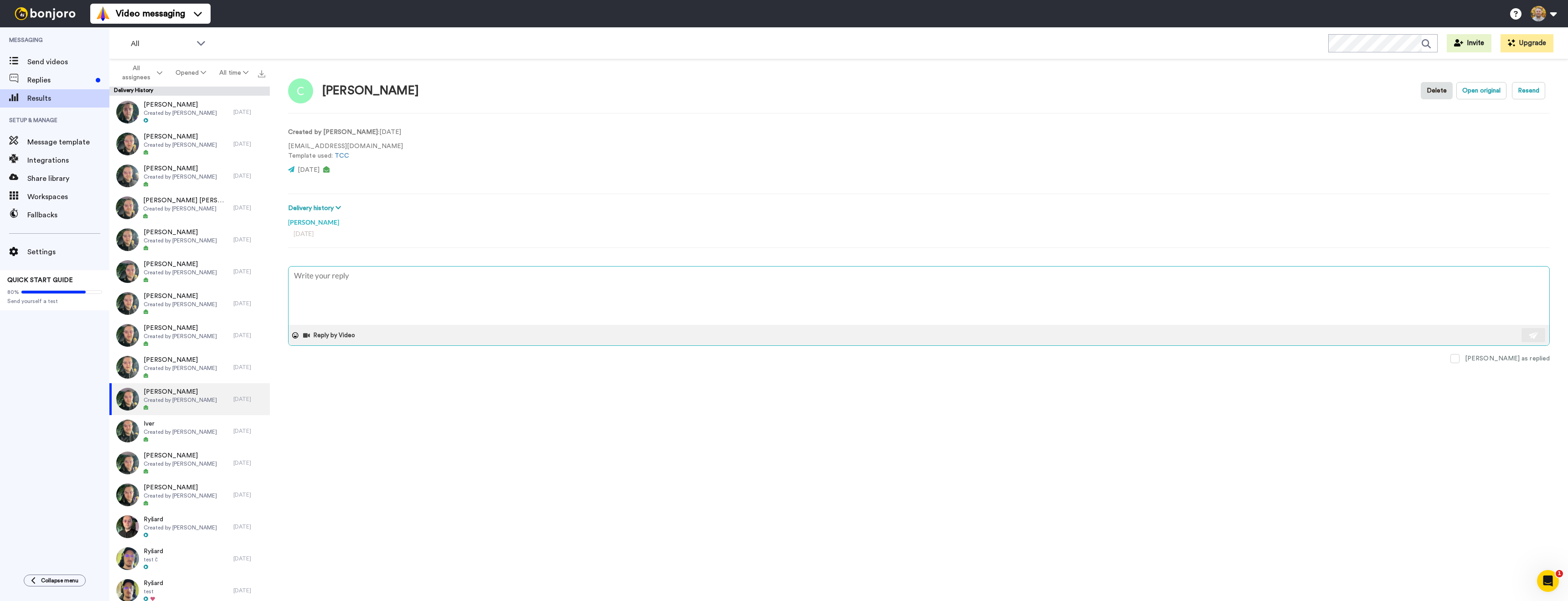
click at [346, 282] on textarea at bounding box center [919, 296] width 1261 height 58
type textarea "x"
type textarea "Hey, have you seen the video?"
drag, startPoint x: 306, startPoint y: 276, endPoint x: 318, endPoint y: 282, distance: 13.4
click at [307, 277] on textarea "Hey, have you seen the video?" at bounding box center [919, 296] width 1261 height 58
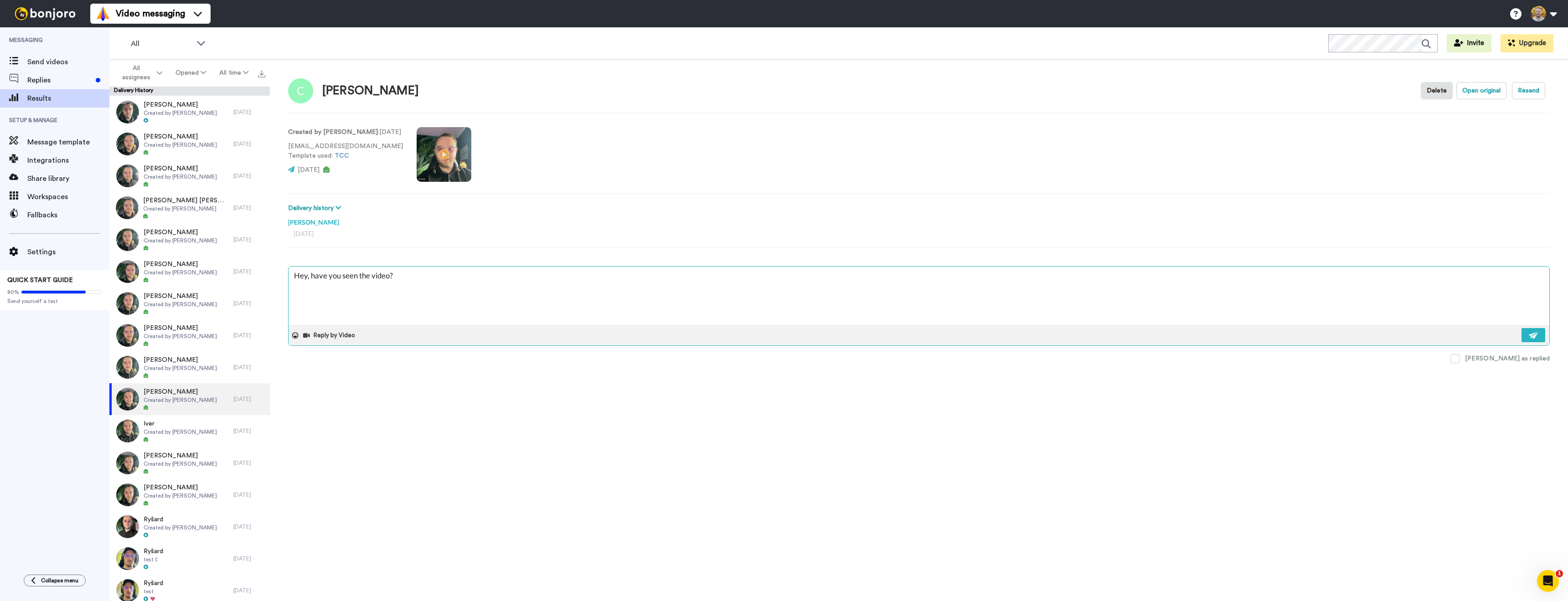
type textarea "x"
type textarea "Hey , have you seen the video?"
type textarea "x"
type textarea "Hey C, have you seen the video?"
type textarea "x"
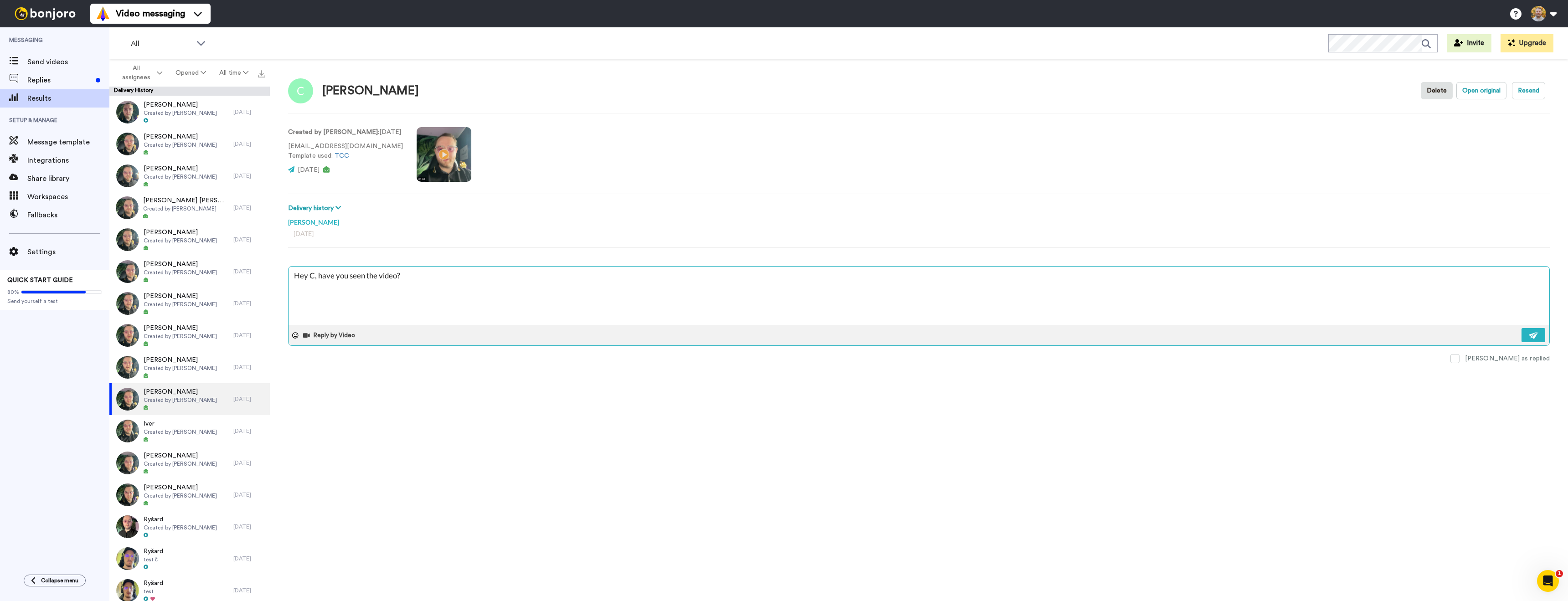
type textarea "Hey Co, have you seen the video?"
type textarea "x"
type textarea "Hey Col, have you seen the video?"
type textarea "x"
type textarea "Hey Coli, have you seen the video?"
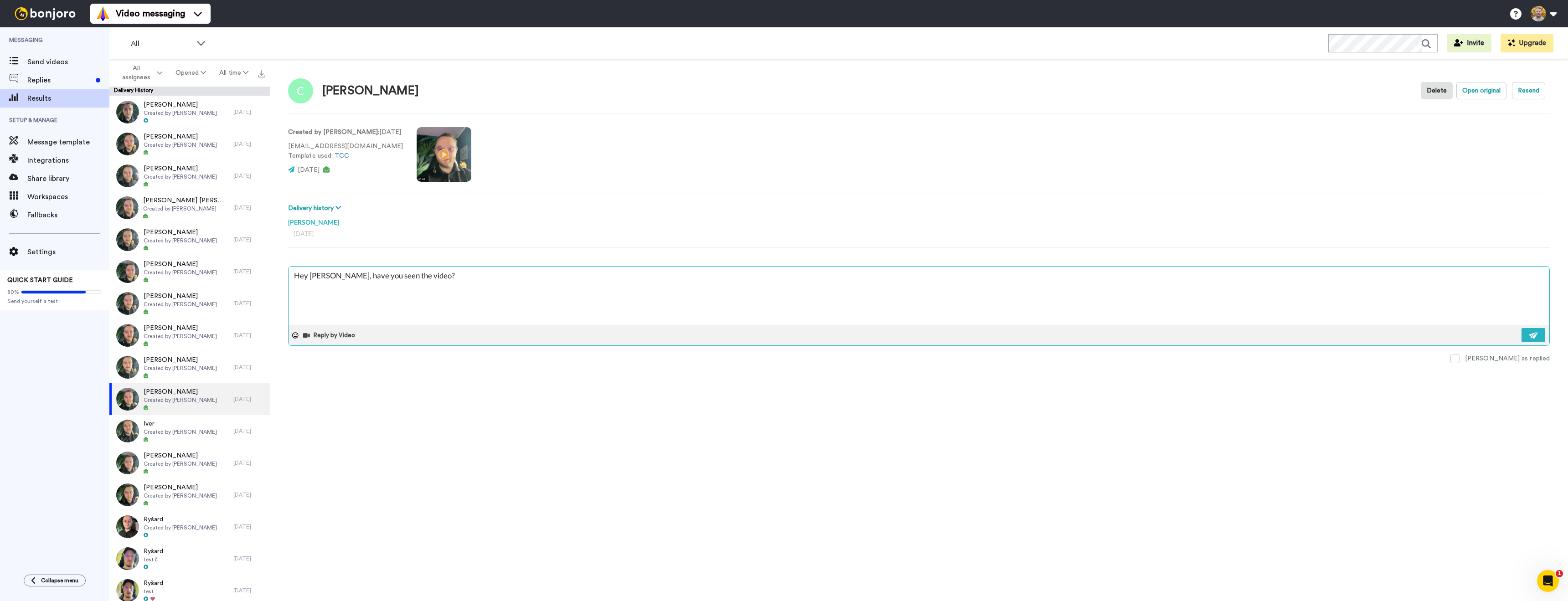
type textarea "x"
type textarea "Hey Colin, have you seen the video?"
click at [507, 471] on div "Colin Delete Open original Resend Created by Danny Roberts : 10 days ago colinp…" at bounding box center [919, 333] width 1298 height 546
click at [1529, 339] on button at bounding box center [1533, 334] width 24 height 14
type textarea "x"
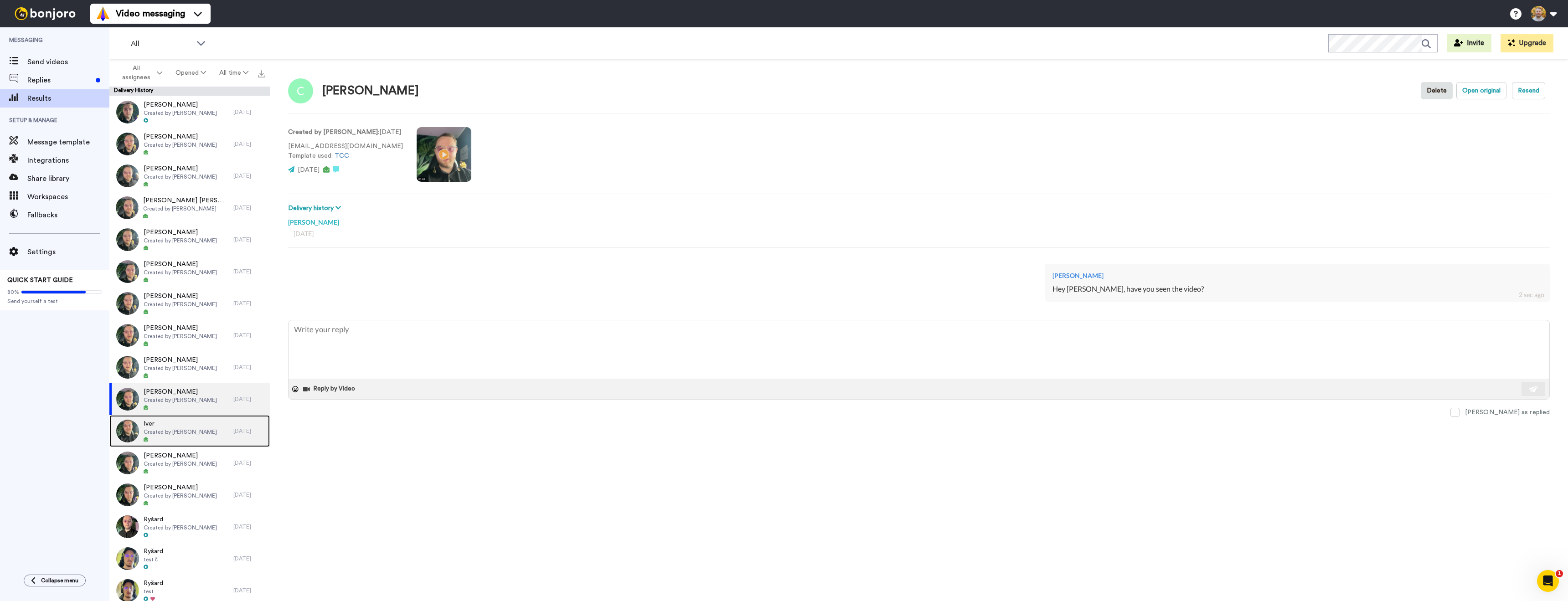
click at [191, 430] on span "Created by [PERSON_NAME]" at bounding box center [180, 431] width 74 height 7
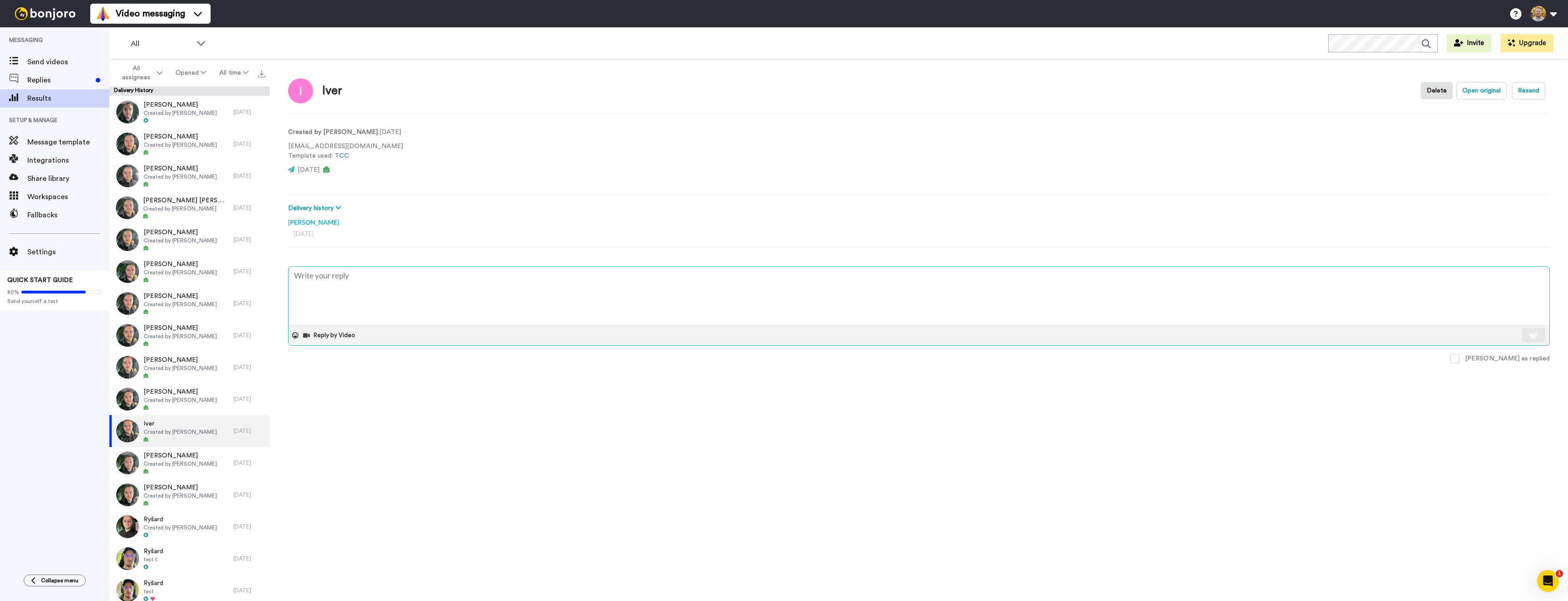
click at [347, 301] on textarea at bounding box center [919, 296] width 1261 height 58
type textarea "x"
type textarea "Hey, have you seen the video?"
drag, startPoint x: 306, startPoint y: 276, endPoint x: 354, endPoint y: 293, distance: 50.9
click at [306, 276] on textarea "Hey, have you seen the video?" at bounding box center [919, 296] width 1261 height 58
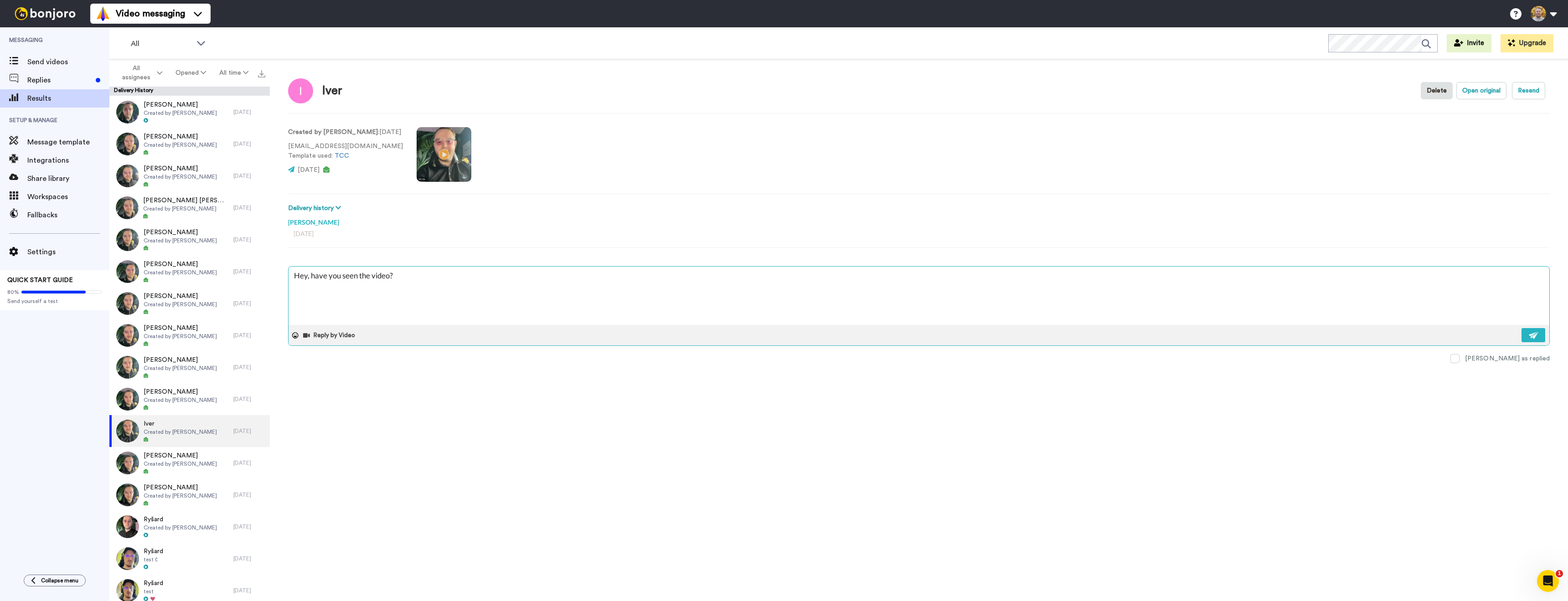
type textarea "x"
type textarea "Hey , have you seen the video?"
type textarea "x"
type textarea "Hey I, have you seen the video?"
type textarea "x"
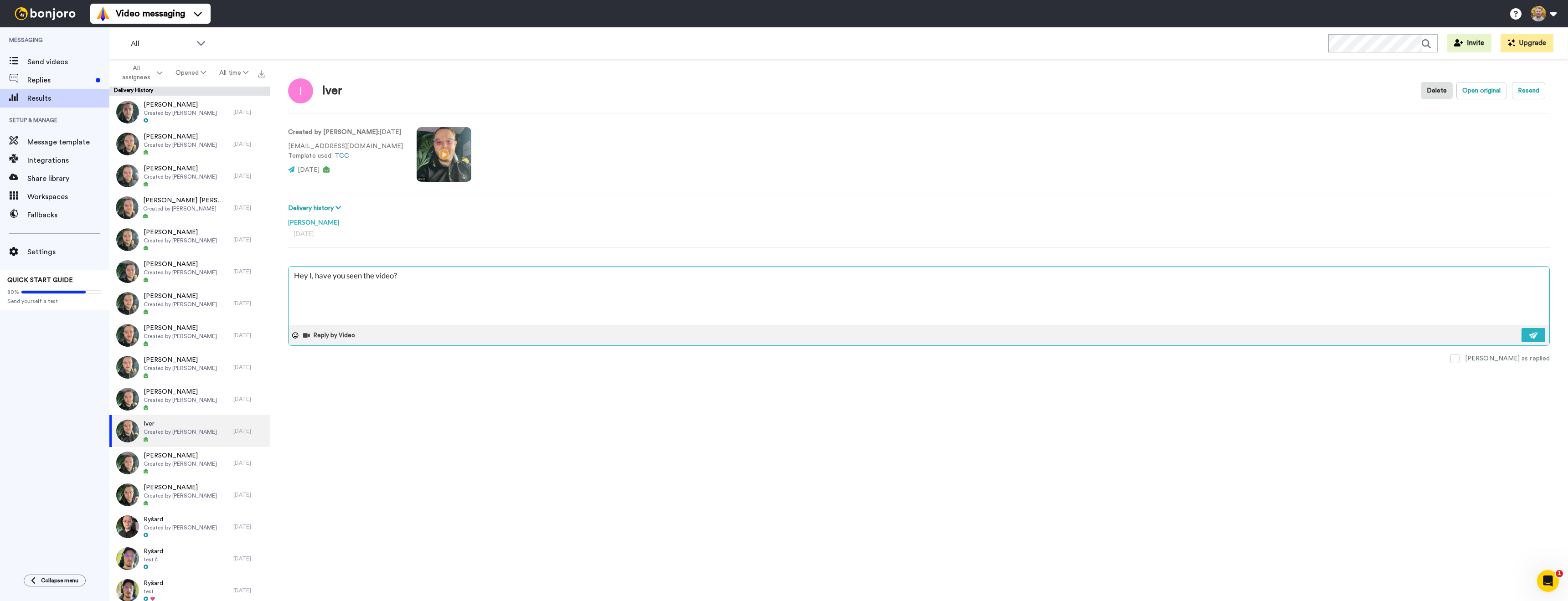
type textarea "Hey Iv, have you seen the video?"
type textarea "x"
type textarea "Hey Ive, have you seen the video?"
type textarea "x"
type textarea "Hey Iver, have you seen the video?"
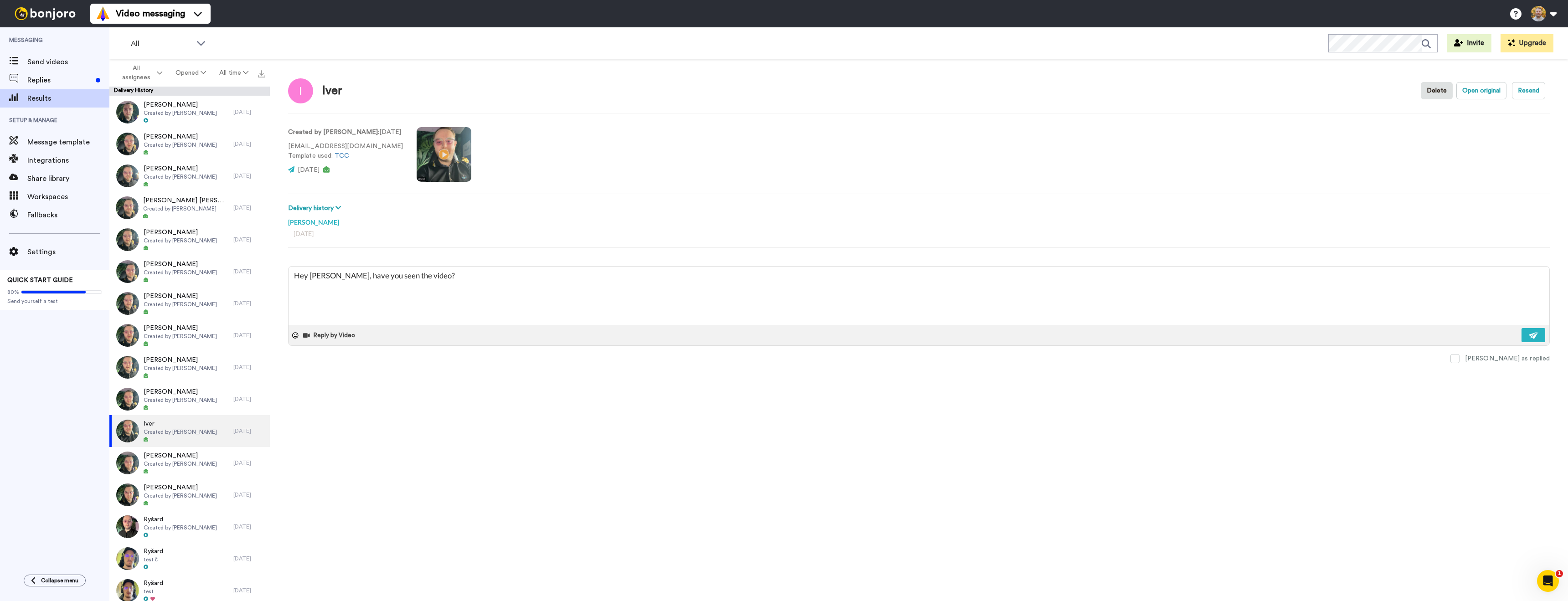
click at [601, 454] on div "Iver Delete Open original Resend Created by Danny Roberts : 10 days ago iver.gr…" at bounding box center [919, 333] width 1298 height 546
click at [1531, 332] on img at bounding box center [1534, 335] width 10 height 7
type textarea "x"
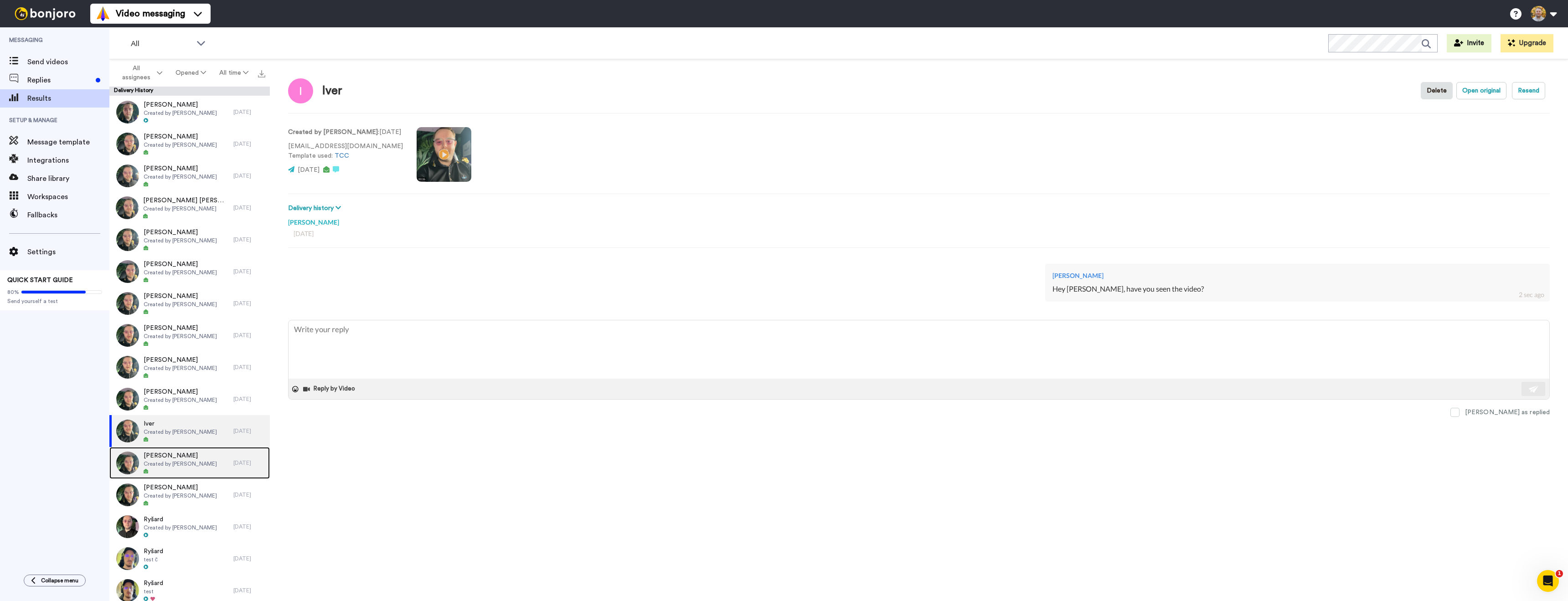
click at [195, 459] on span "[PERSON_NAME]" at bounding box center [180, 455] width 74 height 9
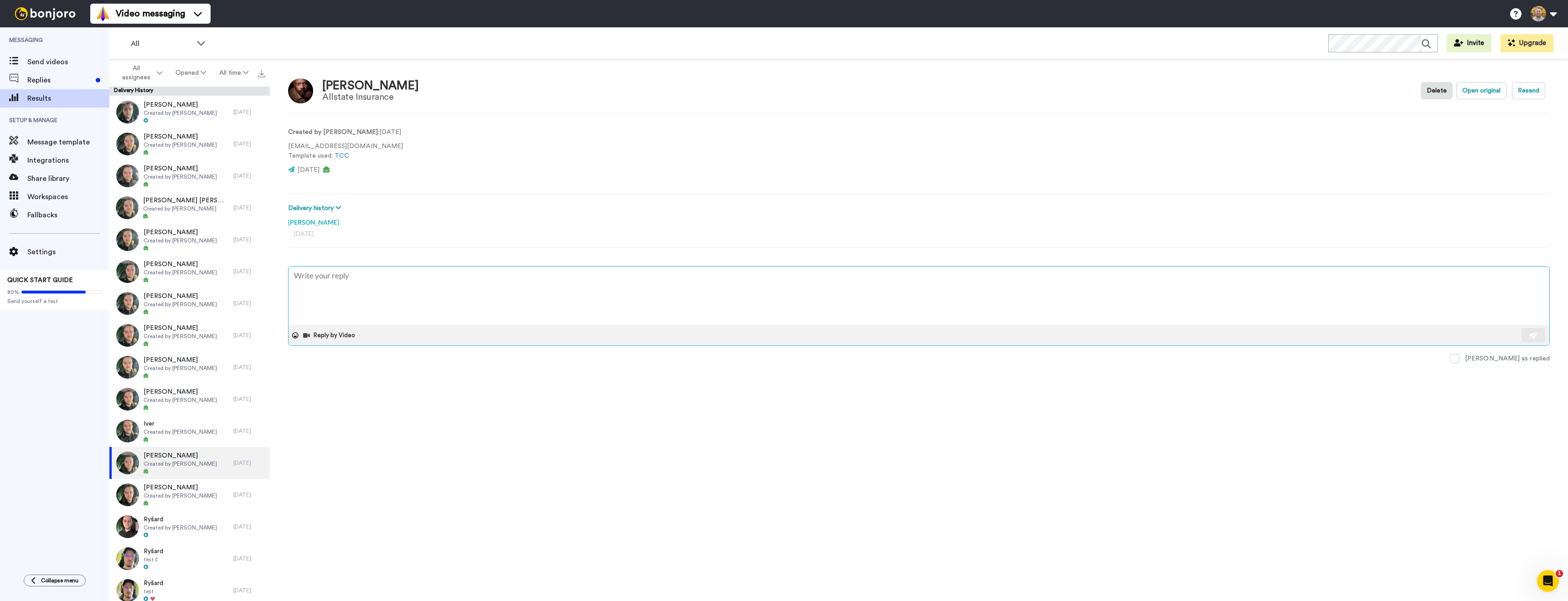
click at [335, 271] on textarea at bounding box center [919, 296] width 1261 height 58
type textarea "x"
type textarea "Hey, have you seen the video?"
click at [307, 277] on textarea "Hey, have you seen the video?" at bounding box center [919, 296] width 1261 height 58
type textarea "x"
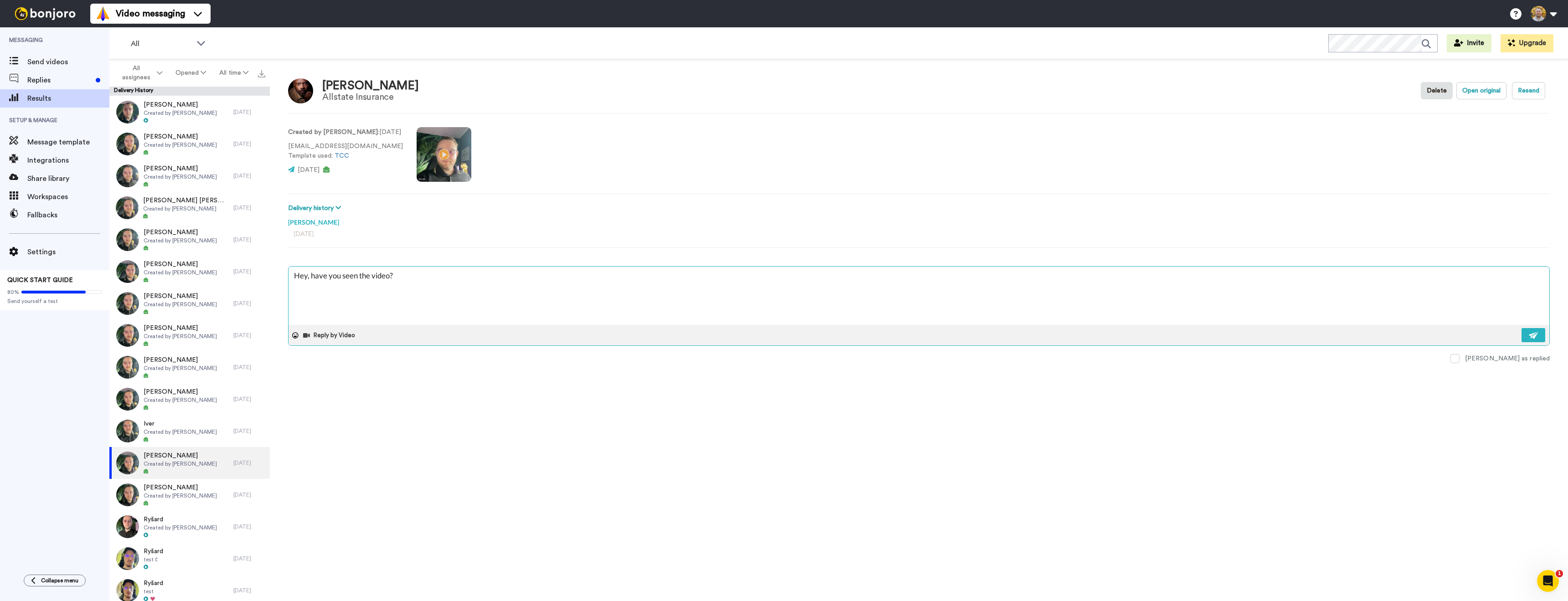
type textarea "Hey , have you seen the video?"
type textarea "x"
type textarea "Hey G, have you seen the video?"
type textarea "x"
type textarea "Hey Gr, have you seen the video?"
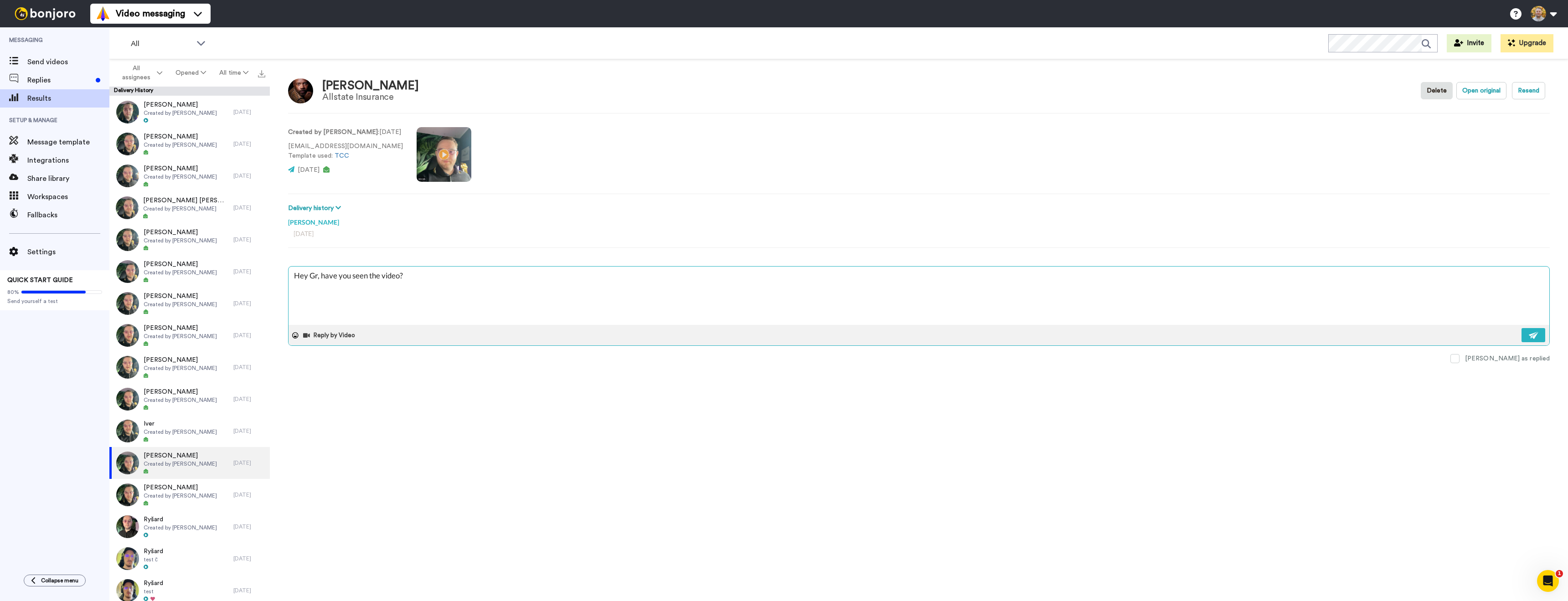
type textarea "x"
type textarea "Hey Gre, have you seen the video?"
type textarea "x"
type textarea "Hey Greg, have you seen the video?"
type textarea "x"
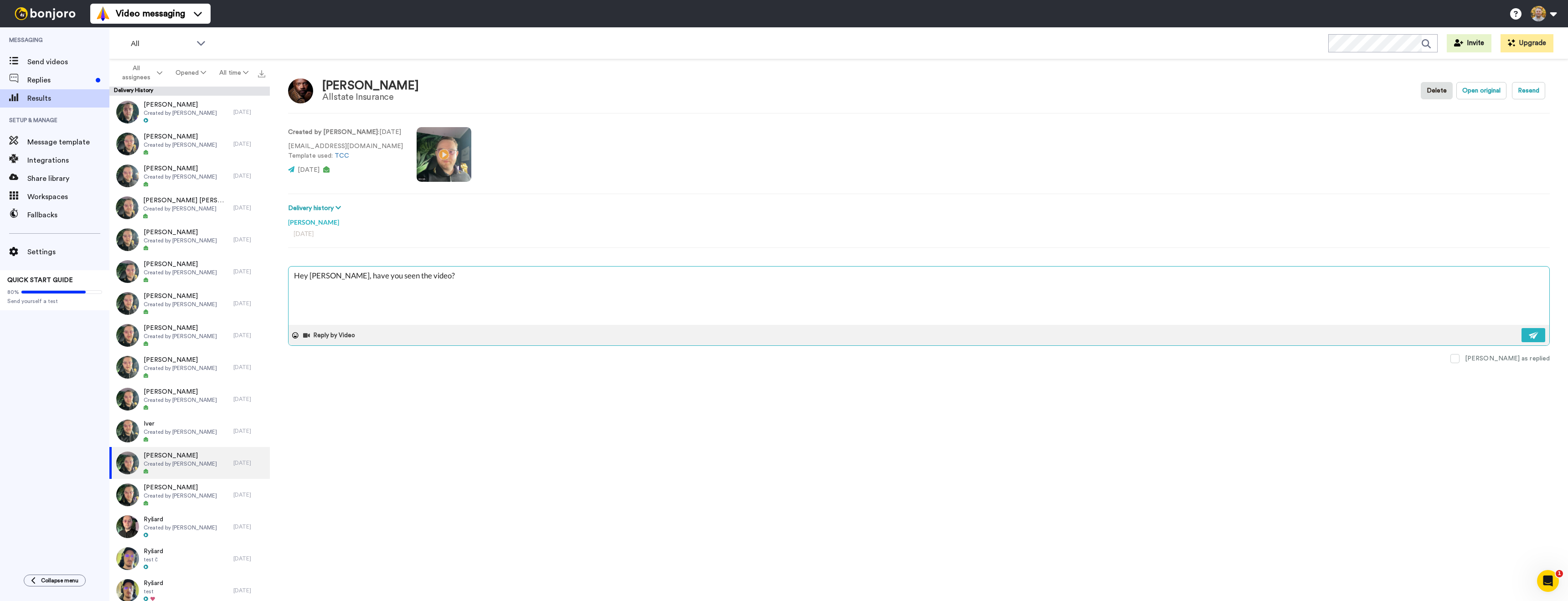
type textarea "Hey Grego, have you seen the video?"
type textarea "x"
type textarea "Hey Gregor, have you seen the video?"
type textarea "x"
type textarea "Hey Gregory, have you seen the video?"
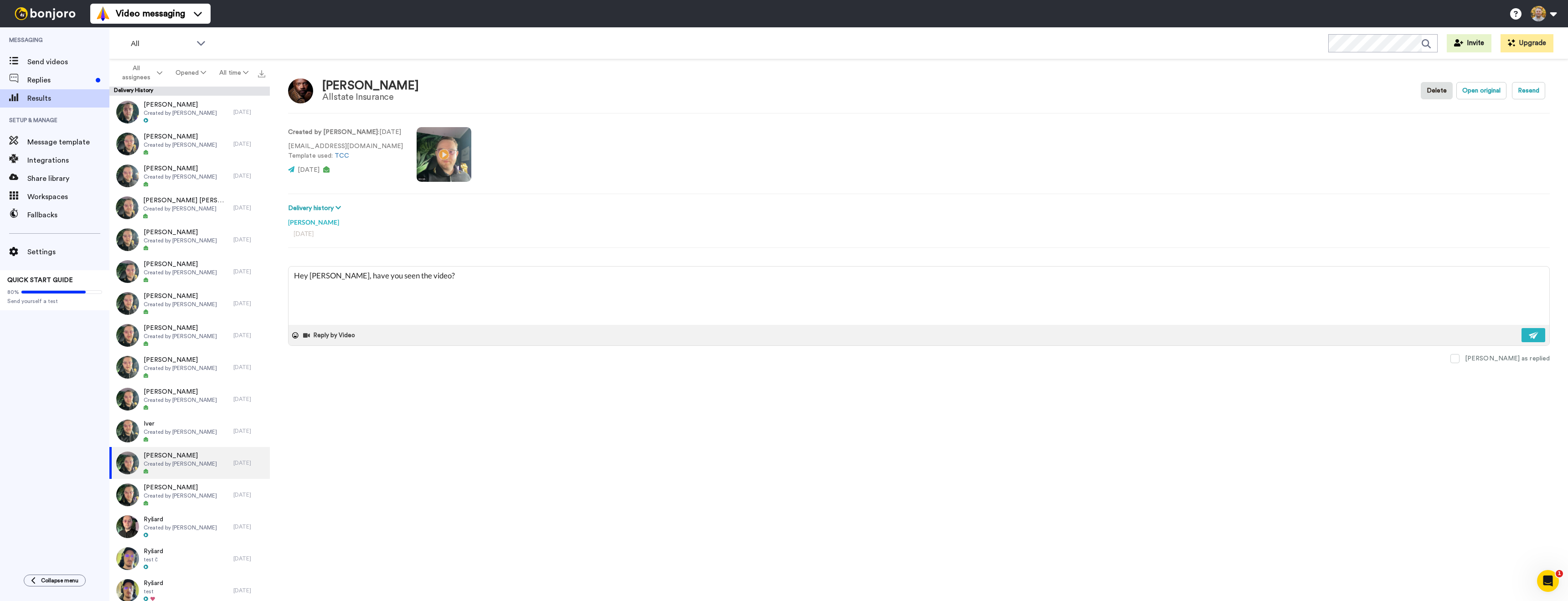
click at [687, 403] on div "Gregory Griffith Allstate Insurance Delete Open original Resend Created by Dann…" at bounding box center [919, 333] width 1298 height 546
click at [1538, 339] on button at bounding box center [1533, 334] width 24 height 14
type textarea "x"
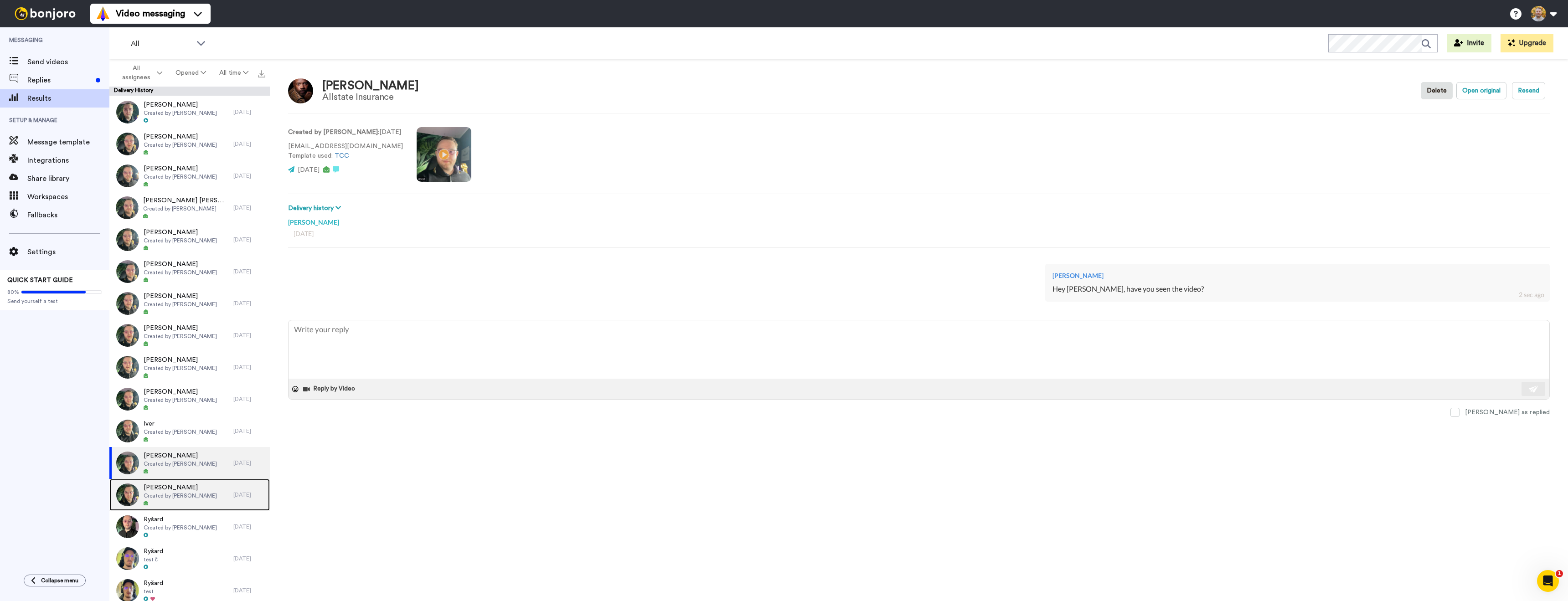
click at [209, 483] on div "Frank Schumacher Created by Danny Roberts" at bounding box center [171, 494] width 124 height 32
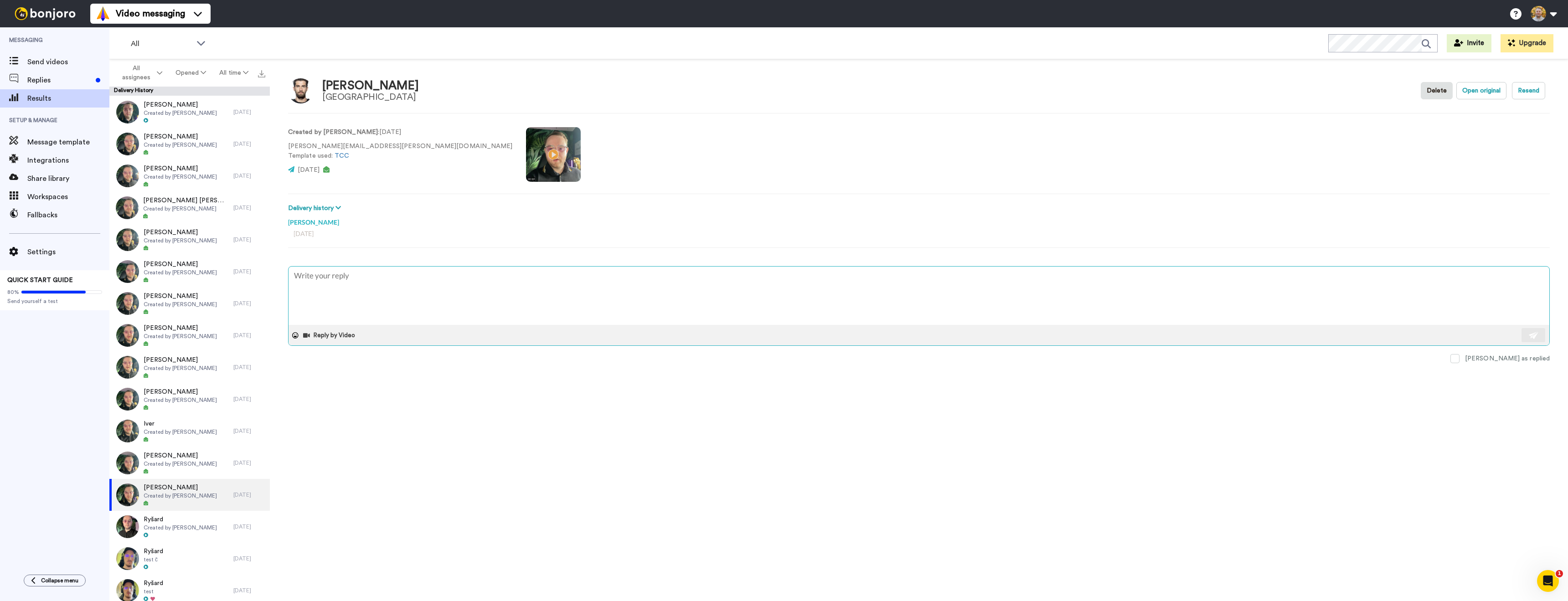
click at [382, 297] on textarea at bounding box center [919, 296] width 1261 height 58
type textarea "x"
type textarea "Hey, have you seen the video?"
click at [307, 276] on textarea "Hey, have you seen the video?" at bounding box center [919, 296] width 1261 height 58
type textarea "x"
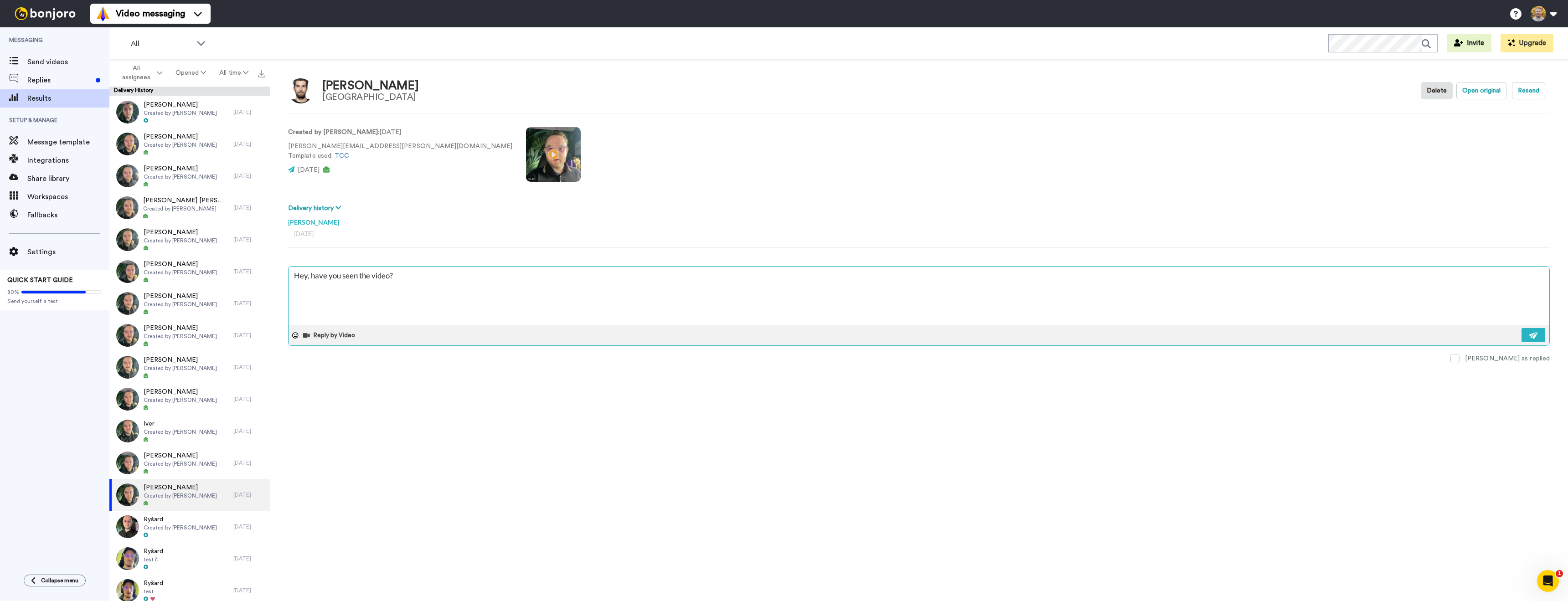
type textarea "Hey , have you seen the video?"
type textarea "x"
type textarea "Hey F, have you seen the video?"
type textarea "x"
type textarea "Hey Fr, have you seen the video?"
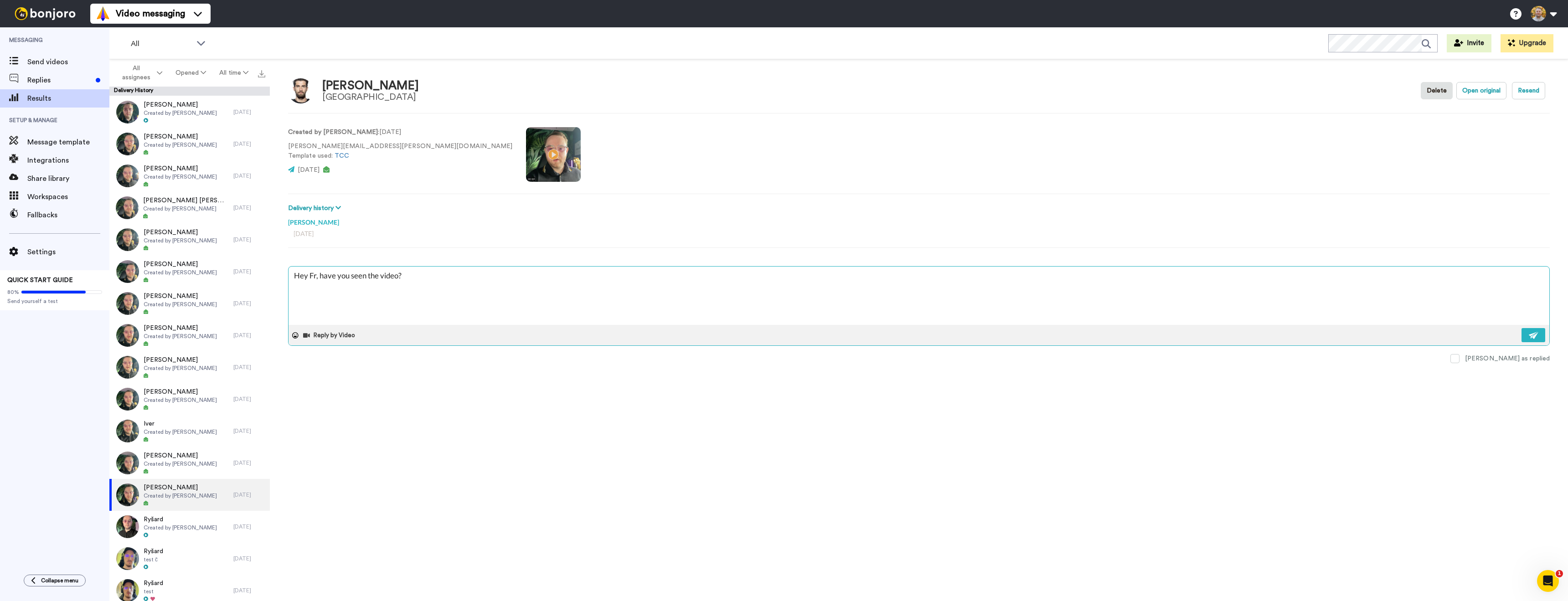
type textarea "x"
type textarea "Hey Fra, have you seen the video?"
type textarea "x"
type textarea "Hey Fran, have you seen the video?"
type textarea "x"
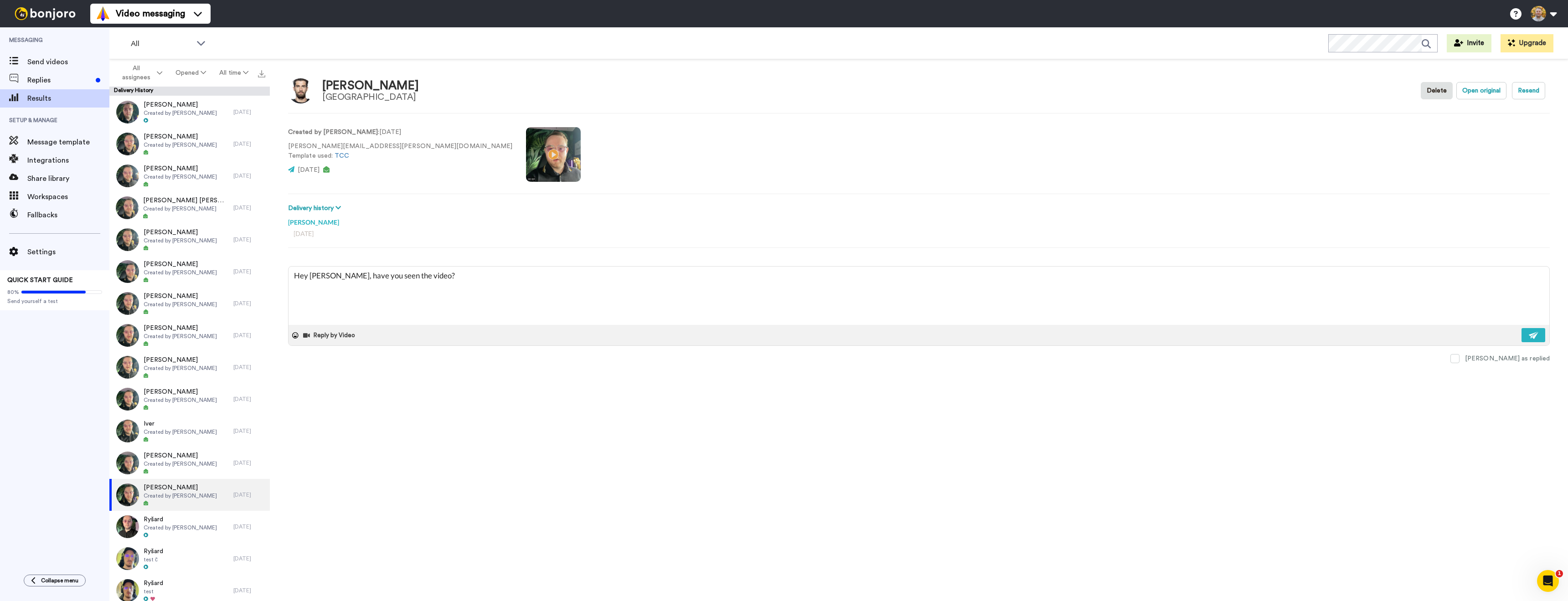
type textarea "Hey Frank, have you seen the video?"
click at [740, 433] on div "Frank Schumacher Western University Delete Open original Resend Created by Dann…" at bounding box center [919, 333] width 1298 height 546
click at [1522, 337] on button at bounding box center [1533, 334] width 24 height 14
type textarea "x"
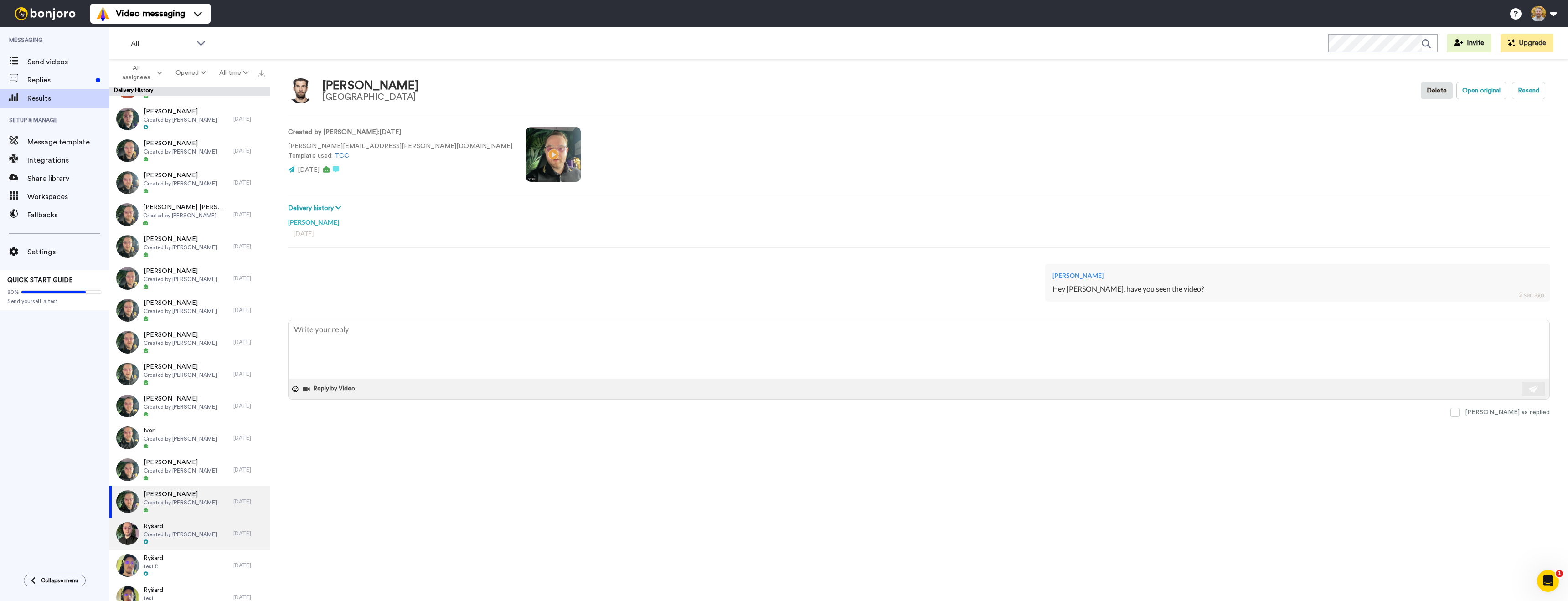
scroll to position [31, 0]
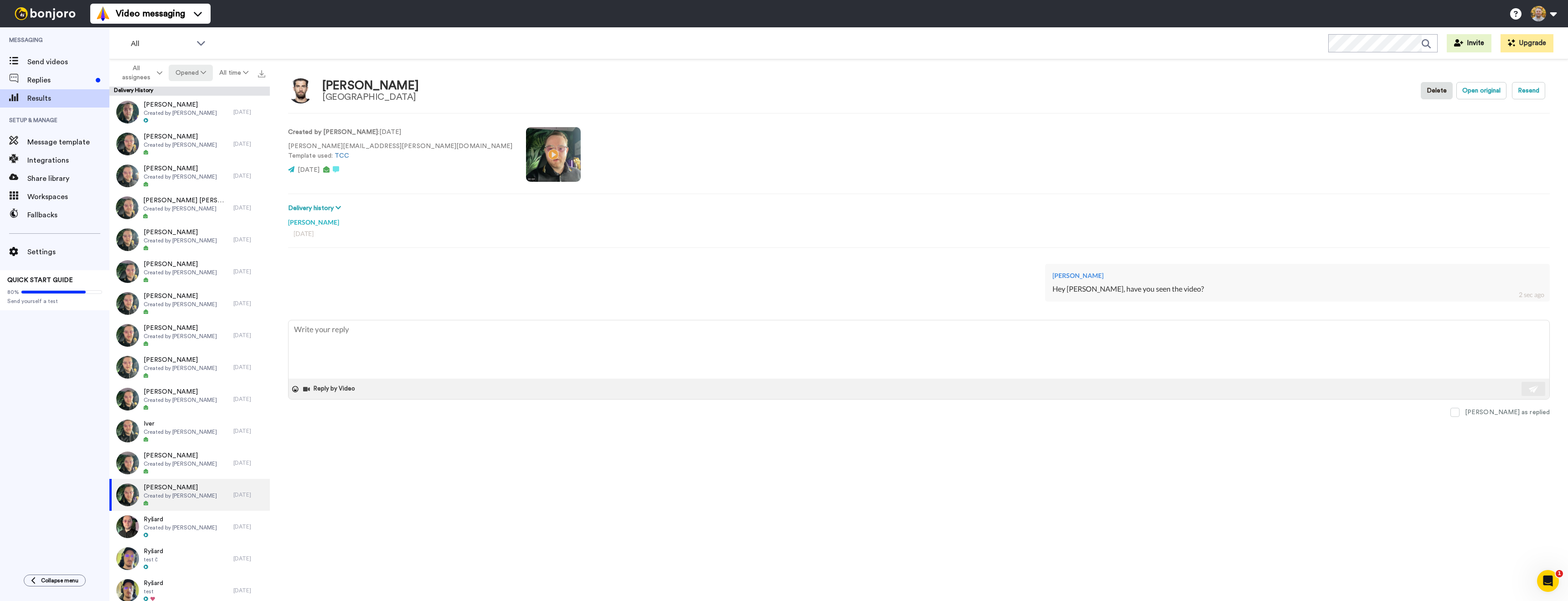
click at [195, 79] on button "Opened" at bounding box center [191, 73] width 44 height 17
click at [200, 94] on div "Delivered" at bounding box center [191, 92] width 42 height 10
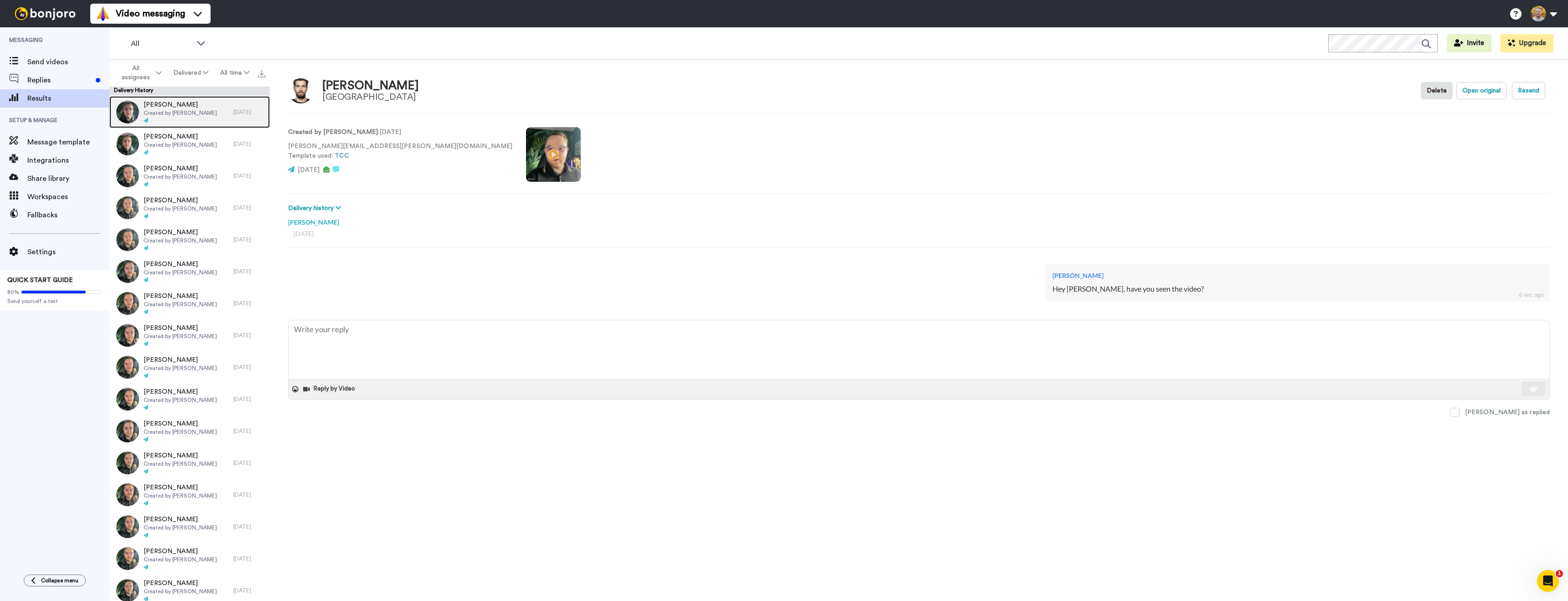
click at [198, 111] on span "Created by [PERSON_NAME]" at bounding box center [180, 113] width 74 height 7
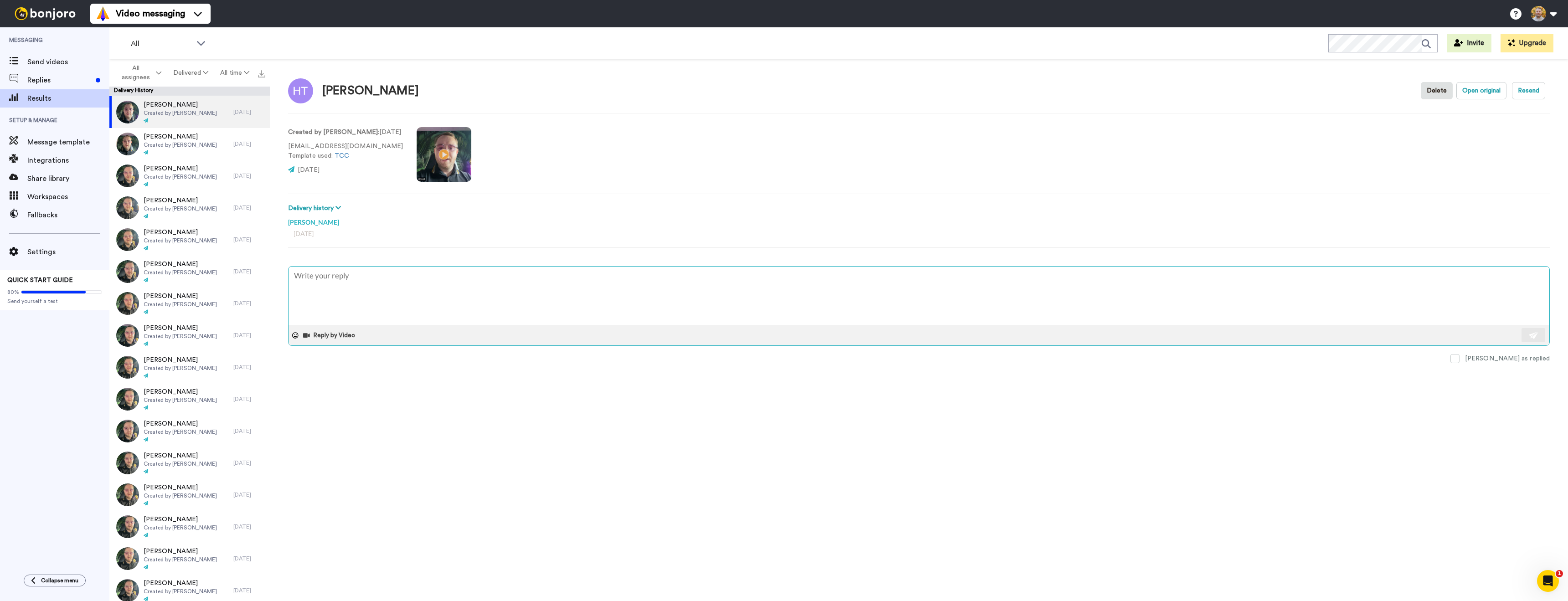
click at [680, 292] on textarea at bounding box center [919, 296] width 1261 height 58
type textarea "x"
type textarea "Hey, have you seen the video?"
click at [306, 278] on textarea "Hey, have you seen the video?" at bounding box center [919, 296] width 1261 height 58
click at [307, 278] on textarea "Hey, have you seen the video?" at bounding box center [919, 296] width 1261 height 58
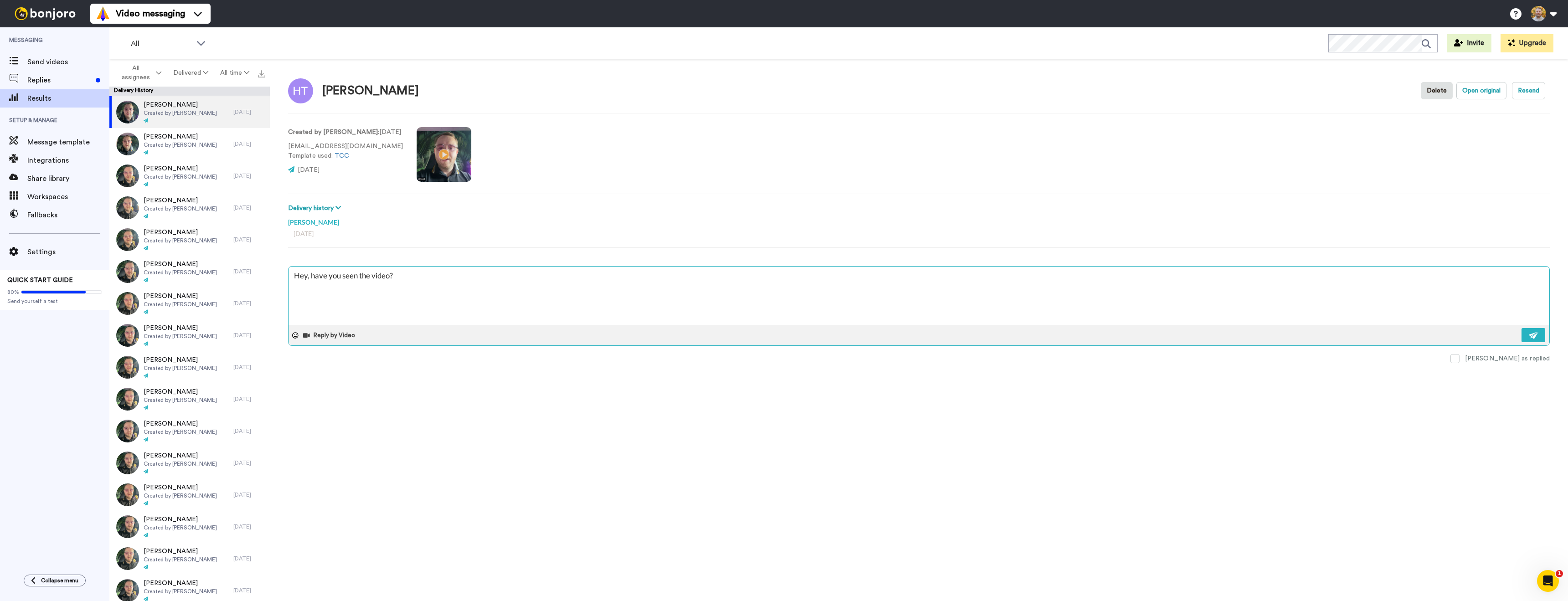
type textarea "x"
type textarea "Hey , have you seen the video?"
type textarea "x"
type textarea "Hey H, have you seen the video?"
type textarea "x"
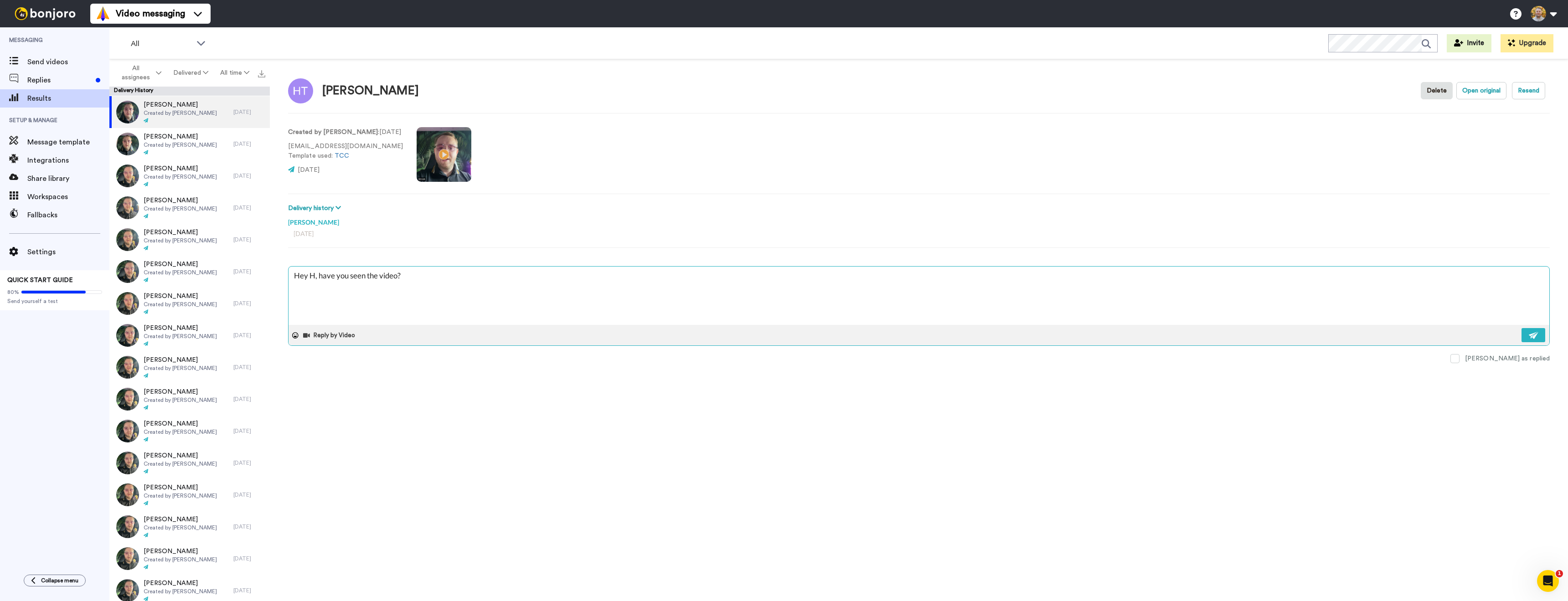
type textarea "Hey Ha, have you seen the video?"
type textarea "x"
type textarea "Hey Han, have you seen the video?"
type textarea "x"
type textarea "Hey Hanna, have you seen the video?"
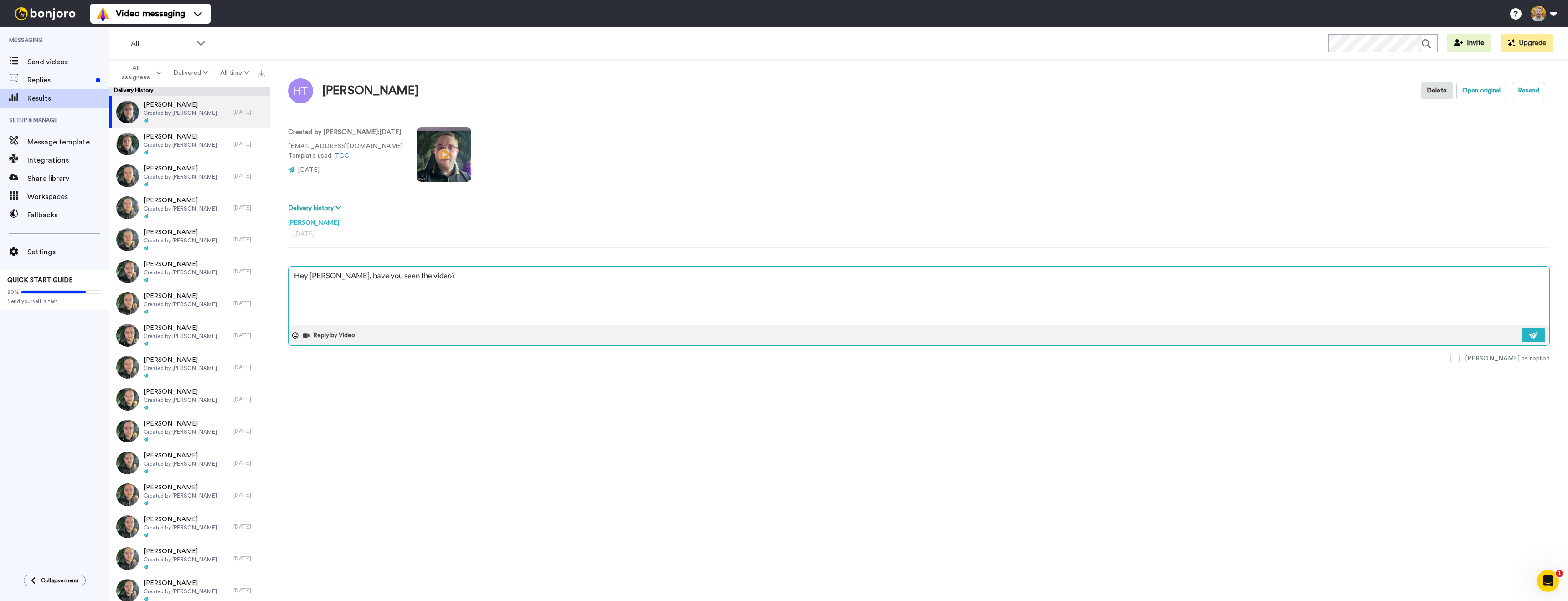
type textarea "x"
click at [498, 297] on textarea "Hey Hannah, have you seen the video?" at bounding box center [919, 296] width 1261 height 58
type textarea "Hey Hannah, have you seen the video?"
click at [1529, 336] on img at bounding box center [1534, 335] width 10 height 7
type textarea "x"
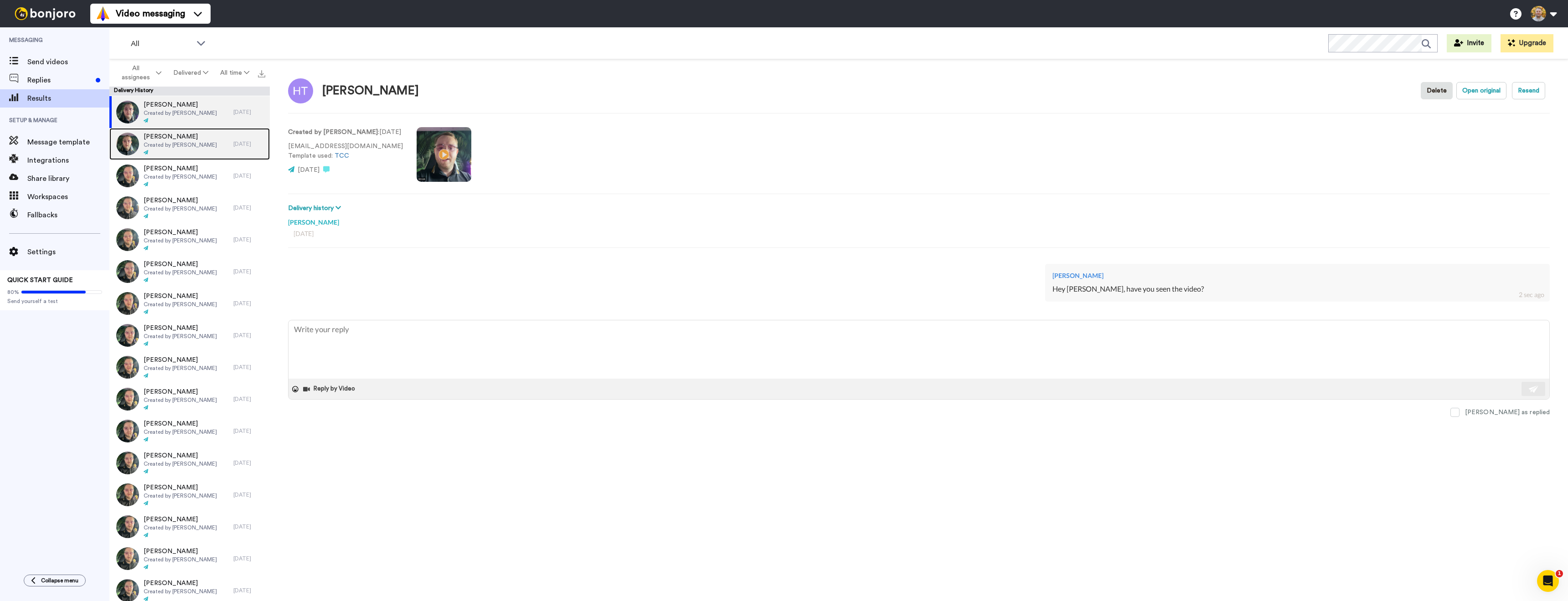
click at [209, 148] on div "John Gilbert Created by Danny Roberts" at bounding box center [171, 144] width 124 height 32
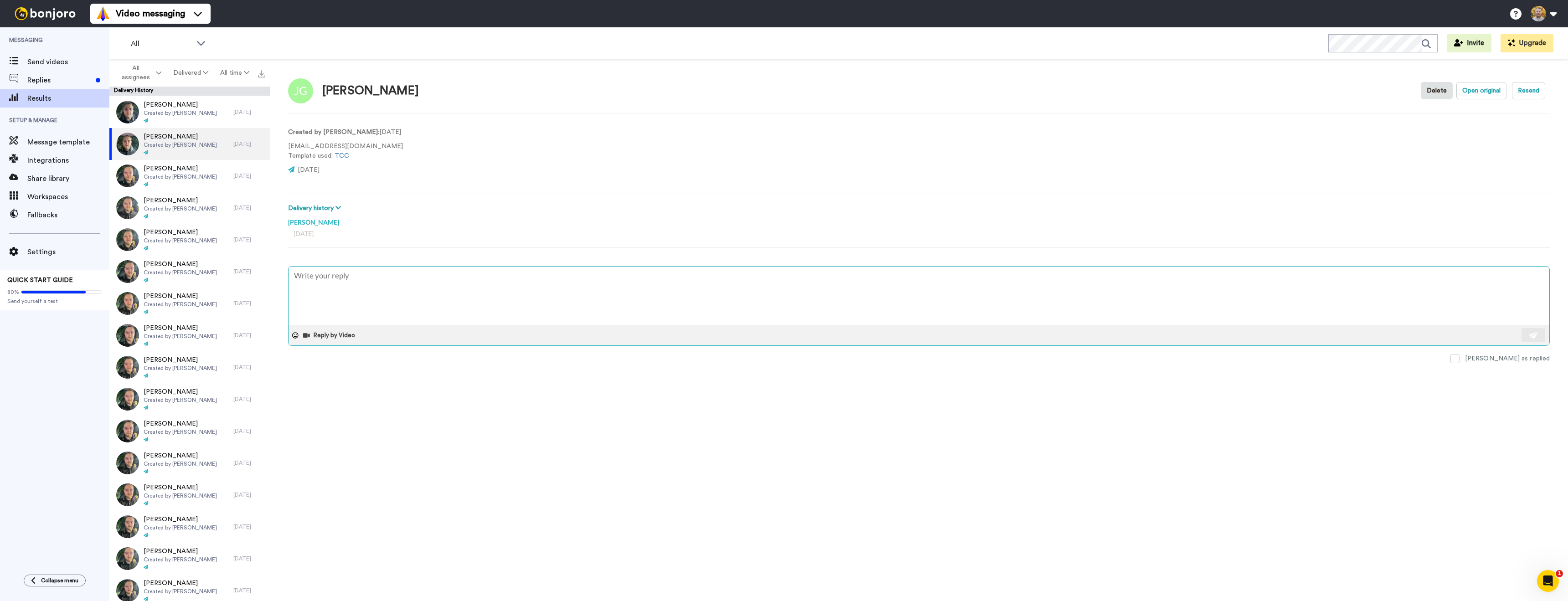
click at [361, 272] on textarea at bounding box center [919, 296] width 1261 height 58
type textarea "x"
type textarea "Hey, have you seen the video?"
drag, startPoint x: 306, startPoint y: 276, endPoint x: 331, endPoint y: 286, distance: 26.9
click at [307, 277] on textarea "Hey, have you seen the video?" at bounding box center [919, 296] width 1261 height 58
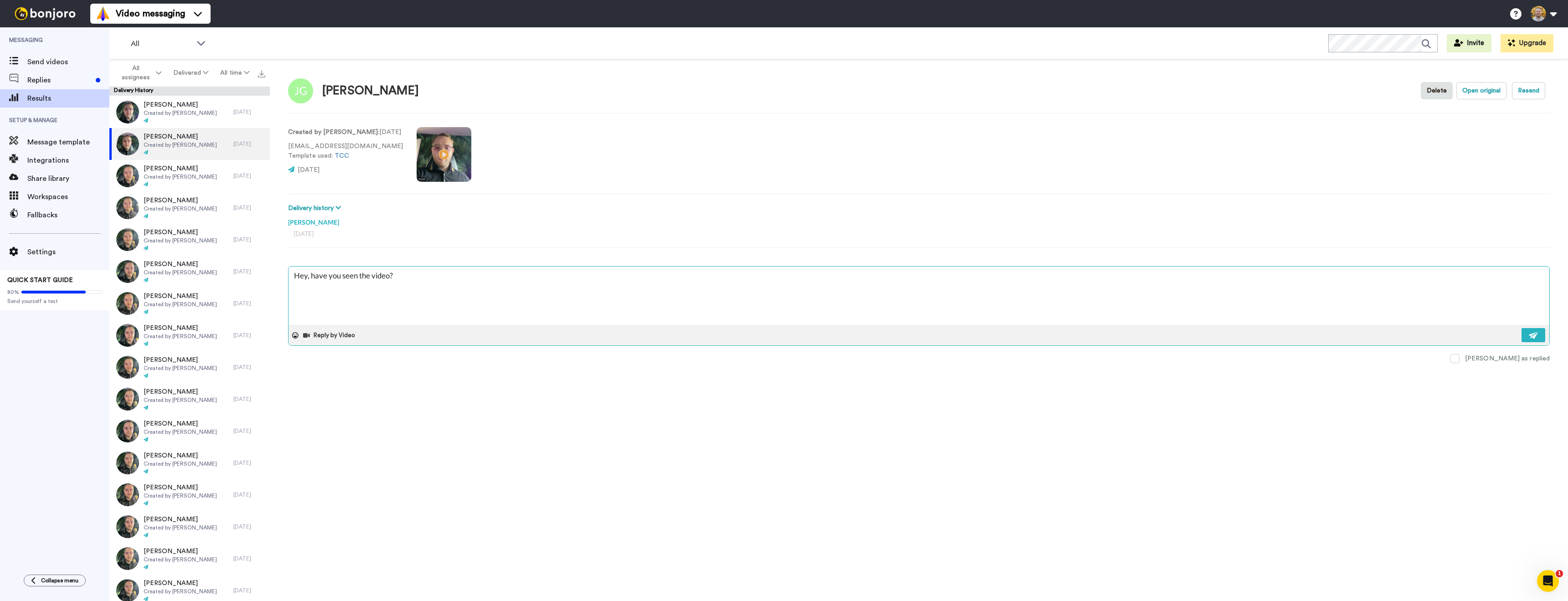
type textarea "x"
type textarea "Hey , have you seen the video?"
click at [702, 435] on div "John Gilbert Delete Open original Resend Created by Danny Roberts : 10 days ago…" at bounding box center [919, 333] width 1298 height 546
drag, startPoint x: 1531, startPoint y: 331, endPoint x: 1522, endPoint y: 337, distance: 10.8
click at [1531, 332] on img at bounding box center [1534, 335] width 10 height 7
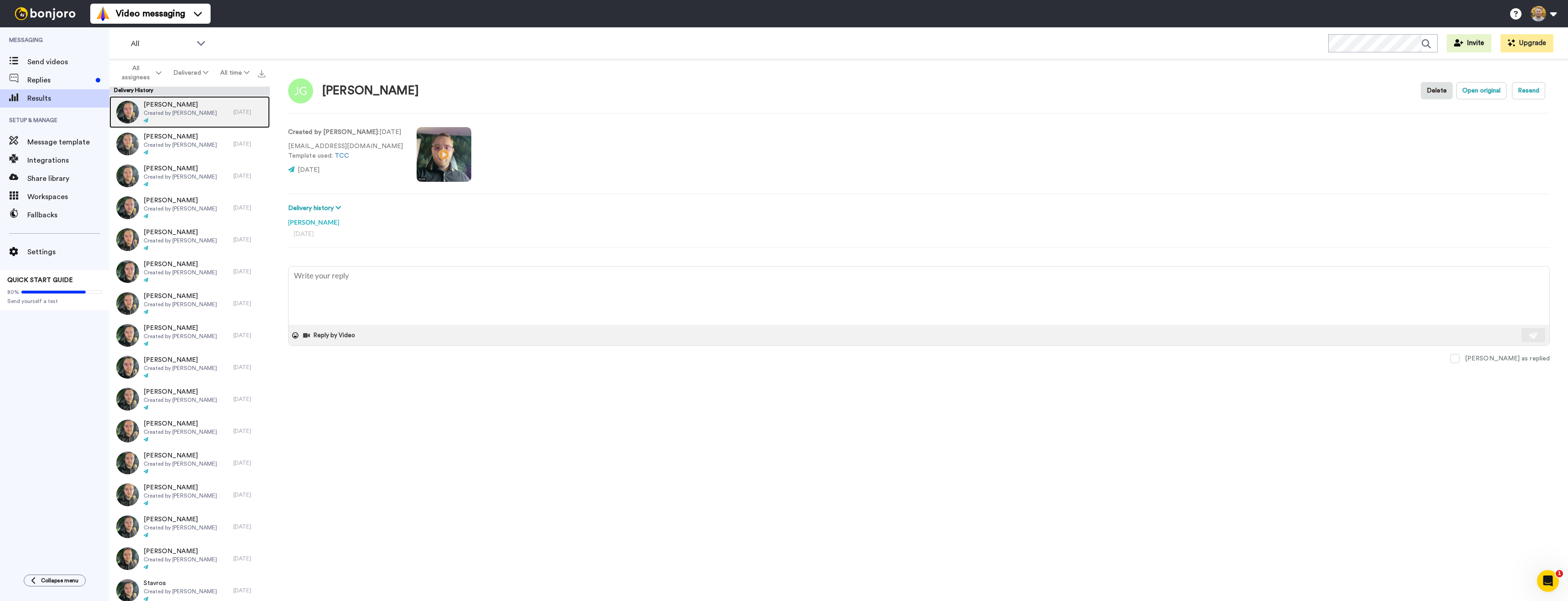
click at [195, 118] on div at bounding box center [180, 121] width 74 height 7
click at [406, 278] on textarea at bounding box center [919, 296] width 1261 height 58
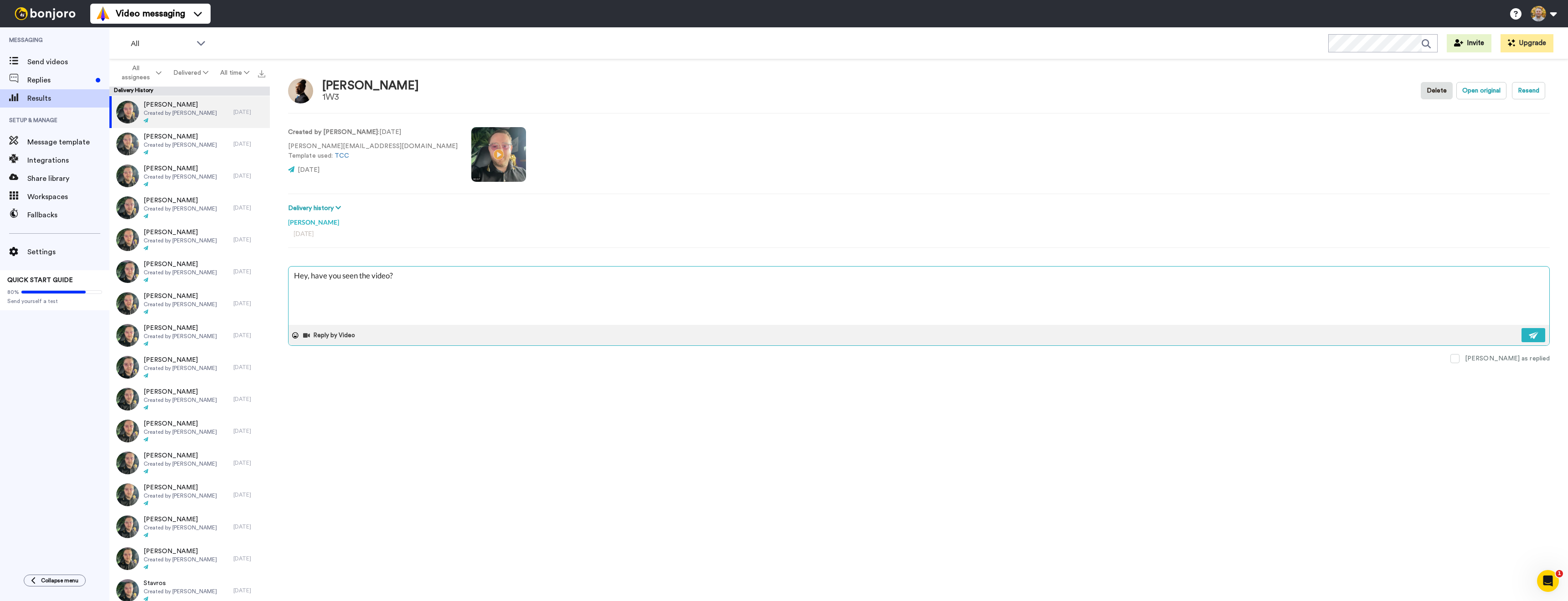
drag, startPoint x: 306, startPoint y: 275, endPoint x: 340, endPoint y: 284, distance: 35.2
click at [306, 275] on textarea "Hey, have you seen the video?" at bounding box center [919, 296] width 1261 height 58
click at [697, 458] on div "David Bullock 1W3 Delete Open original Resend Created by Danny Roberts : 10 day…" at bounding box center [919, 333] width 1298 height 546
click at [1530, 336] on img at bounding box center [1534, 335] width 10 height 7
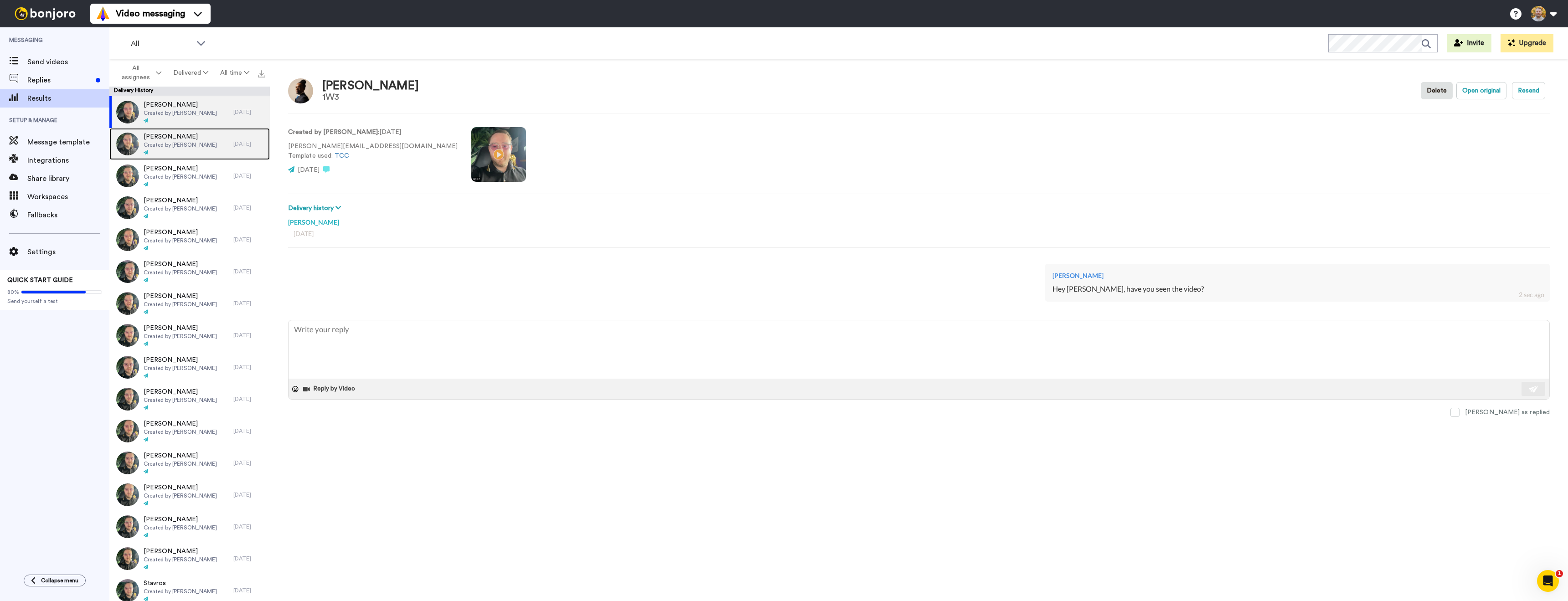
click at [201, 147] on span "Created by [PERSON_NAME]" at bounding box center [180, 145] width 74 height 7
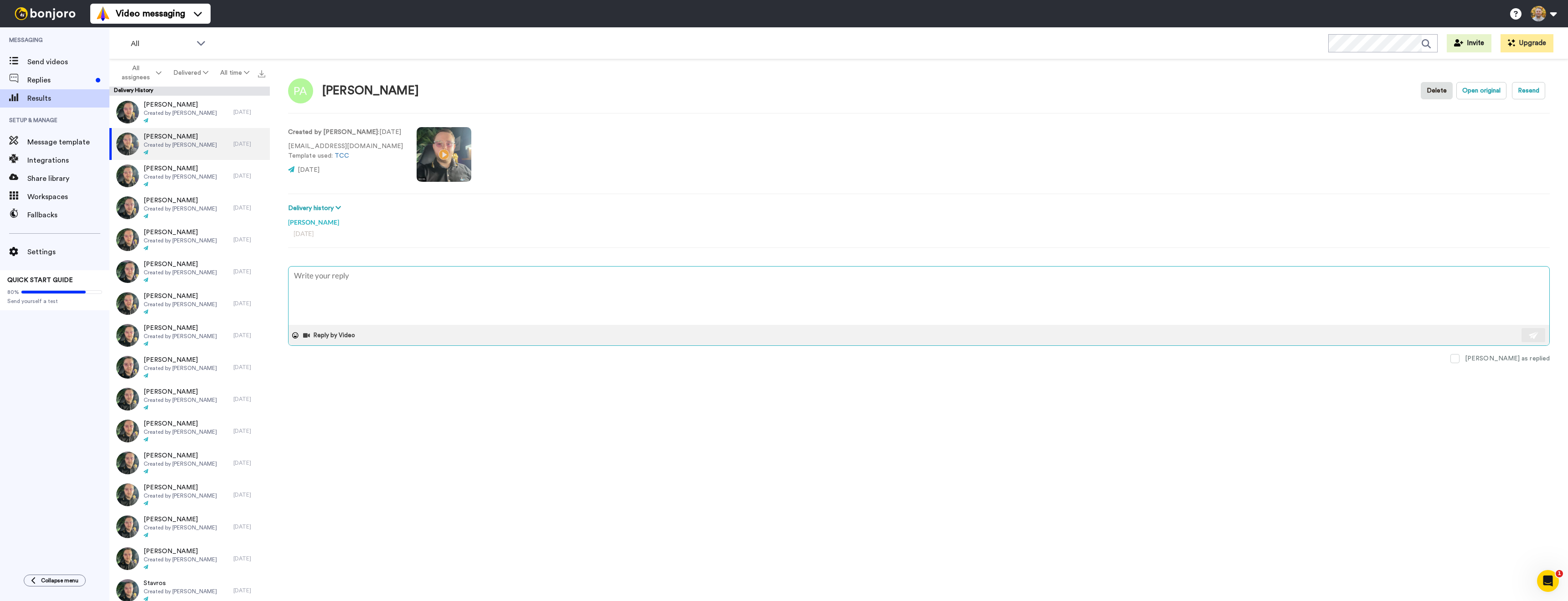
click at [362, 280] on textarea at bounding box center [919, 296] width 1261 height 58
click at [306, 276] on textarea "Hey, have you seen the video?" at bounding box center [919, 296] width 1261 height 58
click at [441, 154] on video at bounding box center [444, 155] width 55 height 55
click at [444, 156] on video at bounding box center [444, 155] width 55 height 55
click at [428, 198] on div "Pernille Arends Delete Open original Resend Created by Danny Roberts : 10 days …" at bounding box center [919, 333] width 1298 height 546
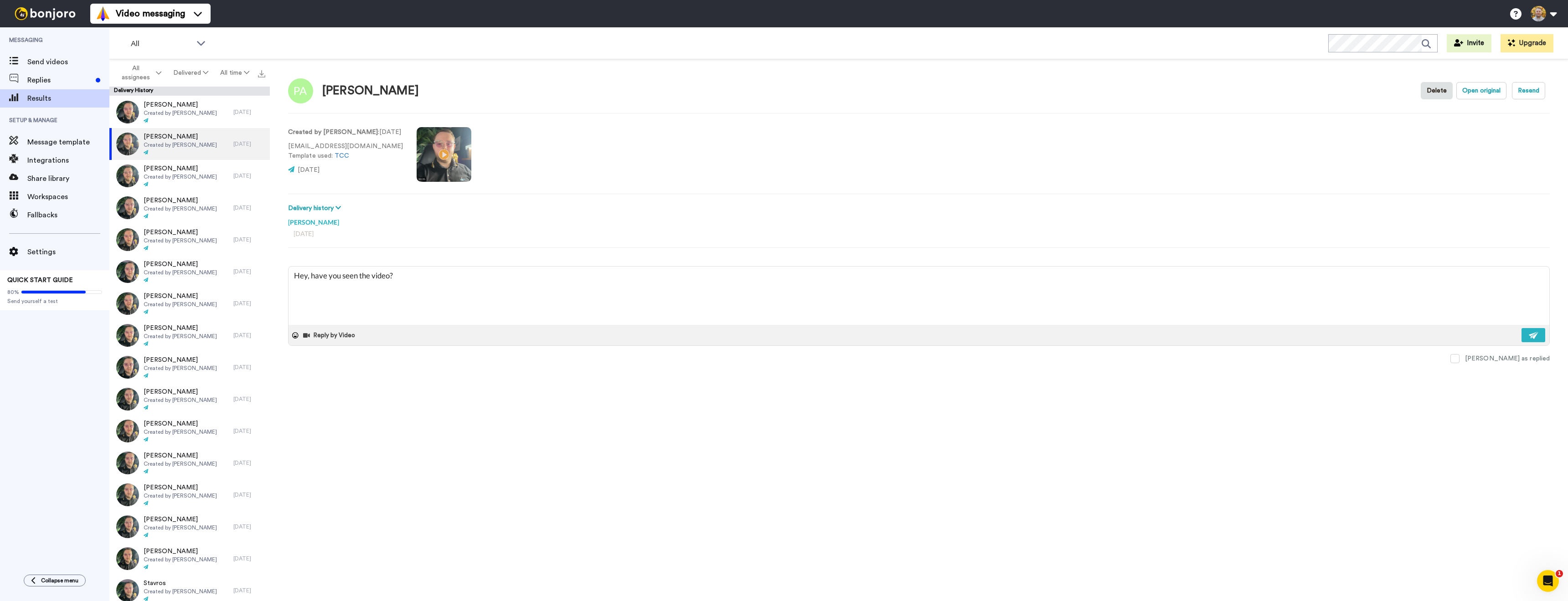
click at [438, 154] on video at bounding box center [444, 155] width 55 height 55
click at [449, 169] on video at bounding box center [444, 155] width 55 height 55
click at [306, 275] on textarea "Hey, have you seen the video?" at bounding box center [919, 296] width 1261 height 58
click at [459, 283] on textarea "Hey [PERSON_NAME], have you seen the video?" at bounding box center [919, 296] width 1261 height 58
click at [1538, 337] on button at bounding box center [1533, 334] width 24 height 14
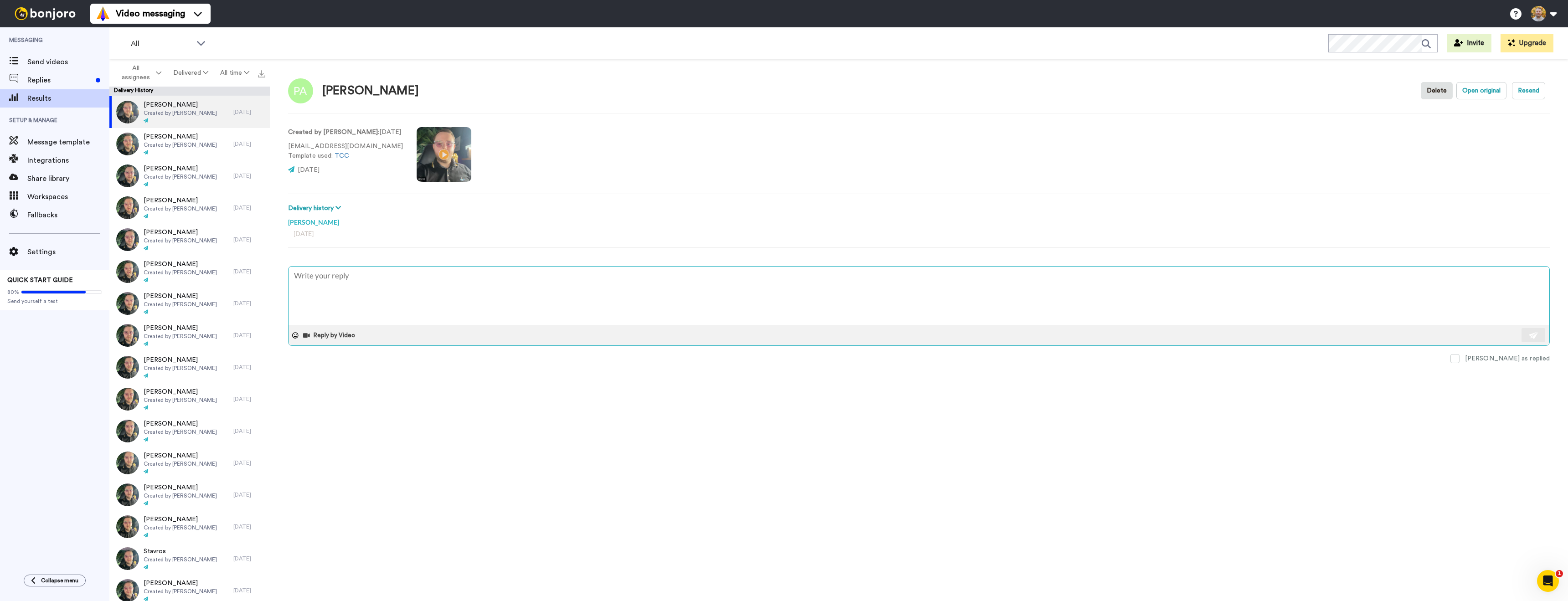
click at [502, 345] on div "Reply by Video" at bounding box center [919, 334] width 1261 height 21
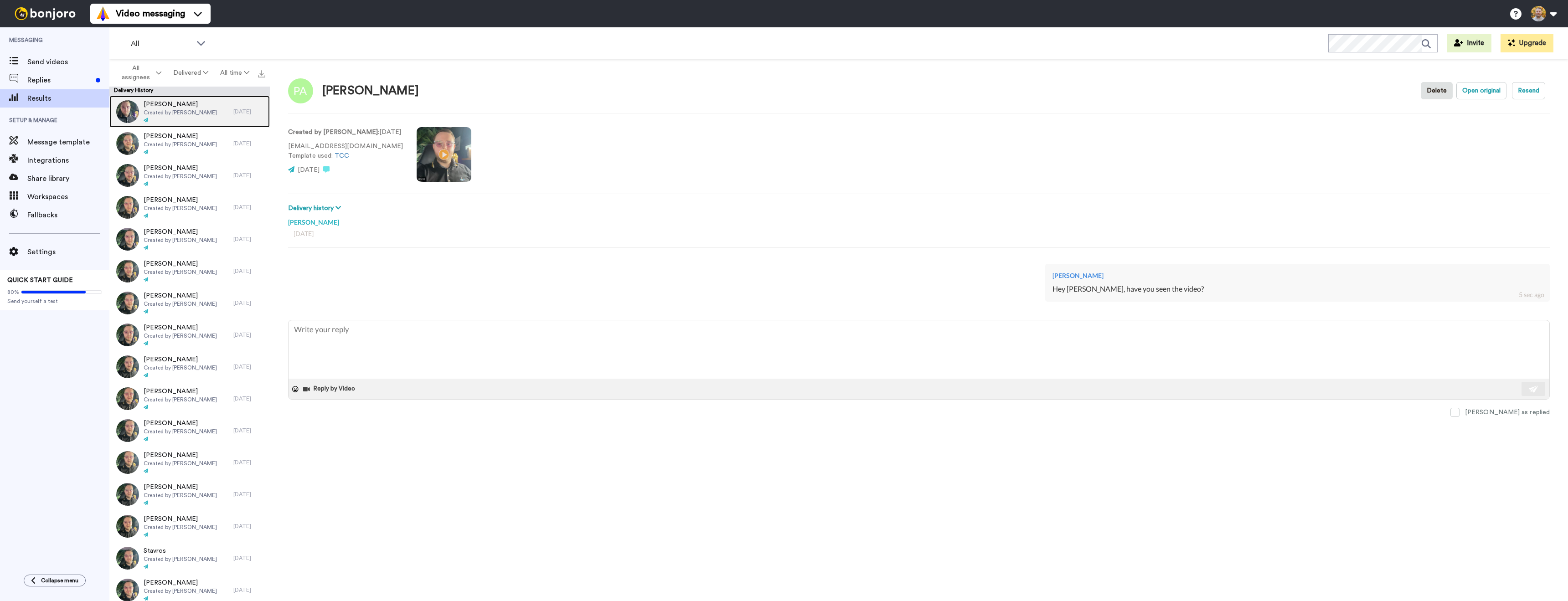
click at [184, 113] on span "Created by [PERSON_NAME]" at bounding box center [180, 113] width 74 height 7
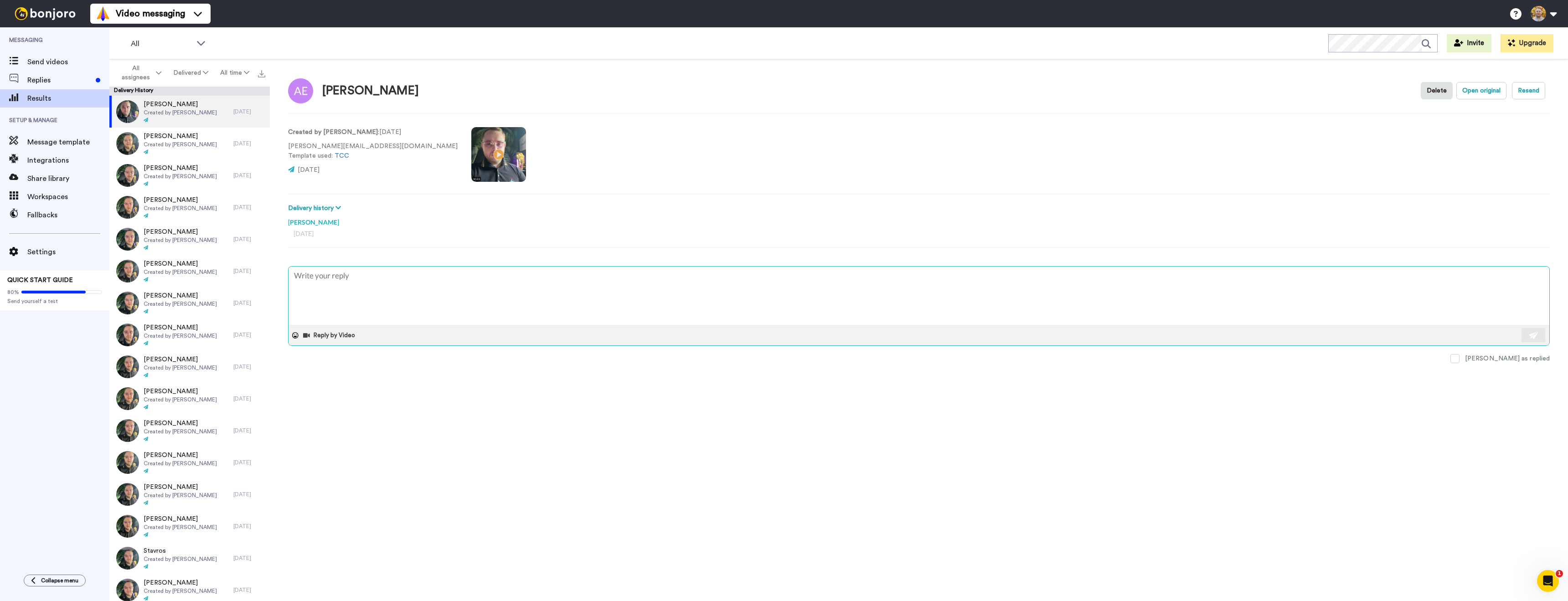
click at [385, 286] on textarea at bounding box center [919, 296] width 1261 height 58
type textarea "x"
type textarea "Hey, have you seen the video?"
drag, startPoint x: 300, startPoint y: 273, endPoint x: 317, endPoint y: 282, distance: 19.2
click at [301, 274] on textarea "Hey, have you seen the video?" at bounding box center [919, 296] width 1261 height 58
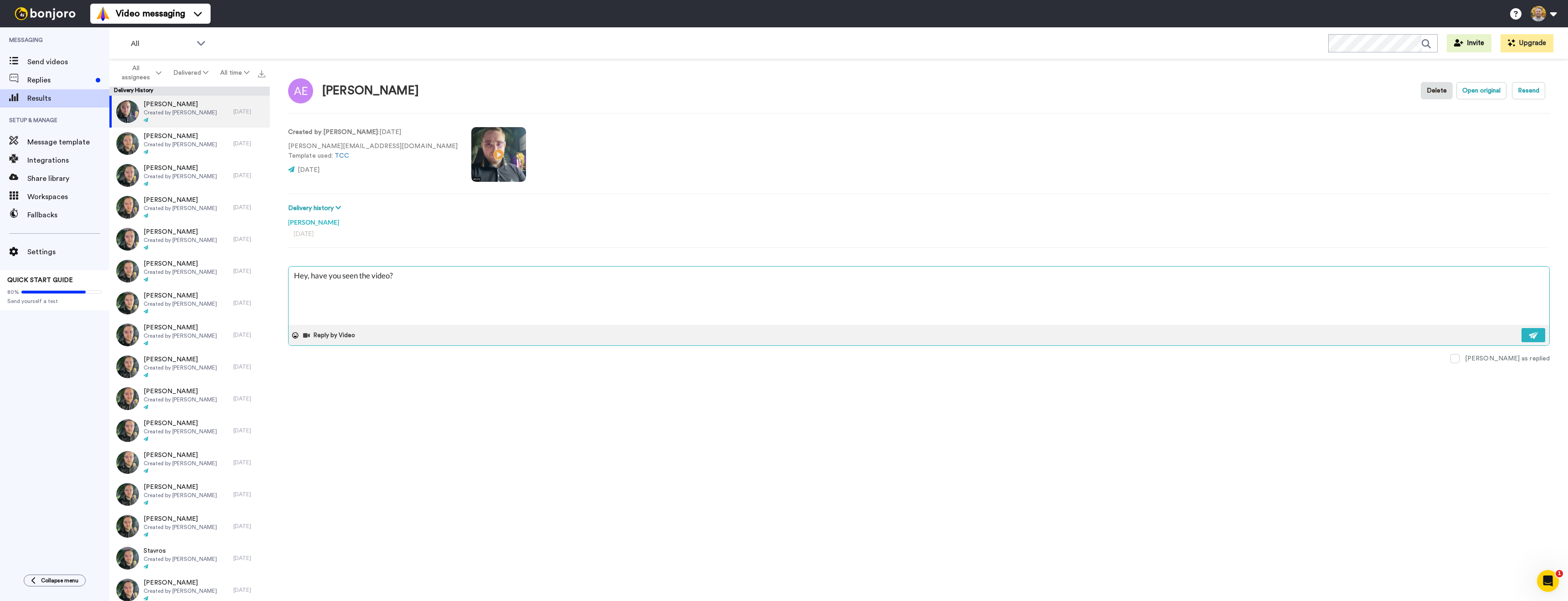
type textarea "x"
type textarea "Hey , have you seen the video?"
type textarea "x"
type textarea "Hey [PERSON_NAME], have you seen the video?"
type textarea "x"
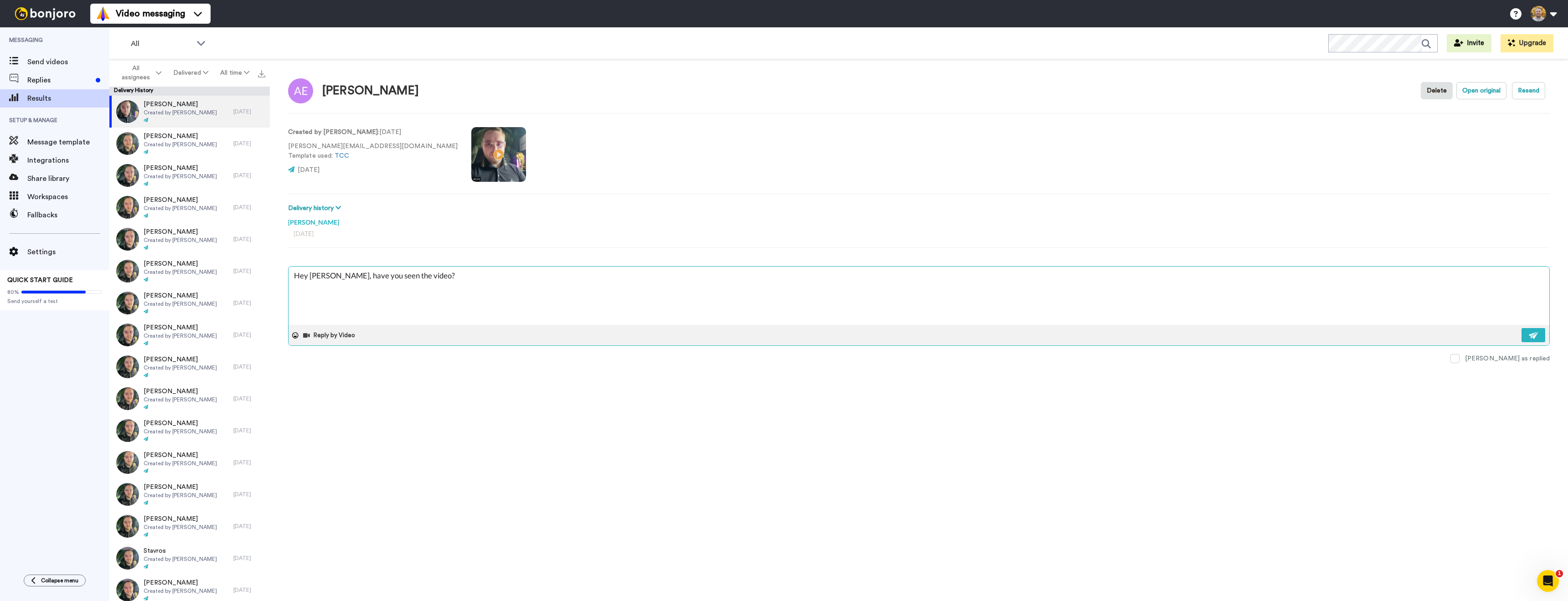
type textarea "Hey [PERSON_NAME];, have you seen the video?"
type textarea "x"
type textarea "Hey [PERSON_NAME], have you seen the video?"
type textarea "x"
type textarea "Hey [PERSON_NAME], have you seen the video?"
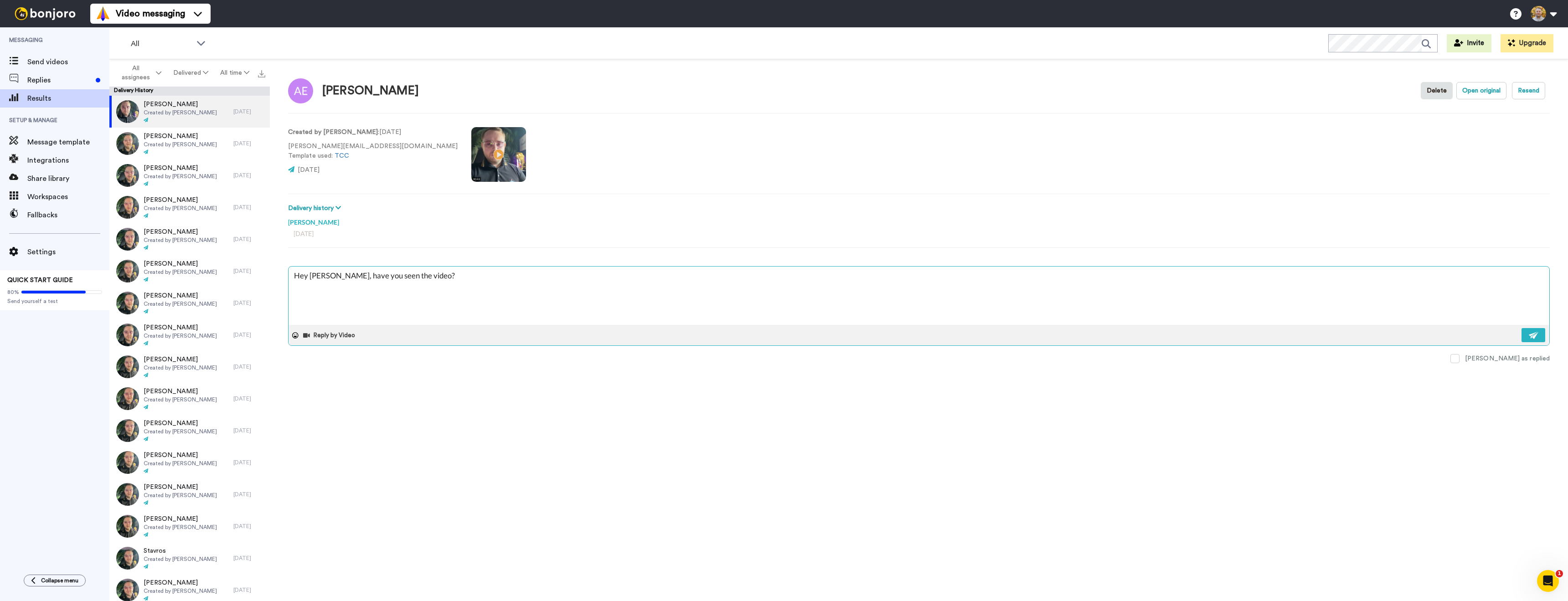
type textarea "x"
type textarea "Hey [PERSON_NAME], have you seen the video?"
click at [516, 332] on div "Reply by Video" at bounding box center [919, 334] width 1261 height 21
click at [524, 285] on textarea "Hey [PERSON_NAME], have you seen the video?" at bounding box center [919, 296] width 1261 height 58
click at [749, 408] on div "[PERSON_NAME] Delete Open original Resend Created by [PERSON_NAME] : [DATE] [PE…" at bounding box center [919, 333] width 1298 height 546
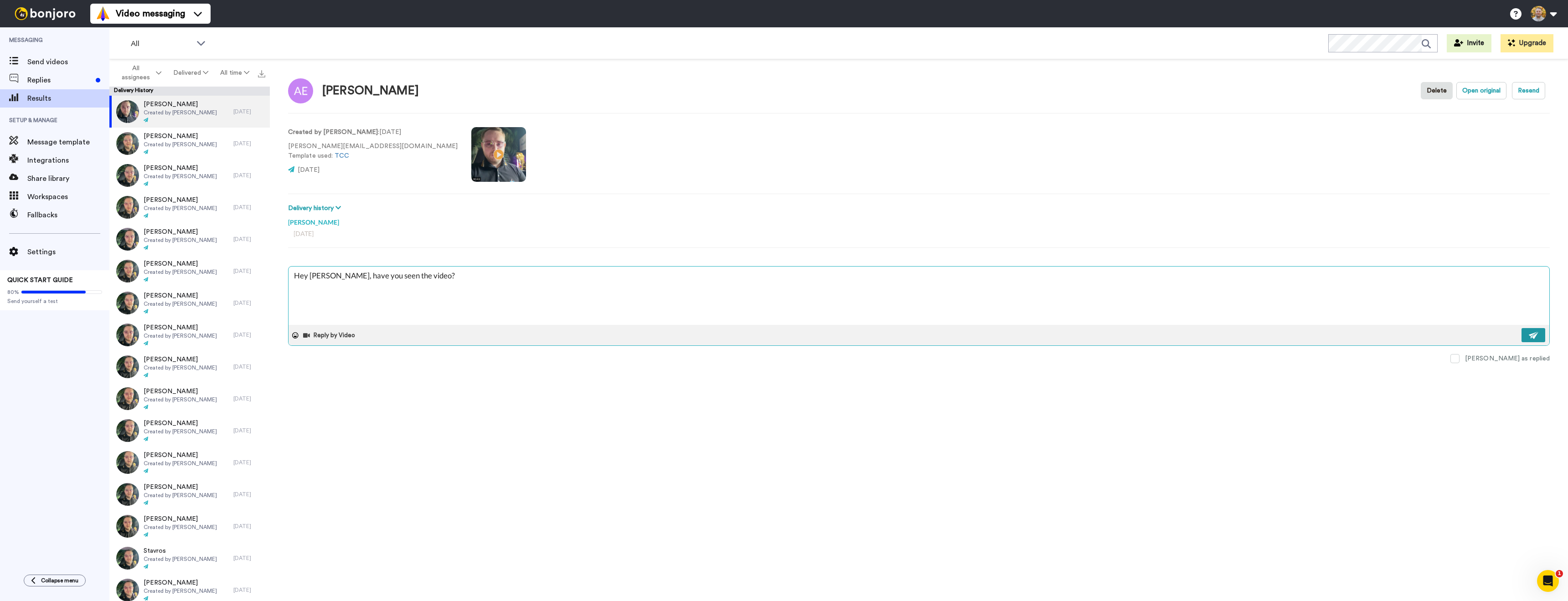
click at [1541, 335] on button at bounding box center [1533, 334] width 24 height 14
type textarea "x"
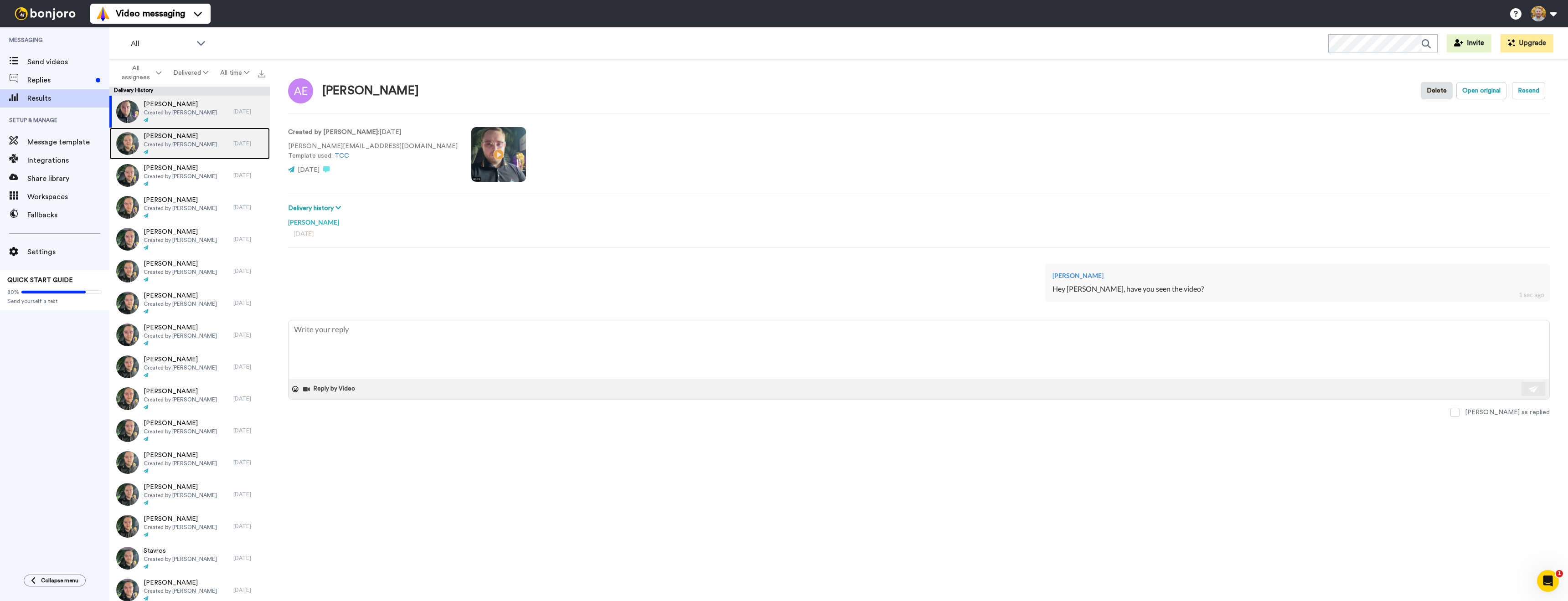
click at [188, 149] on div at bounding box center [180, 152] width 74 height 7
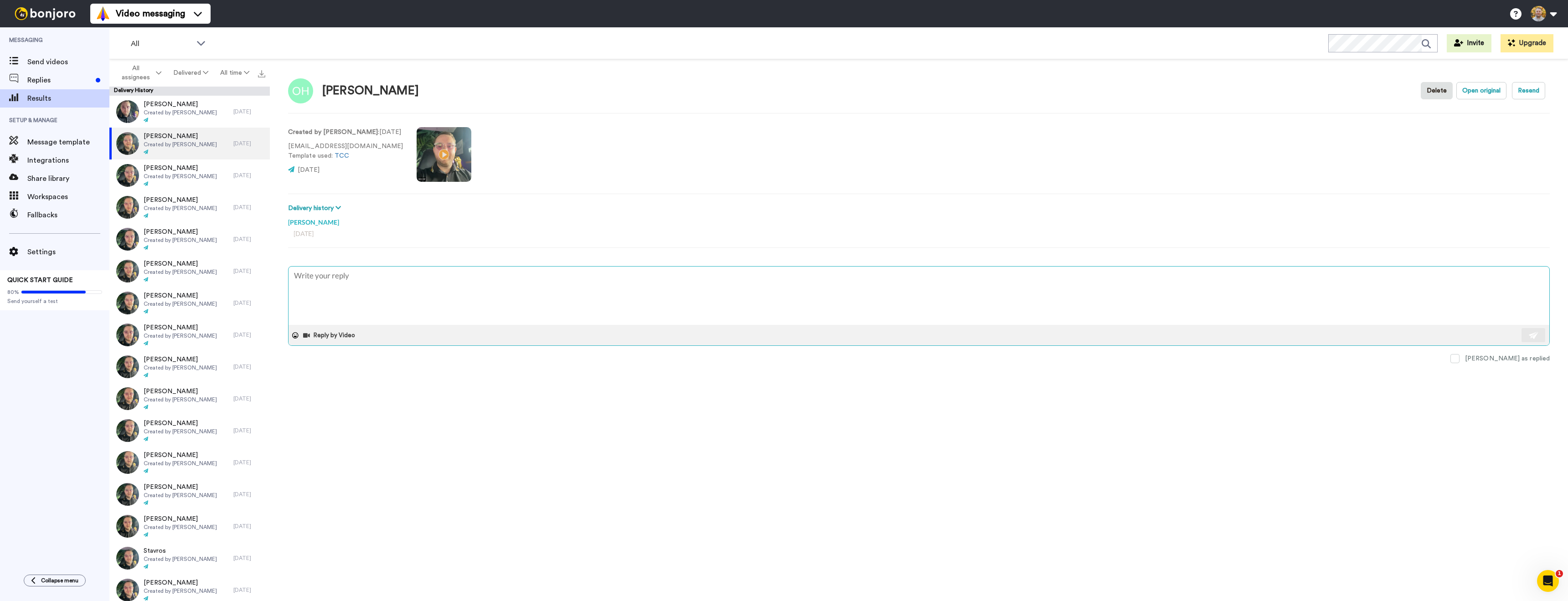
drag, startPoint x: 363, startPoint y: 315, endPoint x: 363, endPoint y: 288, distance: 27.0
click at [363, 315] on textarea at bounding box center [919, 296] width 1261 height 58
click at [363, 288] on textarea at bounding box center [919, 296] width 1261 height 58
type textarea "x"
type textarea "Hey, have you seen the video?"
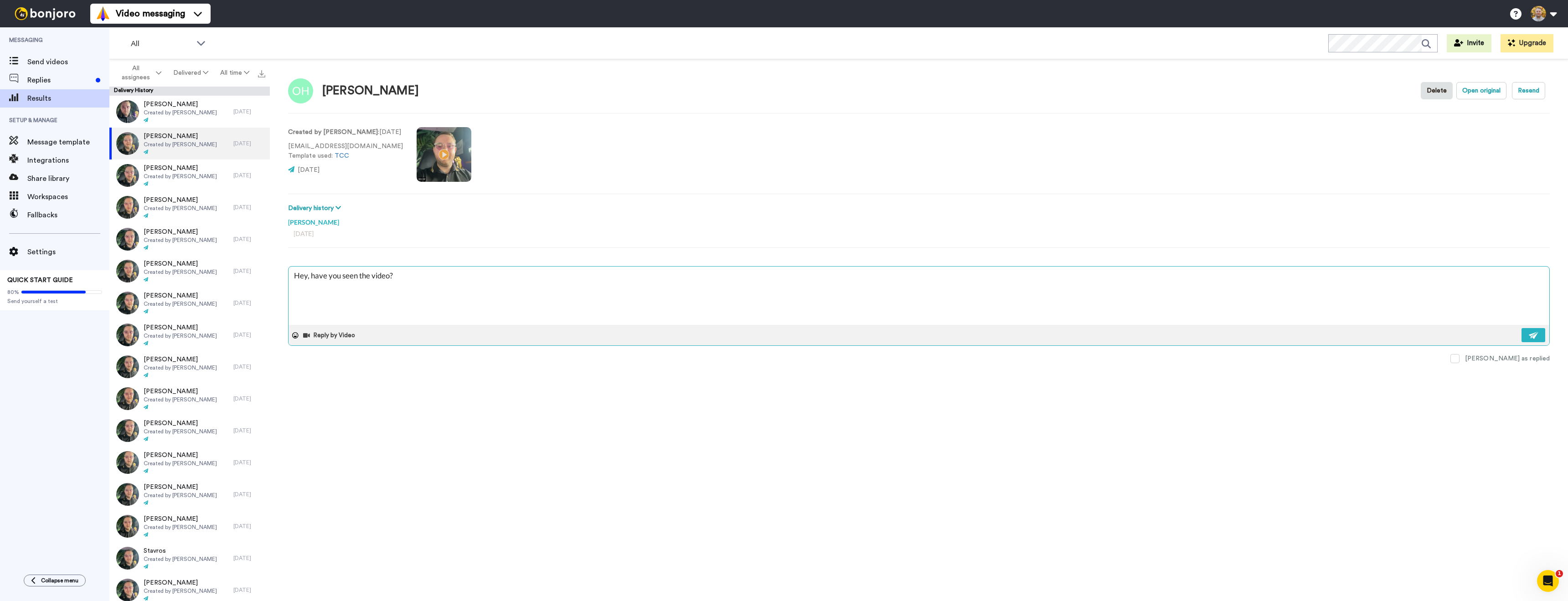
drag, startPoint x: 304, startPoint y: 279, endPoint x: 320, endPoint y: 280, distance: 16.0
click at [307, 277] on textarea "Hey, have you seen the video?" at bounding box center [919, 296] width 1261 height 58
type textarea "x"
type textarea "Hey , have you seen the video?"
type textarea "x"
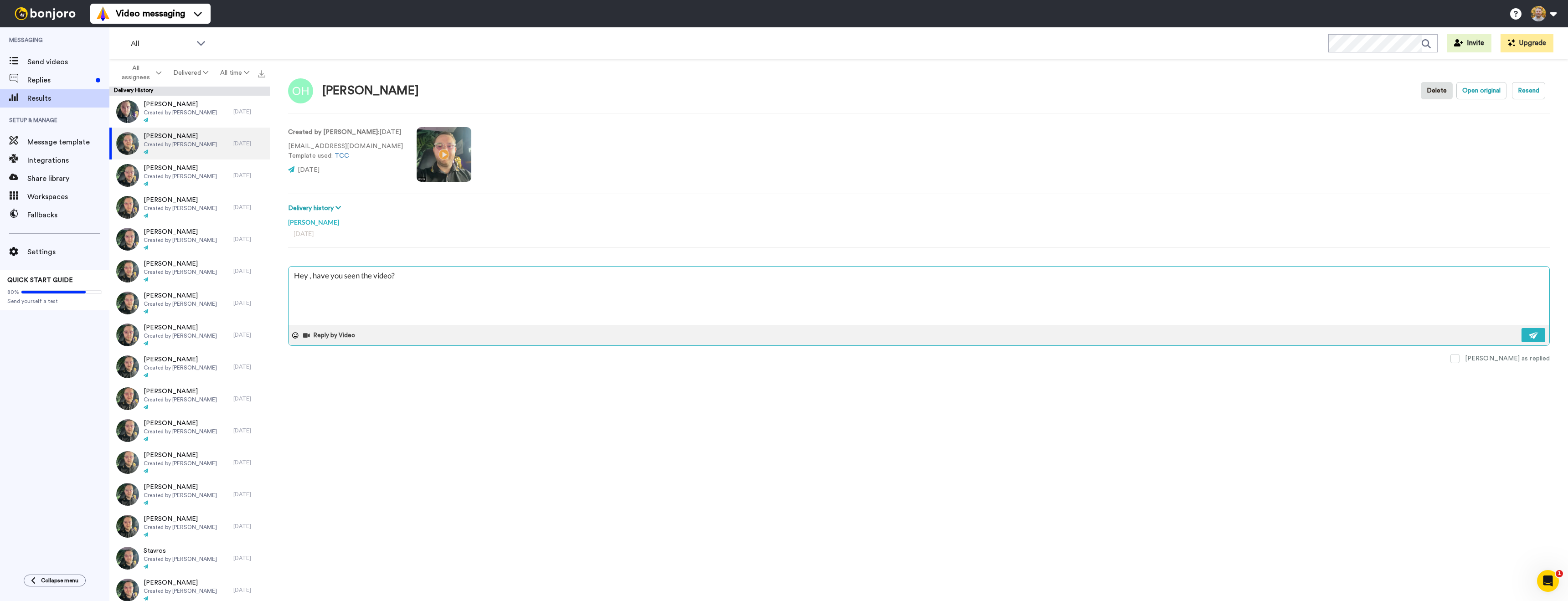
type textarea "Hey O, have you seen the video?"
type textarea "x"
type textarea "Hey Os, have you seen the video?"
type textarea "x"
type textarea "Hey [PERSON_NAME], have you seen the video?"
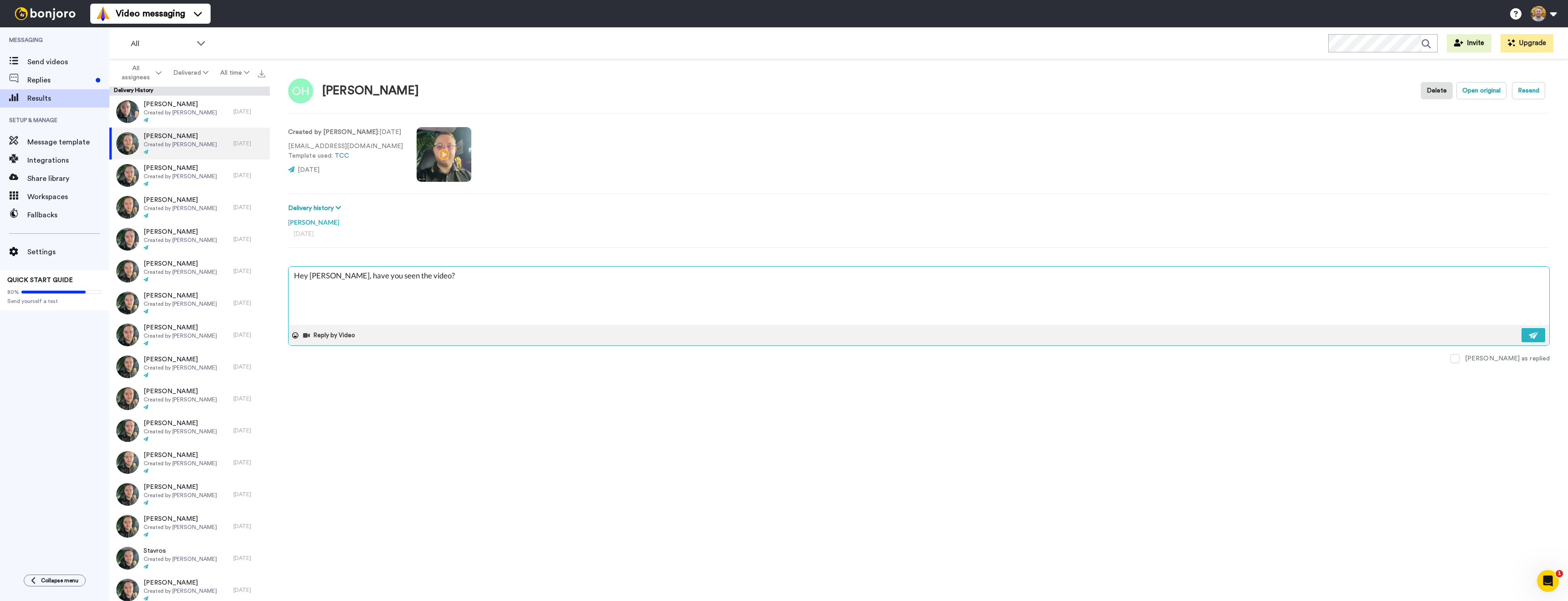
type textarea "x"
type textarea "Hey [PERSON_NAME], have you seen the video?"
type textarea "x"
type textarea "Hey [PERSON_NAME], have you seen the video?"
click at [1537, 334] on img at bounding box center [1534, 335] width 10 height 7
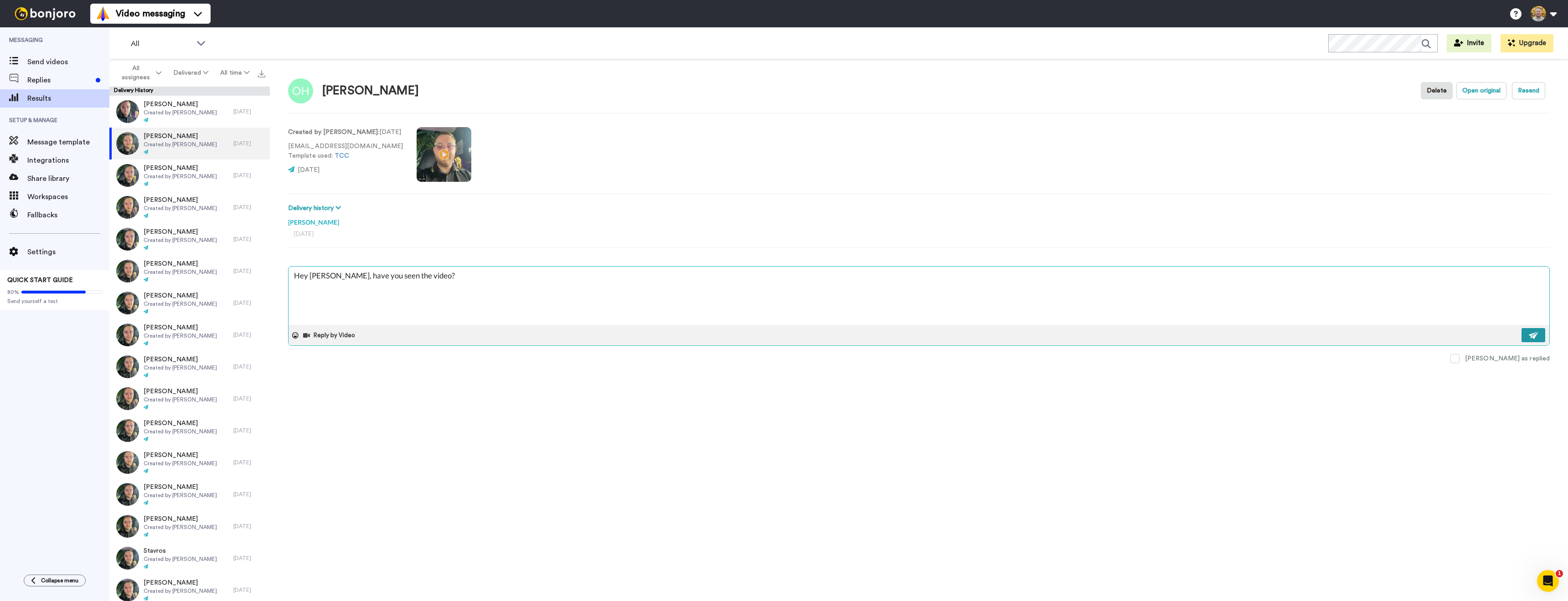
type textarea "x"
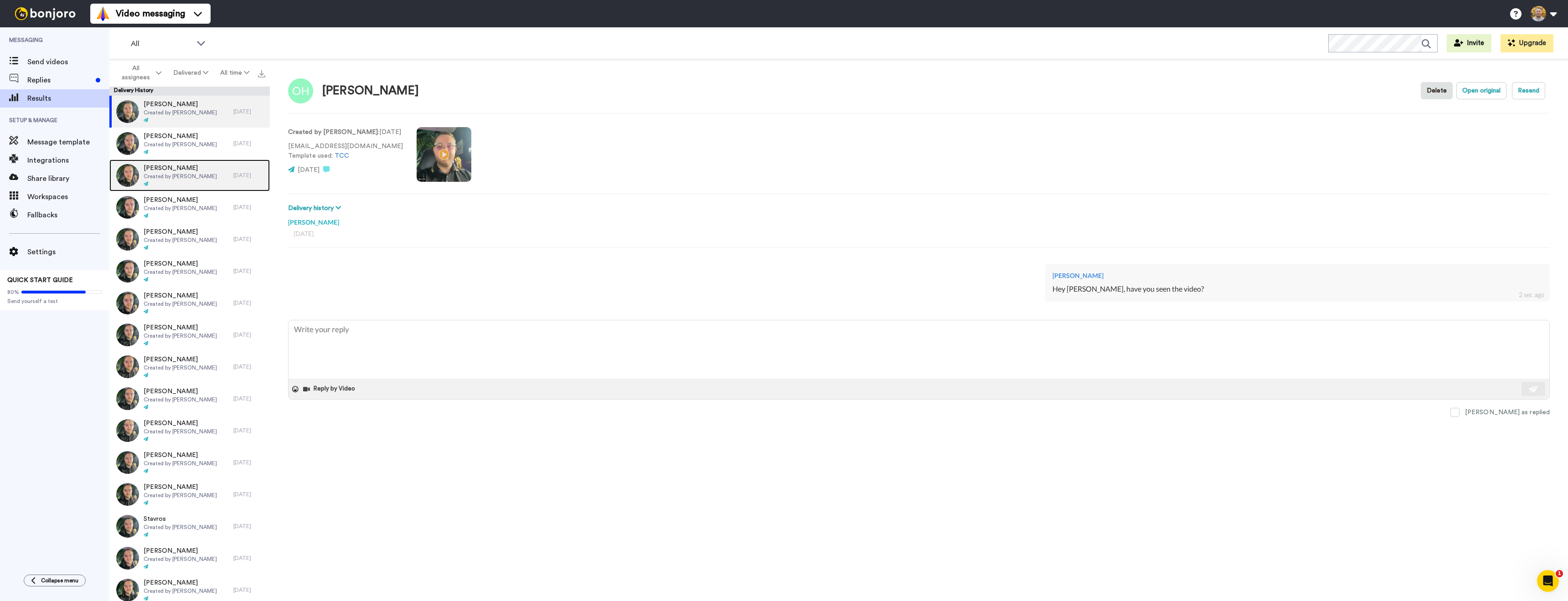
click at [191, 181] on div at bounding box center [180, 184] width 74 height 7
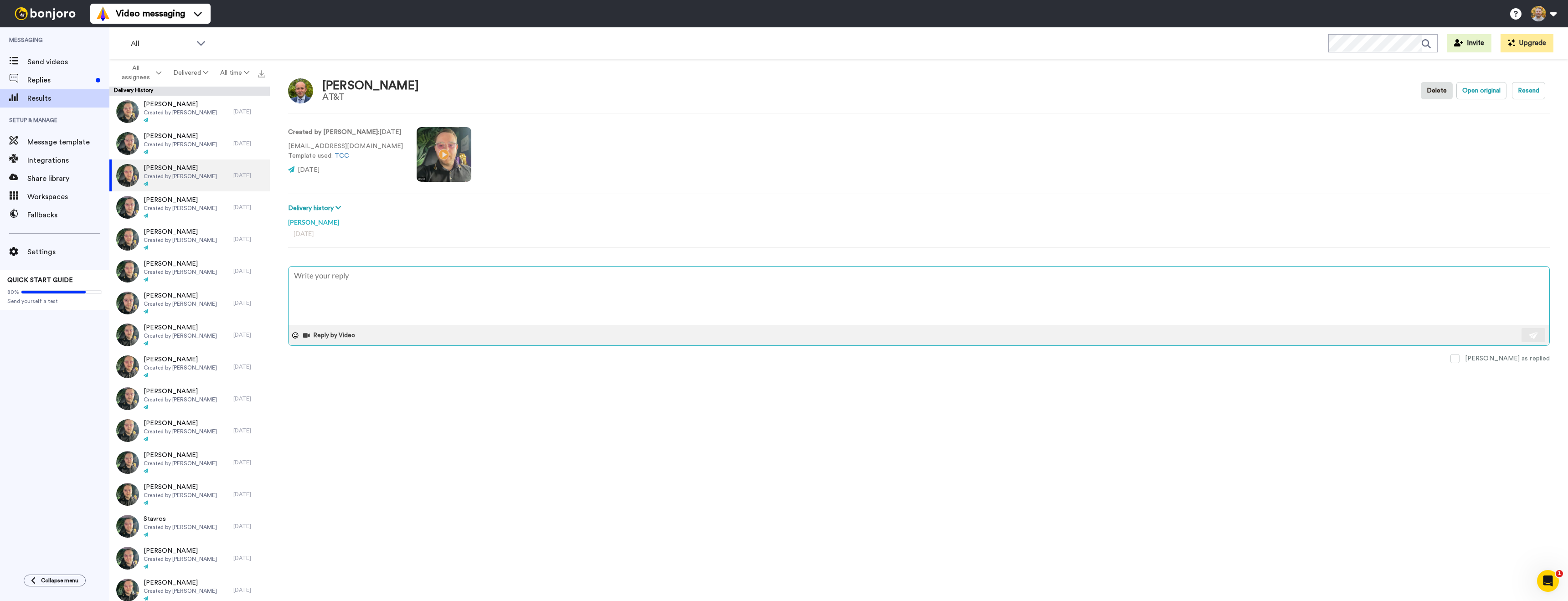
click at [389, 293] on textarea at bounding box center [919, 296] width 1261 height 58
type textarea "x"
type textarea "Hey, have you seen the video?"
type textarea "x"
type textarea "Hey , have you seen the video?"
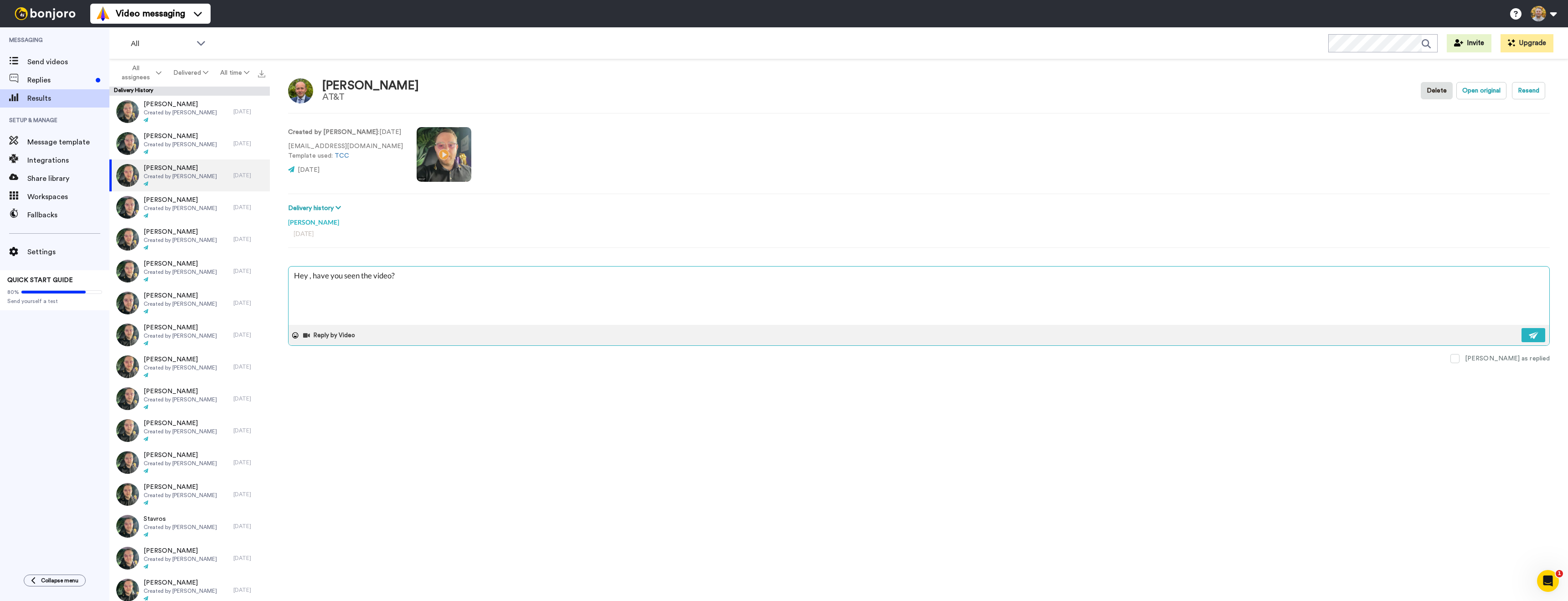
type textarea "x"
type textarea "Hey M, have you seen the video?"
type textarea "x"
type textarea "Hey [PERSON_NAME], have you seen the video?"
type textarea "x"
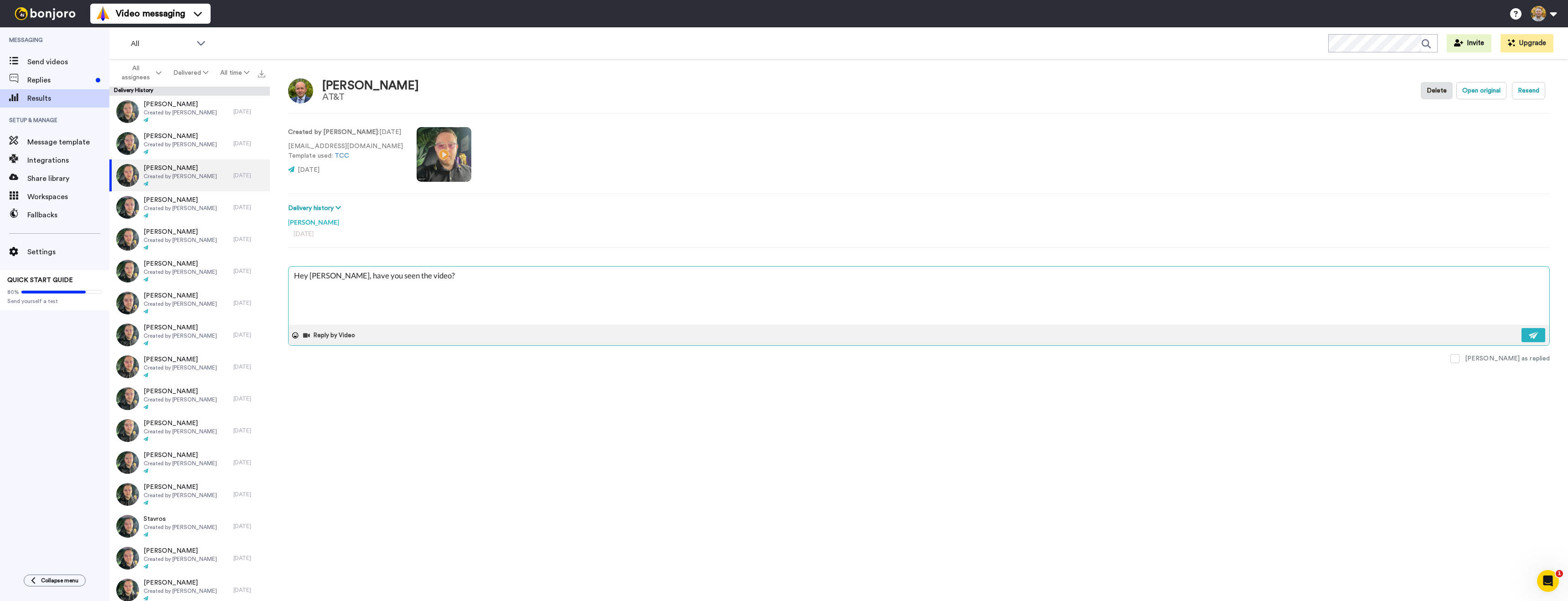
type textarea "Hey [PERSON_NAME], have you seen the video?"
type textarea "x"
type textarea "Hey [PERSON_NAME], have you seen the video?"
click at [535, 397] on div "[PERSON_NAME] AT&T Delete Open original Resend Created by [PERSON_NAME] : [DATE…" at bounding box center [919, 333] width 1298 height 546
click at [1537, 335] on img at bounding box center [1534, 335] width 10 height 7
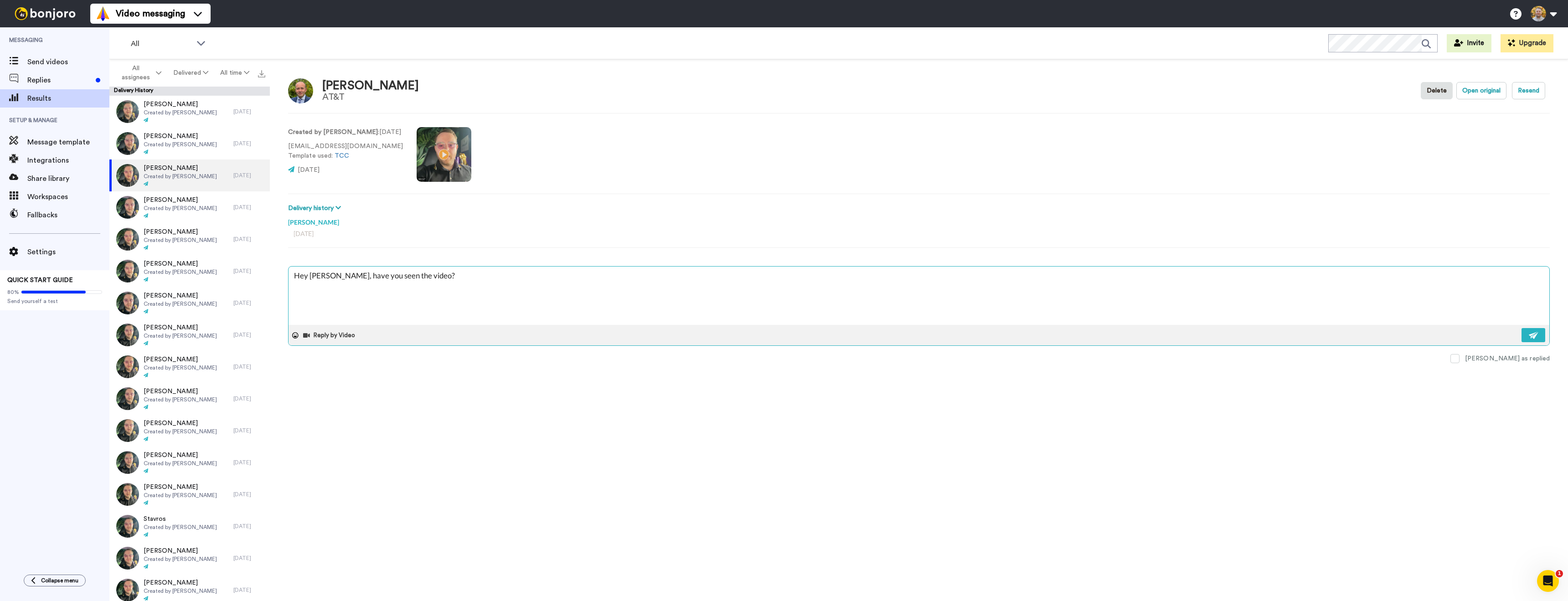
type textarea "x"
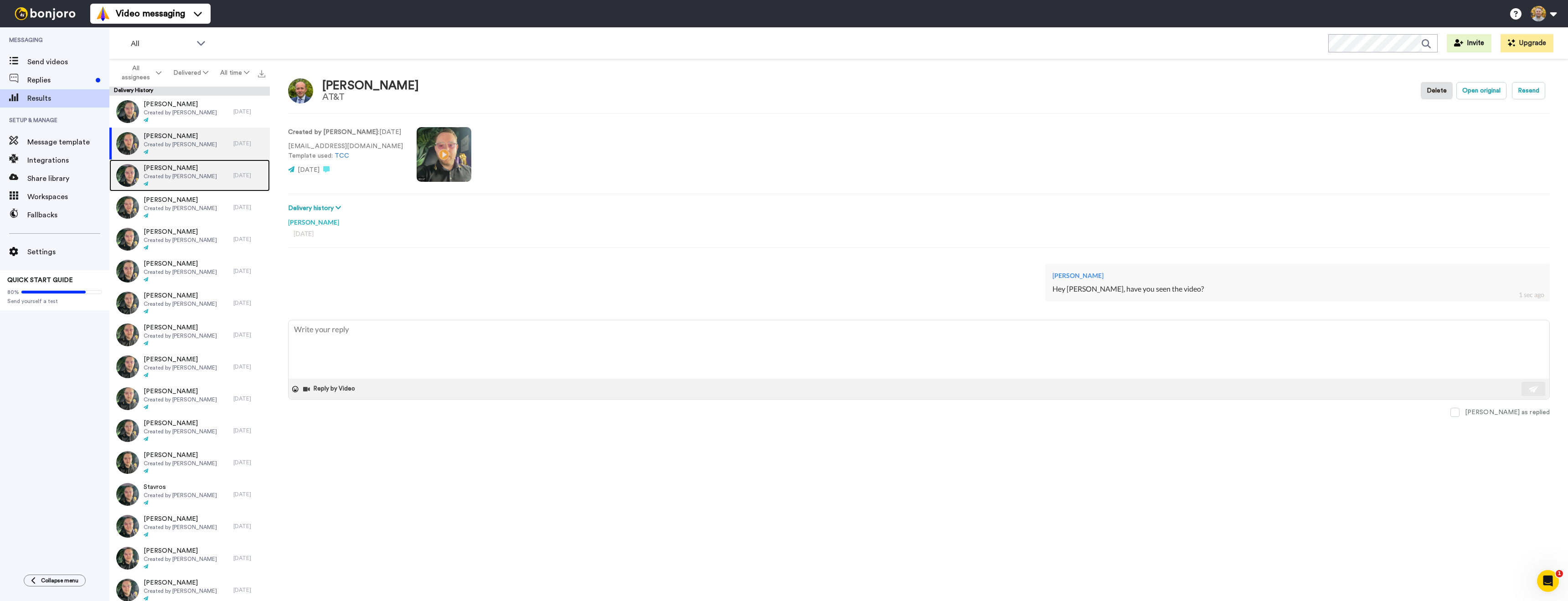
click at [200, 177] on span "Created by [PERSON_NAME]" at bounding box center [180, 176] width 74 height 7
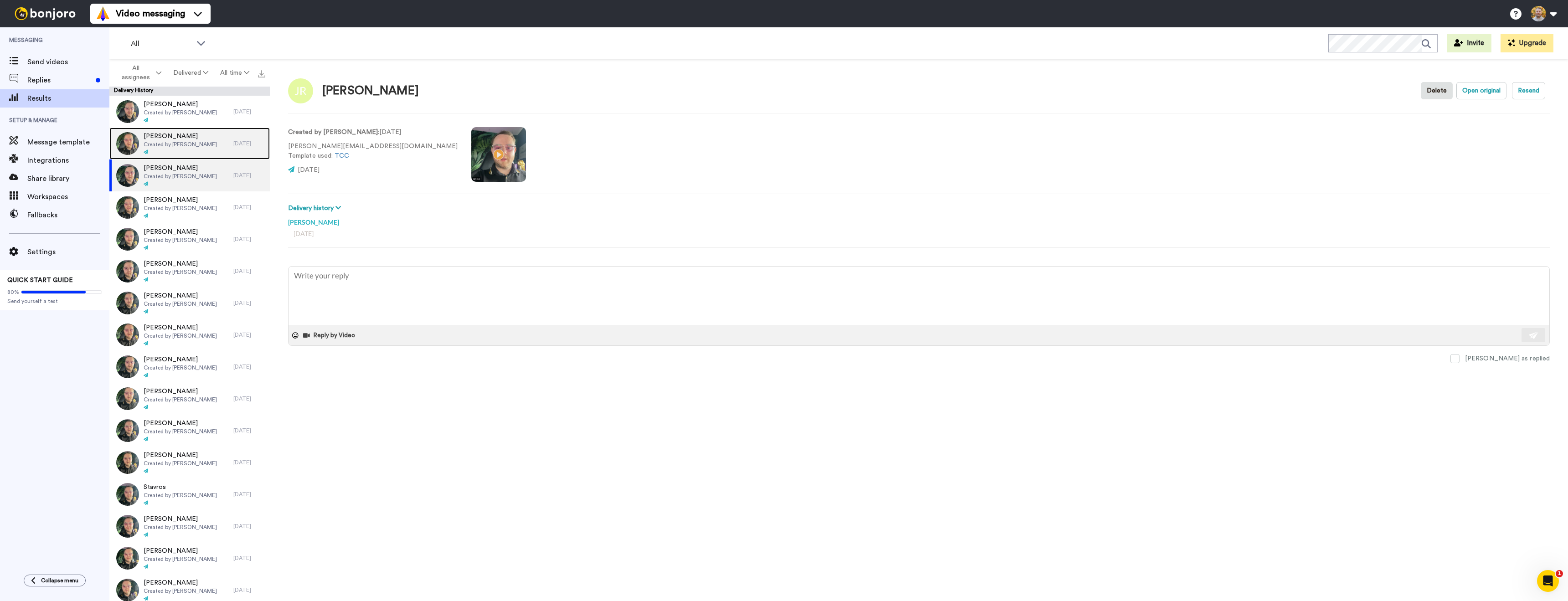
click at [215, 154] on div "[PERSON_NAME] Created by [PERSON_NAME]" at bounding box center [171, 143] width 124 height 32
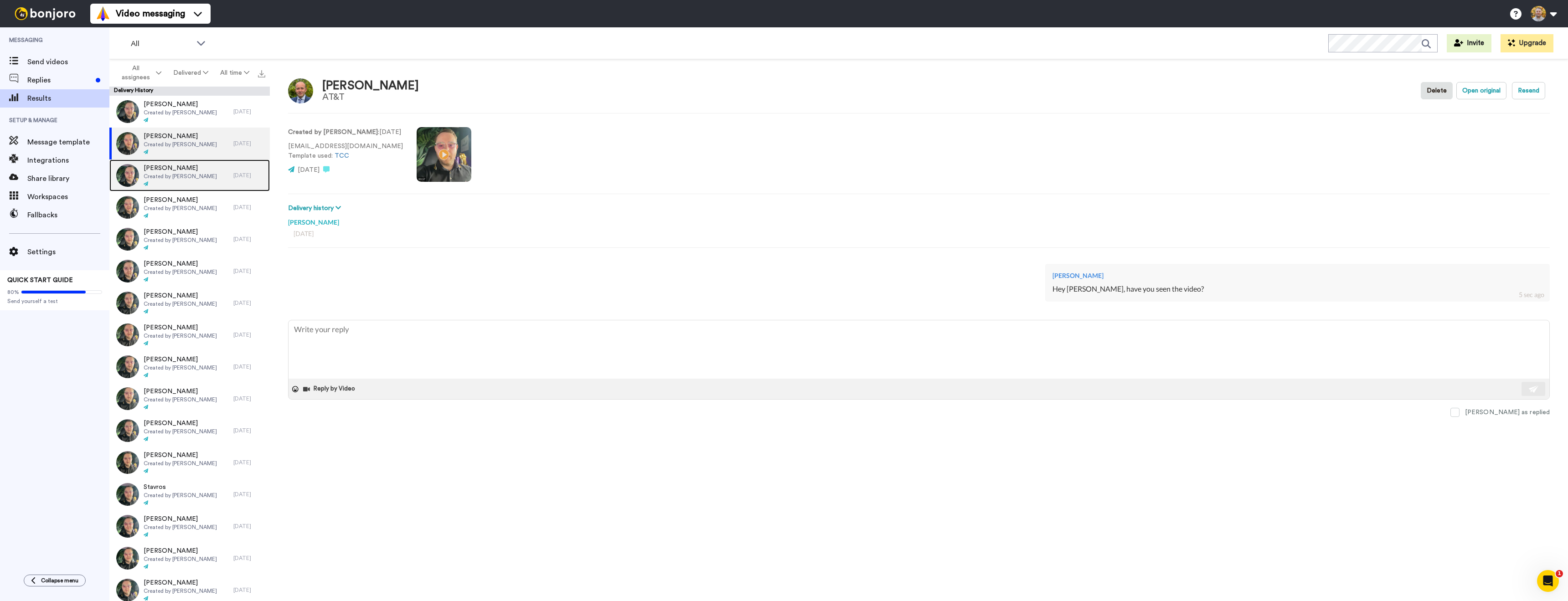
click at [210, 187] on div "[PERSON_NAME] Created by [PERSON_NAME]" at bounding box center [171, 175] width 124 height 32
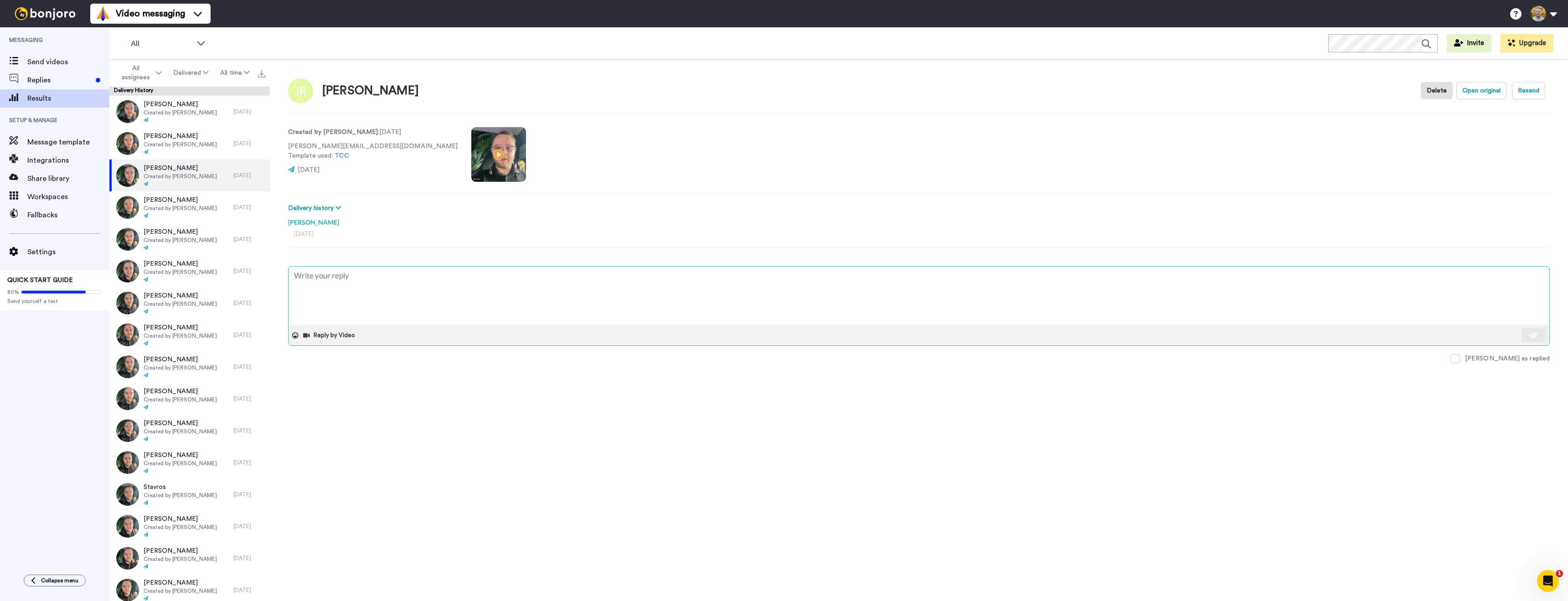
click at [433, 289] on textarea at bounding box center [919, 296] width 1261 height 58
paste textarea "Hey, have you seen the video?"
type textarea "x"
type textarea "Hey, have you seen the video?"
click at [308, 278] on textarea "Hey, have you seen the video?" at bounding box center [919, 296] width 1261 height 58
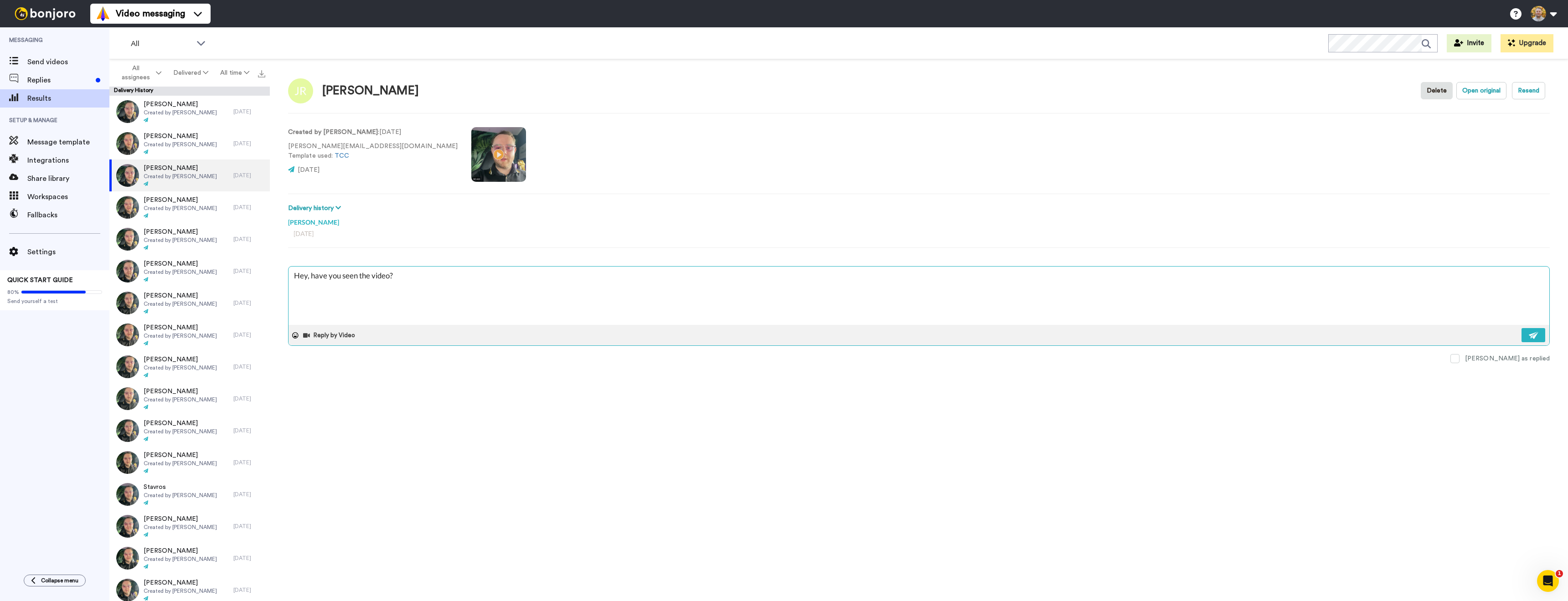
type textarea "x"
type textarea "Hey , have you seen the video?"
type textarea "x"
type textarea "Hey J, have you seen the video?"
type textarea "x"
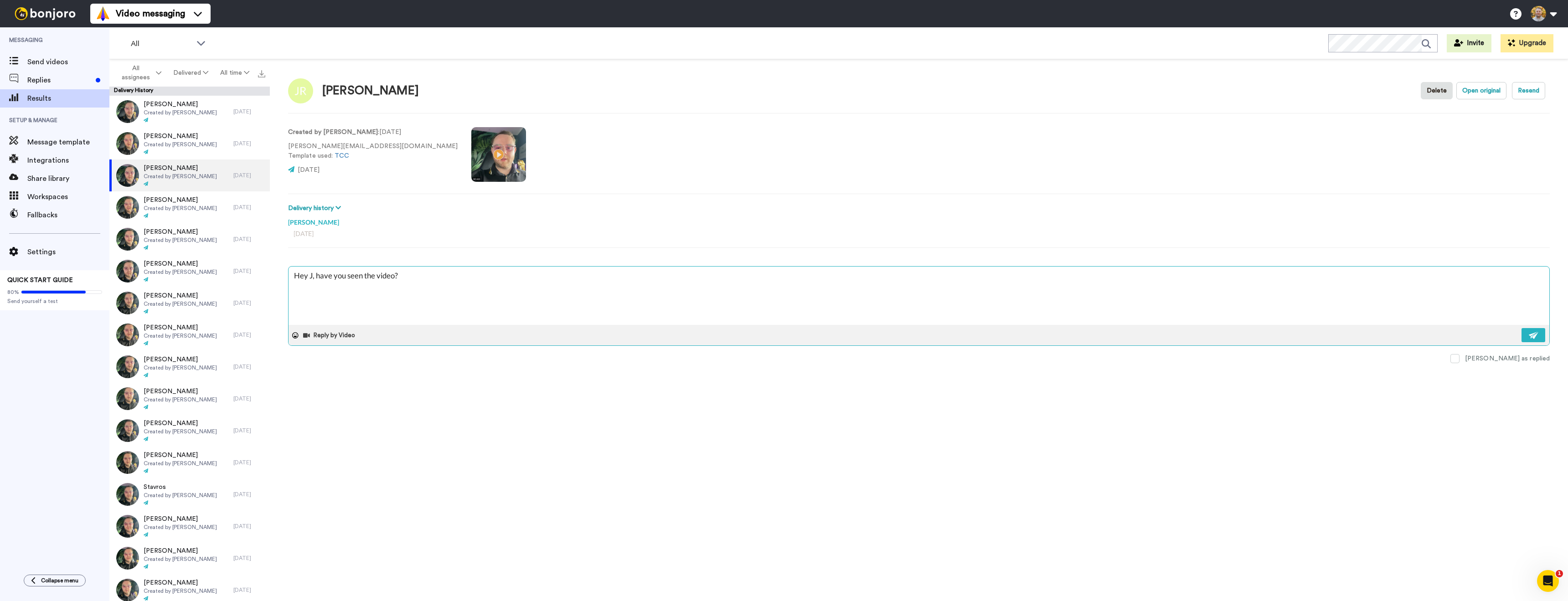
type textarea "Hey [PERSON_NAME], have you seen the video?"
type textarea "x"
type textarea "Hey [PERSON_NAME], have you seen the video?"
type textarea "x"
type textarea "Hey [PERSON_NAME], have you seen the video?"
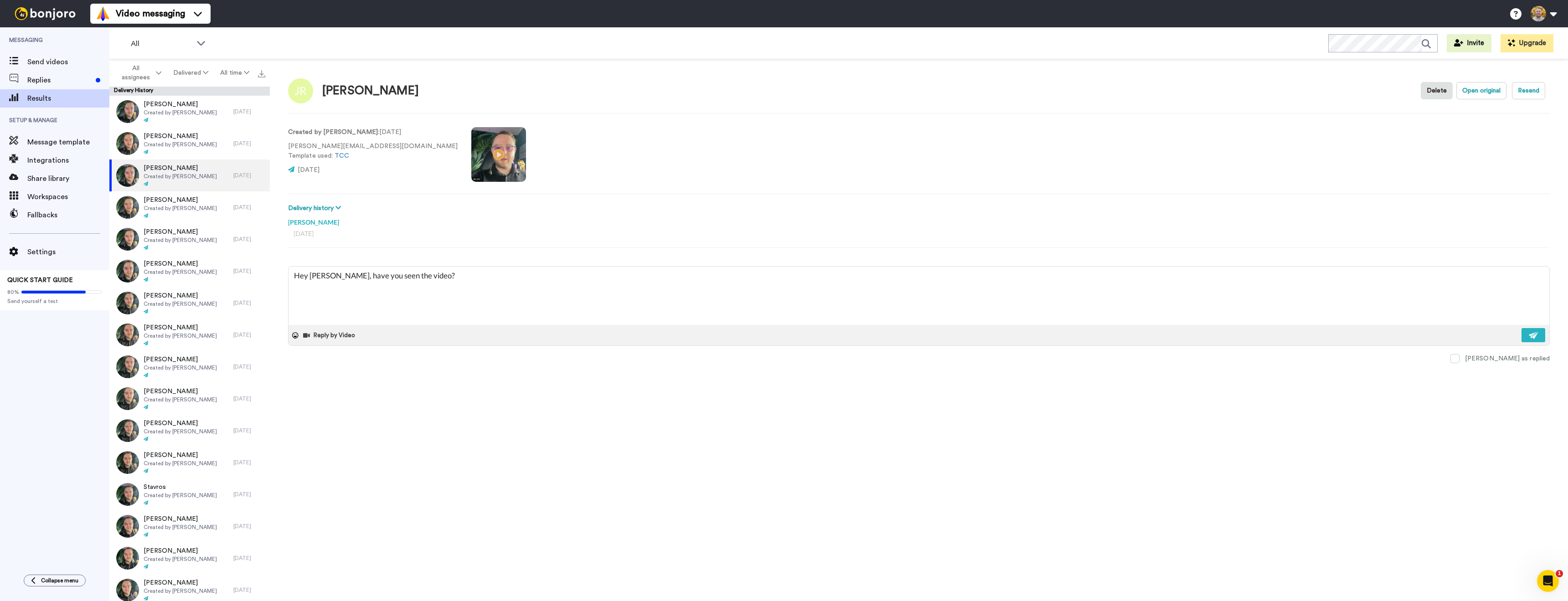
click at [644, 397] on div "[PERSON_NAME] Delete Open original Resend Created by [PERSON_NAME] : [DATE] [PE…" at bounding box center [919, 333] width 1298 height 546
click at [1534, 336] on img at bounding box center [1534, 335] width 10 height 7
type textarea "x"
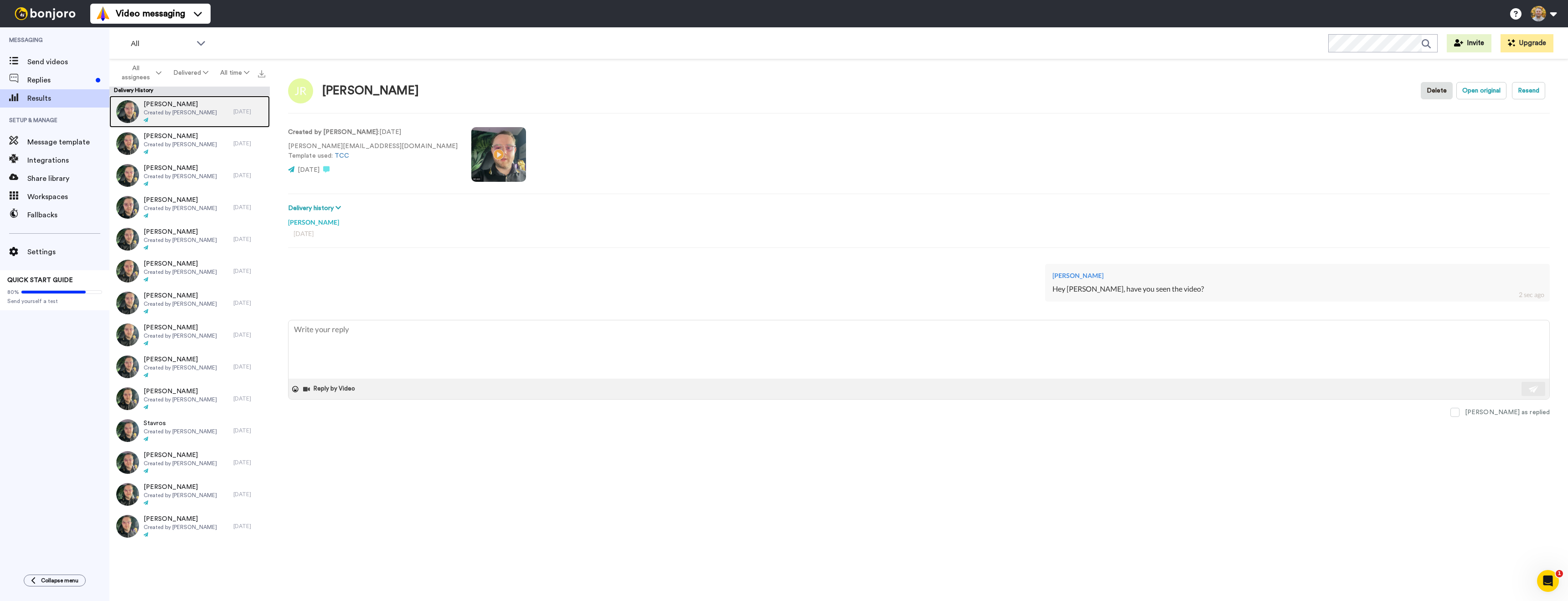
click at [189, 111] on span "Created by [PERSON_NAME]" at bounding box center [180, 113] width 74 height 7
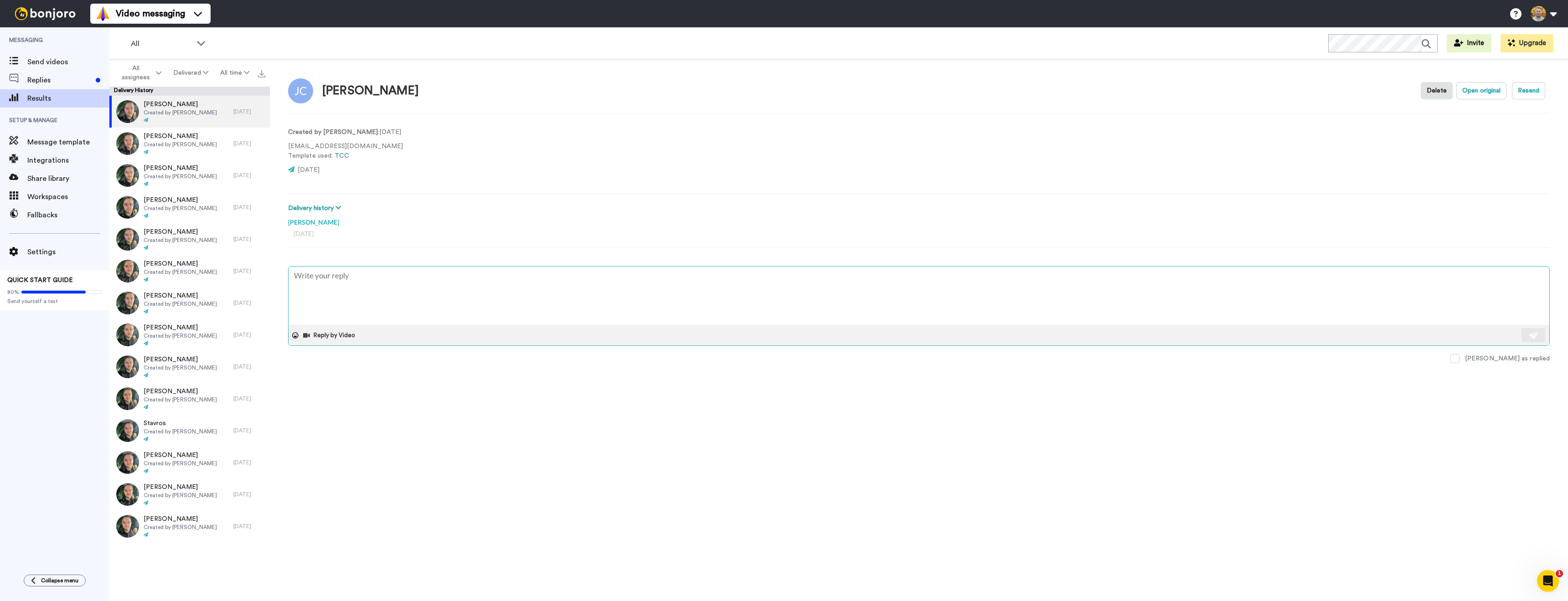
click at [348, 296] on textarea at bounding box center [919, 296] width 1261 height 58
type textarea "x"
type textarea "Hey, have you seen the video?"
click at [306, 277] on textarea "Hey, have you seen the video?" at bounding box center [919, 296] width 1261 height 58
type textarea "x"
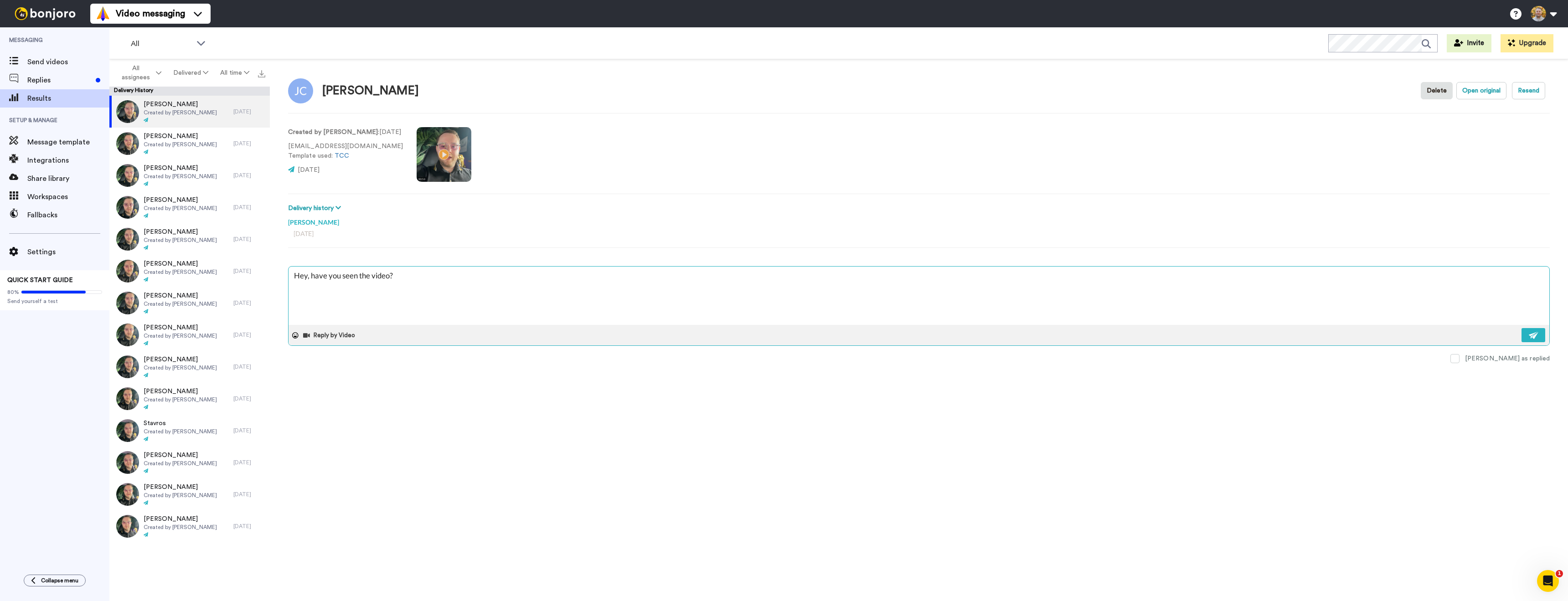
type textarea "Hey , have you seen the video?"
type textarea "x"
type textarea "Hey J, have you seen the video?"
type textarea "x"
type textarea "Hey [PERSON_NAME], have you seen the video?"
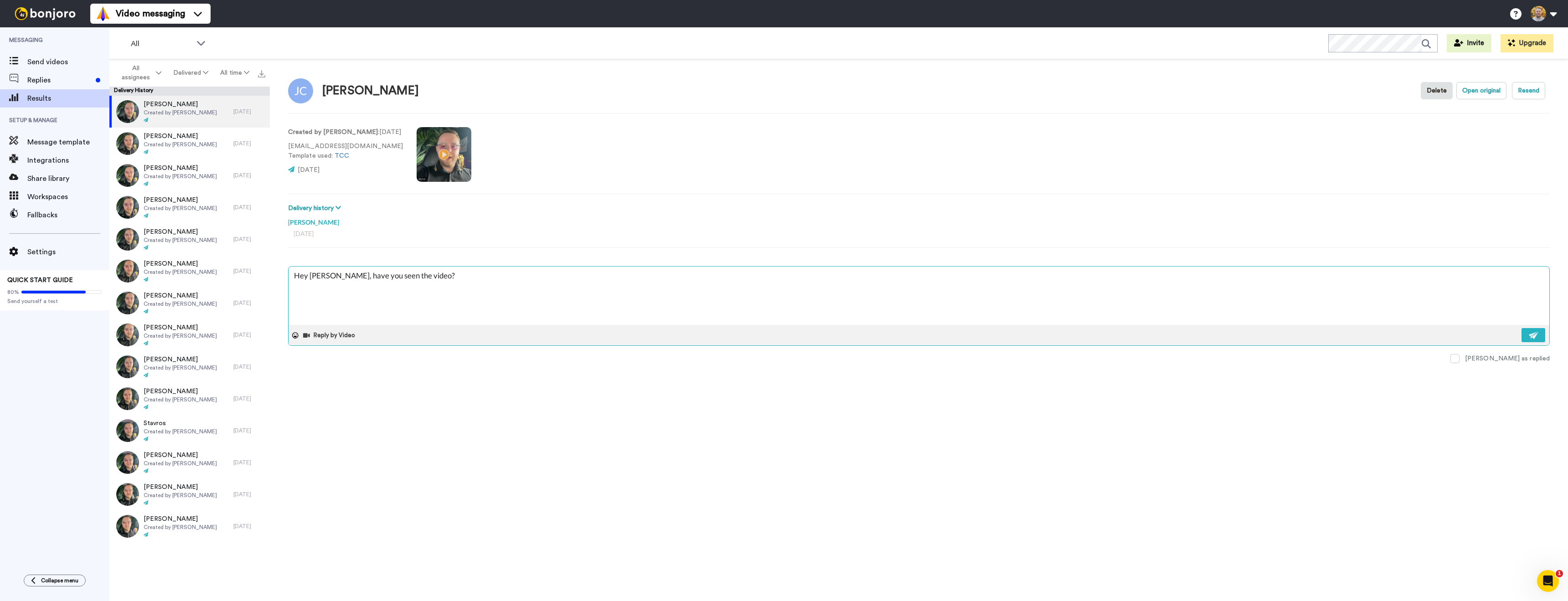
type textarea "x"
type textarea "Hey Joh, have you seen the video?"
type textarea "x"
type textarea "Hey [PERSON_NAME], have you seen the video?"
type textarea "x"
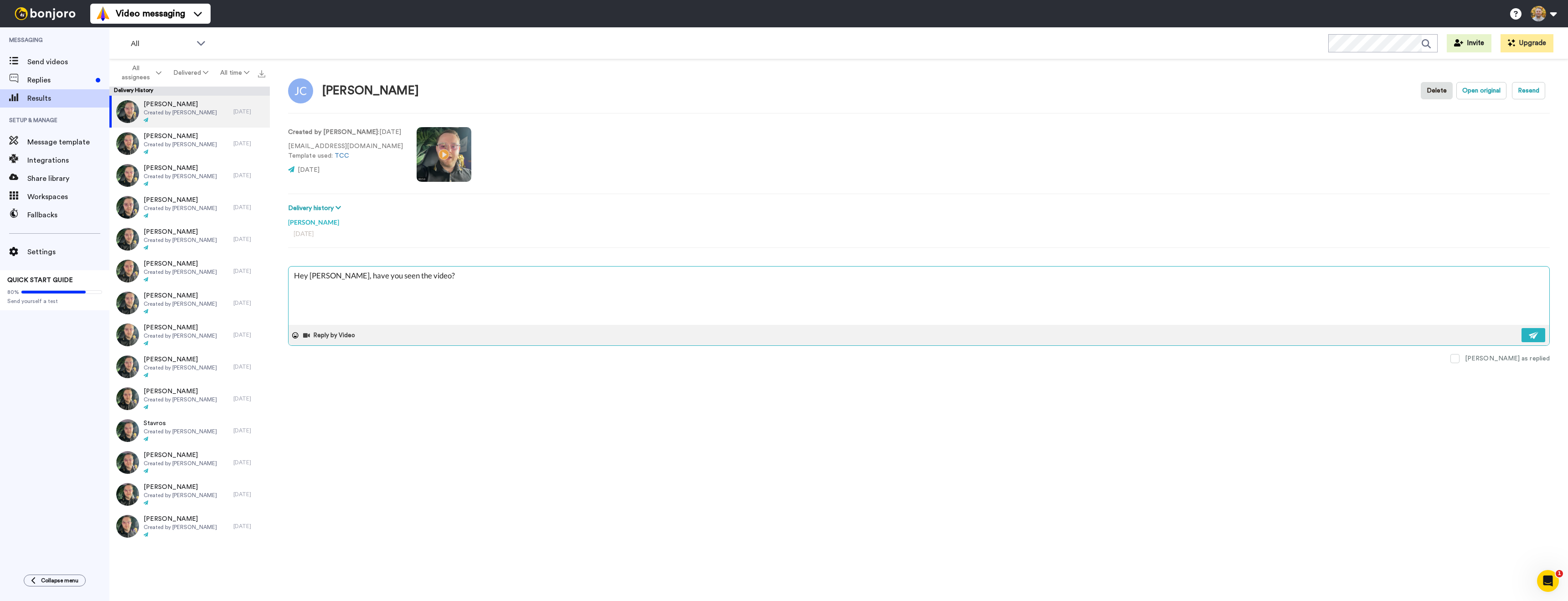
type textarea "Hey [PERSON_NAME], have you seen the video?"
type textarea "x"
type textarea "Hey [PERSON_NAME], have you seen the video?"
type textarea "x"
type textarea "Hey Joh, have you seen the video?"
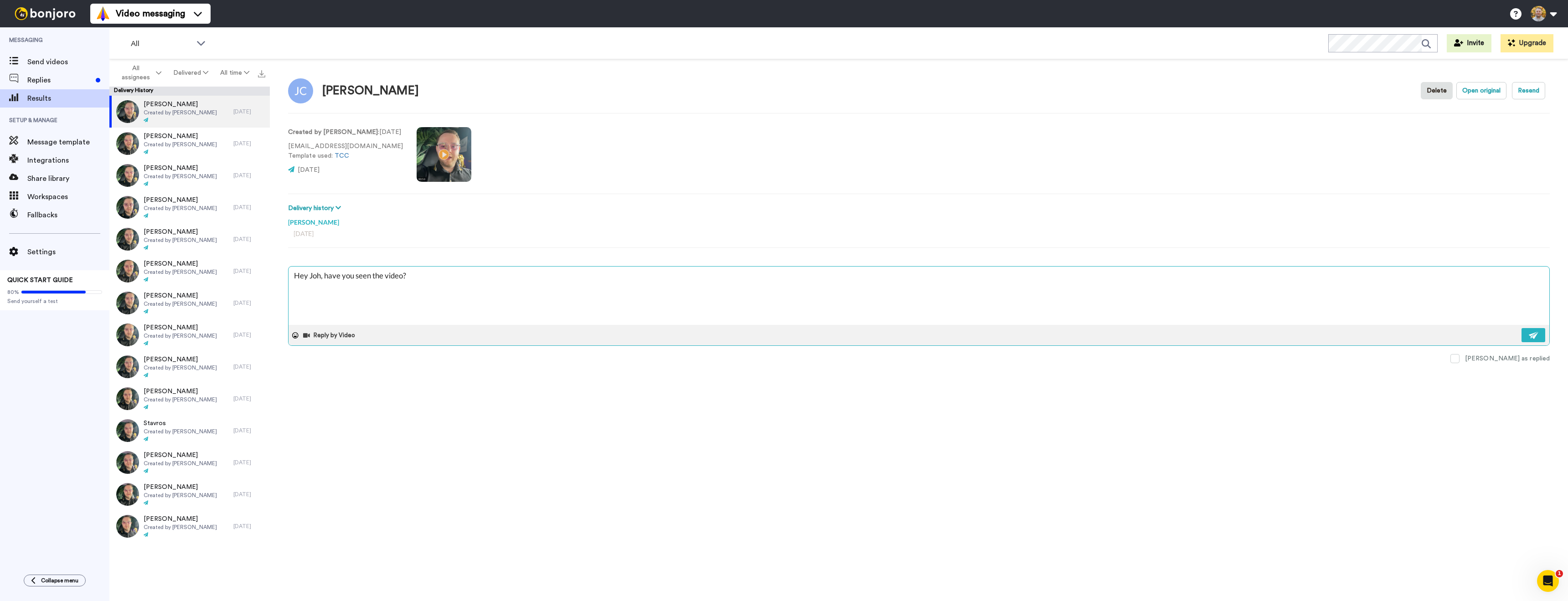
type textarea "x"
type textarea "Hey [PERSON_NAME], have you seen the video?"
click at [1534, 334] on img at bounding box center [1534, 335] width 10 height 7
type textarea "x"
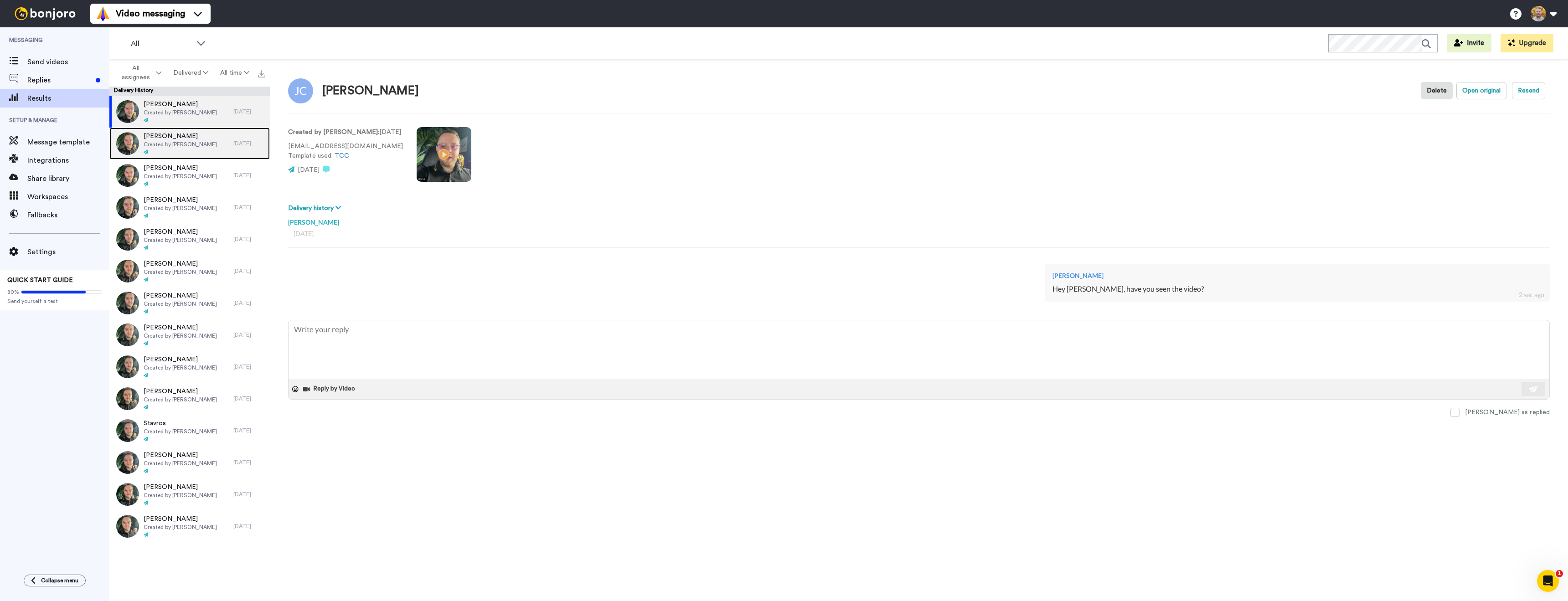
click at [204, 151] on div at bounding box center [180, 152] width 74 height 7
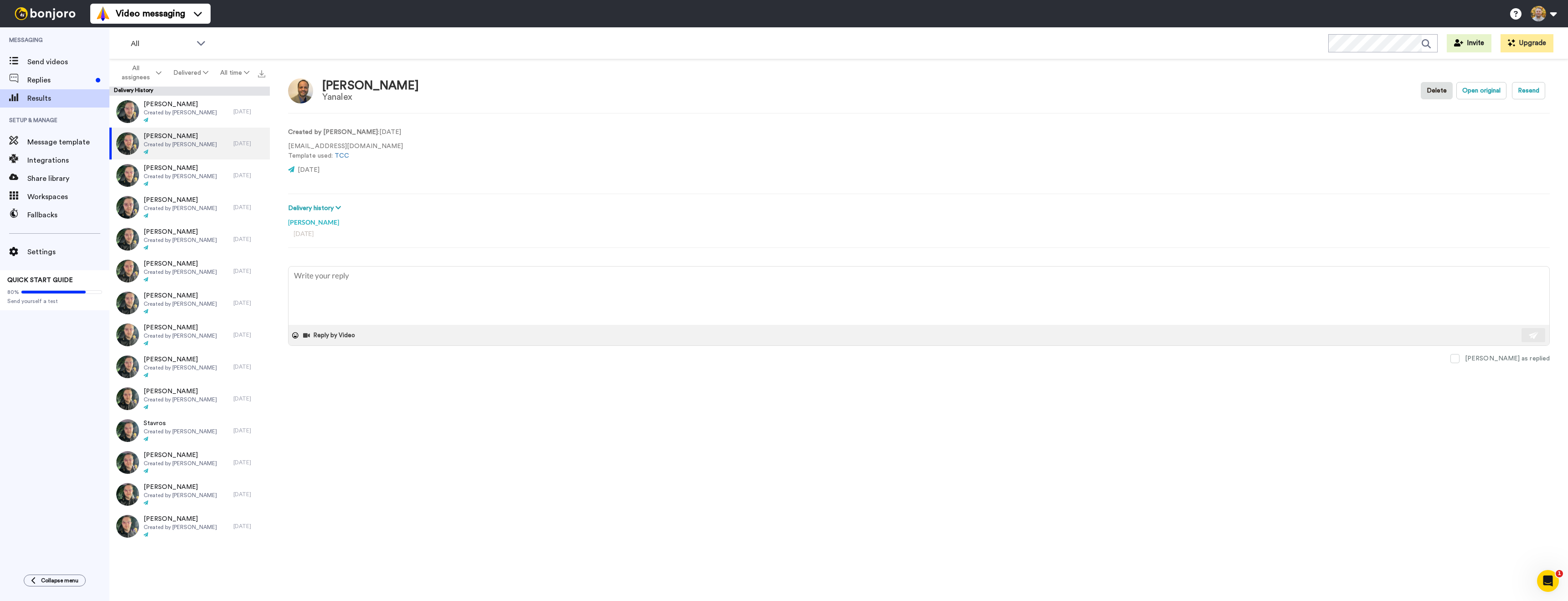
drag, startPoint x: 441, startPoint y: 152, endPoint x: 449, endPoint y: 181, distance: 30.1
click at [441, 153] on video at bounding box center [444, 155] width 55 height 55
click at [447, 161] on video at bounding box center [444, 155] width 55 height 55
click at [333, 292] on textarea at bounding box center [919, 296] width 1261 height 58
paste textarea "Hey, have you seen the video?"
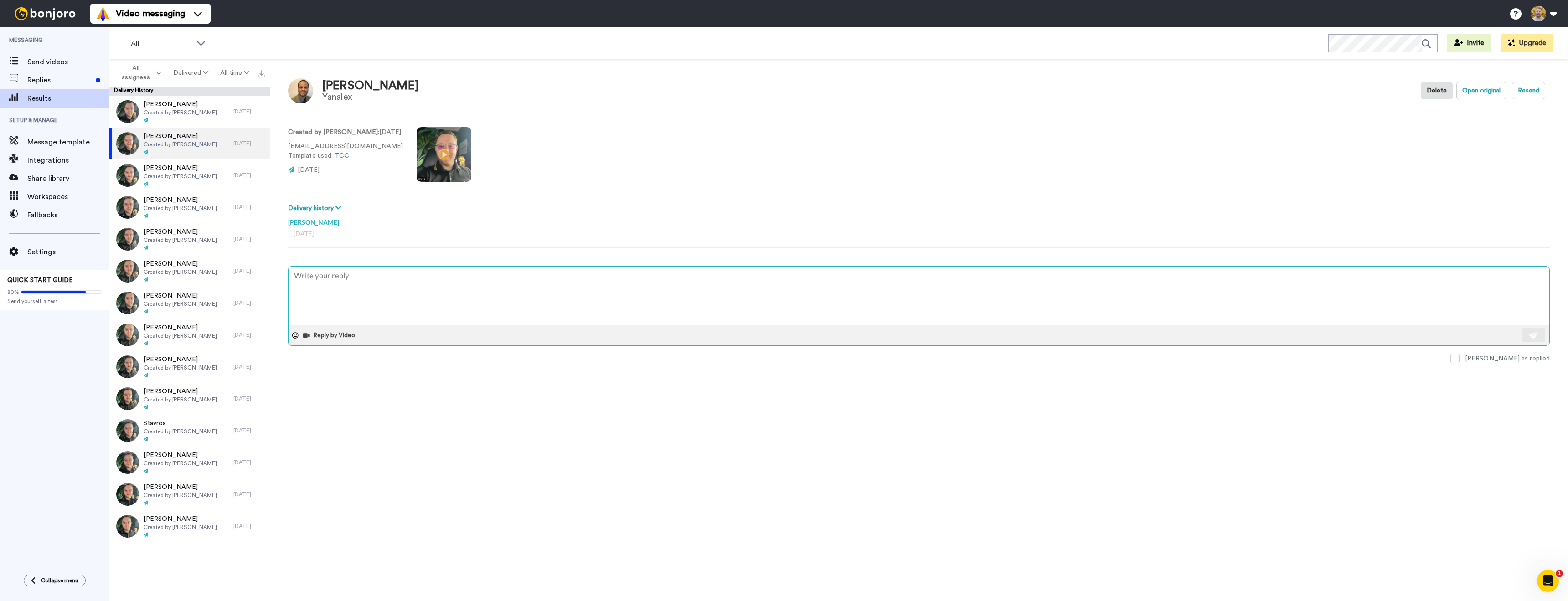
type textarea "x"
type textarea "Hey, have you seen the video?"
click at [306, 276] on textarea "Hey, have you seen the video?" at bounding box center [919, 296] width 1261 height 58
type textarea "x"
type textarea "Hey , have you seen the video?"
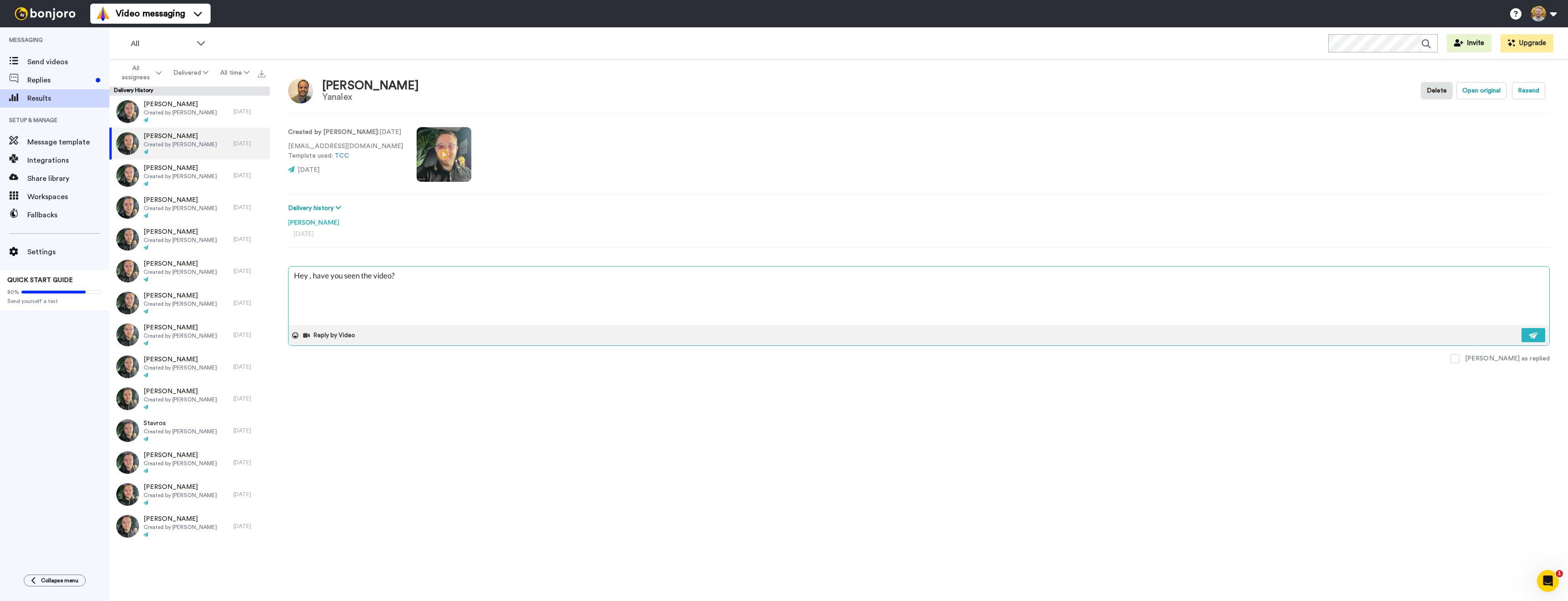
type textarea "x"
type textarea "Hey h, have you seen the video?"
type textarea "x"
type textarea "Hey [PERSON_NAME], have you seen the video?"
type textarea "x"
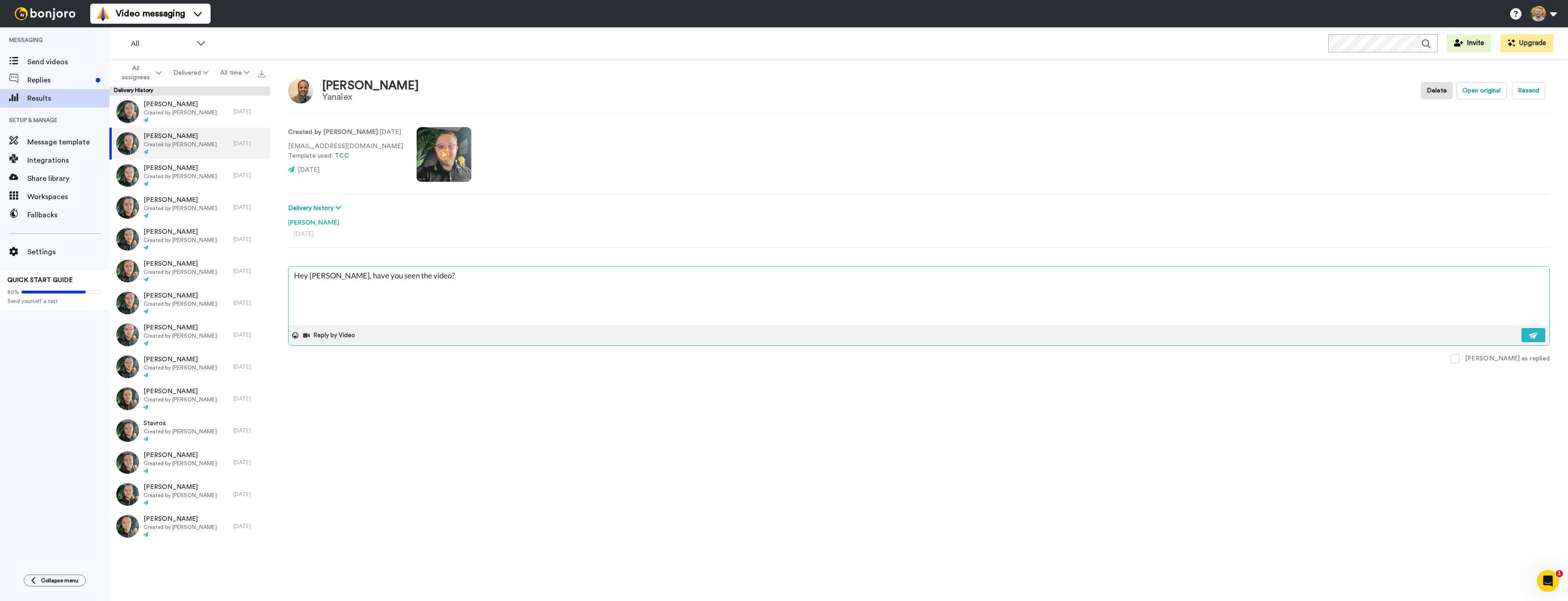
type textarea "Hey hoo, have you seen the video?"
type textarea "x"
type textarea "Hey hoom, have you seen the video?"
type textarea "x"
type textarea "Hey [PERSON_NAME], have you seen the video?"
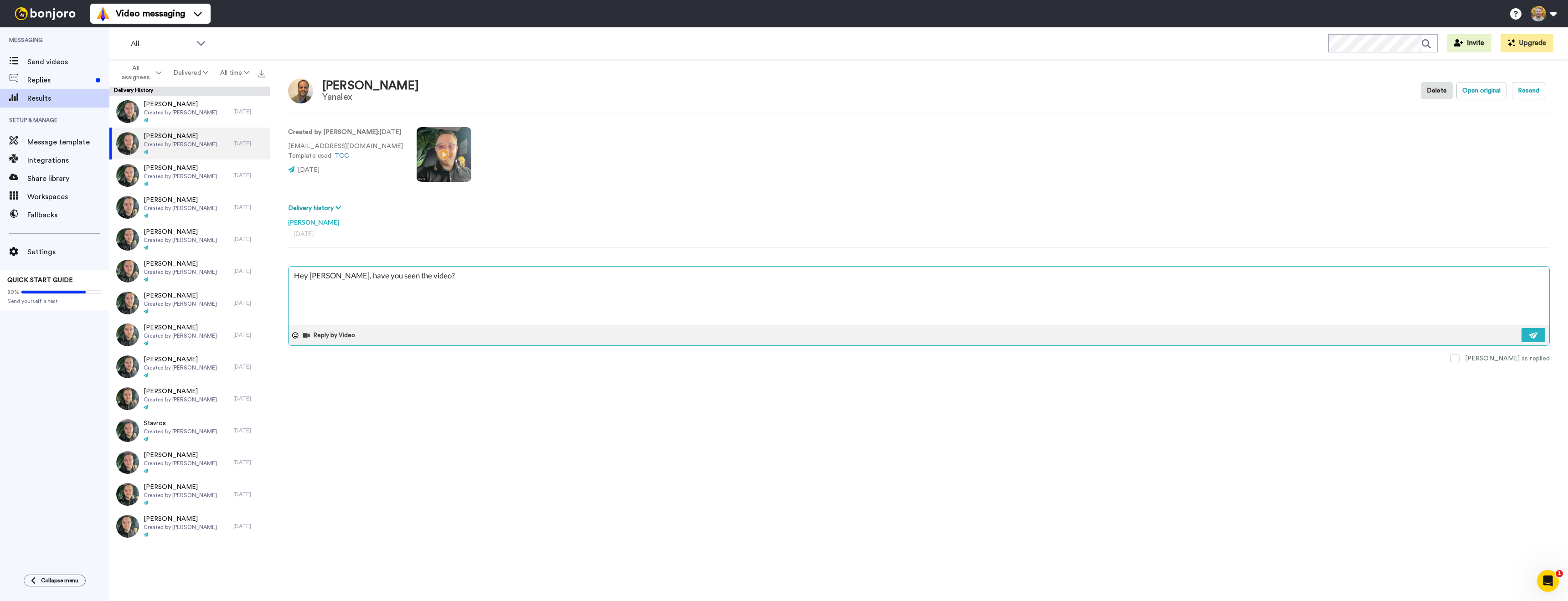
type textarea "x"
type textarea "Hey [PERSON_NAME], have you seen the video?"
click at [309, 278] on textarea "Hey [PERSON_NAME], have you seen the video?" at bounding box center [919, 296] width 1261 height 58
type textarea "x"
click at [543, 282] on textarea "Hey [PERSON_NAME], have you seen the video?" at bounding box center [919, 296] width 1261 height 58
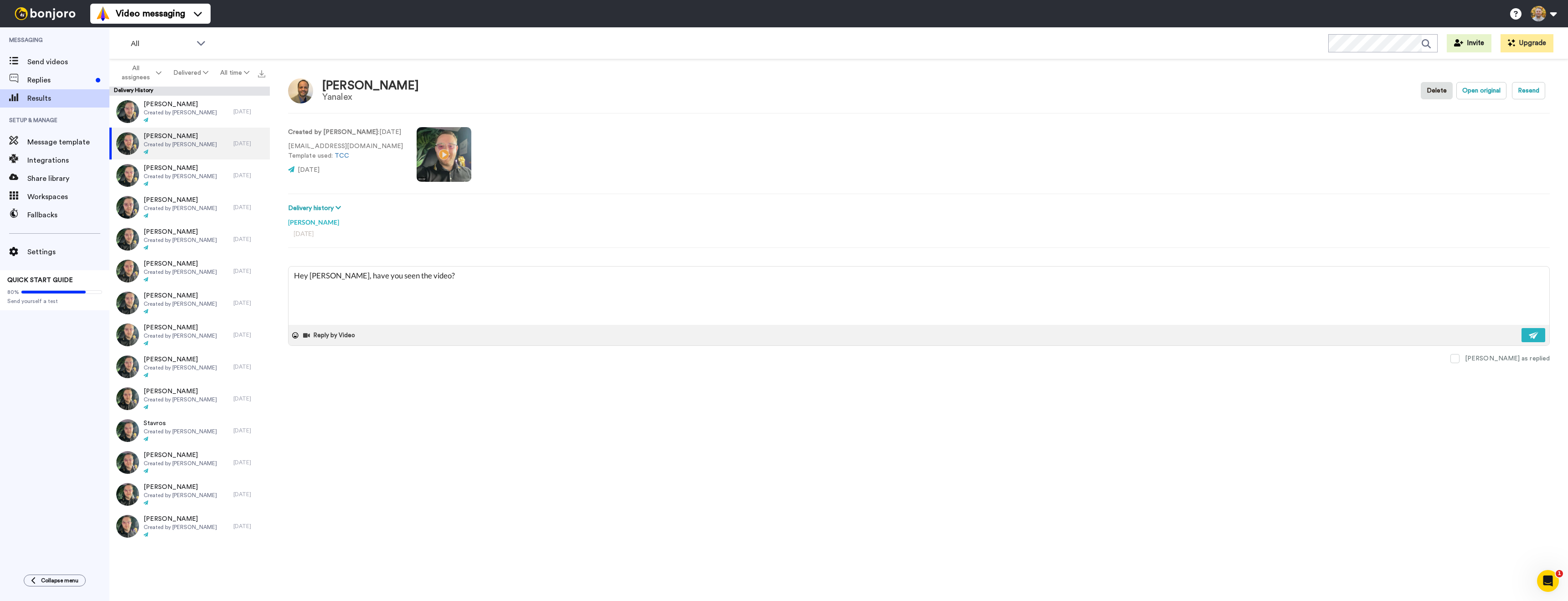
type textarea "Hey [PERSON_NAME], have you seen the video?"
click at [845, 427] on div "[PERSON_NAME] Yanalex Delete Open original Resend Created by [PERSON_NAME] : [D…" at bounding box center [919, 333] width 1298 height 546
click at [1534, 332] on img at bounding box center [1534, 335] width 10 height 7
type textarea "x"
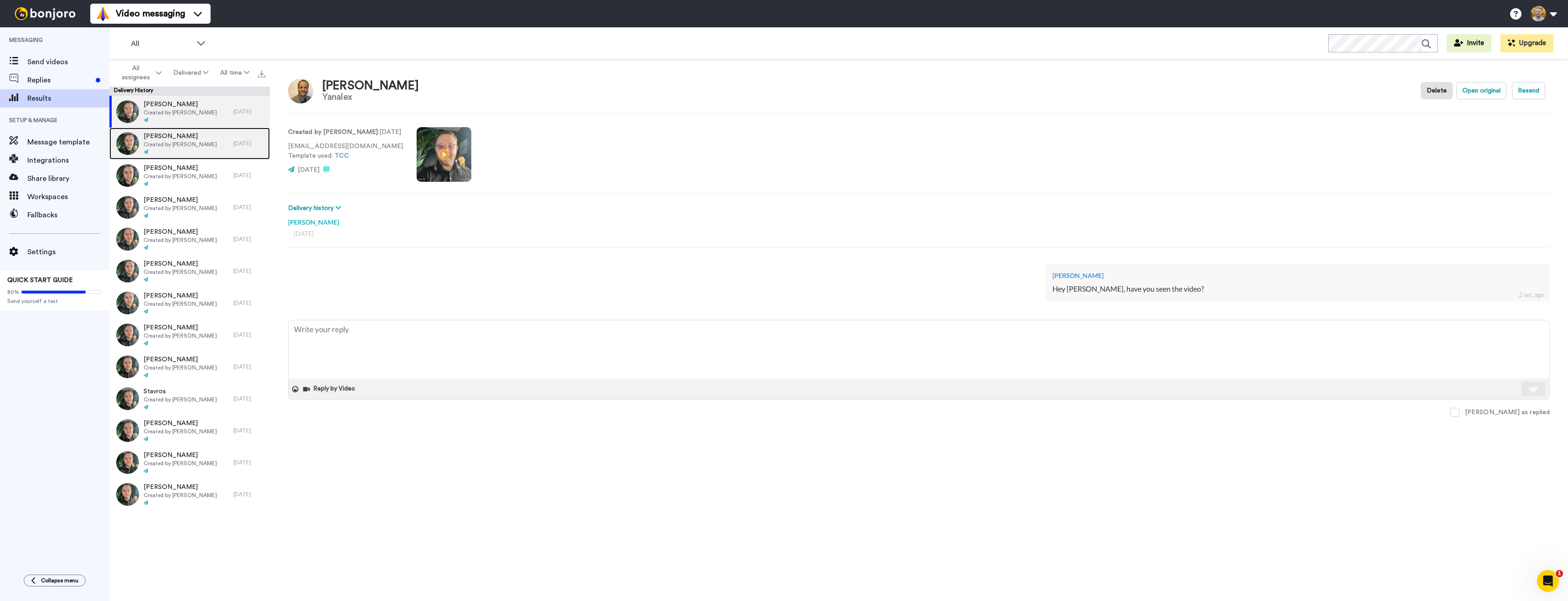
drag, startPoint x: 210, startPoint y: 145, endPoint x: 215, endPoint y: 147, distance: 5.4
click at [210, 145] on div "[PERSON_NAME] Created by [PERSON_NAME]" at bounding box center [171, 143] width 124 height 32
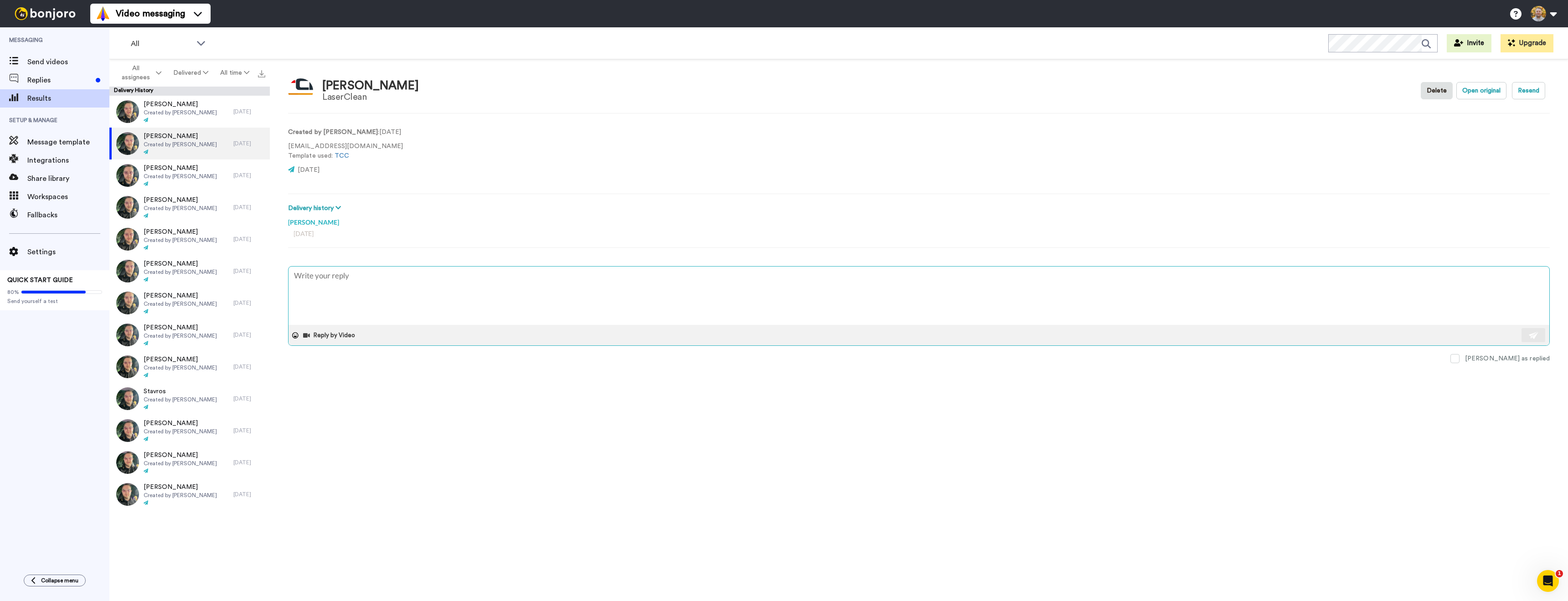
click at [367, 286] on textarea at bounding box center [919, 296] width 1261 height 58
type textarea "x"
type textarea "Hey, have you seen the video?"
drag, startPoint x: 306, startPoint y: 278, endPoint x: 311, endPoint y: 276, distance: 5.4
click at [309, 278] on textarea "Hey, have you seen the video?" at bounding box center [919, 296] width 1261 height 58
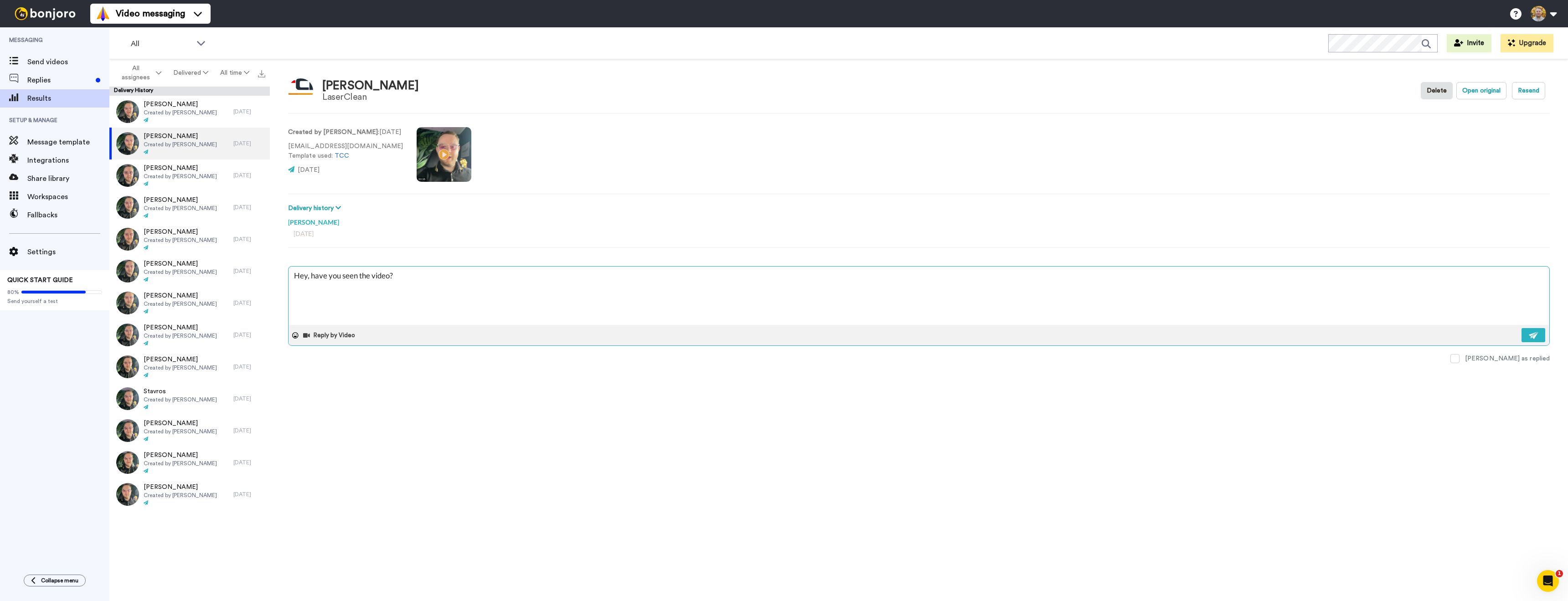
type textarea "x"
type textarea "Hey have you seen the video?"
type textarea "x"
type textarea "Hey E have you seen the video?"
type textarea "x"
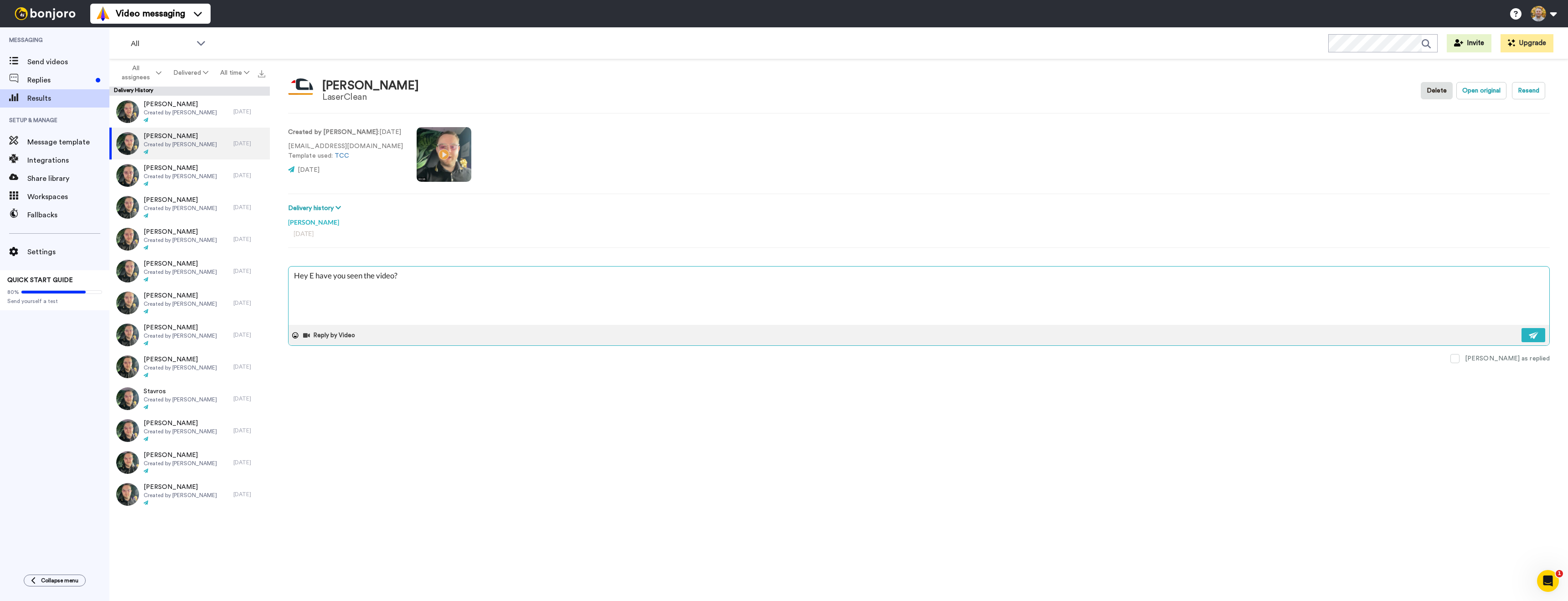
type textarea "Hey [PERSON_NAME] have you seen the video?"
type textarea "x"
click at [581, 299] on textarea "Hey [PERSON_NAME], have you seen the video?" at bounding box center [919, 296] width 1261 height 58
type textarea "Hey [PERSON_NAME], have you seen the video?"
click at [1532, 335] on img at bounding box center [1534, 335] width 10 height 7
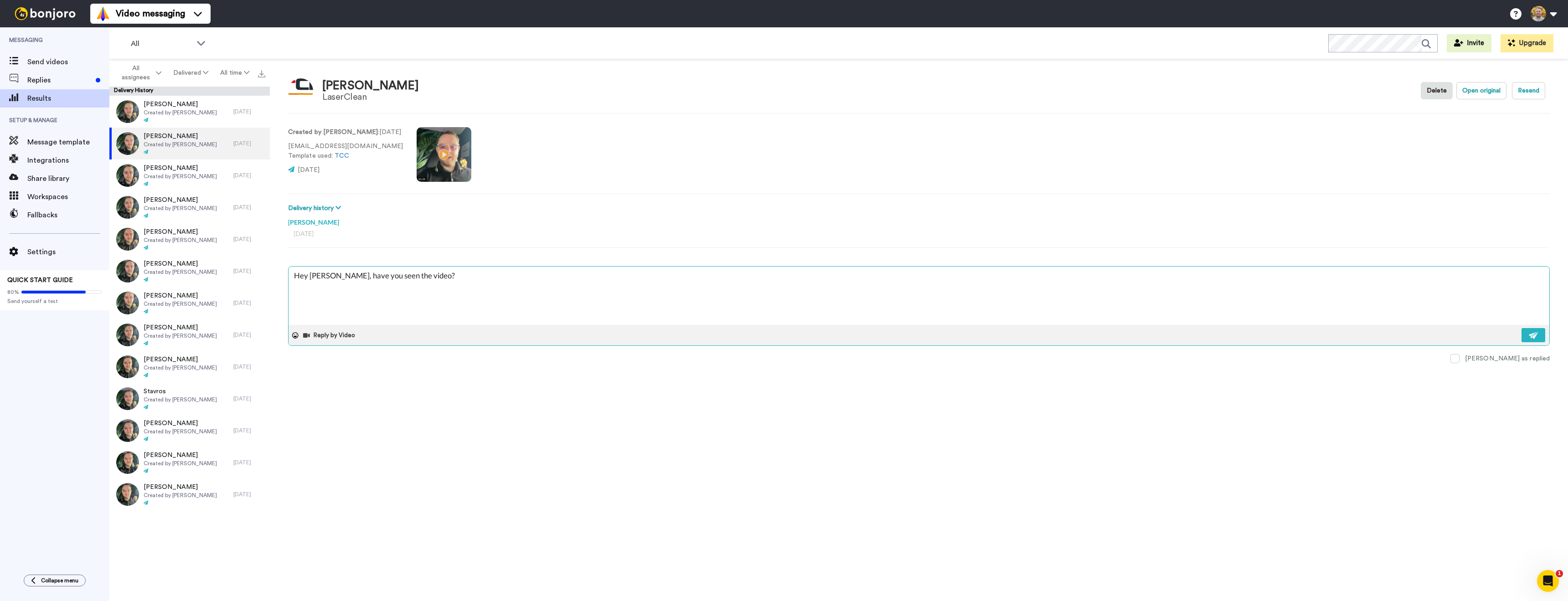
type textarea "x"
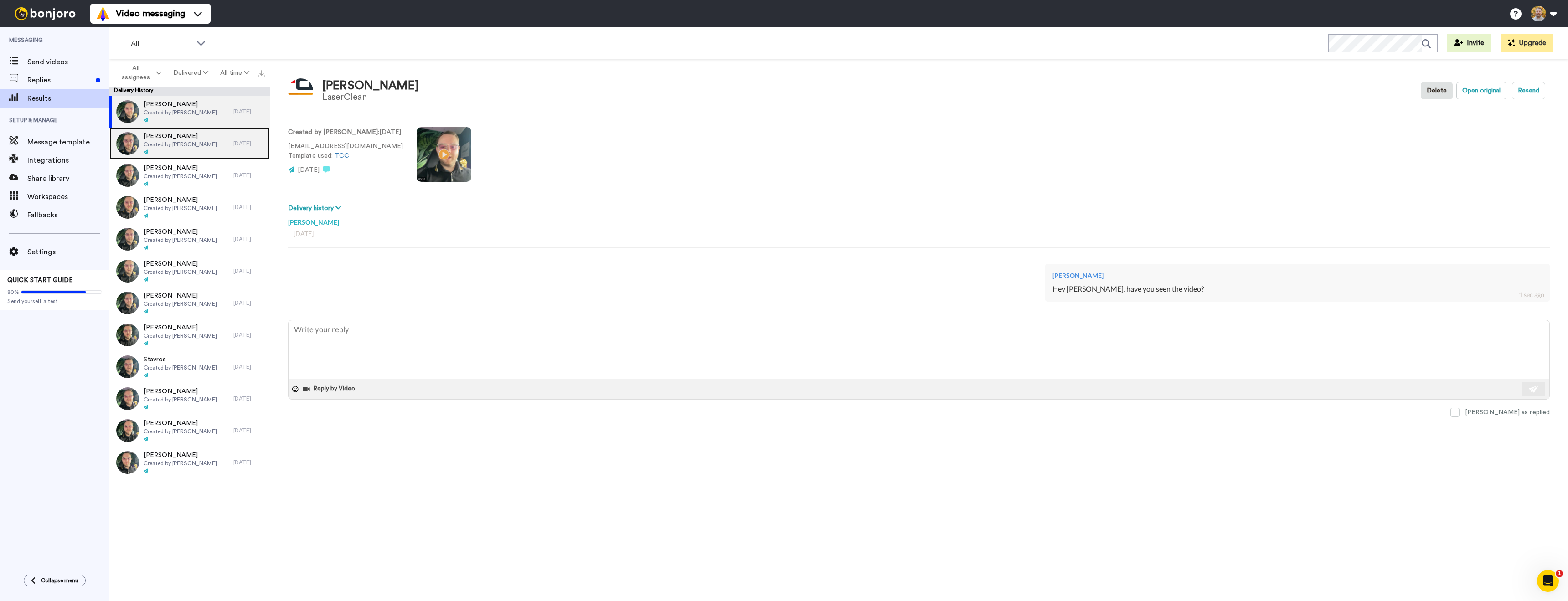
click at [186, 155] on div at bounding box center [180, 152] width 74 height 7
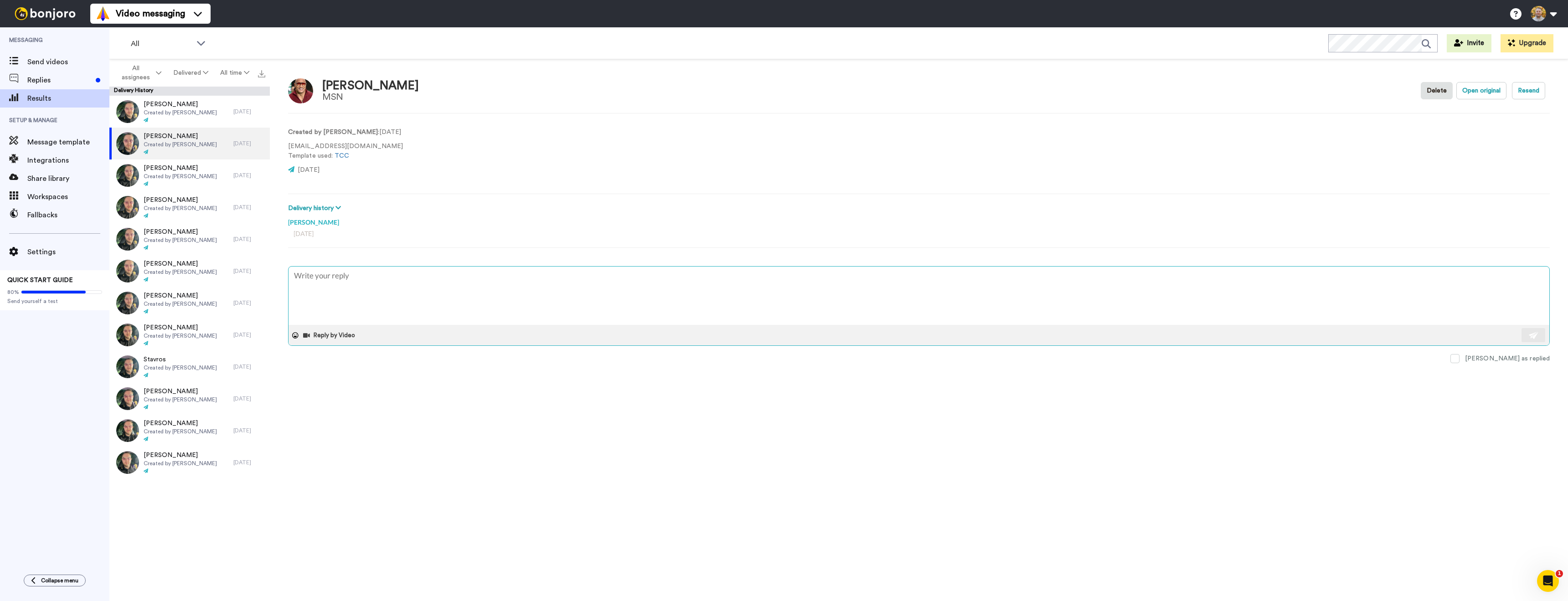
click at [379, 281] on textarea at bounding box center [919, 296] width 1261 height 58
type textarea "x"
type textarea "Hey, have you seen the video?"
click at [306, 277] on textarea "Hey, have you seen the video?" at bounding box center [919, 296] width 1261 height 58
type textarea "x"
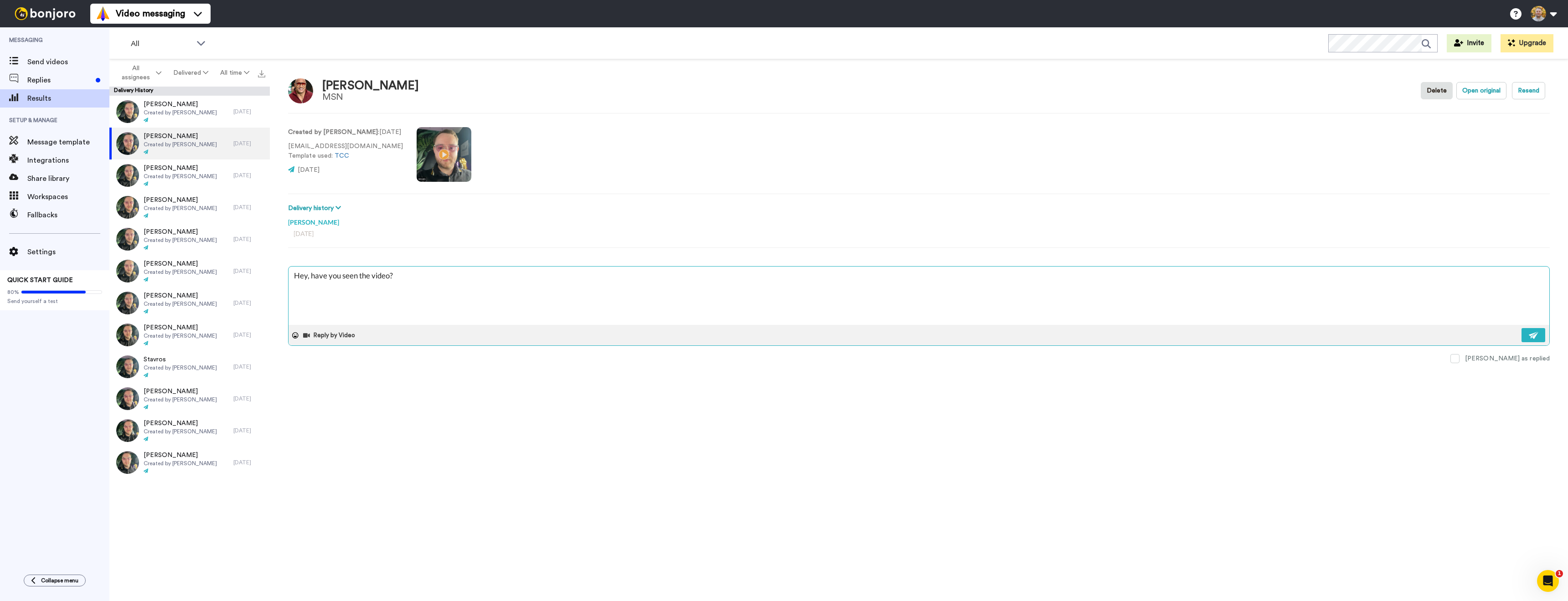
type textarea "Hey , have you seen the video?"
type textarea "x"
type textarea "Hey K, have you seen the video?"
type textarea "x"
type textarea "Hey [PERSON_NAME], have you seen the video?"
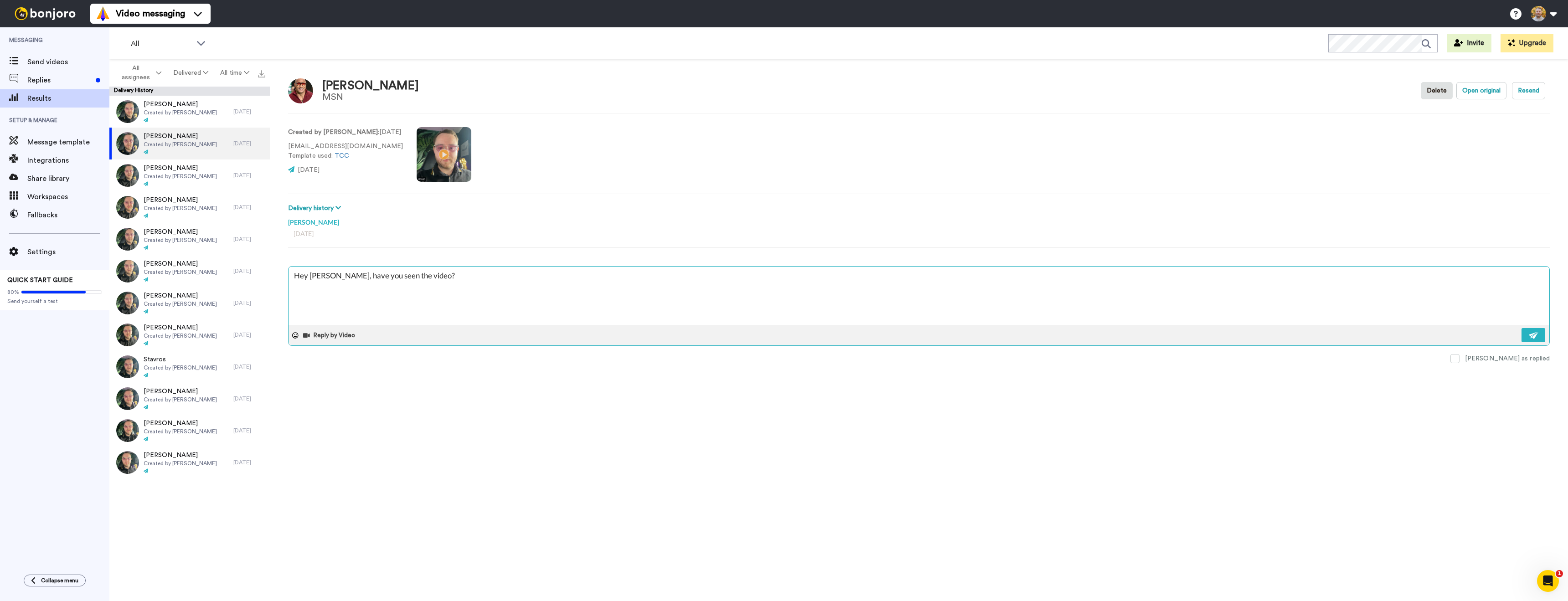
type textarea "x"
type textarea "Hey [PERSON_NAME], have you seen the video?"
type textarea "x"
type textarea "Hey [PERSON_NAME], have you seen the video?"
type textarea "x"
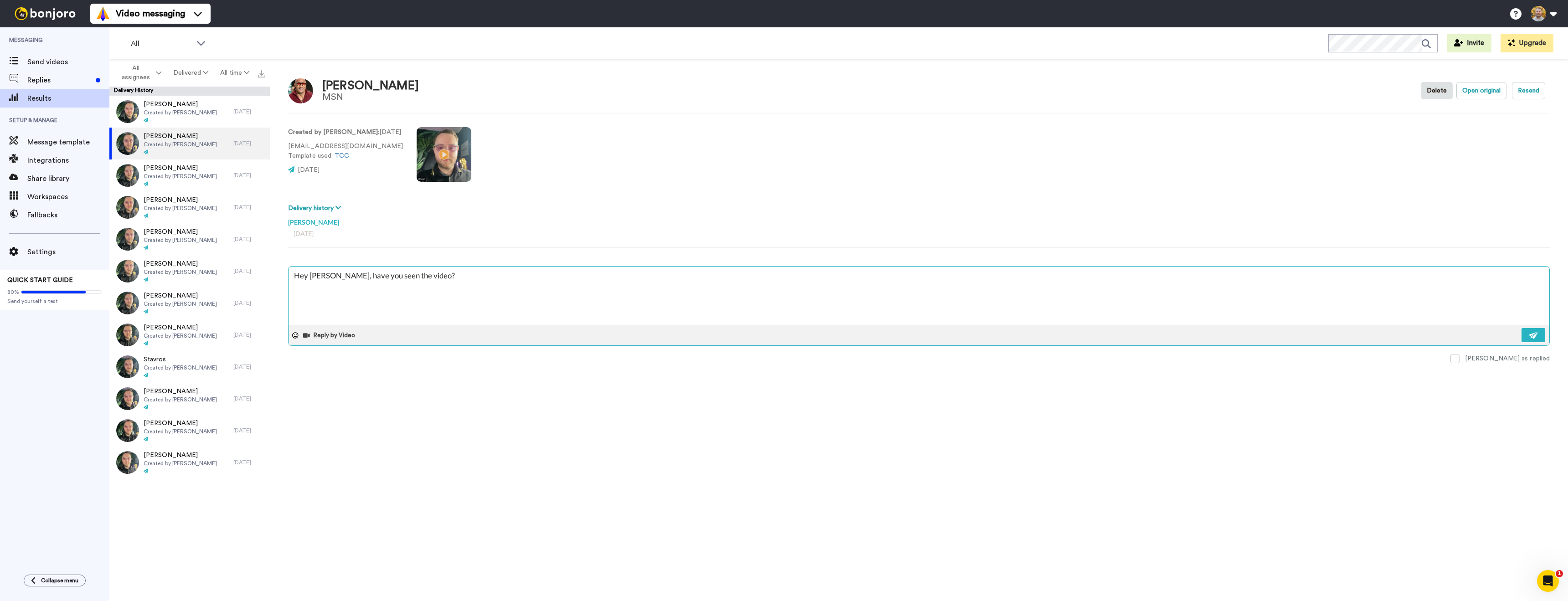
type textarea "Hey [PERSON_NAME], have you seen the video?"
type textarea "x"
type textarea "Hey [PERSON_NAME], have you seen the video?"
click at [1526, 333] on button at bounding box center [1533, 334] width 24 height 14
type textarea "x"
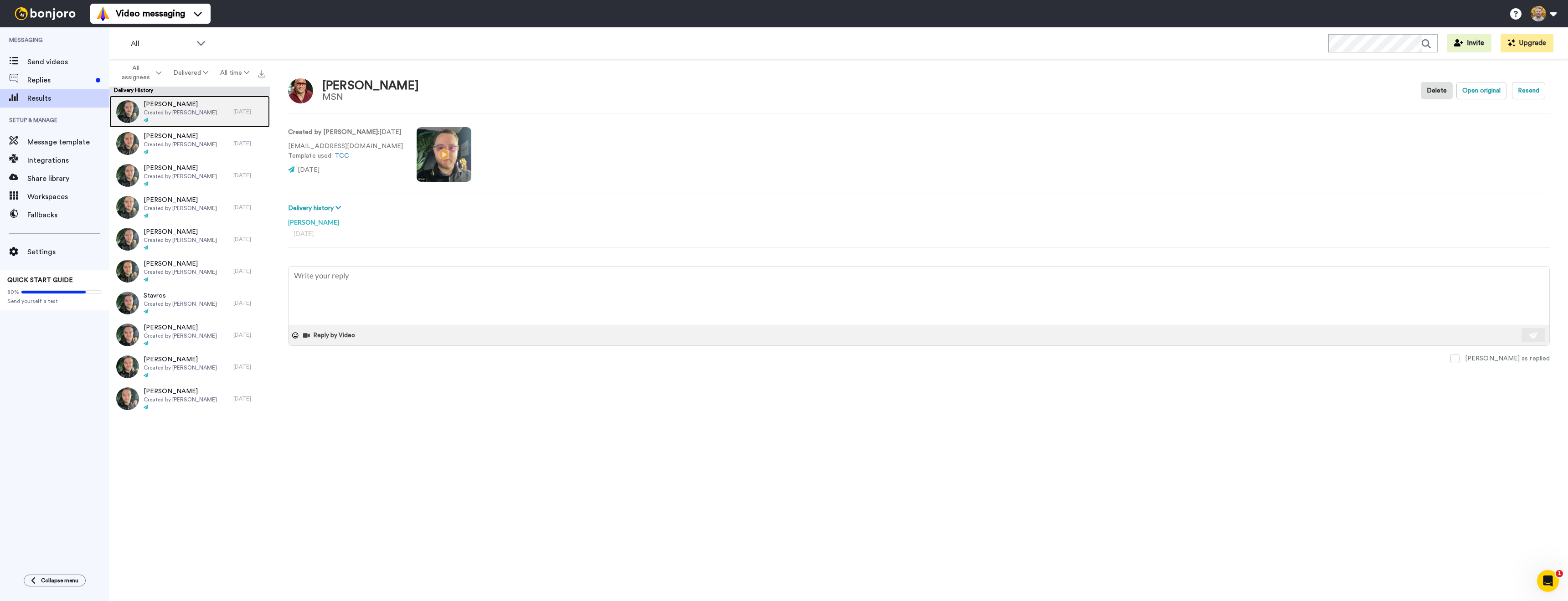
click at [187, 124] on div "[PERSON_NAME] Created by [PERSON_NAME]" at bounding box center [171, 112] width 124 height 32
click at [373, 286] on textarea at bounding box center [919, 296] width 1261 height 58
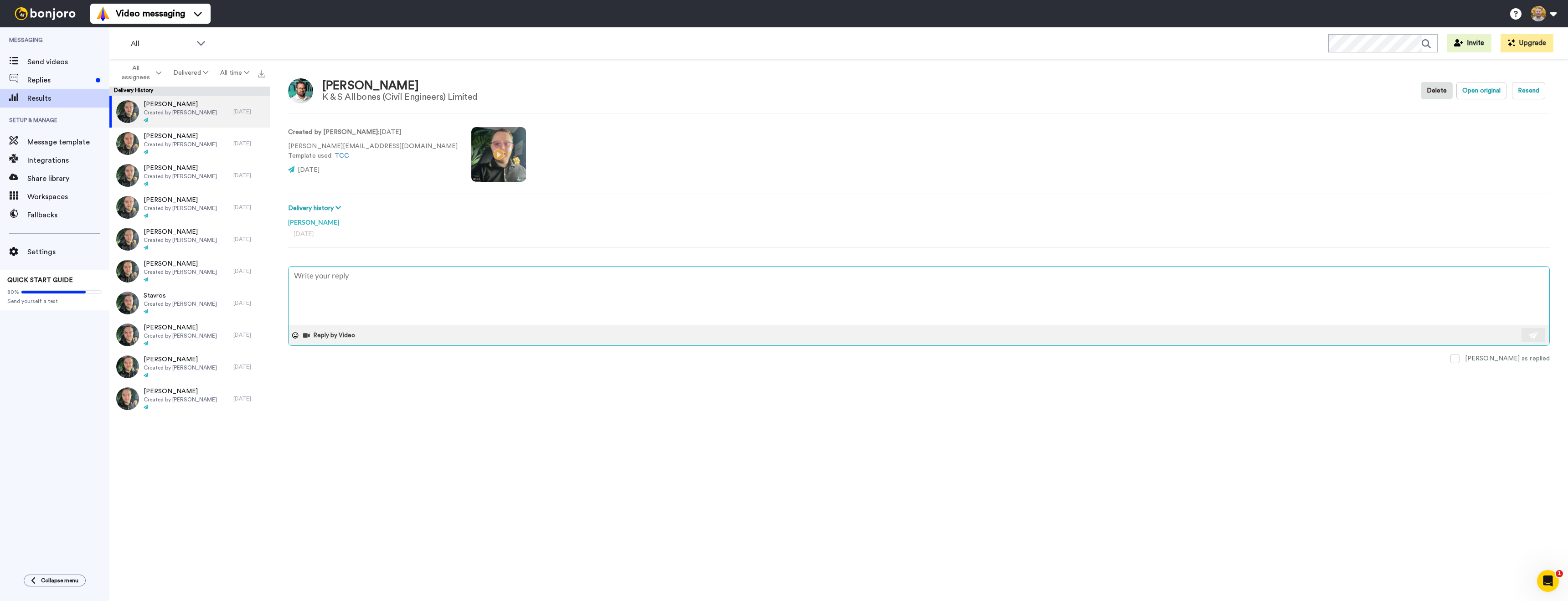
type textarea "x"
type textarea "Hey, have you seen the video?"
drag, startPoint x: 306, startPoint y: 274, endPoint x: 338, endPoint y: 286, distance: 34.2
click at [307, 274] on textarea "Hey, have you seen the video?" at bounding box center [919, 296] width 1261 height 58
type textarea "x"
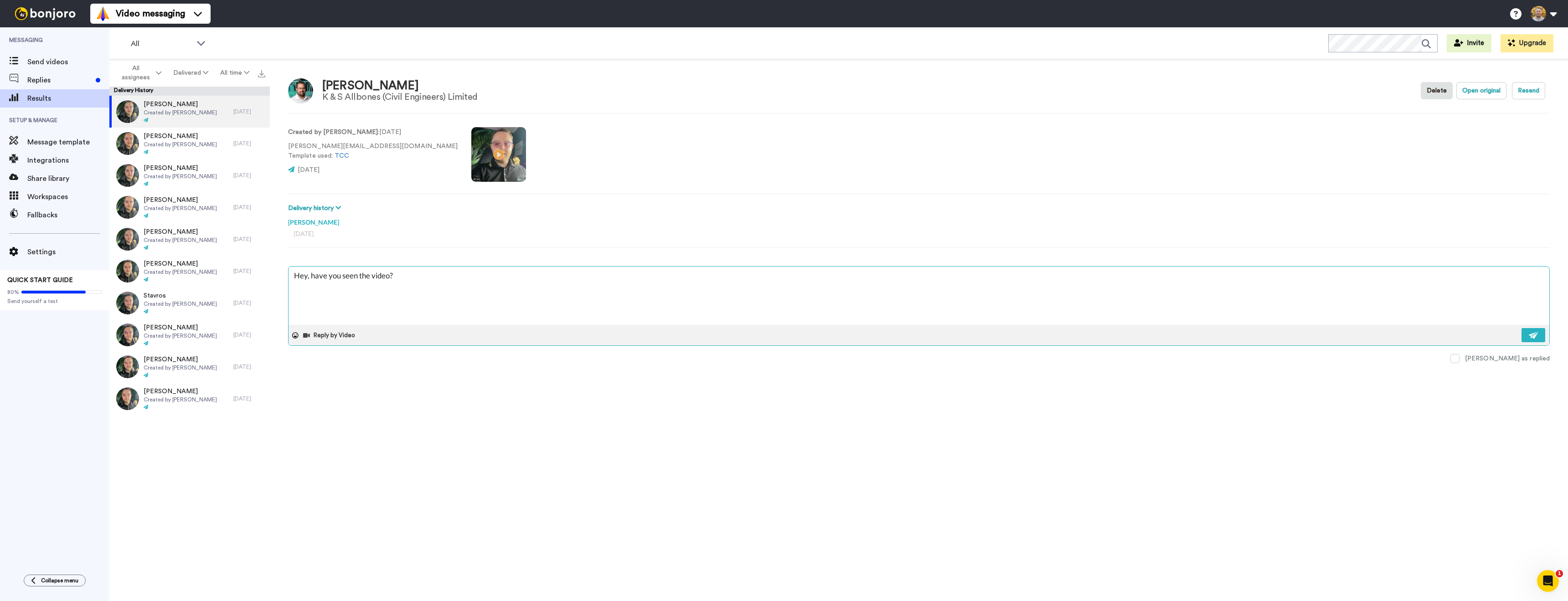
type textarea "Hey , have you seen the video?"
type textarea "x"
type textarea "Hey C, have you seen the video?"
type textarea "x"
type textarea "Hey Ch, have you seen the video?"
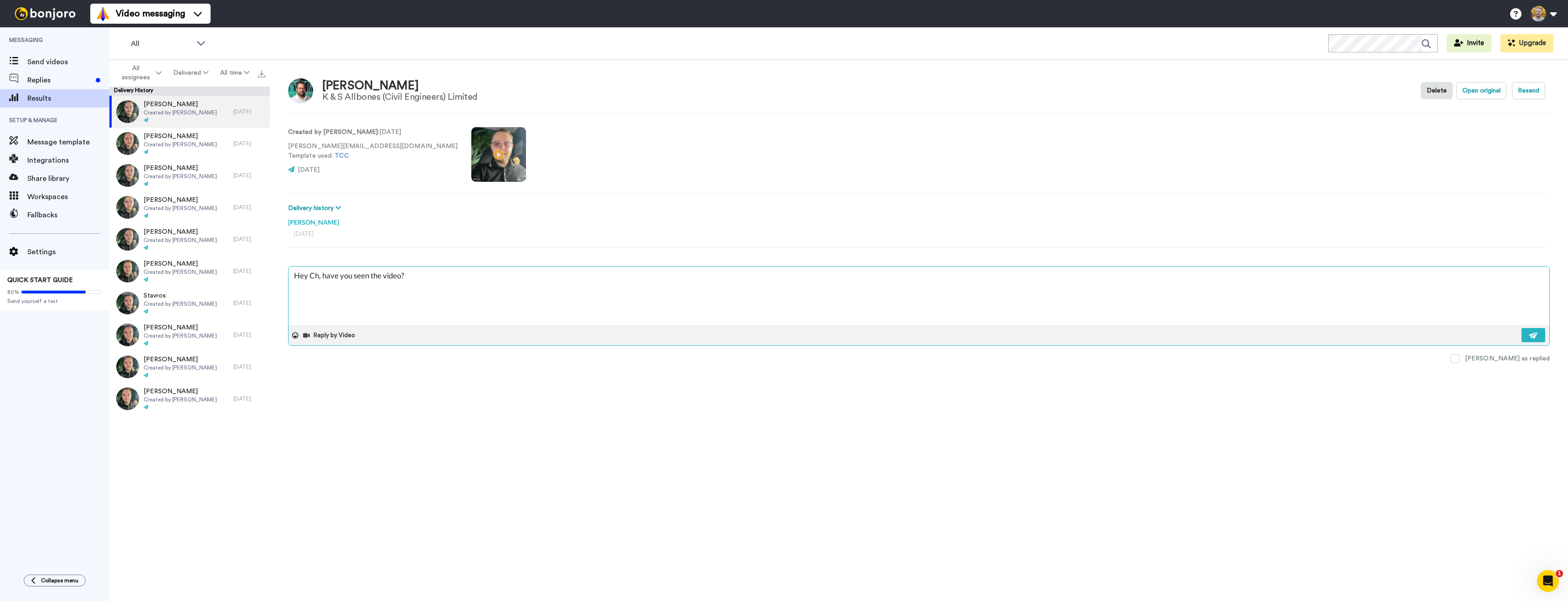
type textarea "x"
type textarea "Hey Chri, have you seen the video?"
type textarea "x"
drag, startPoint x: 481, startPoint y: 287, endPoint x: 979, endPoint y: 319, distance: 499.0
click at [481, 287] on textarea "Hey [PERSON_NAME], have you seen the video?" at bounding box center [919, 296] width 1261 height 58
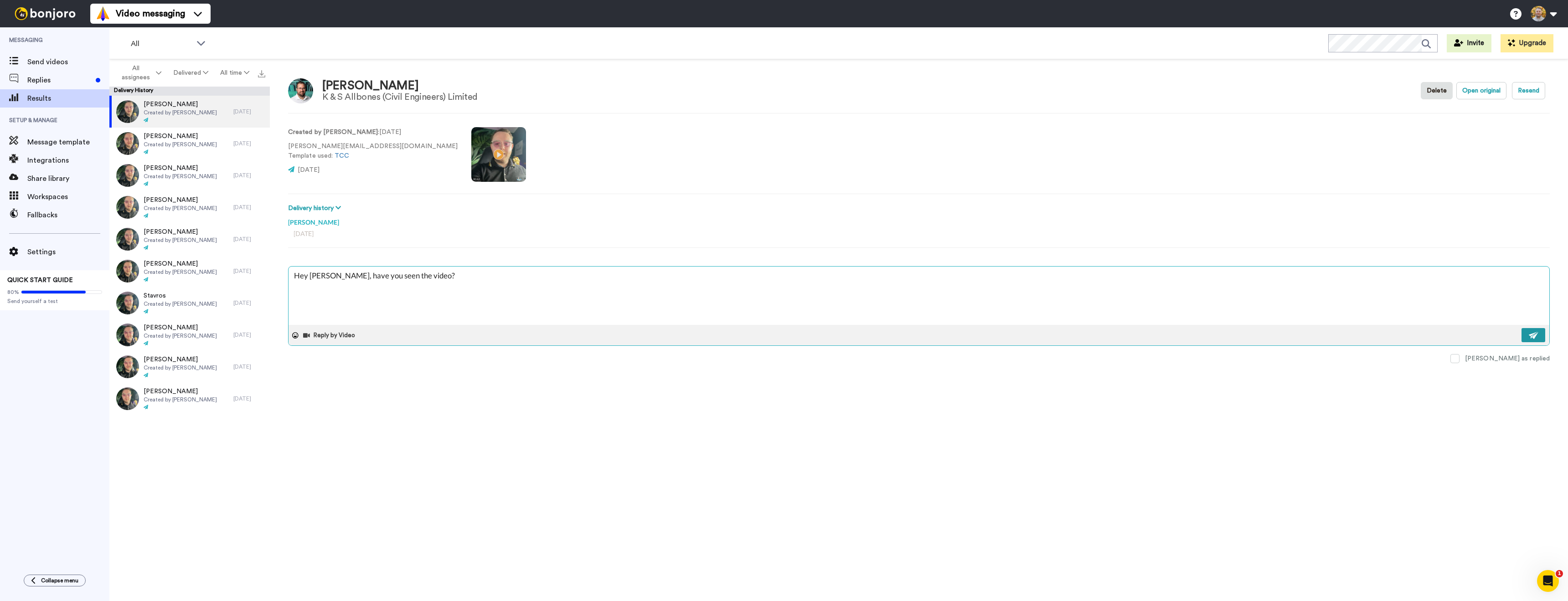
type textarea "Hey [PERSON_NAME], have you seen the video?"
click at [1539, 330] on button at bounding box center [1533, 334] width 24 height 14
type textarea "x"
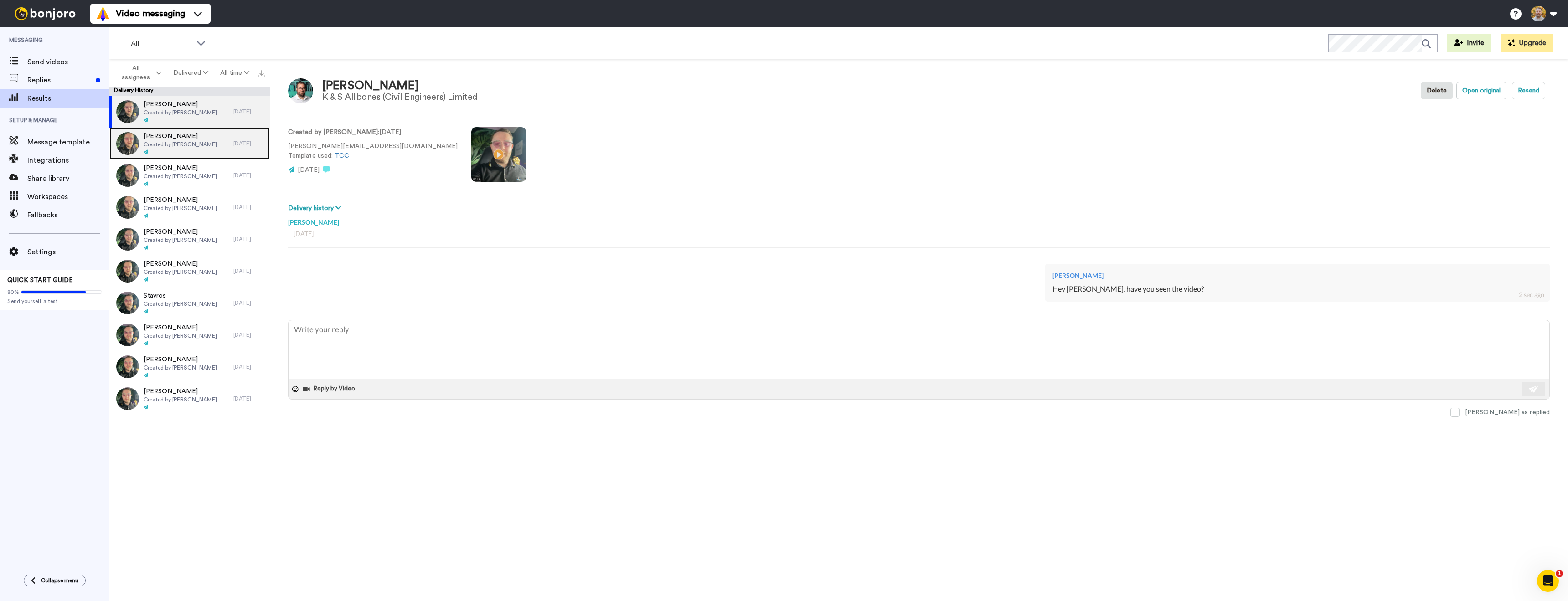
click at [208, 141] on span "Created by [PERSON_NAME]" at bounding box center [180, 144] width 74 height 7
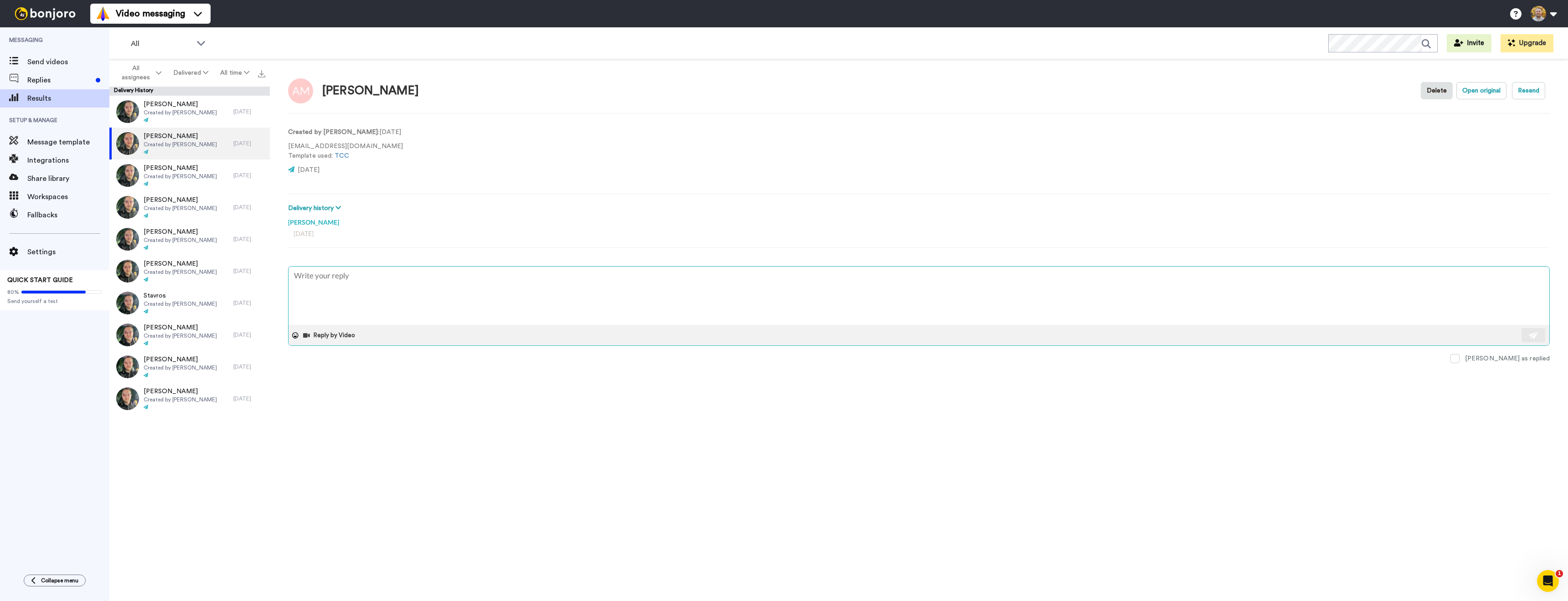
click at [355, 284] on textarea at bounding box center [919, 296] width 1261 height 58
type textarea "x"
type textarea "Hey, have you seen the video?"
drag, startPoint x: 307, startPoint y: 279, endPoint x: 322, endPoint y: 283, distance: 15.5
click at [307, 279] on textarea "Hey, have you seen the video?" at bounding box center [919, 296] width 1261 height 58
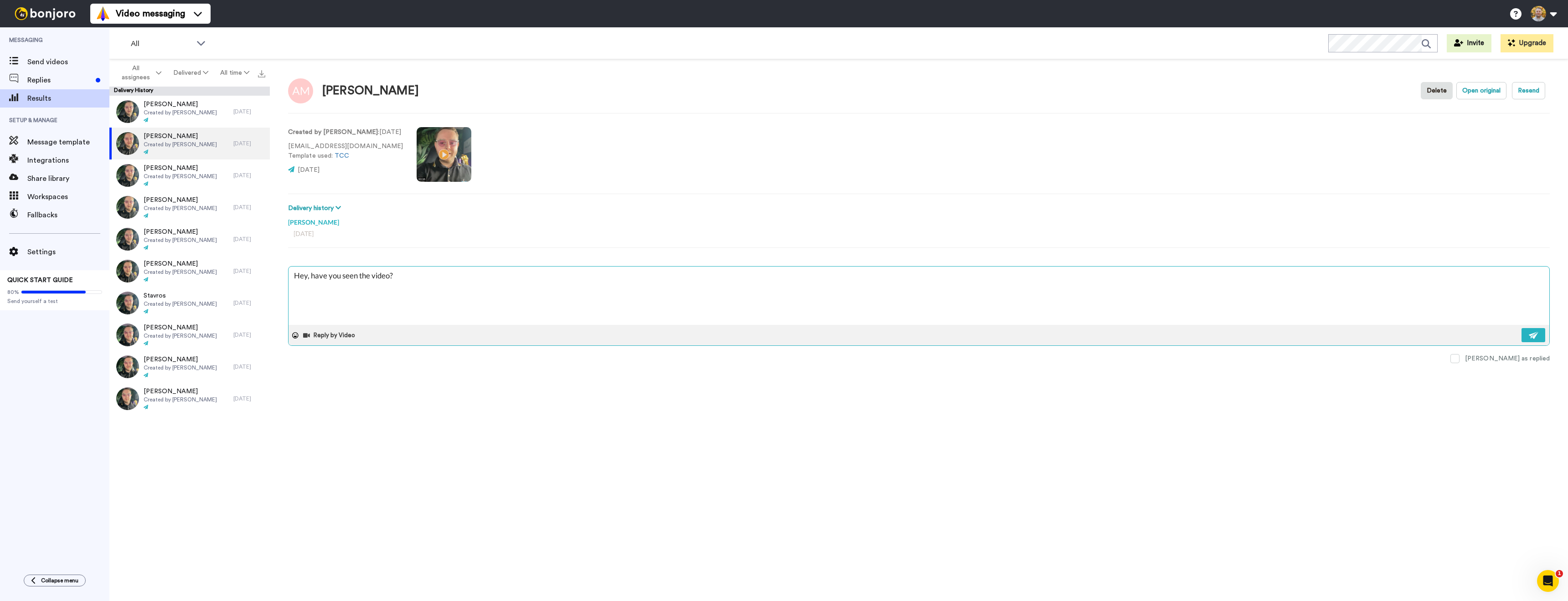
type textarea "x"
type textarea "Hey , have you seen the video?"
type textarea "x"
type textarea "Hey A, have you seen the video?"
type textarea "x"
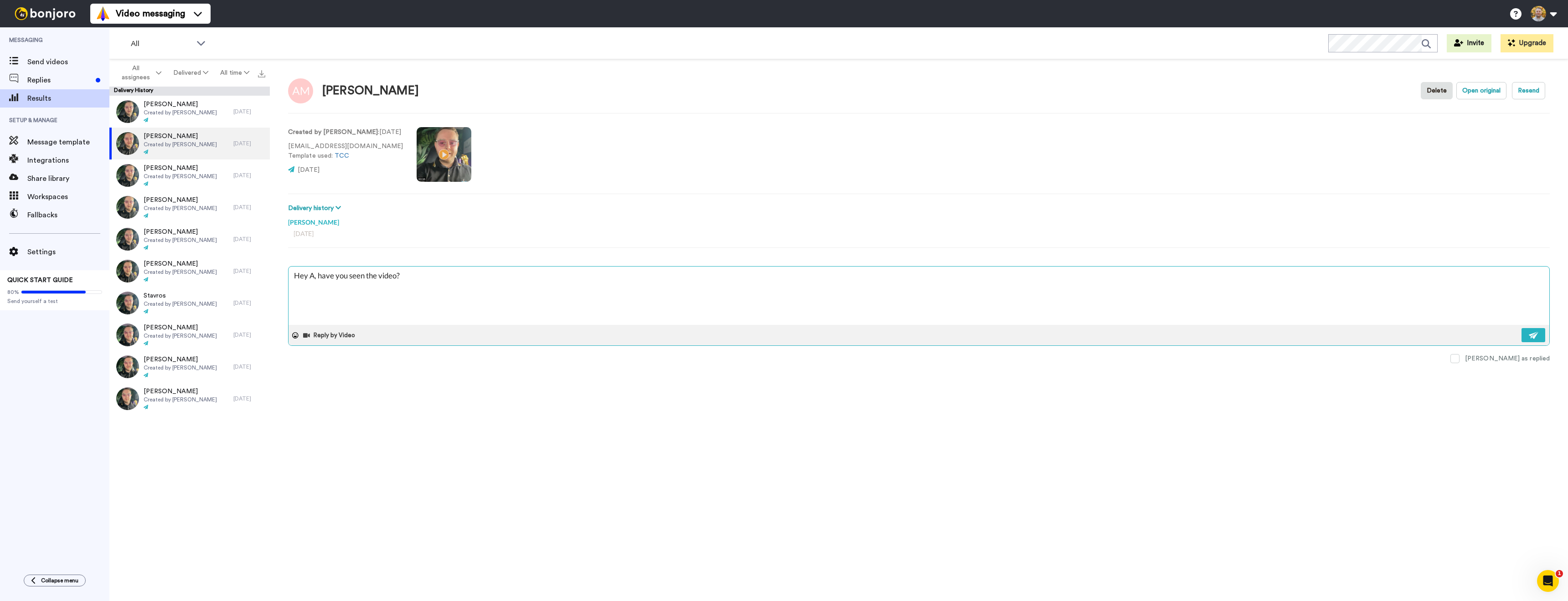
type textarea "Hey An, have you seen the video?"
type textarea "x"
type textarea "Hey Anth, have you seen the video?"
type textarea "x"
type textarea "Hey [PERSON_NAME], have you seen the video?"
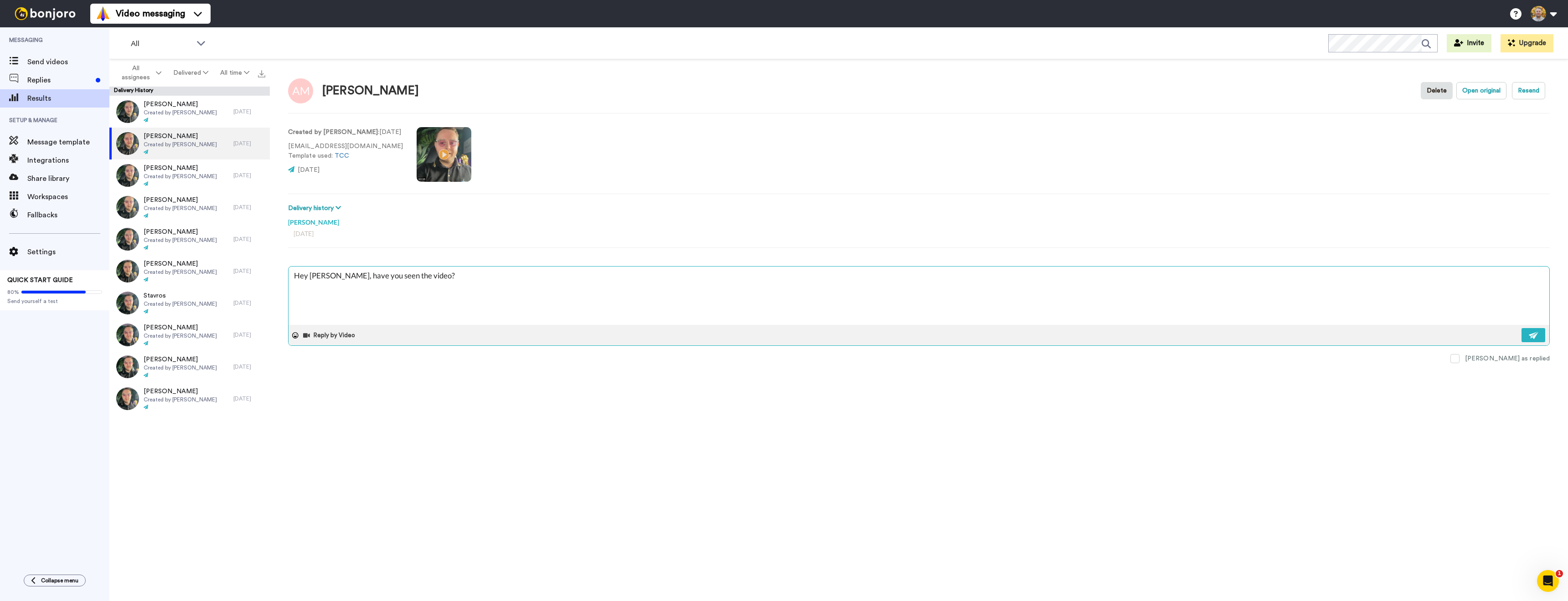
type textarea "x"
type textarea "Hey [PERSON_NAME], have you seen the video?"
type textarea "x"
click at [490, 320] on textarea "Hey [PERSON_NAME], have you seen the video?" at bounding box center [919, 296] width 1261 height 58
click at [539, 292] on textarea "Hey [PERSON_NAME], have you seen the video?" at bounding box center [919, 296] width 1261 height 58
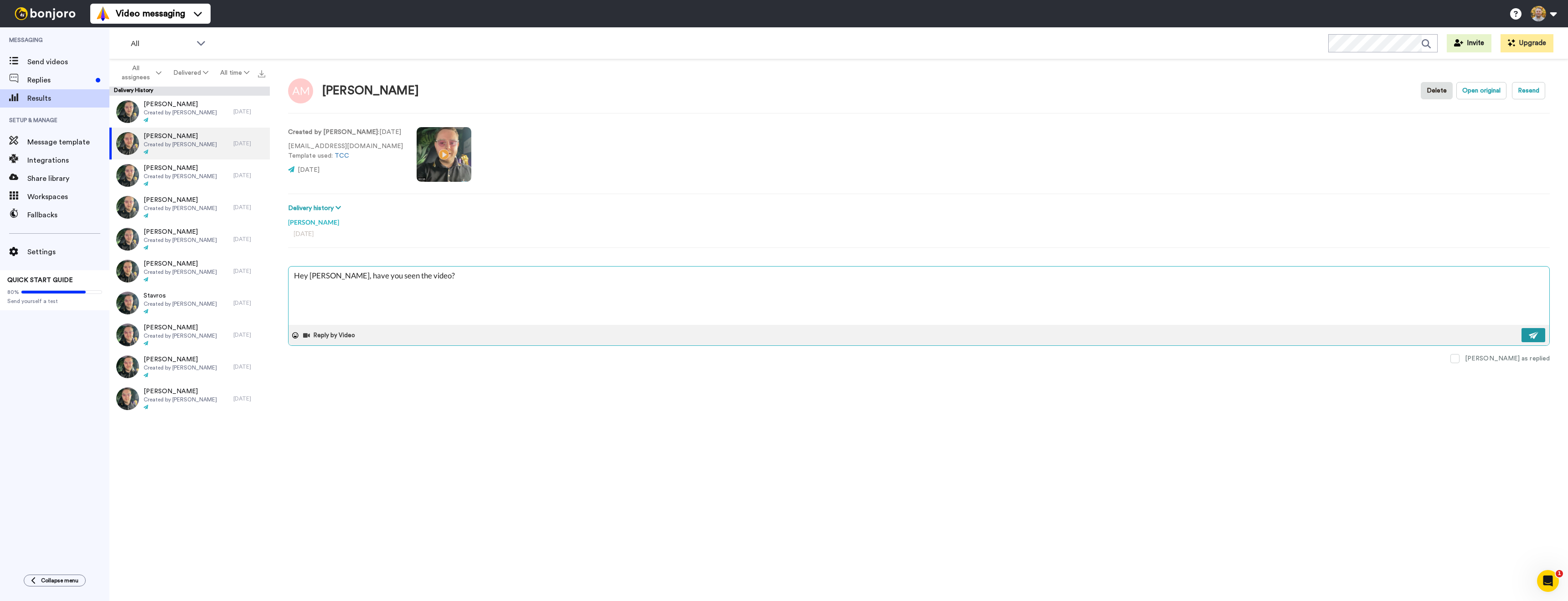
type textarea "Hey [PERSON_NAME], have you seen the video?"
click at [1533, 337] on img at bounding box center [1534, 335] width 10 height 7
type textarea "x"
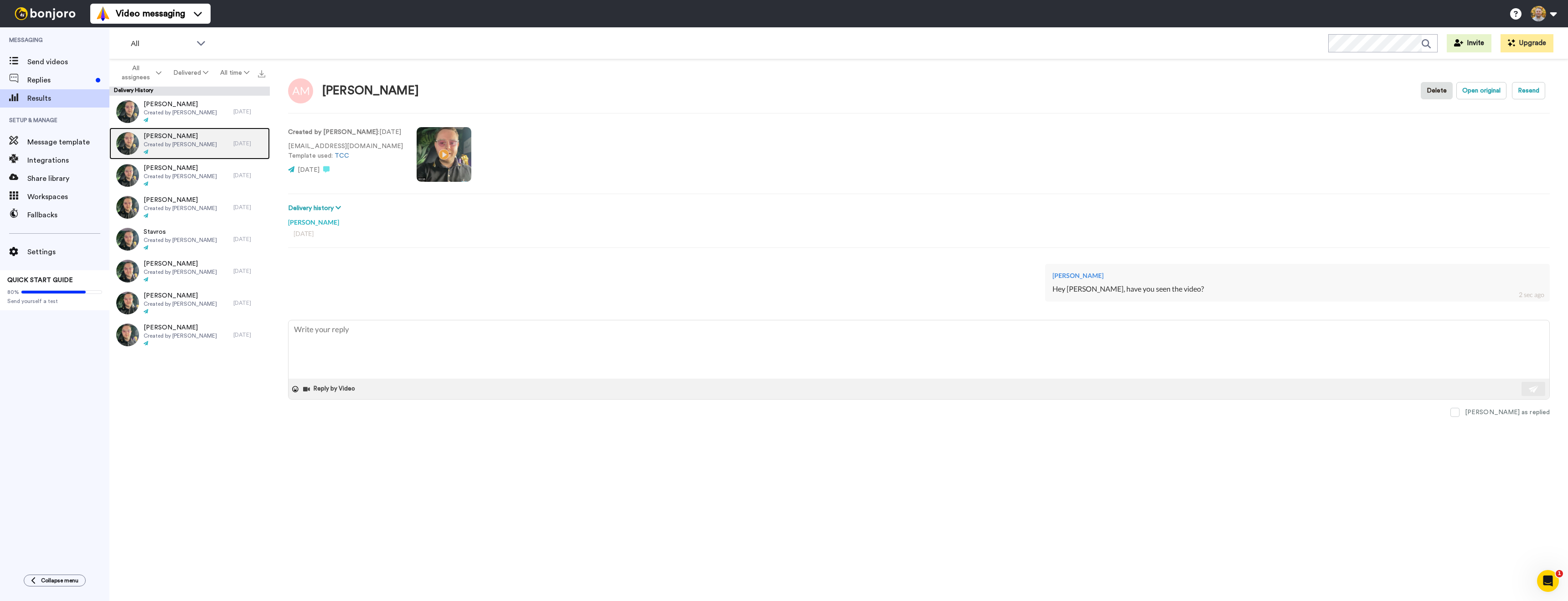
click at [200, 152] on div at bounding box center [180, 152] width 74 height 7
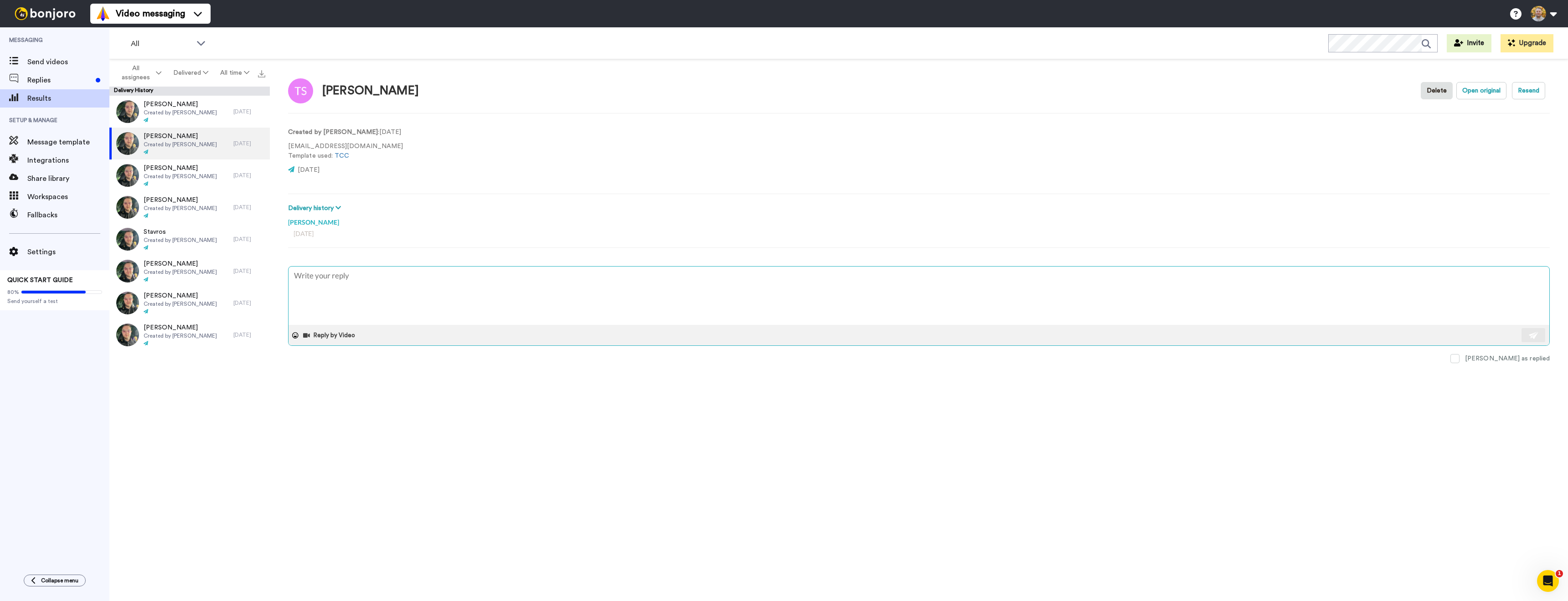
click at [364, 297] on textarea at bounding box center [919, 296] width 1261 height 58
type textarea "x"
type textarea "Hey, have you seen the video?"
click at [350, 90] on div "[PERSON_NAME]" at bounding box center [370, 91] width 97 height 13
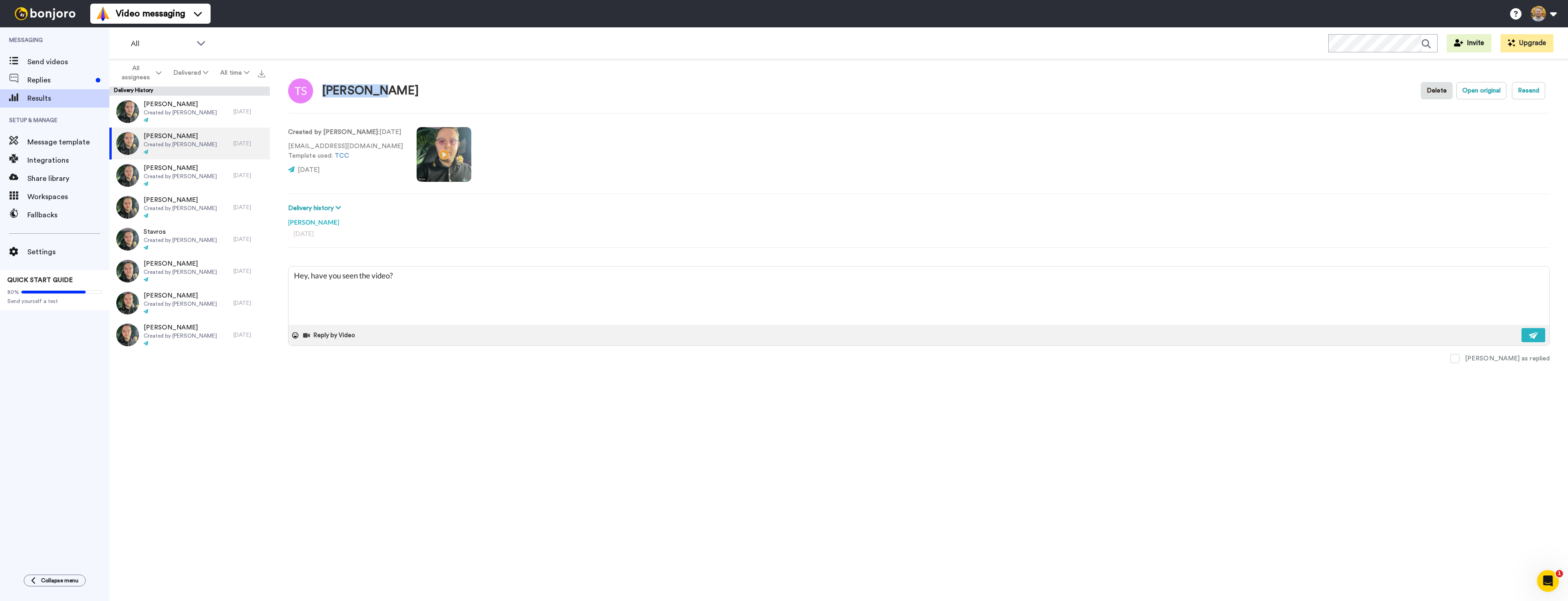
copy div "[PERSON_NAME]"
drag, startPoint x: 306, startPoint y: 274, endPoint x: 316, endPoint y: 280, distance: 11.7
click at [306, 275] on textarea "Hey, have you seen the video?" at bounding box center [919, 296] width 1261 height 58
type textarea "x"
type textarea "Hey , have you seen the video?"
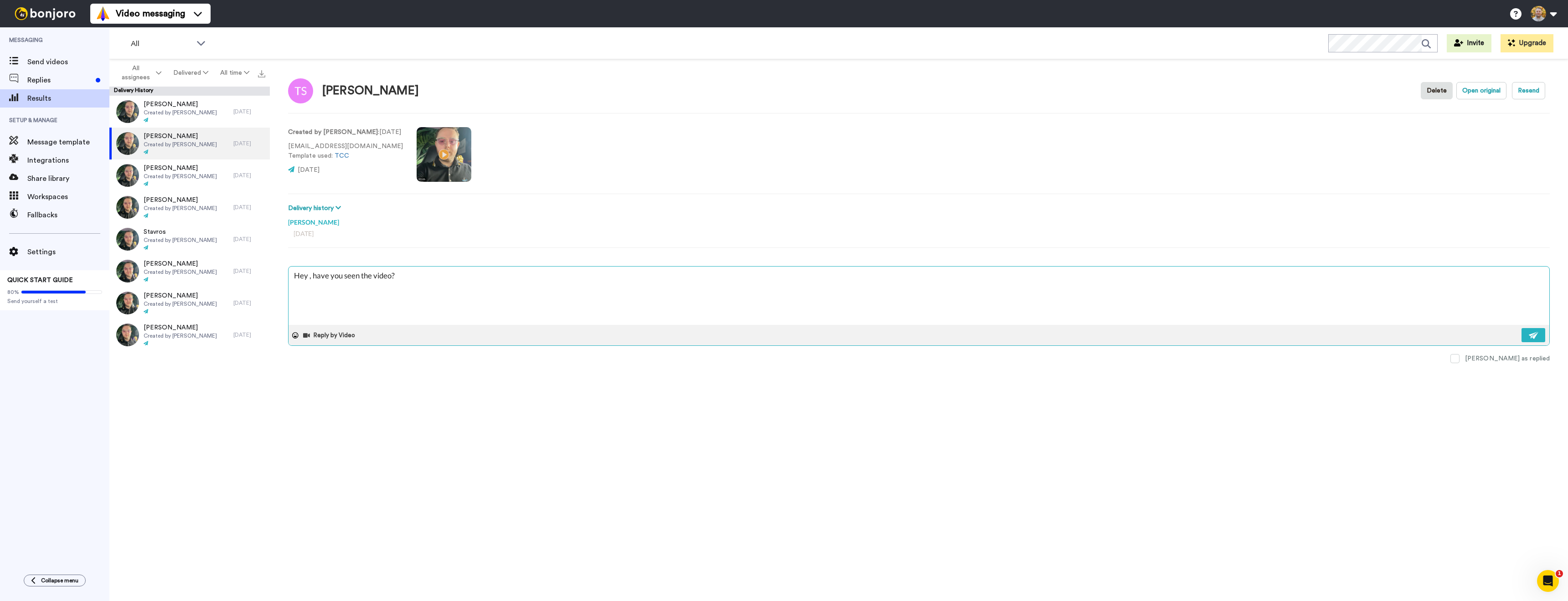
paste textarea "[PERSON_NAME]"
type textarea "x"
click at [464, 286] on textarea "Hey [PERSON_NAME], have you seen the video?" at bounding box center [919, 296] width 1261 height 58
click at [576, 287] on textarea "Hey [PERSON_NAME], have you seen the video?" at bounding box center [919, 296] width 1261 height 58
type textarea "Hey [PERSON_NAME], have you seen the video?"
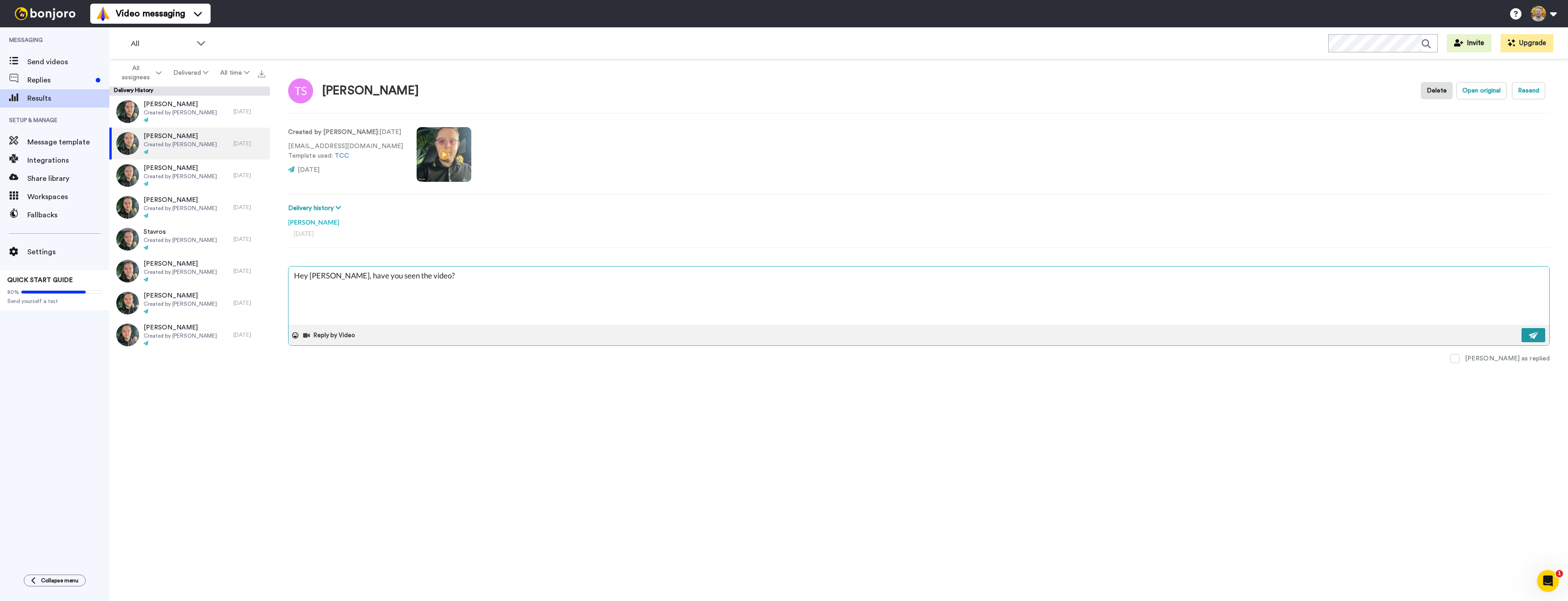
click at [1527, 334] on button at bounding box center [1533, 334] width 24 height 14
type textarea "x"
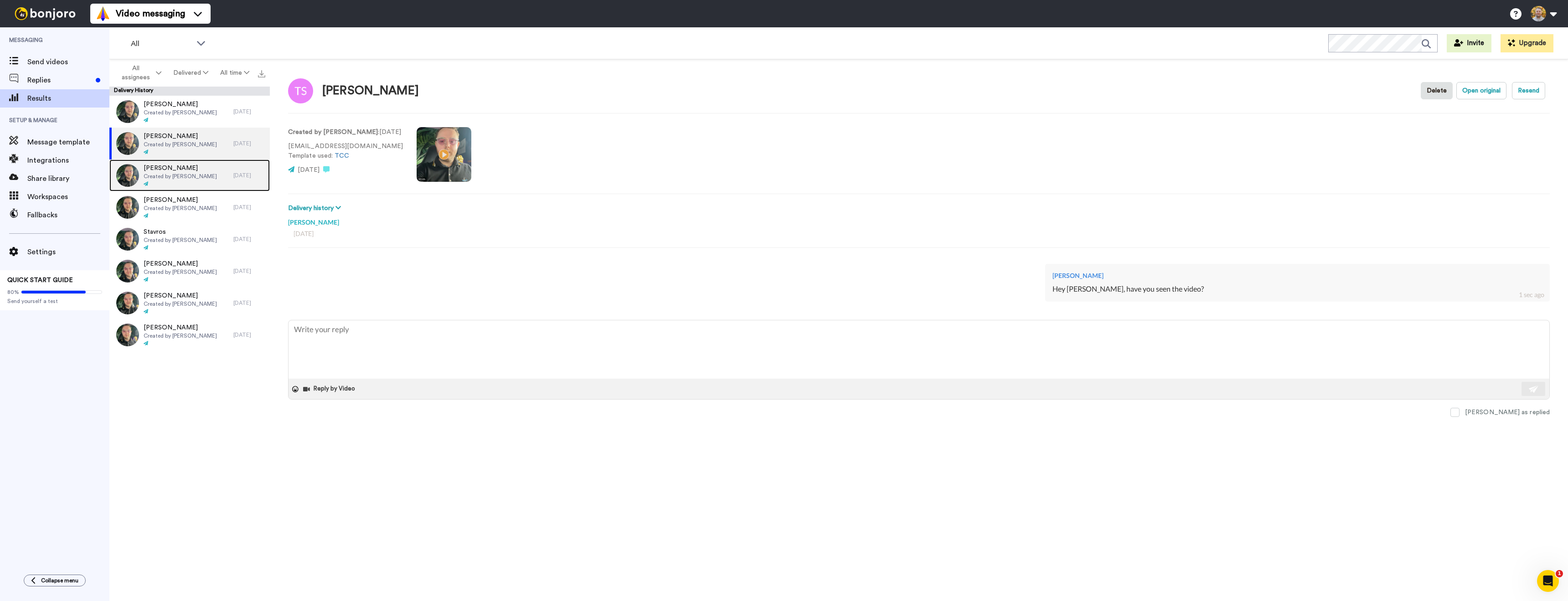
click at [220, 171] on div "[PERSON_NAME] Created by [PERSON_NAME]" at bounding box center [171, 175] width 124 height 32
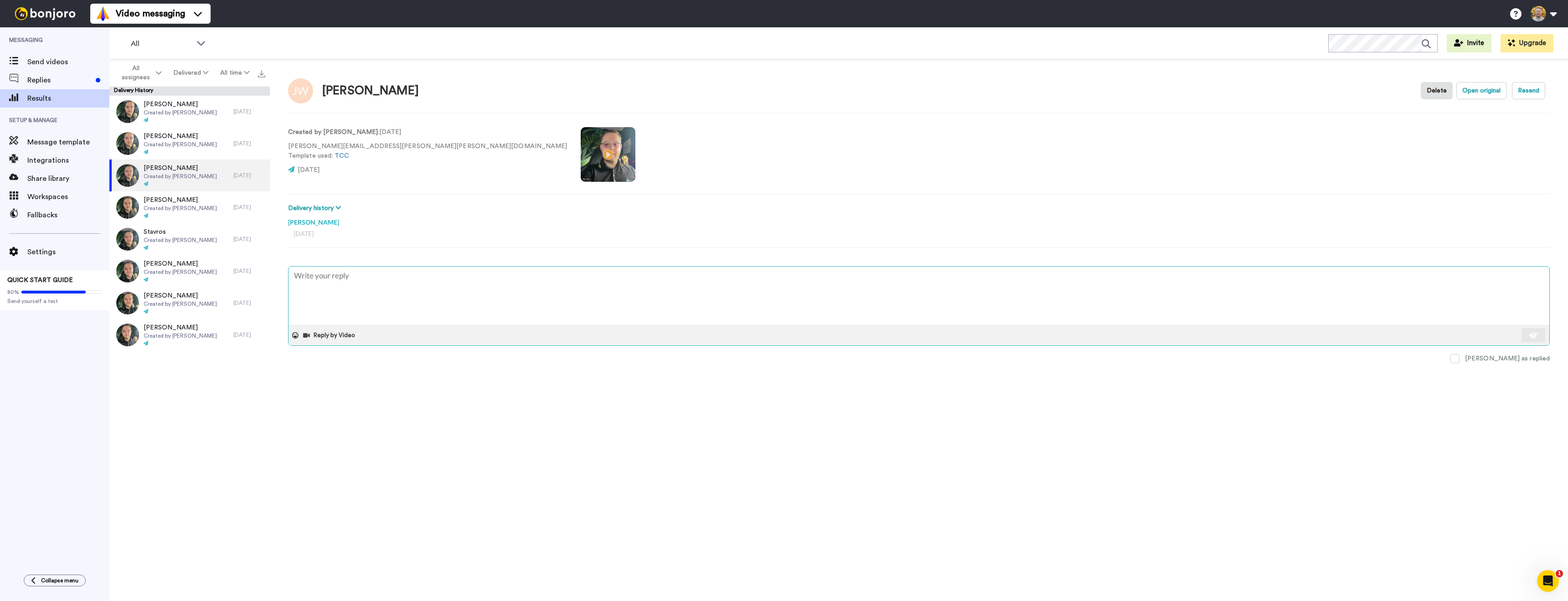
click at [352, 291] on textarea at bounding box center [919, 296] width 1261 height 58
type textarea "x"
type textarea "[PERSON_NAME]"
type textarea "x"
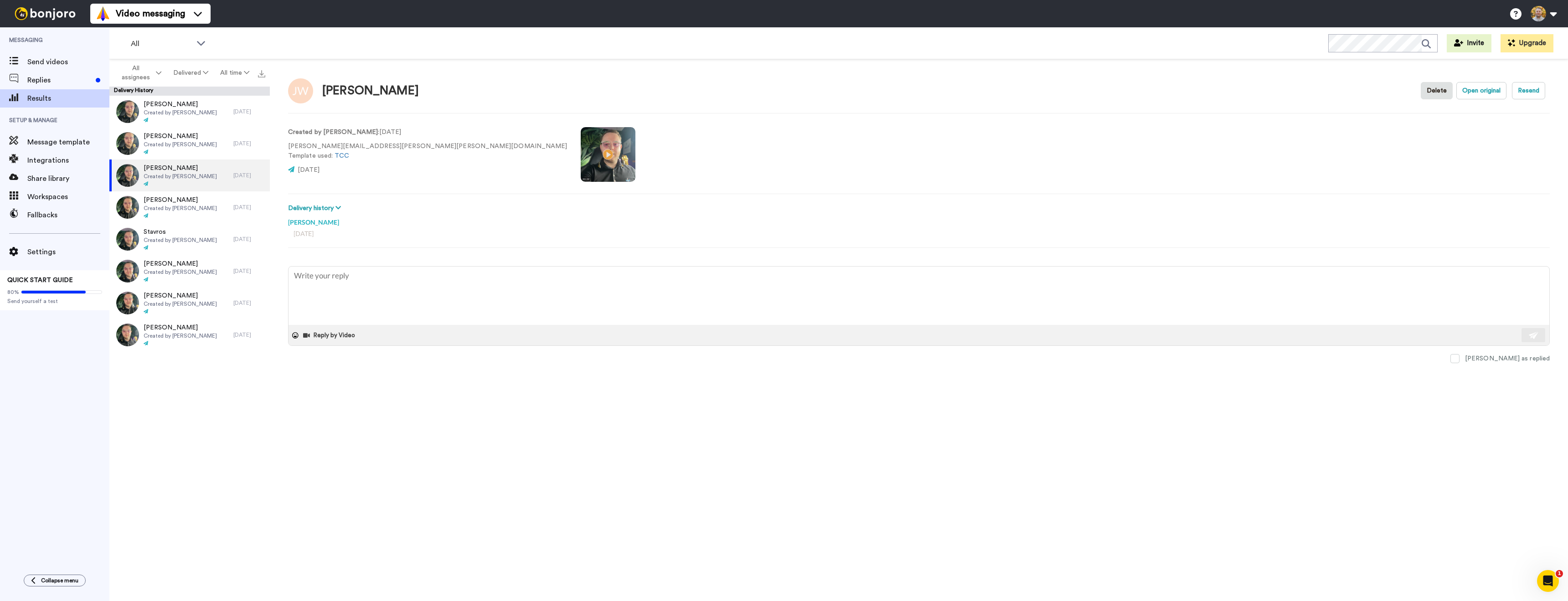
type textarea "Hey, have you seen the video?"
click at [306, 277] on textarea "Hey, have you seen the video?" at bounding box center [919, 296] width 1261 height 58
click at [306, 276] on textarea "Hey, have you seen the video?" at bounding box center [919, 296] width 1261 height 58
type textarea "x"
type textarea "Hey , have you seen the video?"
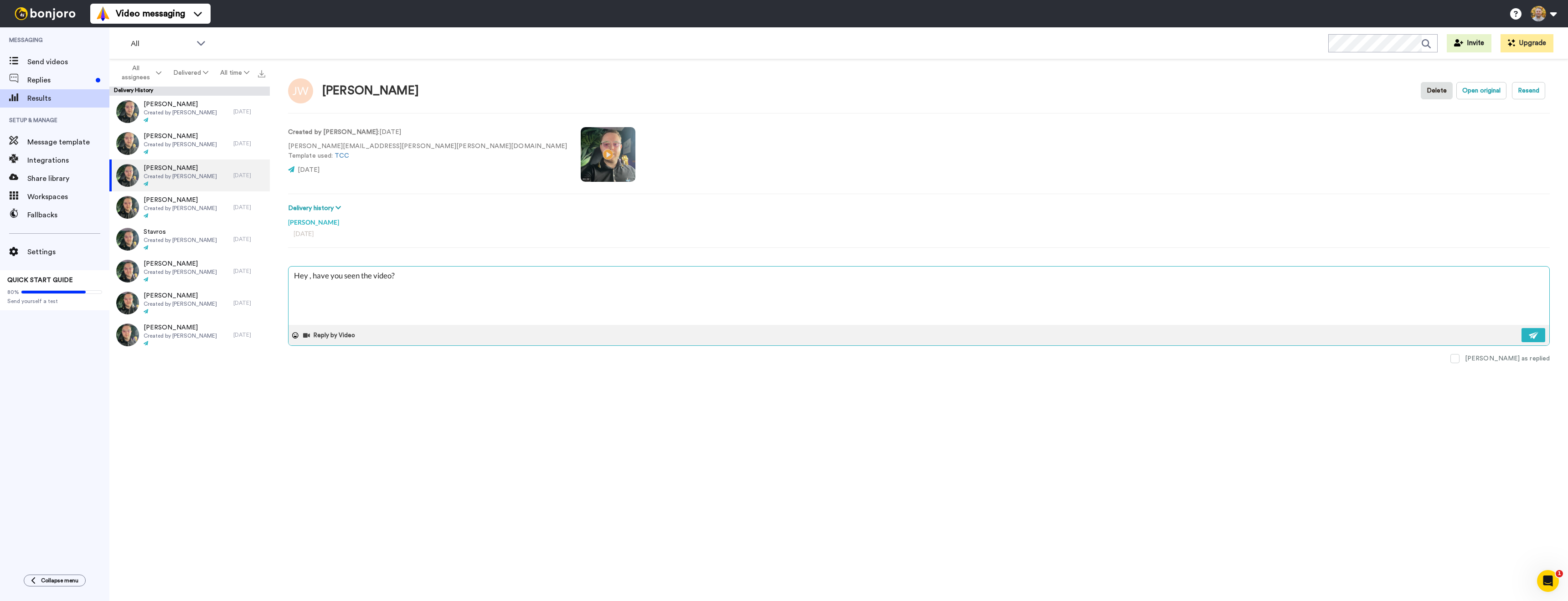
type textarea "x"
type textarea "Hey J, have you seen the video?"
type textarea "x"
type textarea "Hey Je, have you seen the video?"
type textarea "x"
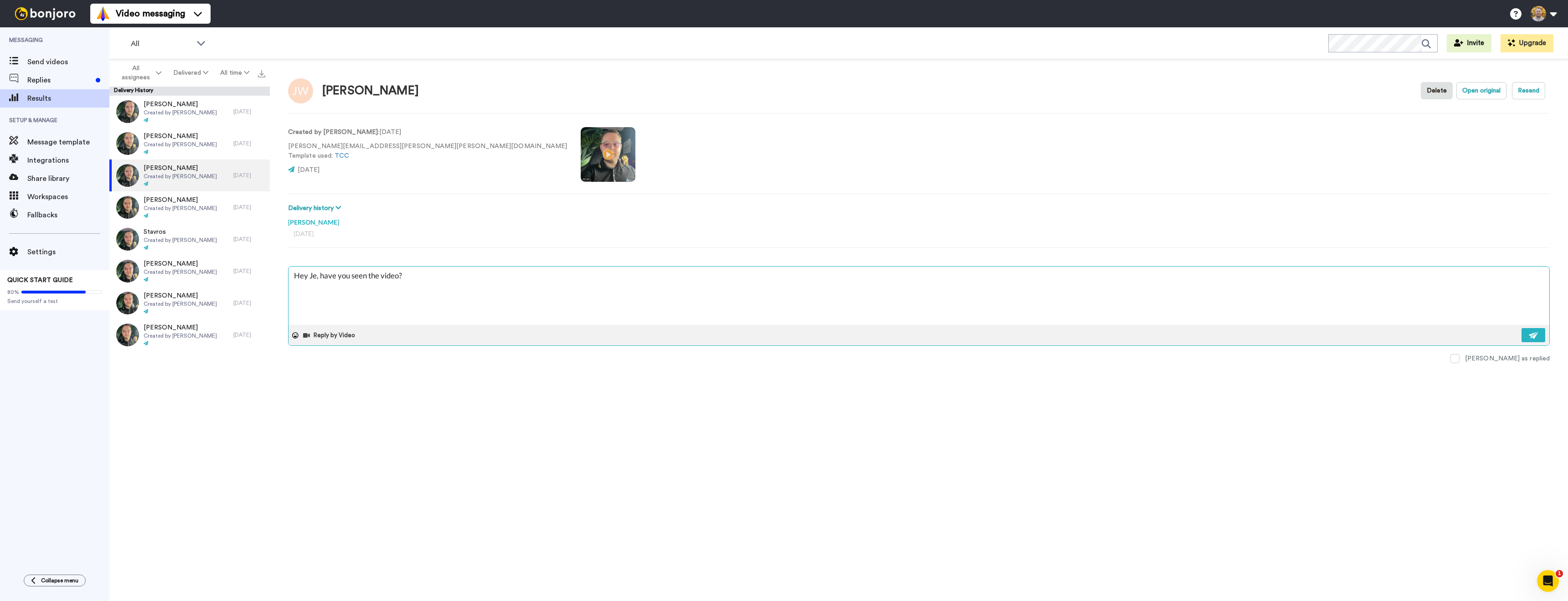
type textarea "Hey [PERSON_NAME], have you seen the video?"
type textarea "x"
type textarea "Hey [PERSON_NAME], have you seen the video?"
type textarea "x"
type textarea "Hey [PERSON_NAME], have you seen the video?"
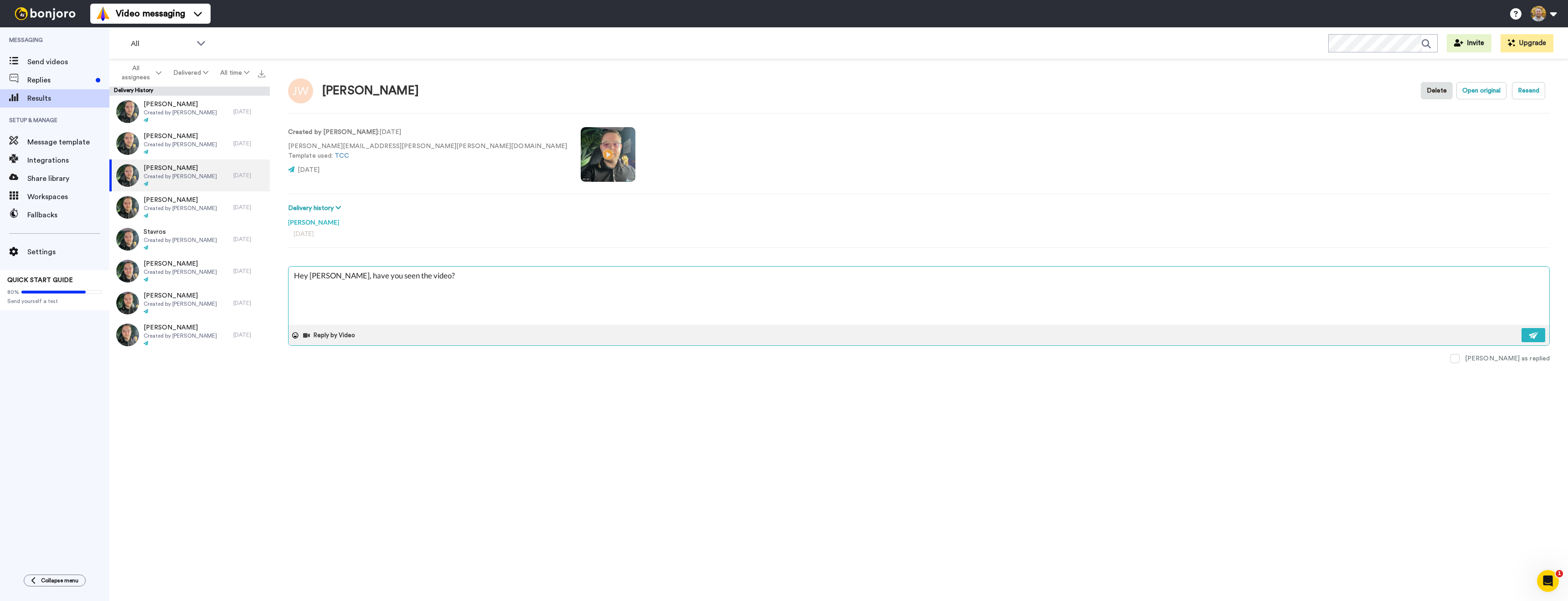
type textarea "x"
type textarea "Hey [PERSON_NAME], have you seen the video?"
click at [1540, 334] on button at bounding box center [1533, 334] width 24 height 14
type textarea "x"
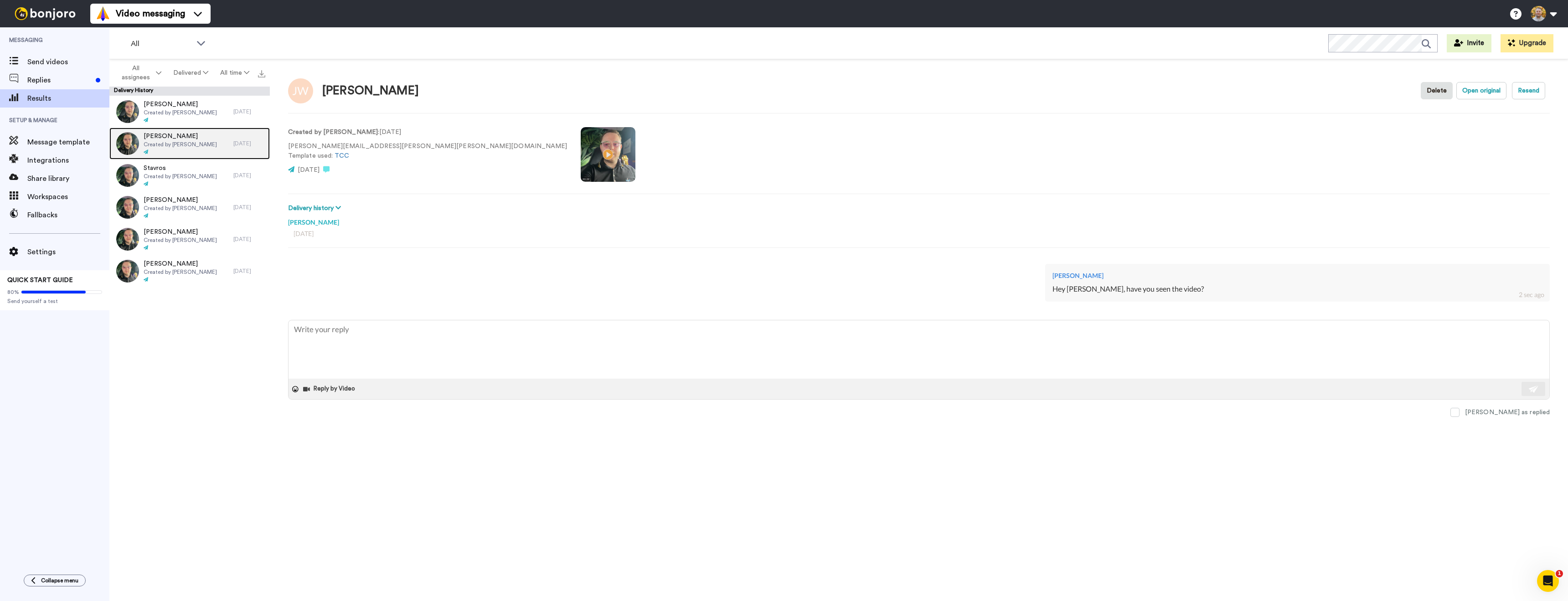
click at [195, 137] on span "[PERSON_NAME]" at bounding box center [180, 136] width 74 height 9
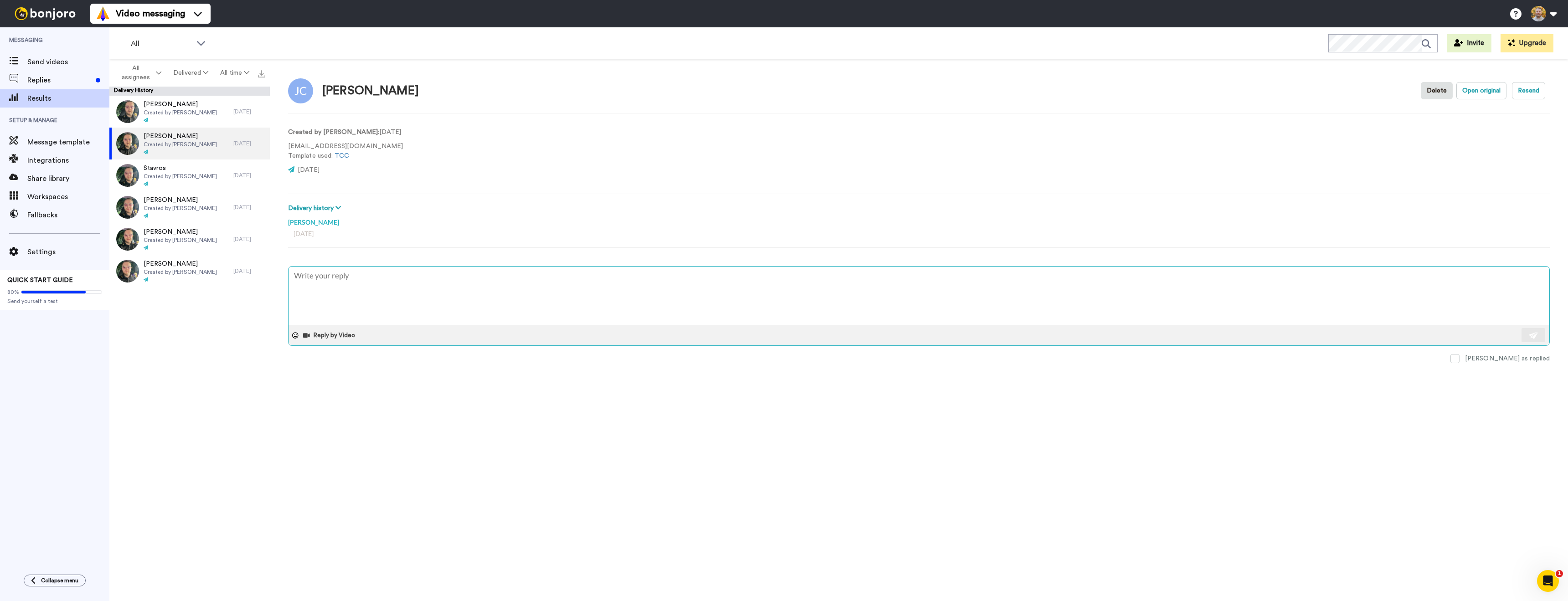
drag, startPoint x: 340, startPoint y: 297, endPoint x: 333, endPoint y: 291, distance: 9.2
click at [340, 297] on textarea at bounding box center [919, 296] width 1261 height 58
type textarea "x"
type textarea "Hey, have you seen the video?"
click at [307, 276] on textarea "Hey, have you seen the video?" at bounding box center [919, 296] width 1261 height 58
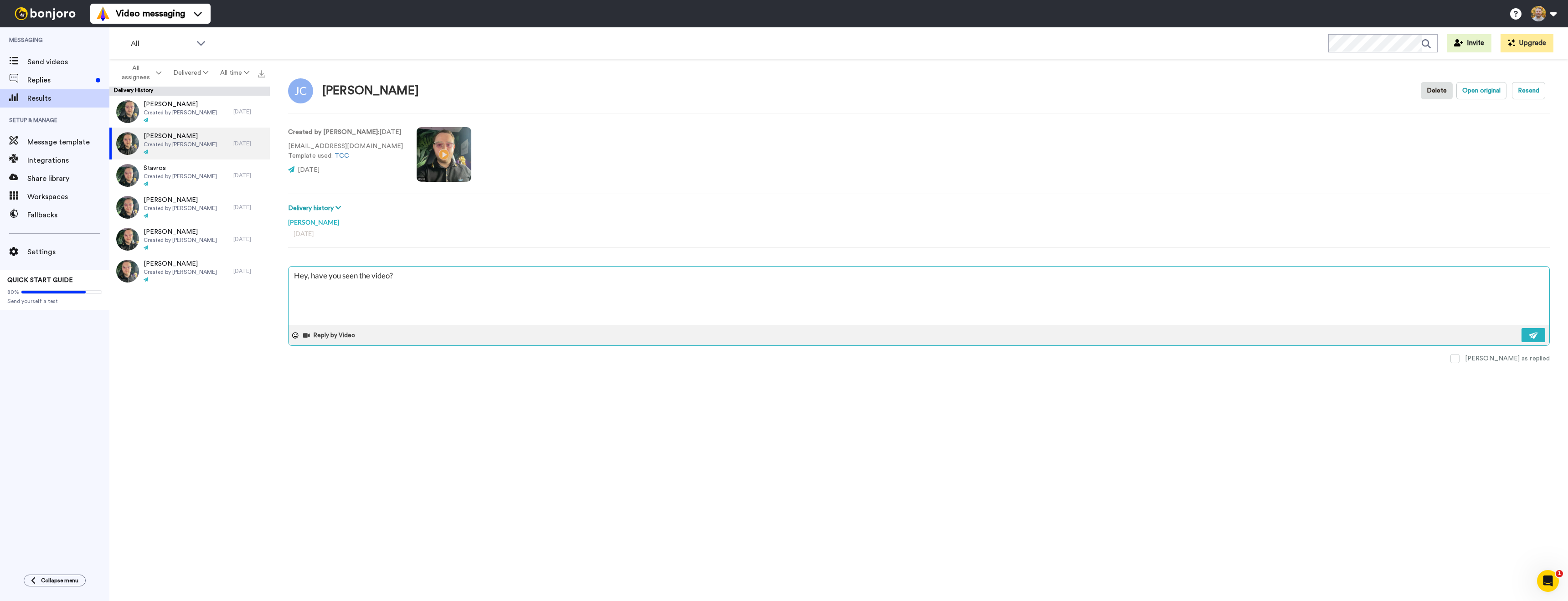
type textarea "x"
type textarea "Hey H, have you seen the video?"
type textarea "x"
type textarea "Hey HJ, have you seen the video?"
click at [474, 281] on textarea "Hey [PERSON_NAME], have you seen the video?" at bounding box center [919, 296] width 1261 height 58
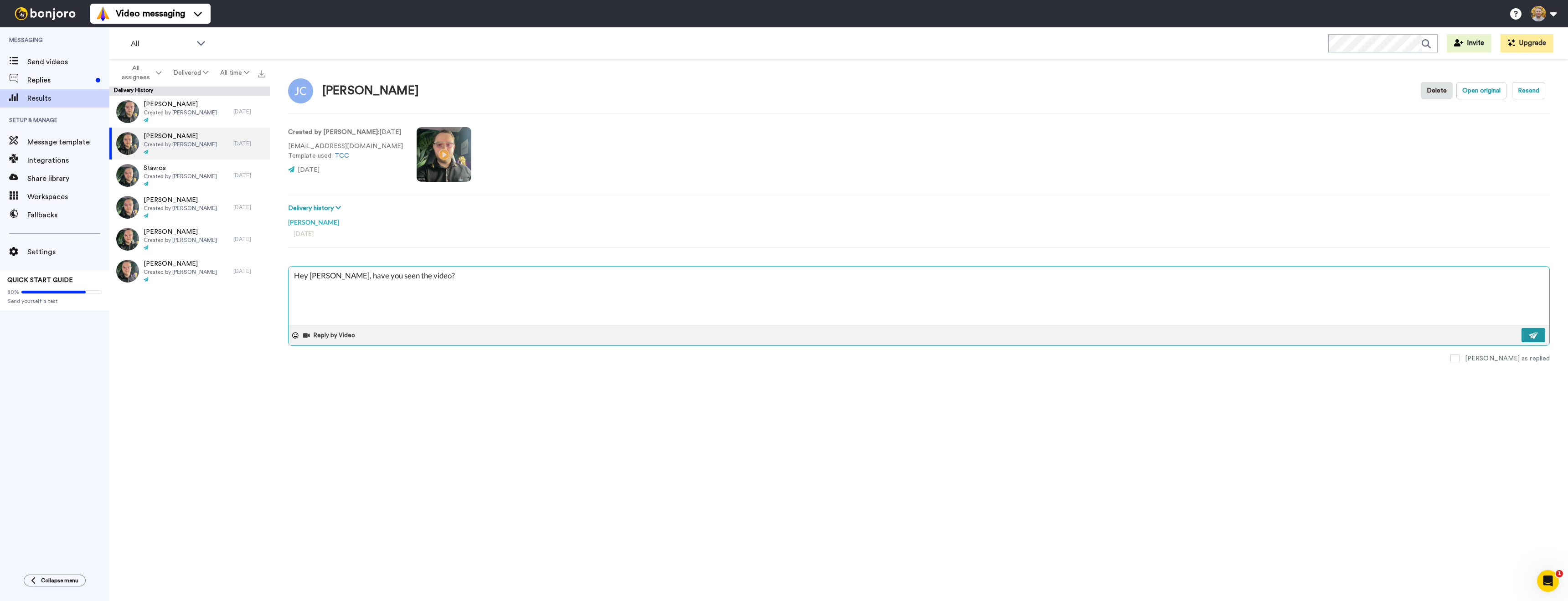
click at [1538, 336] on img at bounding box center [1534, 335] width 10 height 7
click at [187, 155] on div at bounding box center [180, 152] width 74 height 7
click at [366, 280] on textarea at bounding box center [919, 296] width 1261 height 58
click at [308, 276] on textarea "Hey, have you seen the video?" at bounding box center [919, 296] width 1261 height 58
click at [489, 282] on textarea "Hey [PERSON_NAME], have you seen the video?" at bounding box center [919, 296] width 1261 height 58
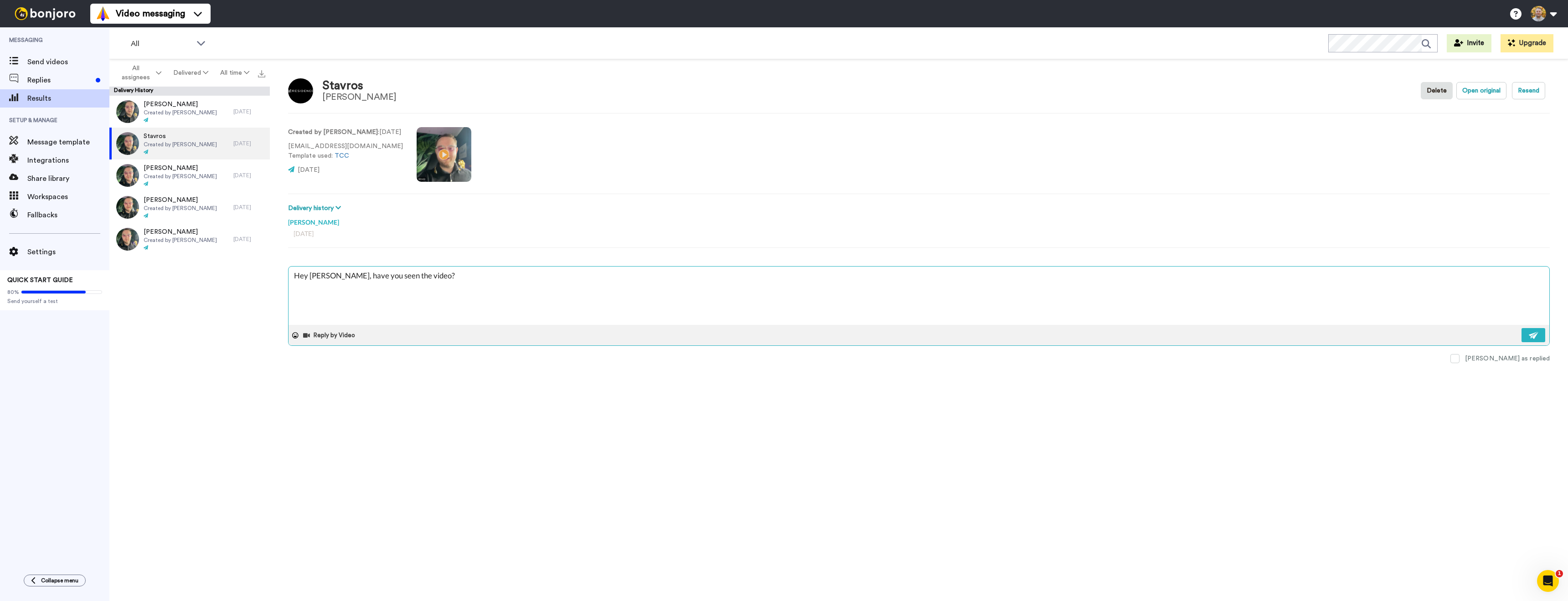
click at [556, 286] on textarea "Hey [PERSON_NAME], have you seen the video?" at bounding box center [919, 296] width 1261 height 58
click at [567, 281] on textarea "Hey [PERSON_NAME], have you seen the video?" at bounding box center [919, 296] width 1261 height 58
click at [1519, 333] on div "Reply by Video" at bounding box center [919, 334] width 1261 height 21
click at [1530, 335] on img at bounding box center [1534, 335] width 10 height 7
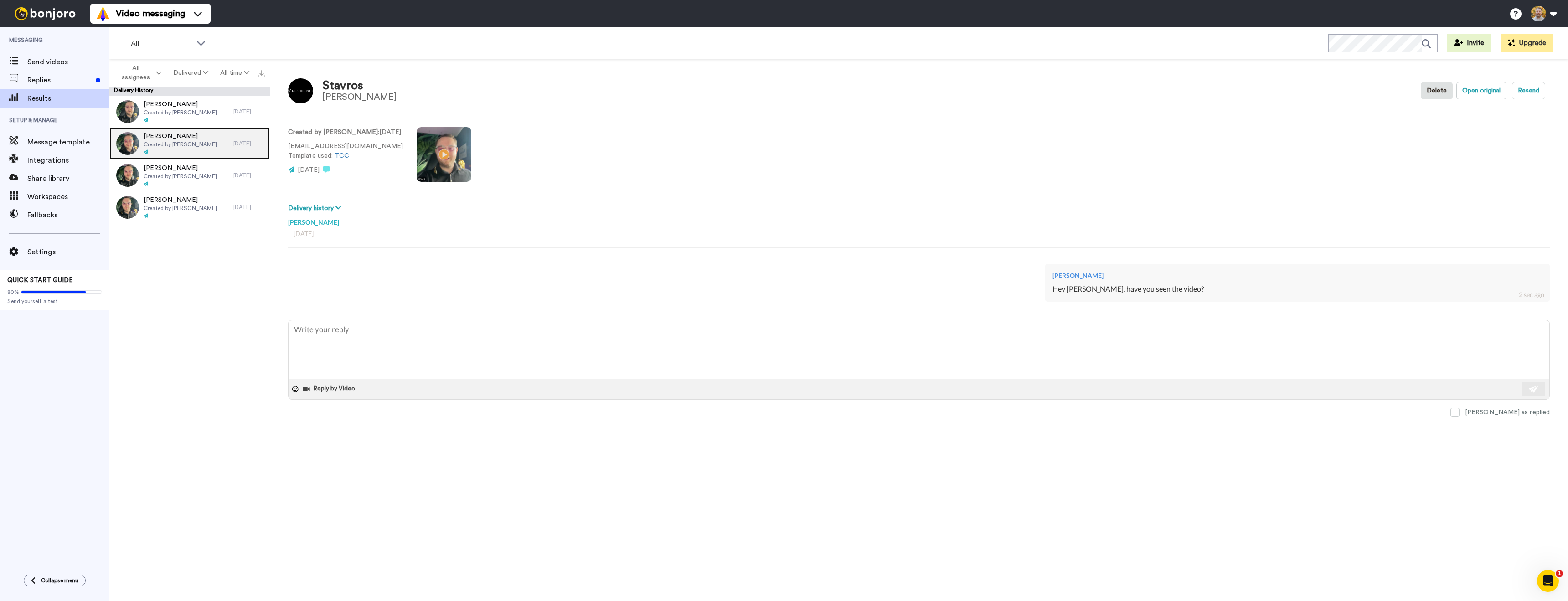
click at [212, 144] on div "[PERSON_NAME] Created by [PERSON_NAME]" at bounding box center [171, 143] width 124 height 32
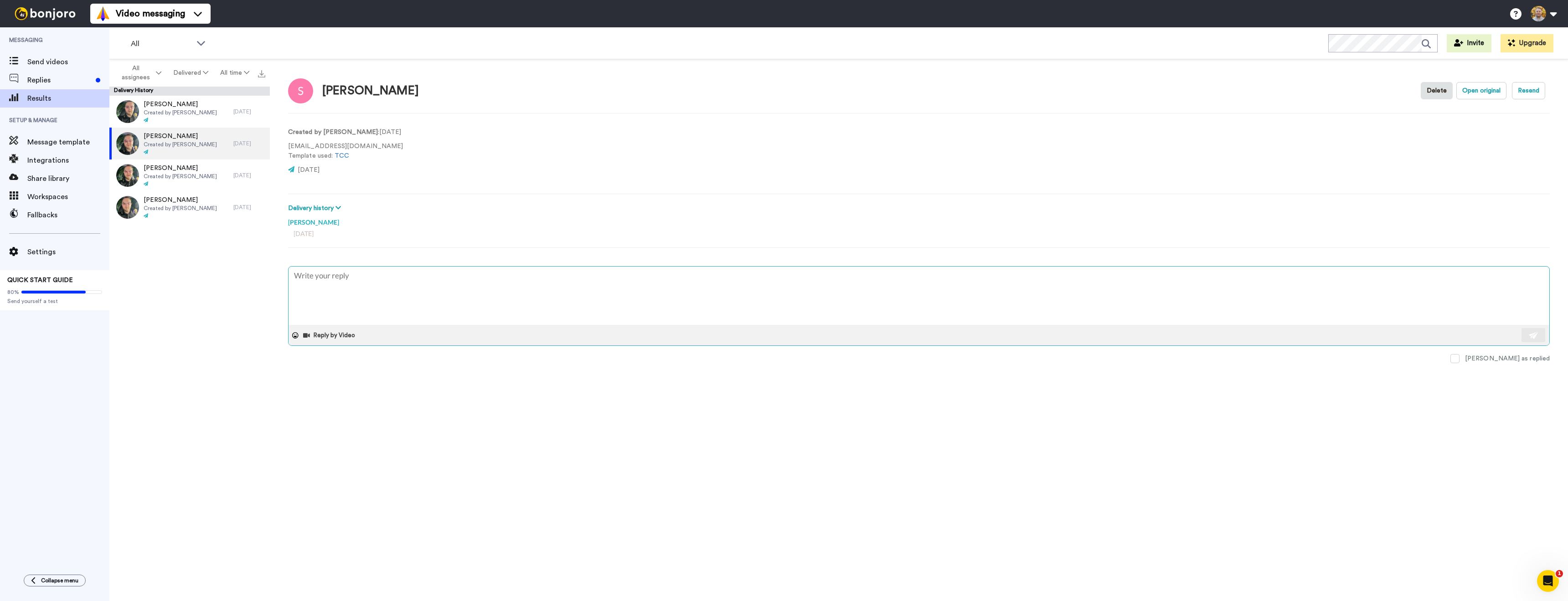
click at [374, 284] on textarea at bounding box center [919, 296] width 1261 height 58
drag, startPoint x: 1536, startPoint y: 335, endPoint x: 1476, endPoint y: 340, distance: 60.2
click at [1536, 336] on img at bounding box center [1534, 335] width 10 height 7
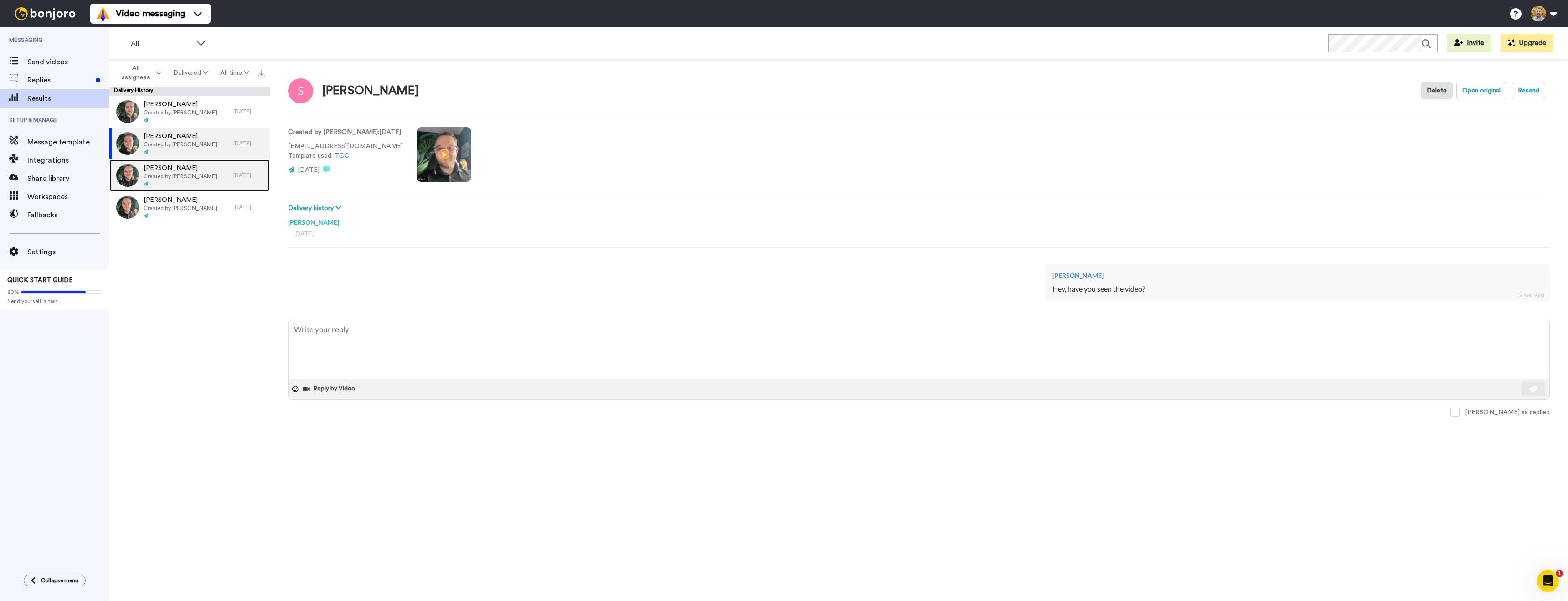
click at [224, 175] on div "[PERSON_NAME] Created by [PERSON_NAME]" at bounding box center [171, 175] width 124 height 32
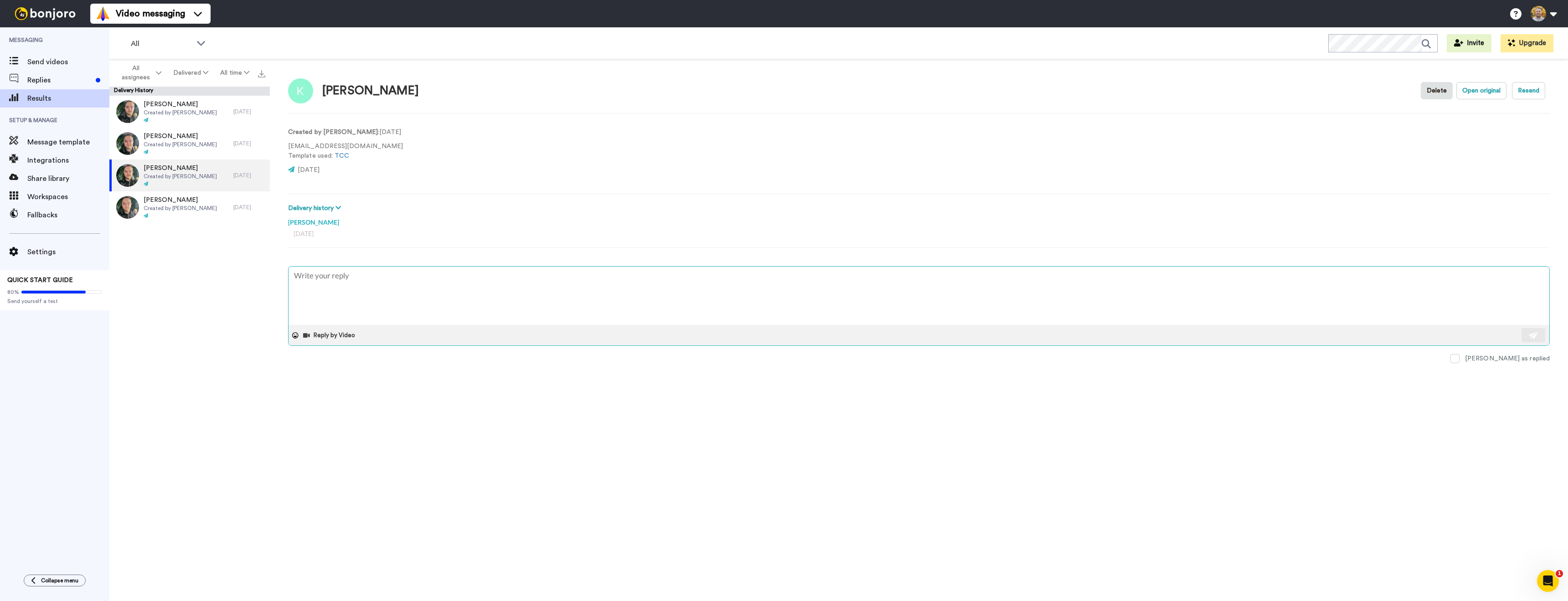
click at [372, 273] on textarea at bounding box center [919, 296] width 1261 height 58
click at [302, 277] on textarea "Hey, have you seen the video?" at bounding box center [919, 296] width 1261 height 58
click at [499, 294] on textarea "Hey [PERSON_NAME], have you seen the video?" at bounding box center [919, 296] width 1261 height 58
drag, startPoint x: 1538, startPoint y: 335, endPoint x: 1517, endPoint y: 338, distance: 21.2
click at [1537, 335] on button at bounding box center [1533, 334] width 24 height 14
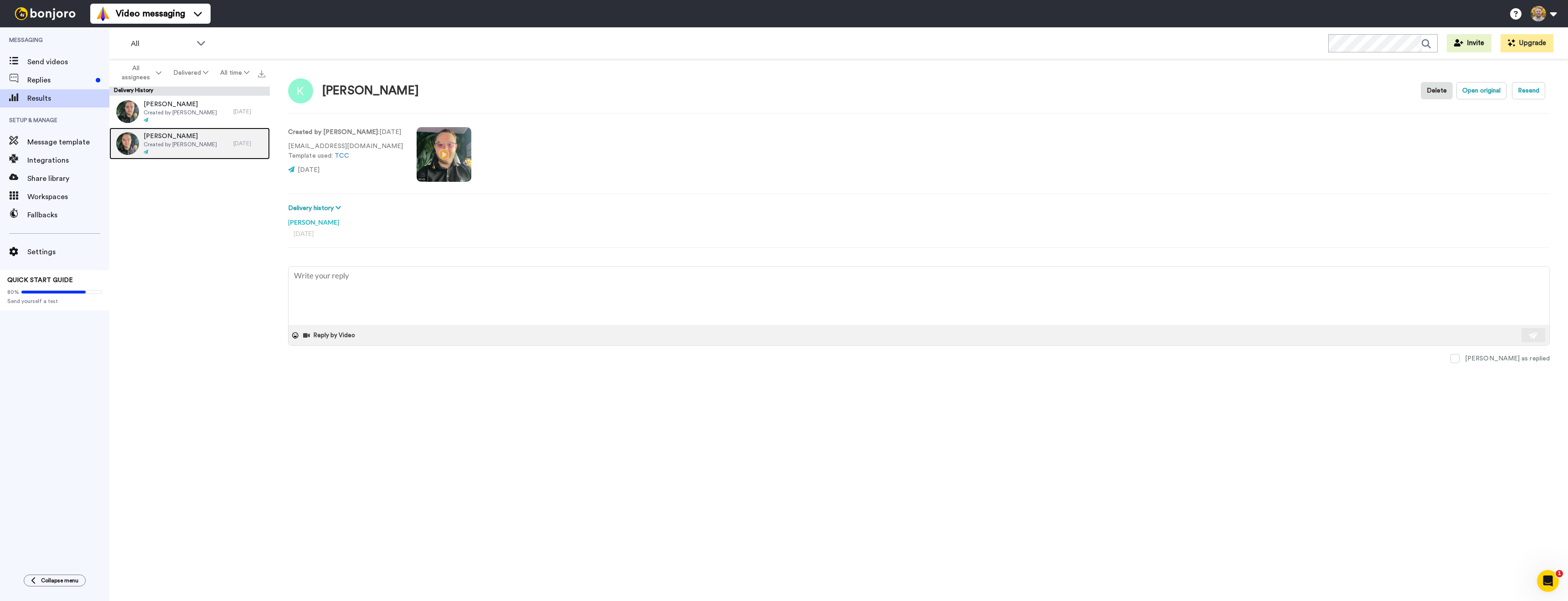
click at [200, 142] on span "Created by [PERSON_NAME]" at bounding box center [180, 144] width 74 height 7
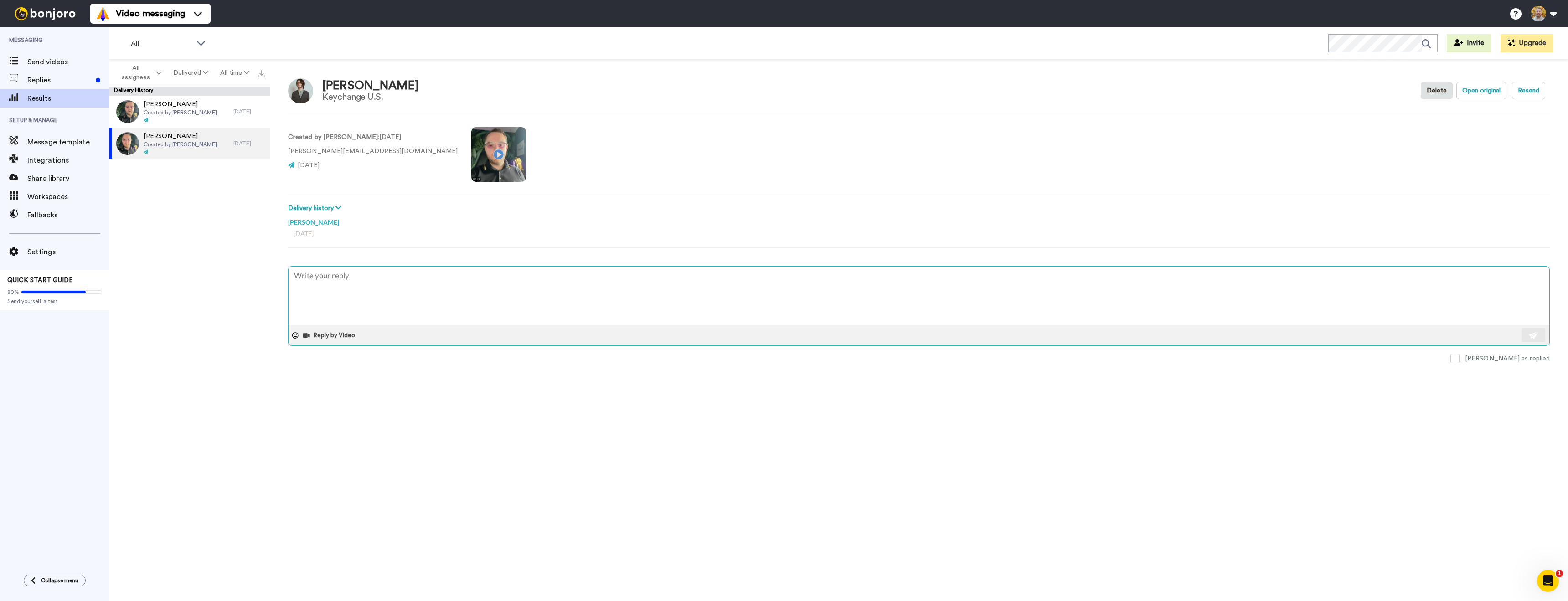
drag, startPoint x: 355, startPoint y: 269, endPoint x: 362, endPoint y: 274, distance: 8.6
click at [356, 270] on textarea at bounding box center [919, 296] width 1261 height 58
click at [306, 277] on textarea "Hey, have you seen the video?" at bounding box center [919, 296] width 1261 height 58
click at [546, 310] on textarea "Hey [PERSON_NAME], have you seen the video?" at bounding box center [919, 296] width 1261 height 58
drag, startPoint x: 1541, startPoint y: 335, endPoint x: 1431, endPoint y: 341, distance: 110.2
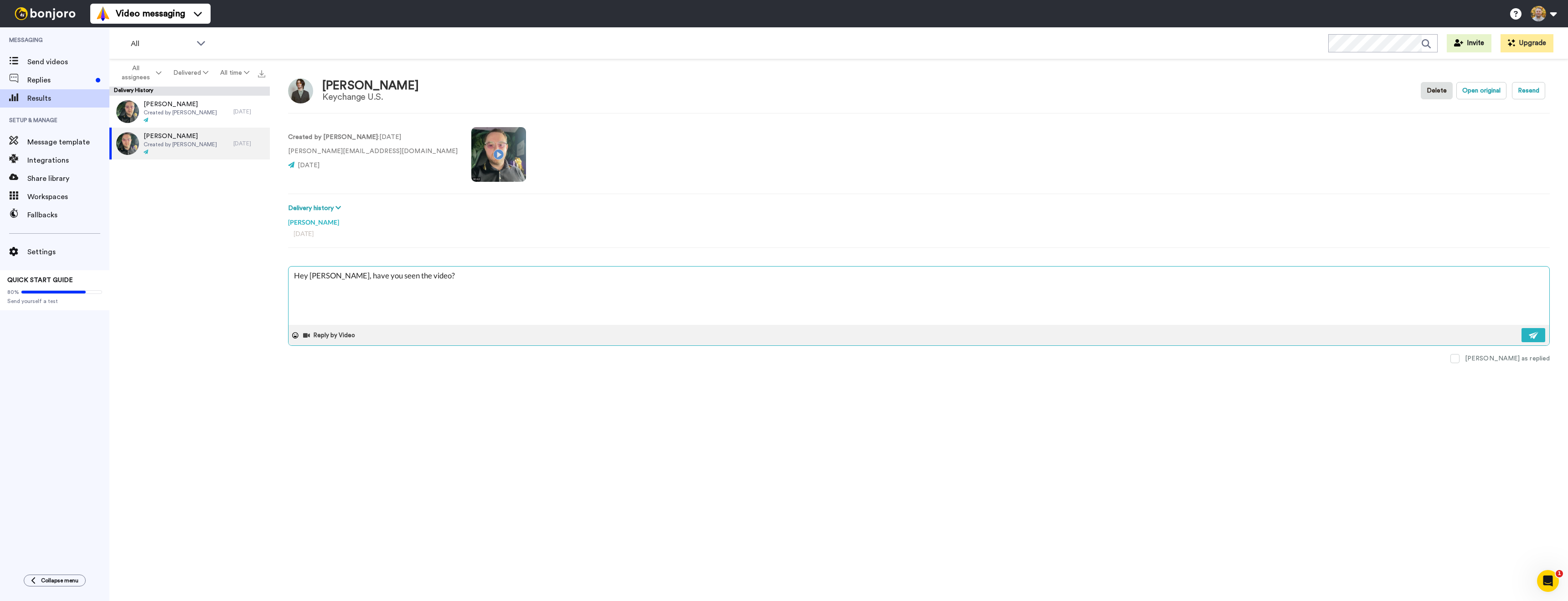
click at [1540, 335] on button at bounding box center [1533, 334] width 24 height 14
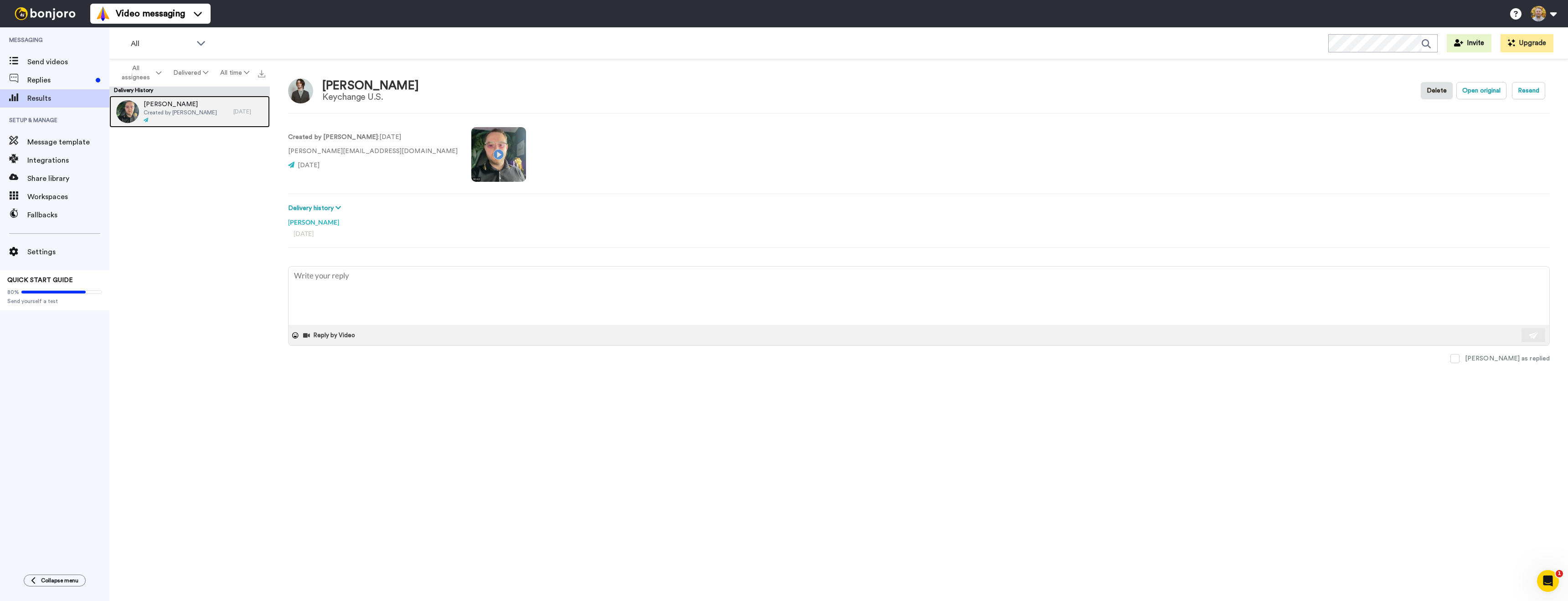
click at [196, 118] on div at bounding box center [180, 120] width 74 height 7
drag, startPoint x: 352, startPoint y: 271, endPoint x: 357, endPoint y: 279, distance: 9.4
click at [352, 272] on textarea at bounding box center [919, 296] width 1261 height 58
drag, startPoint x: 305, startPoint y: 279, endPoint x: 321, endPoint y: 281, distance: 16.1
click at [307, 279] on textarea "Hey, have you seen the video?" at bounding box center [919, 296] width 1261 height 58
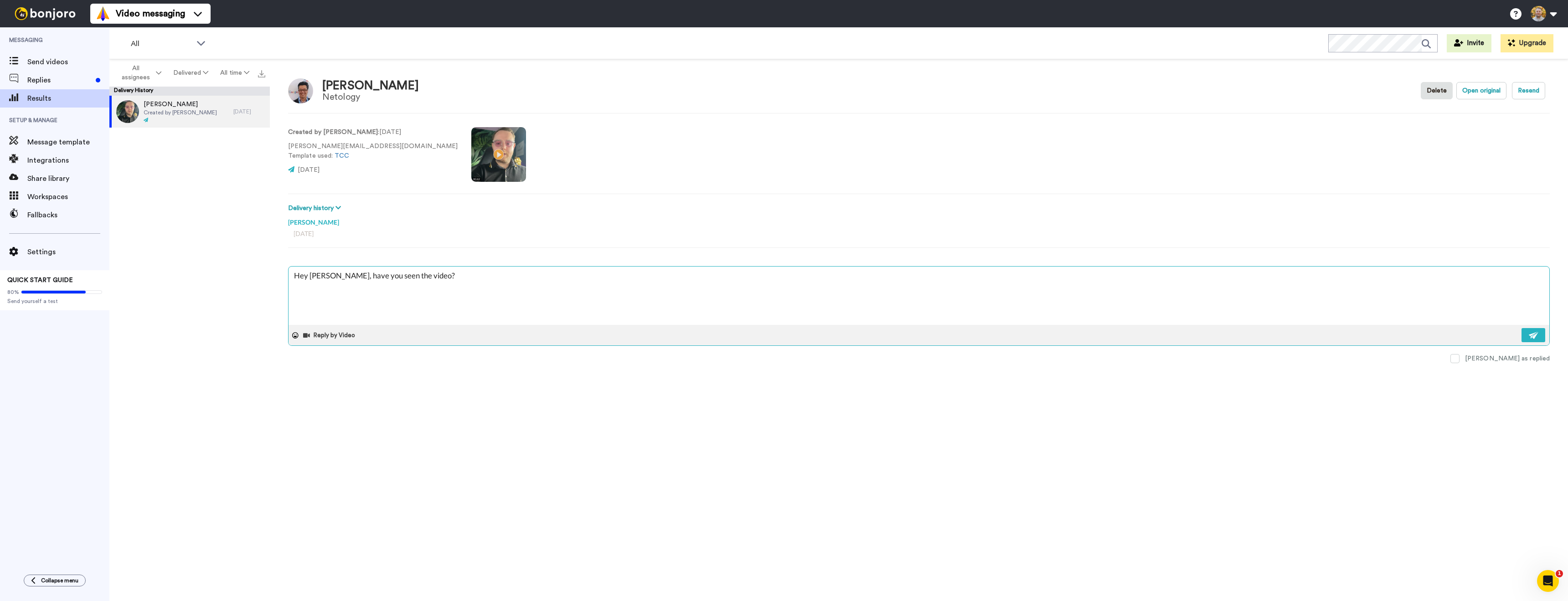
click at [576, 329] on div "Reply by Video" at bounding box center [919, 334] width 1261 height 21
click at [580, 302] on textarea "Hey [PERSON_NAME], have you seen the video?" at bounding box center [919, 296] width 1261 height 58
click at [1541, 336] on button at bounding box center [1533, 334] width 24 height 14
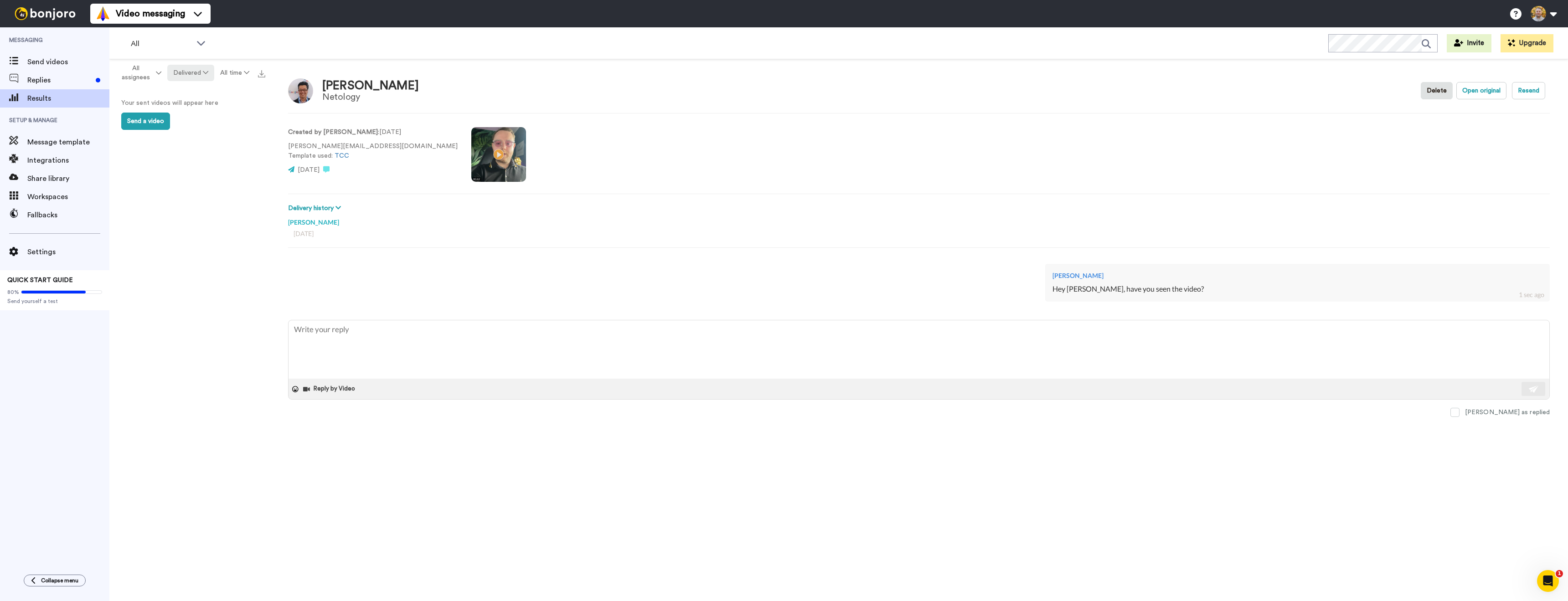
click at [191, 75] on button "Delivered" at bounding box center [191, 73] width 47 height 17
click at [207, 125] on div "Replied" at bounding box center [191, 124] width 42 height 10
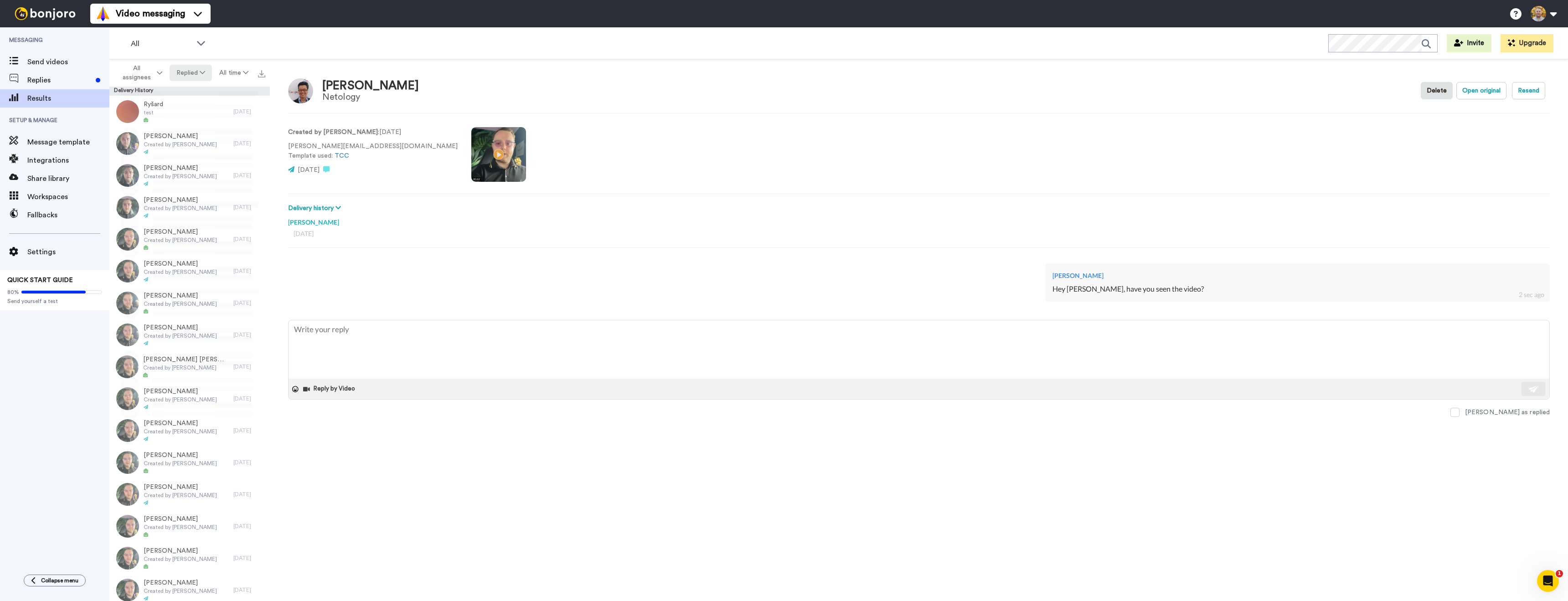
click at [197, 76] on button "Replied" at bounding box center [191, 73] width 43 height 17
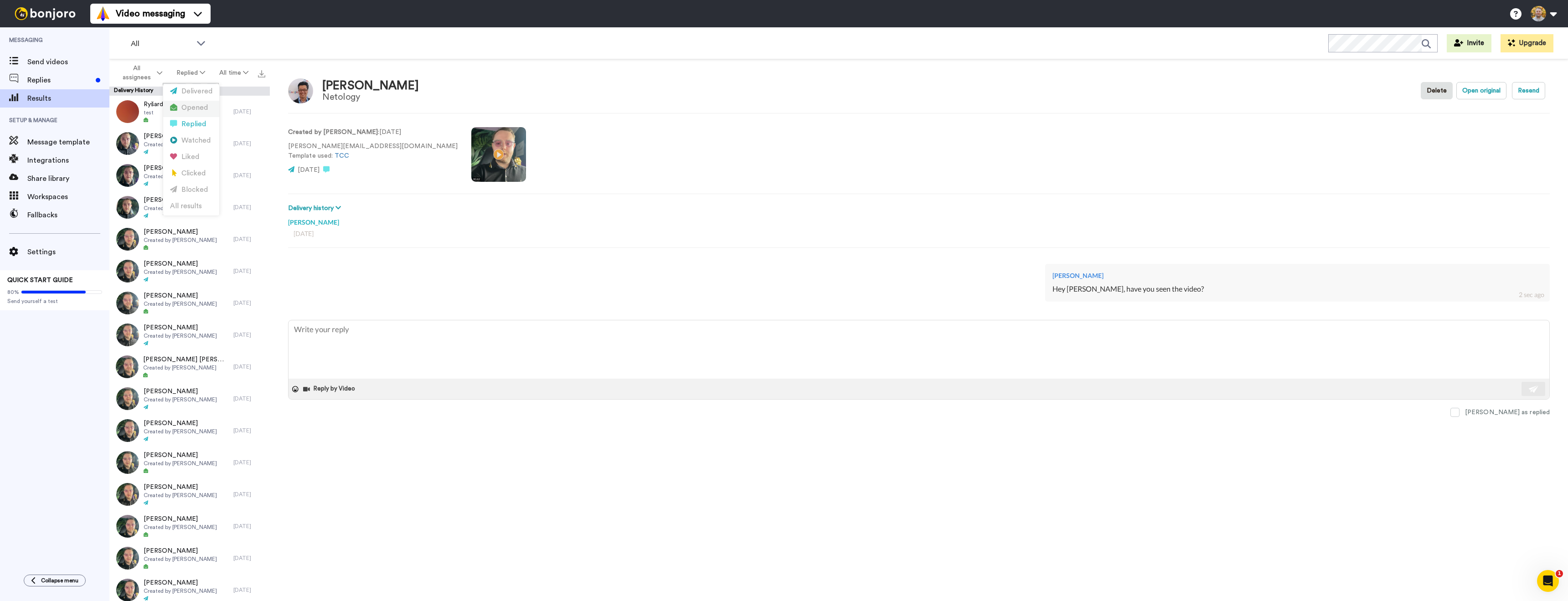
click at [199, 109] on div "Opened" at bounding box center [191, 108] width 42 height 10
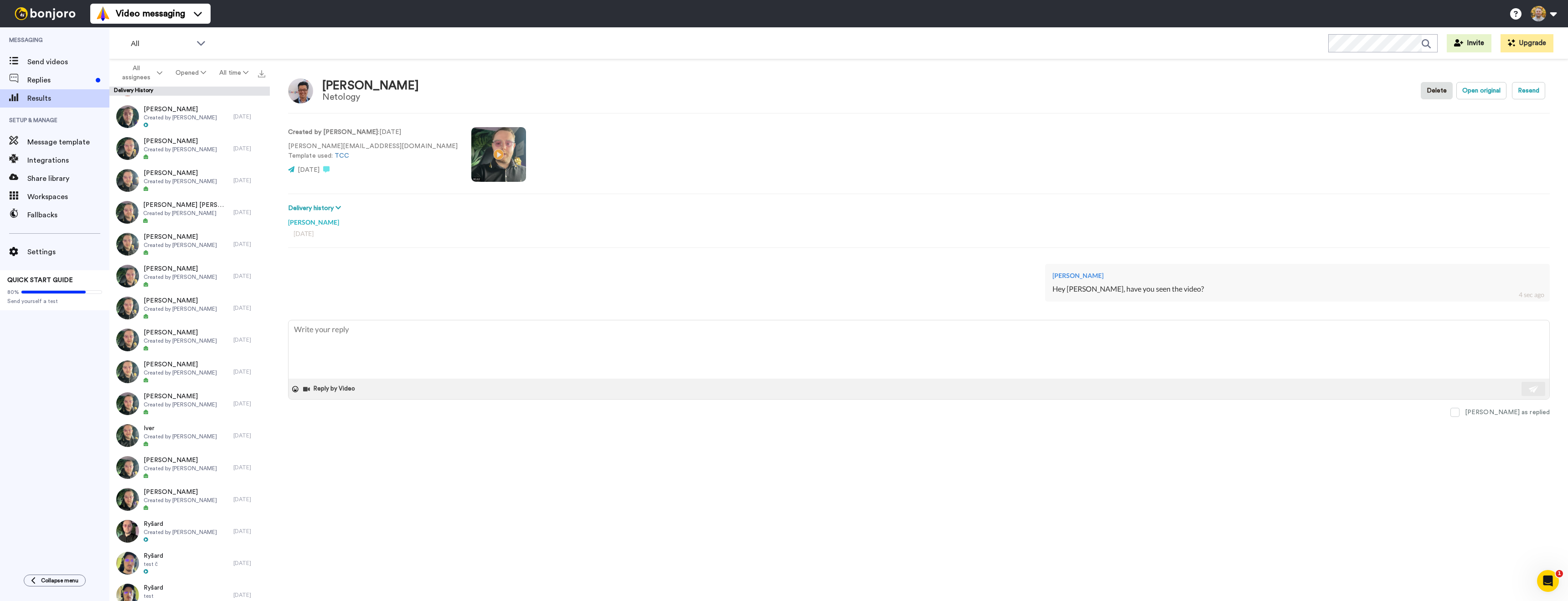
scroll to position [31, 0]
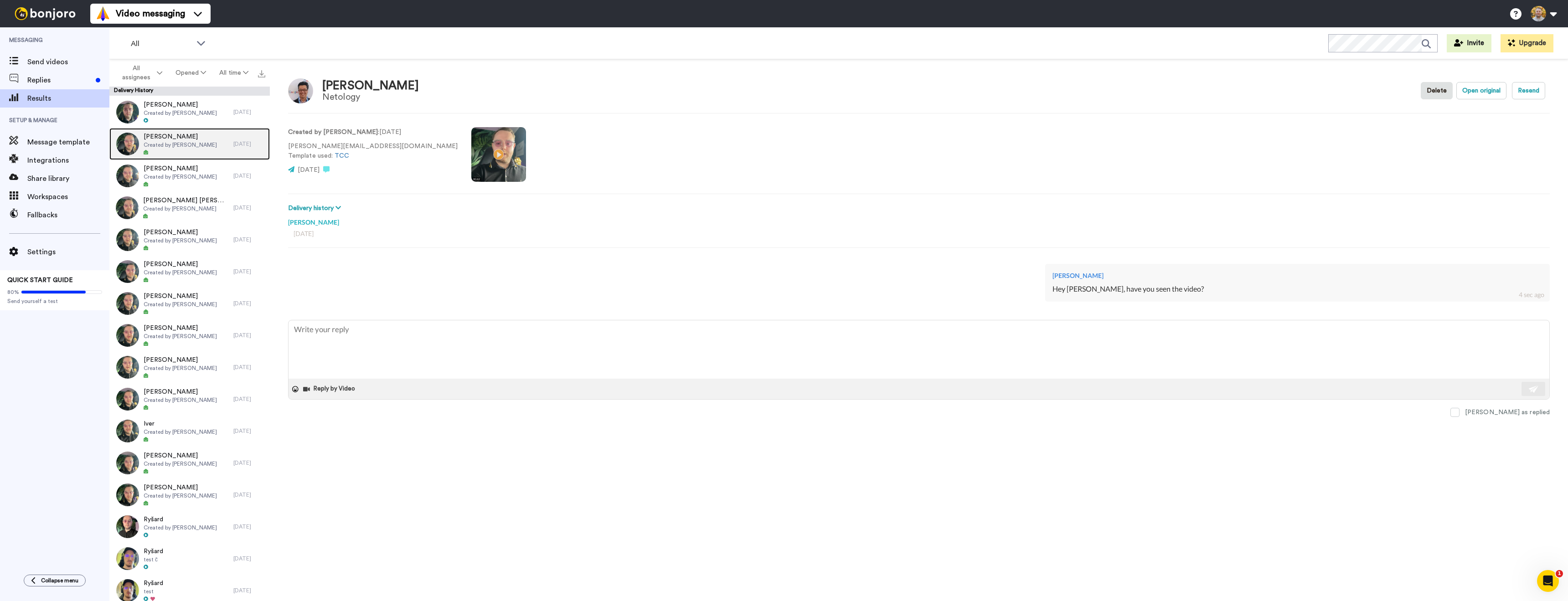
click at [202, 146] on span "Created by [PERSON_NAME]" at bounding box center [180, 145] width 74 height 7
click at [194, 178] on span "Created by [PERSON_NAME]" at bounding box center [180, 176] width 74 height 7
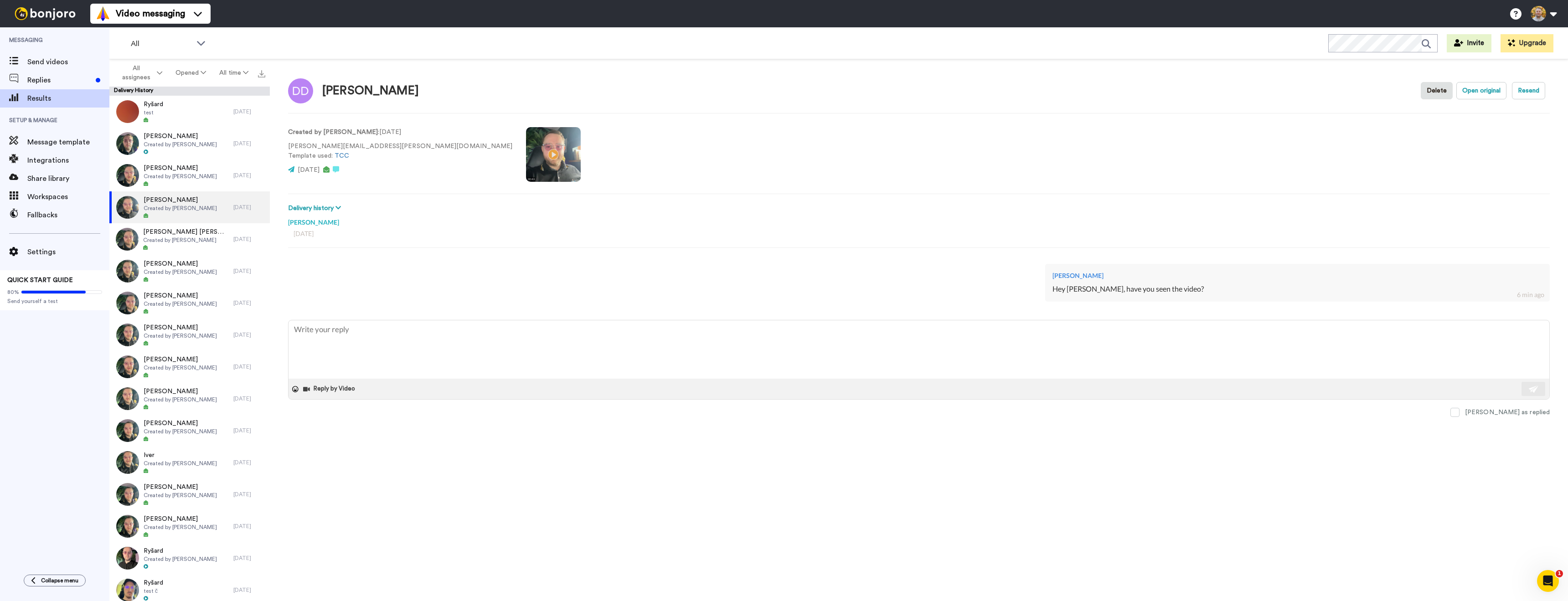
click at [788, 132] on div "Created by [PERSON_NAME] : [DATE] [PERSON_NAME][EMAIL_ADDRESS][PERSON_NAME][DOM…" at bounding box center [919, 153] width 1262 height 62
